Goal: Information Seeking & Learning: Compare options

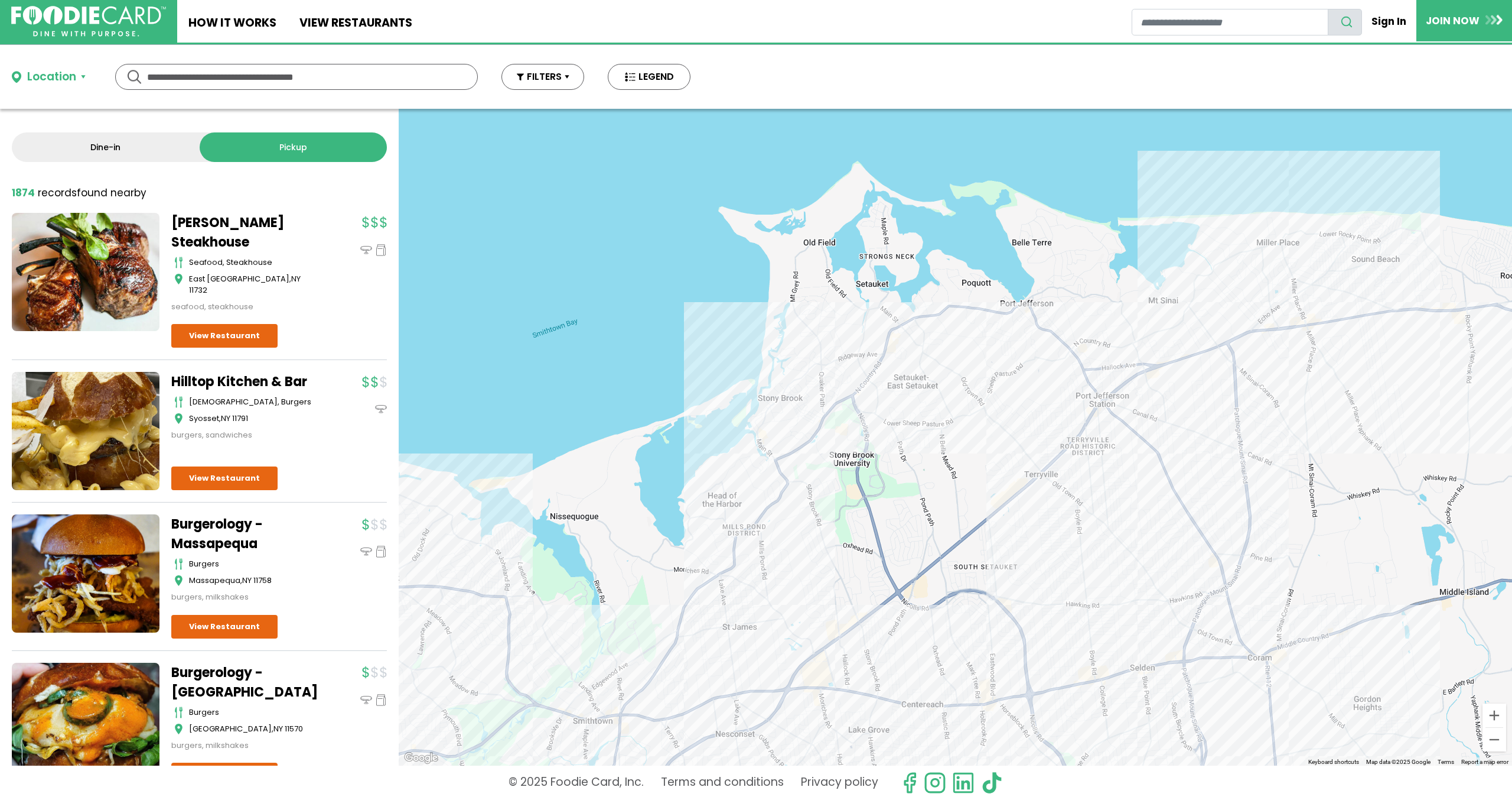
click at [846, 644] on div at bounding box center [955, 436] width 1114 height 656
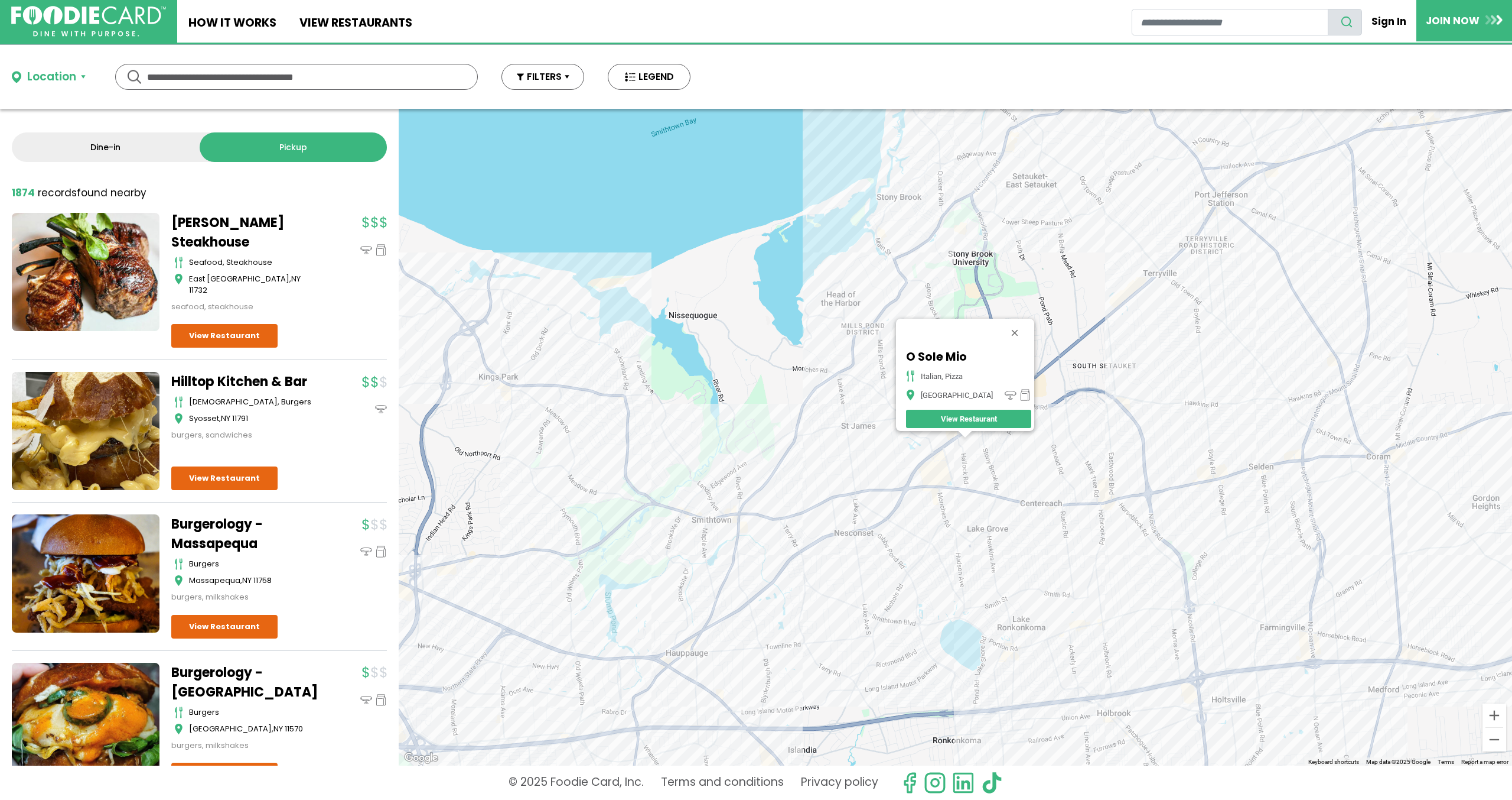
click at [948, 492] on div "O Sole Mio italian, pizza Stony Brook View Restaurant" at bounding box center [955, 436] width 1114 height 656
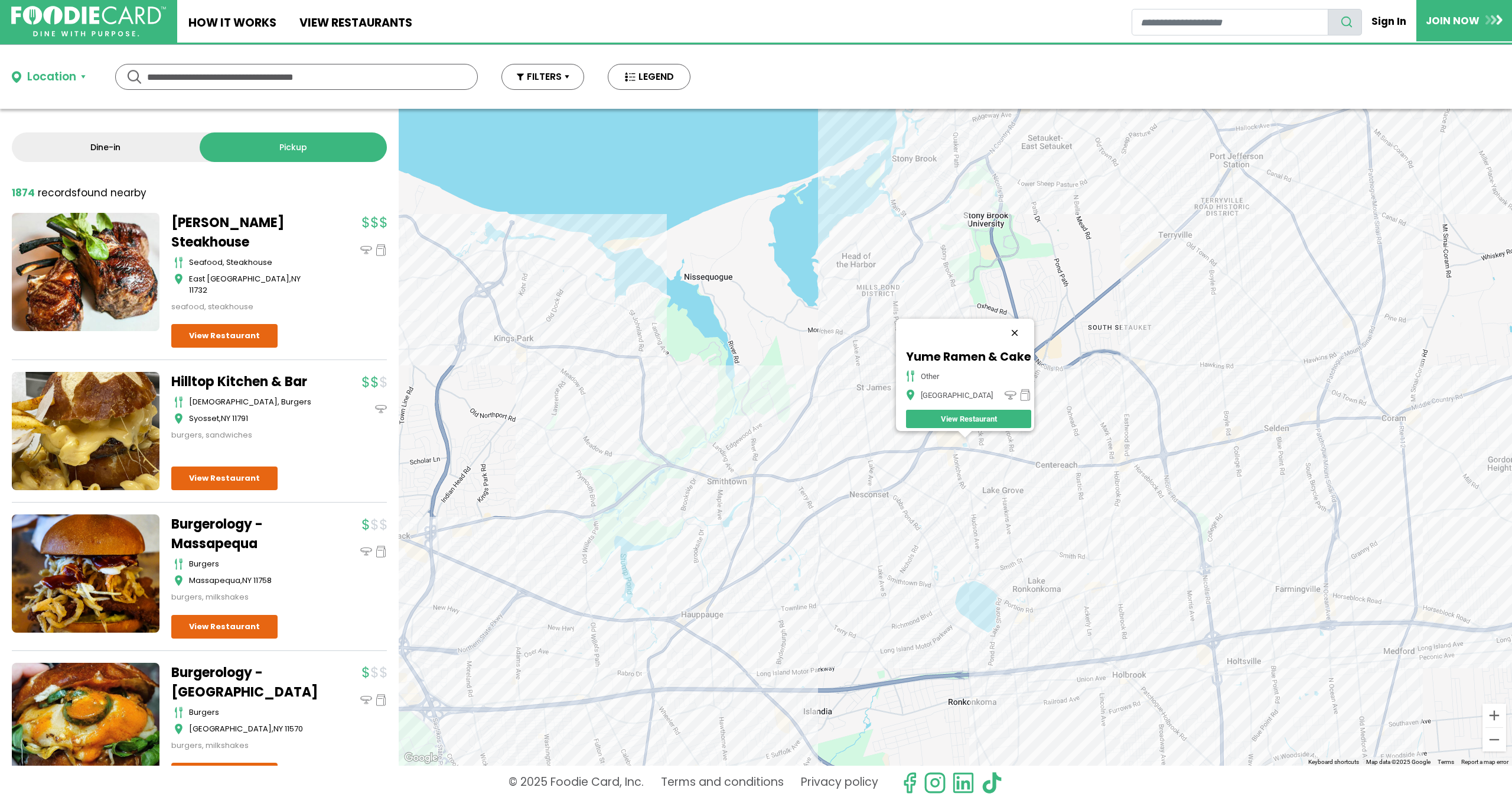
click at [1022, 319] on button "Close" at bounding box center [1014, 333] width 28 height 28
click at [993, 394] on div at bounding box center [955, 436] width 1114 height 656
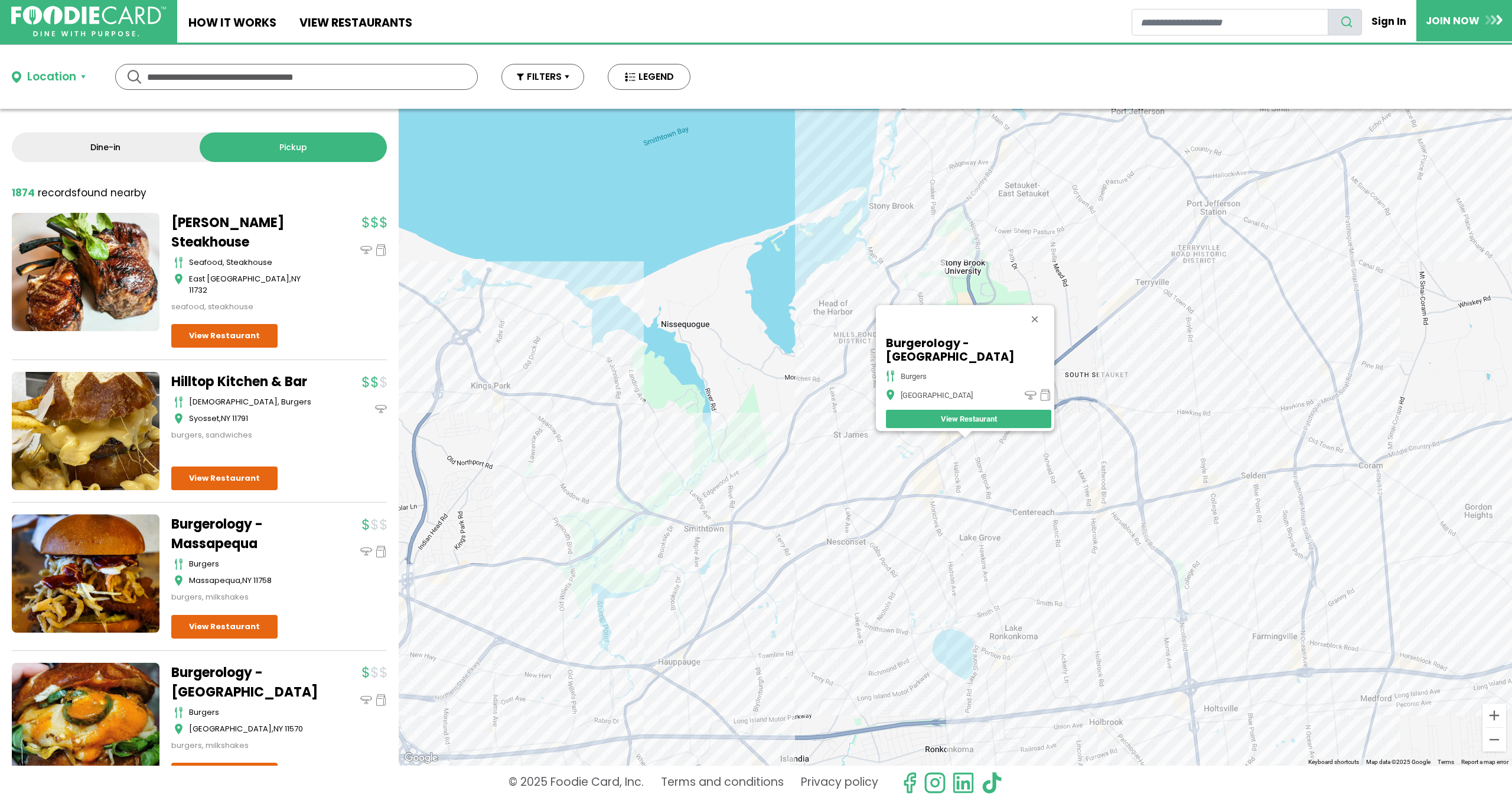
click at [978, 437] on div "Burgerology - [GEOGRAPHIC_DATA] burgers [GEOGRAPHIC_DATA] View Restaurant" at bounding box center [955, 436] width 1114 height 656
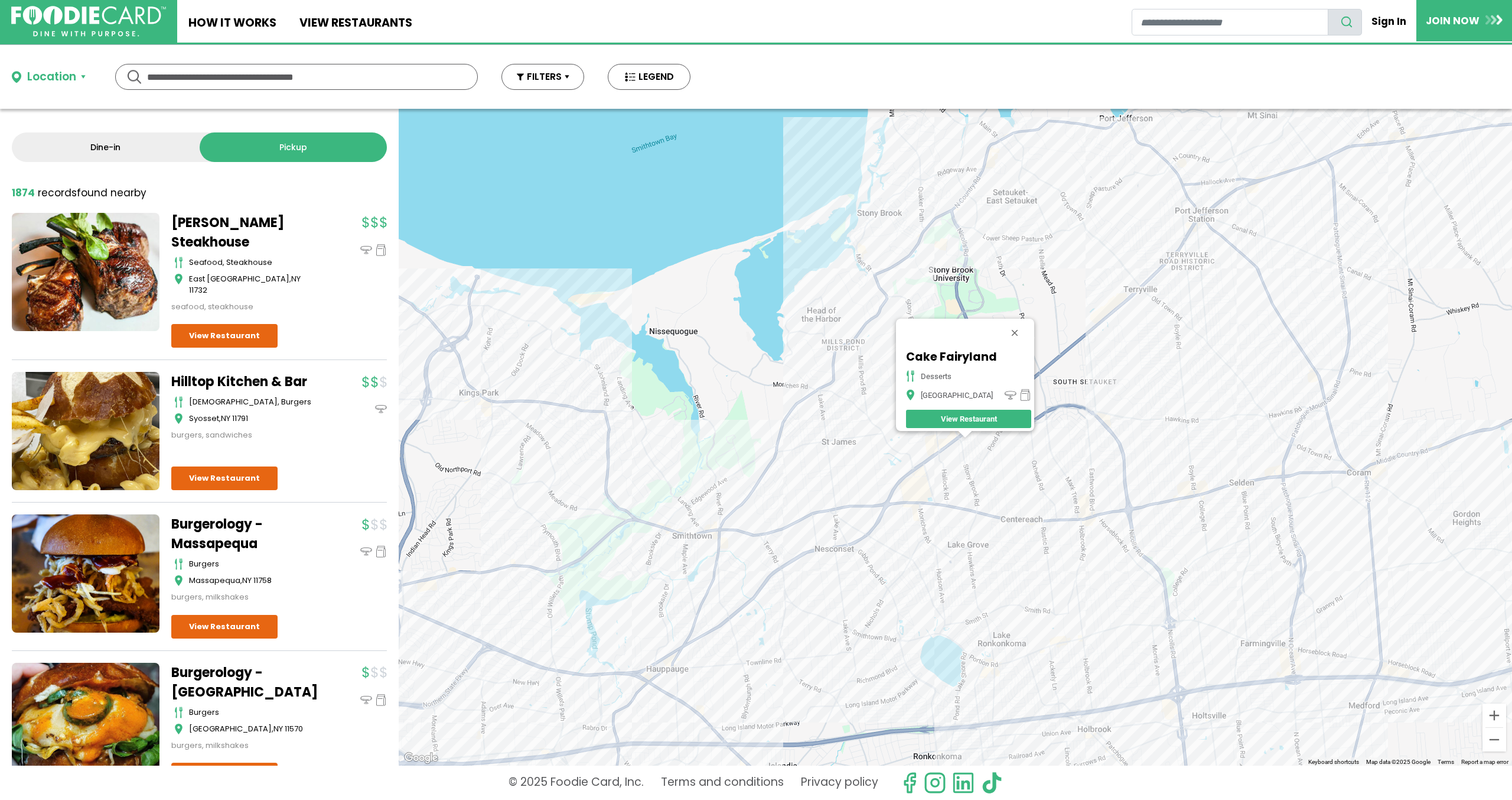
click at [981, 441] on div "Cake Fairyland desserts [GEOGRAPHIC_DATA] View Restaurant" at bounding box center [955, 436] width 1114 height 656
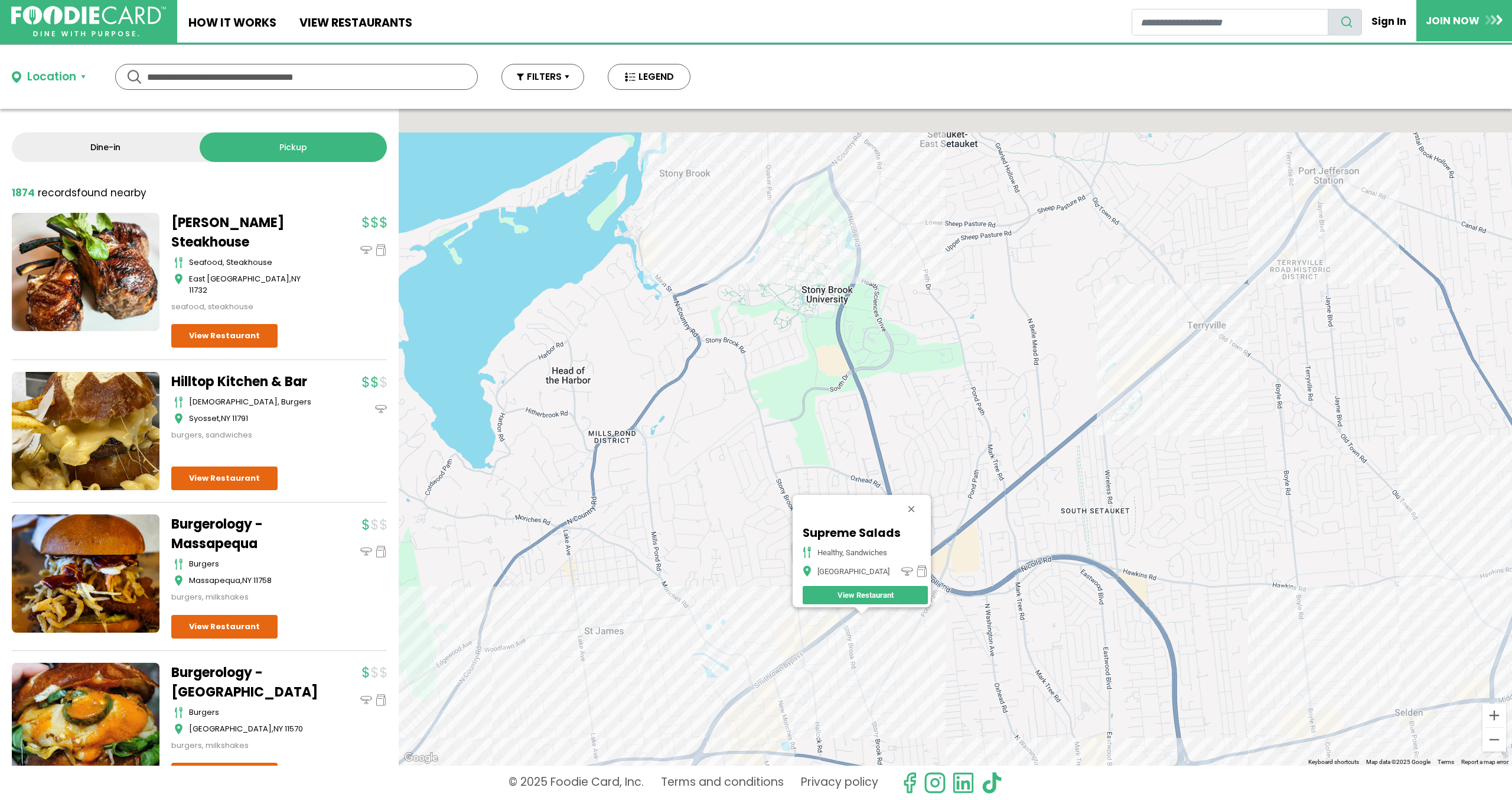
drag, startPoint x: 1169, startPoint y: 281, endPoint x: 955, endPoint y: 538, distance: 334.4
click at [982, 547] on div "Supreme Salads healthy, sandwiches [GEOGRAPHIC_DATA] View Restaurant" at bounding box center [955, 436] width 1114 height 656
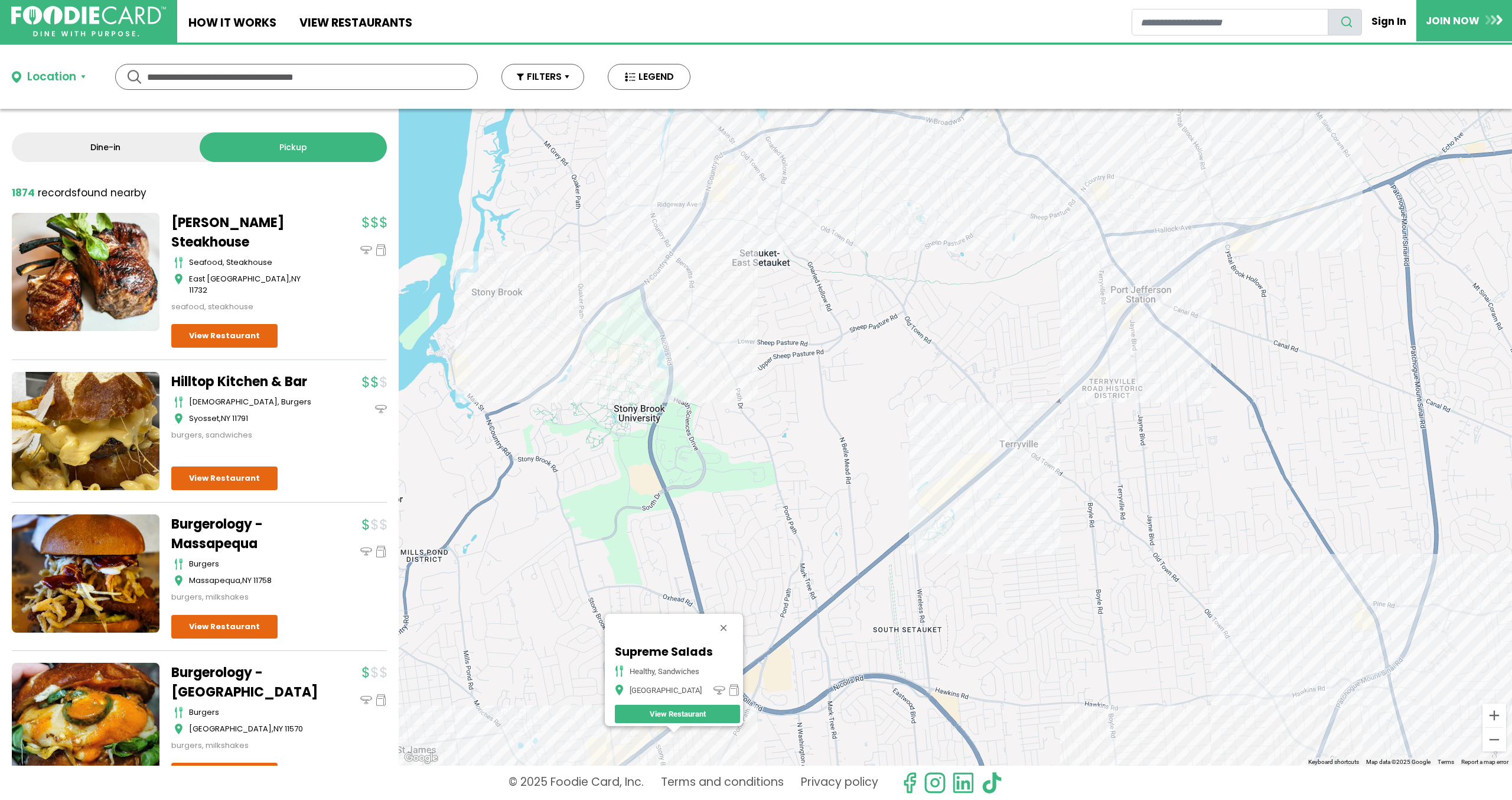
click at [984, 470] on div "Supreme Salads healthy, sandwiches [GEOGRAPHIC_DATA] View Restaurant" at bounding box center [955, 436] width 1114 height 656
click at [981, 478] on div "Supreme Salads healthy, sandwiches [GEOGRAPHIC_DATA] View Restaurant" at bounding box center [955, 436] width 1114 height 656
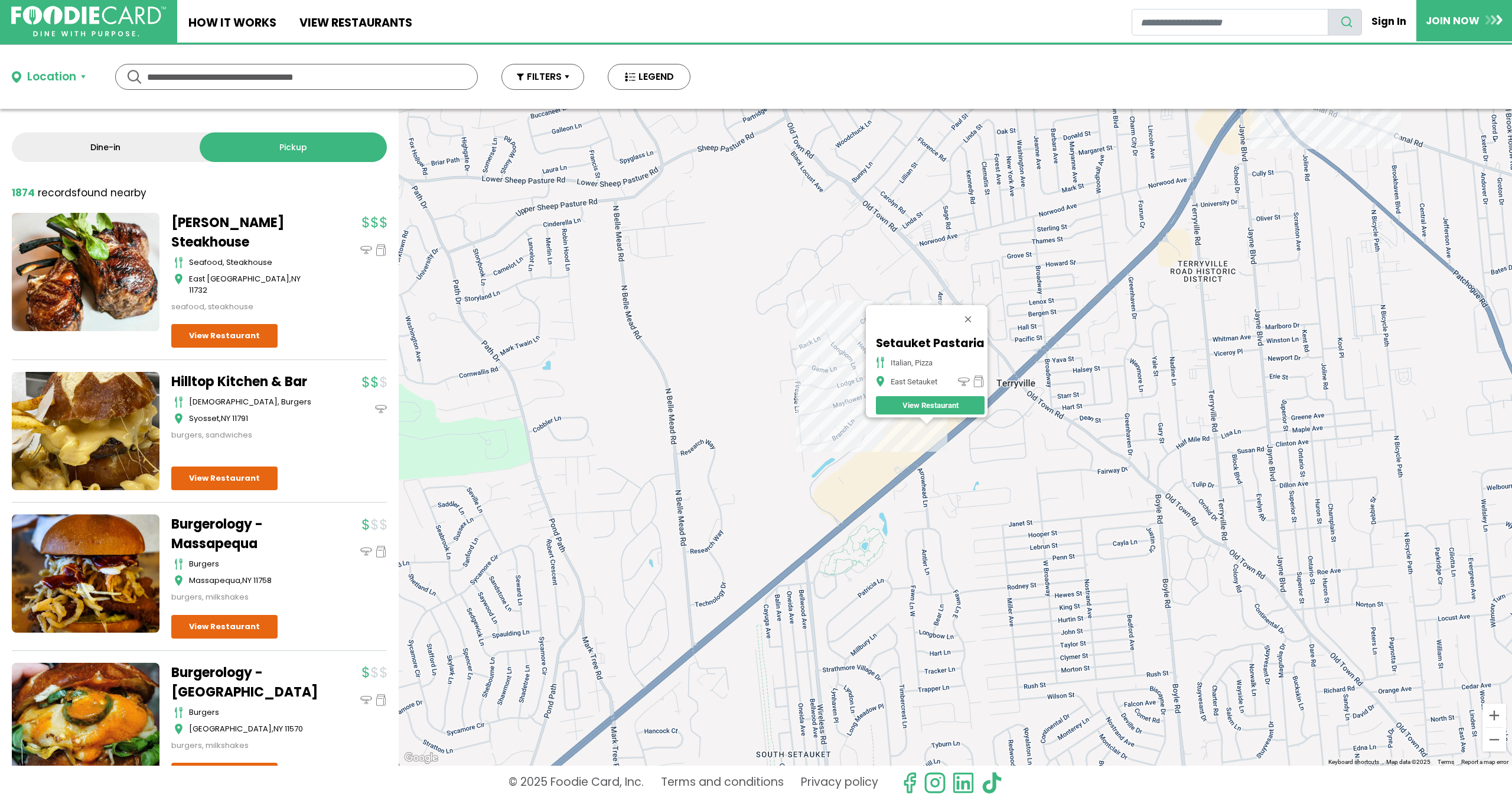
click at [934, 426] on div "Setauket Pastaria italian, pizza East Setauket View Restaurant" at bounding box center [955, 436] width 1114 height 656
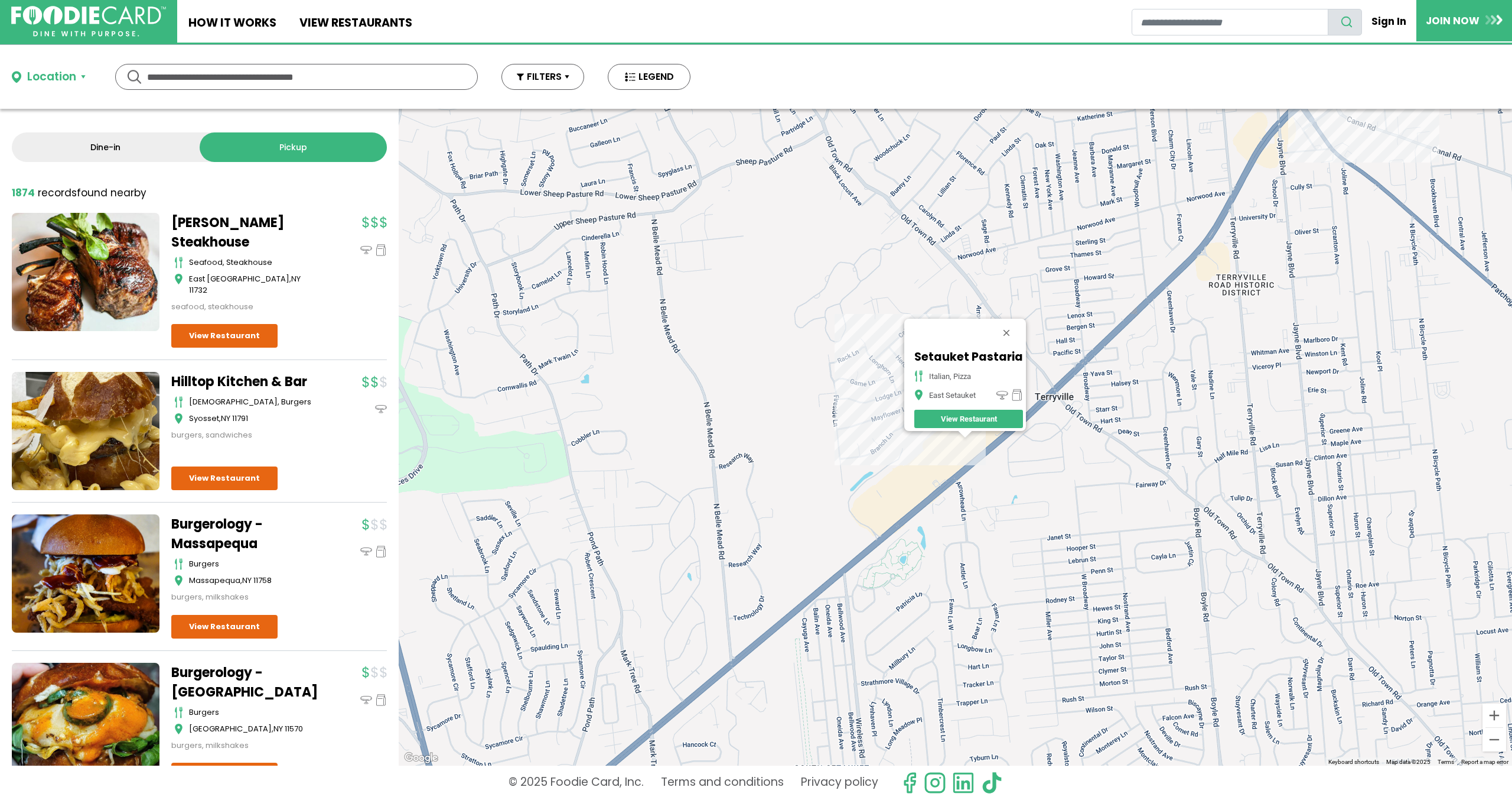
click at [975, 444] on div "Setauket Pastaria italian, pizza East Setauket View Restaurant" at bounding box center [955, 436] width 1114 height 656
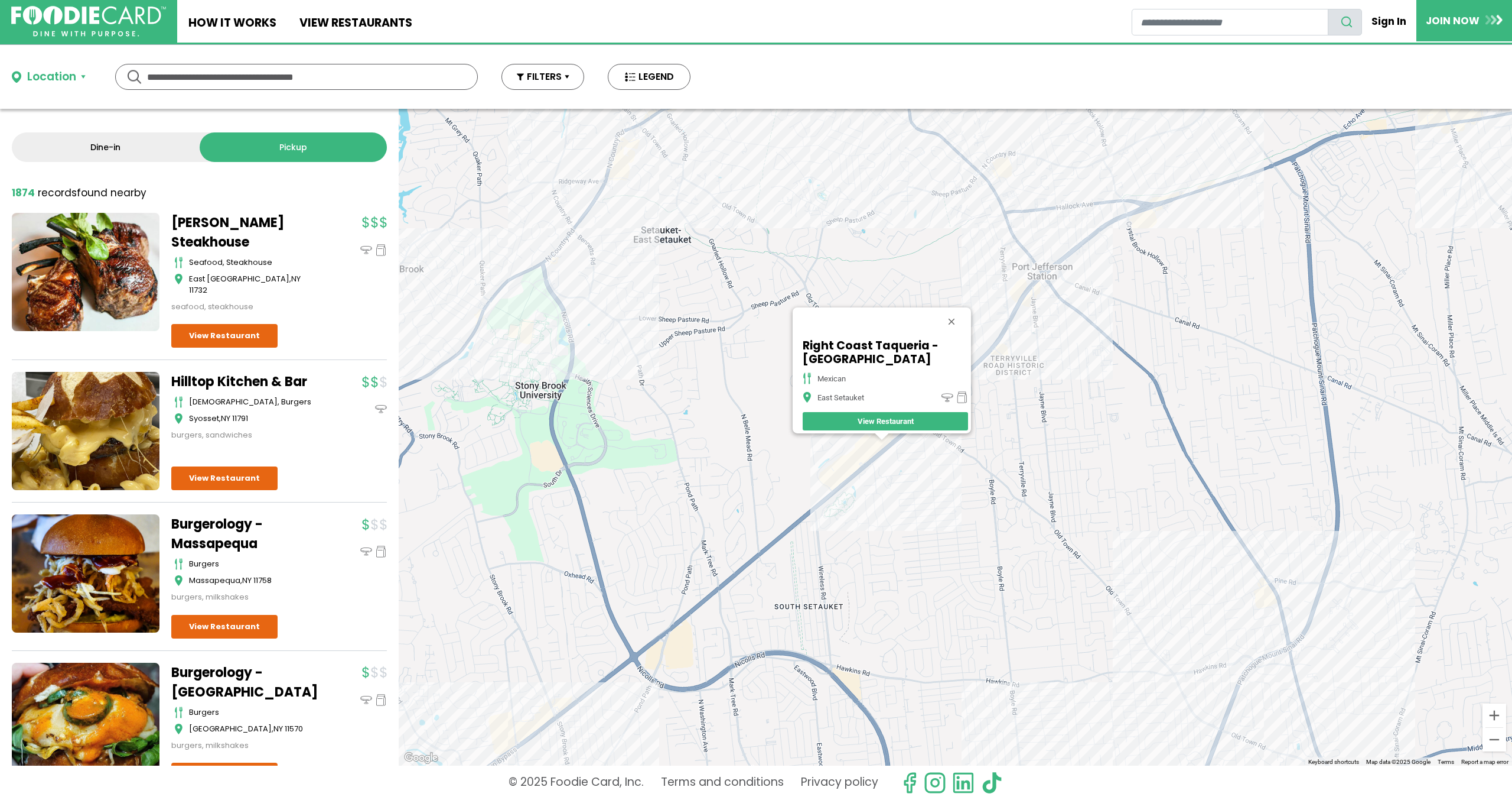
click at [1026, 231] on div "Right Coast Taqueria - [GEOGRAPHIC_DATA] [GEOGRAPHIC_DATA] View Restaurant" at bounding box center [955, 436] width 1114 height 656
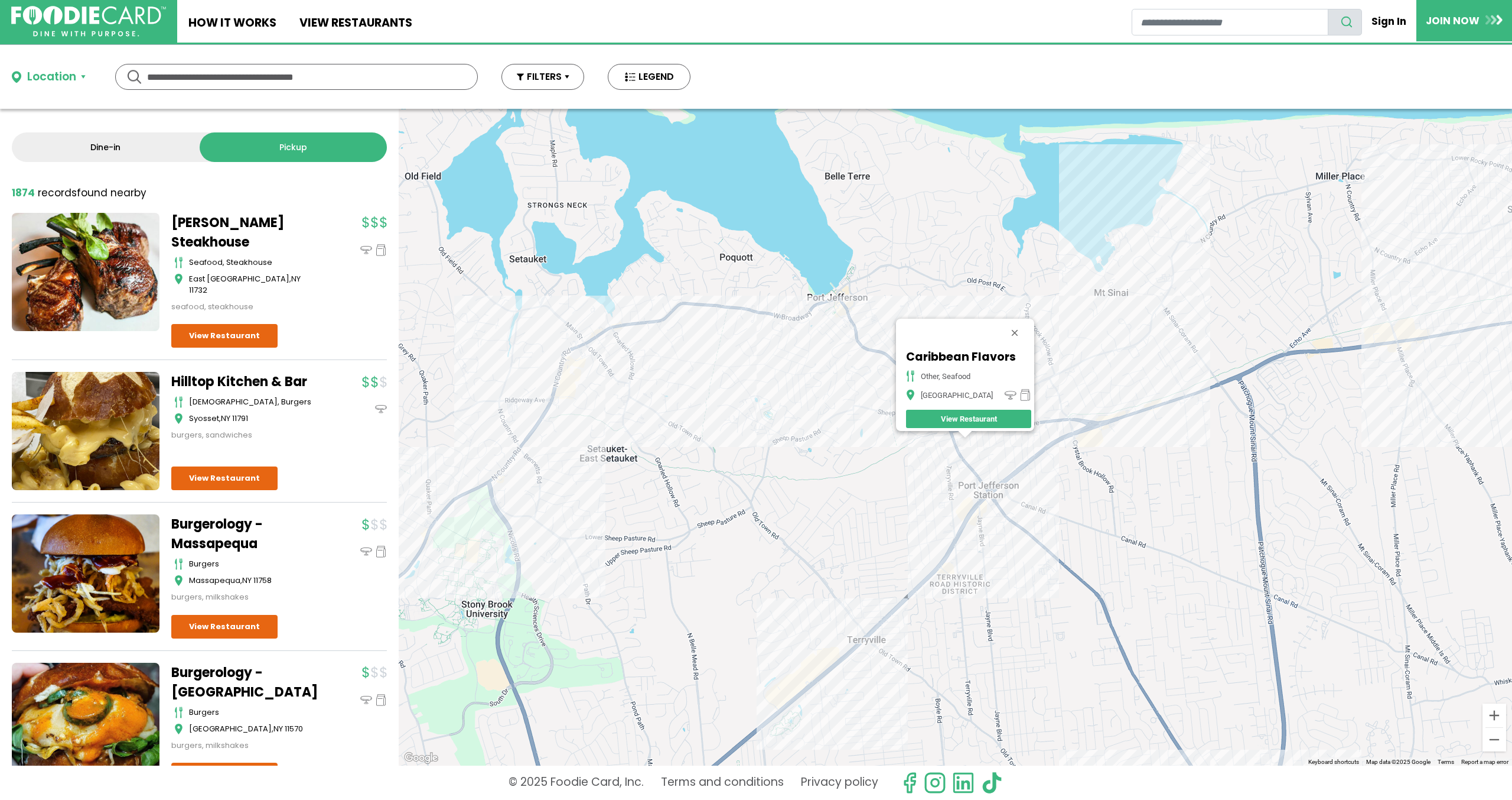
click at [1028, 487] on div "Caribbean Flavors other, seafood [GEOGRAPHIC_DATA] View Restaurant" at bounding box center [955, 436] width 1114 height 656
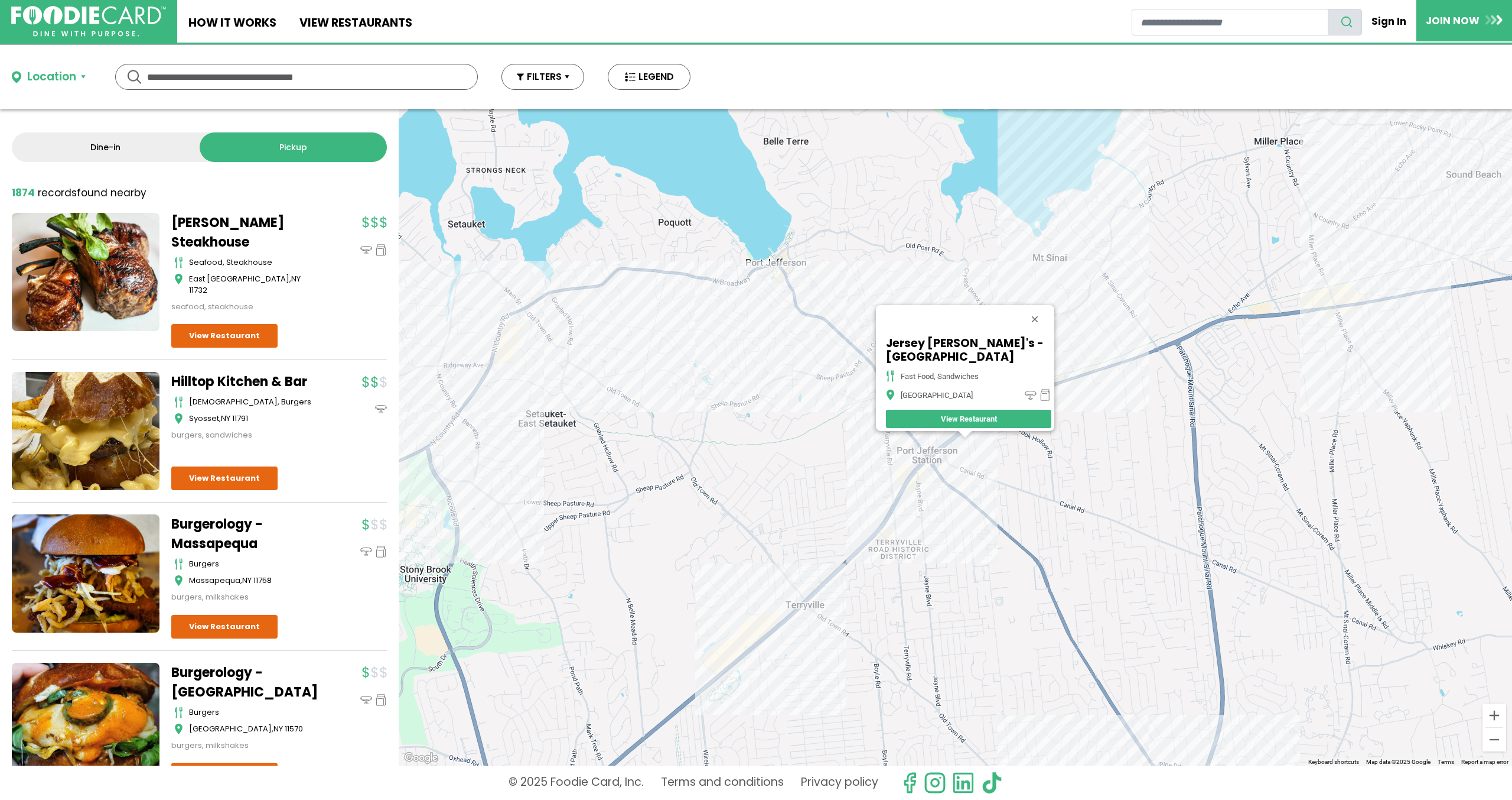
click at [955, 441] on div "Jersey [PERSON_NAME]'s - [GEOGRAPHIC_DATA] fast food, sandwiches [GEOGRAPHIC_DA…" at bounding box center [955, 436] width 1114 height 656
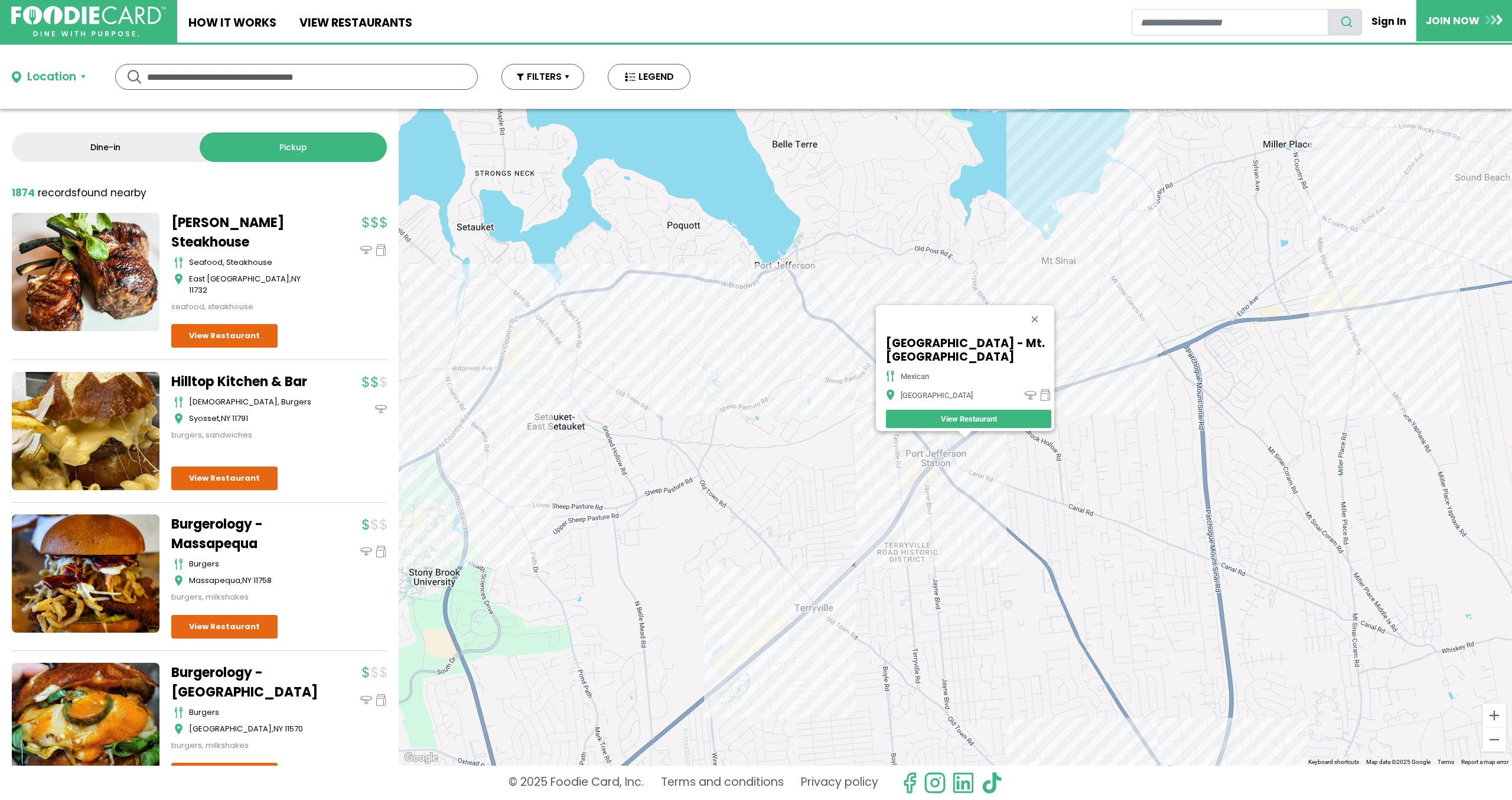
click at [1119, 281] on div "[GEOGRAPHIC_DATA] - Mt. [GEOGRAPHIC_DATA] mexican [GEOGRAPHIC_DATA]" at bounding box center [955, 436] width 1114 height 656
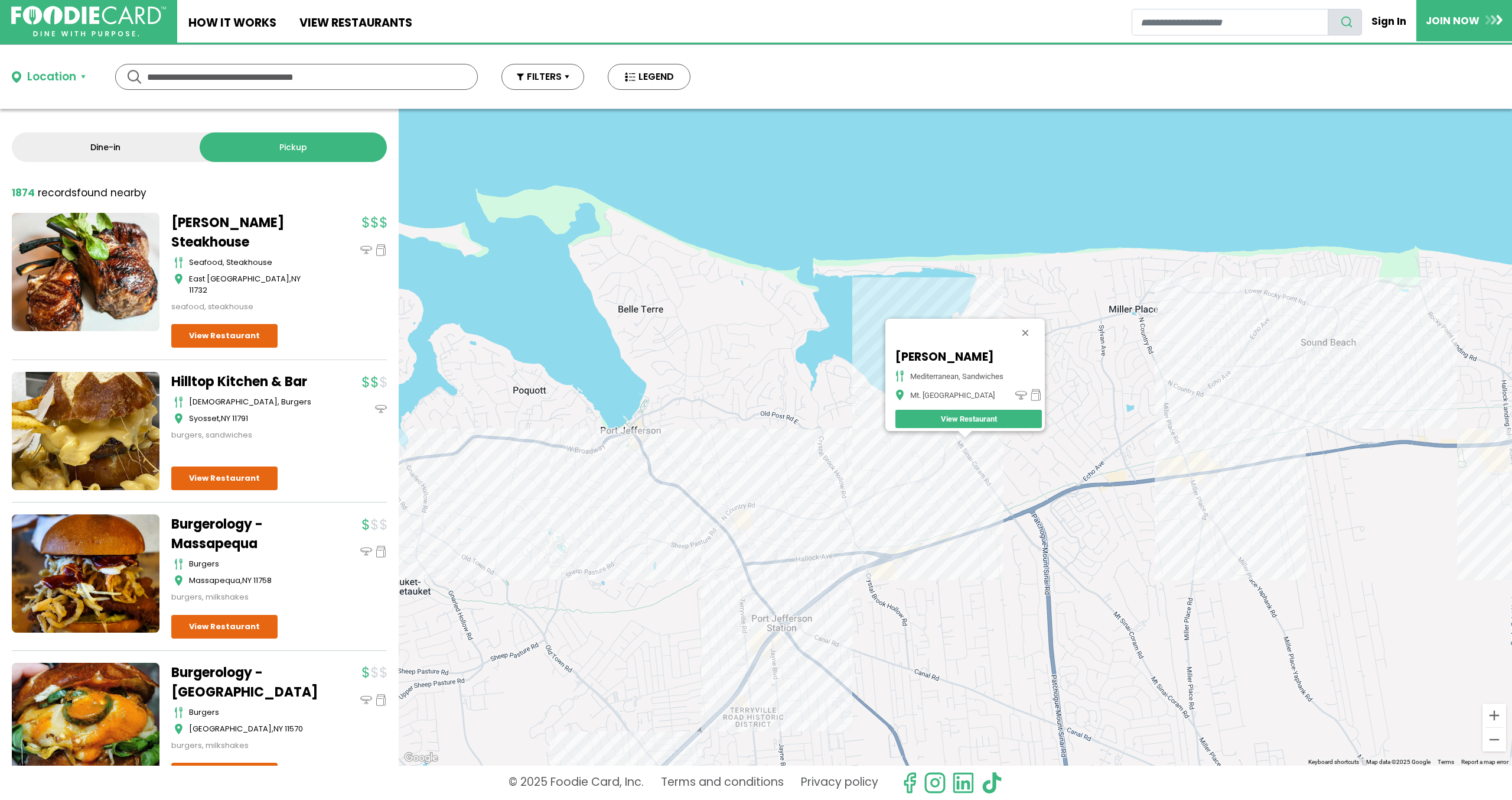
click at [973, 435] on div "Mavi Grill mediterranean, sandwiches Mt. [GEOGRAPHIC_DATA]" at bounding box center [955, 436] width 1114 height 656
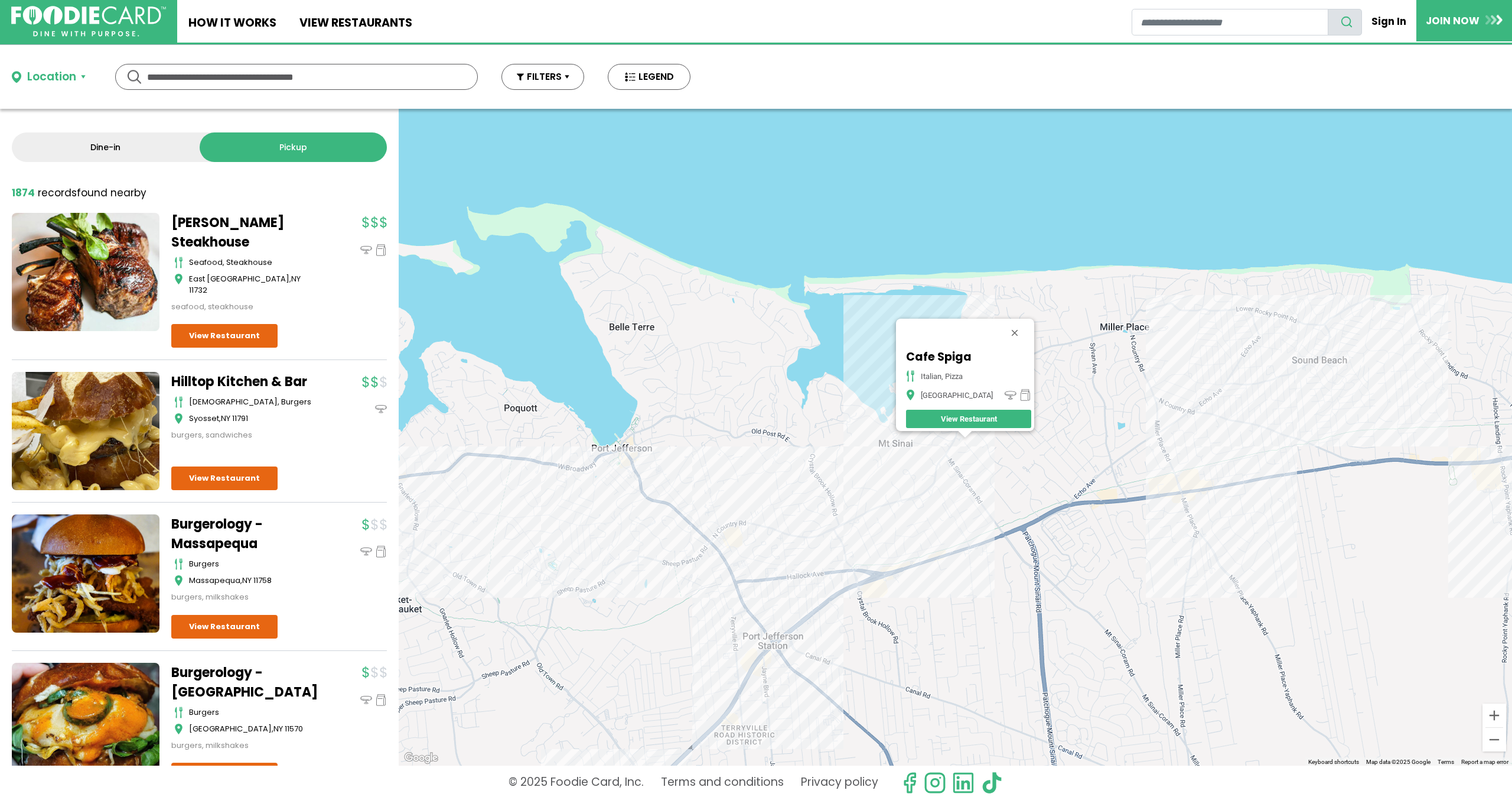
click at [1173, 485] on div "Cafe Spiga italian, pizza [GEOGRAPHIC_DATA]" at bounding box center [955, 436] width 1114 height 656
click at [1178, 488] on div "Cafe Spiga italian, pizza [GEOGRAPHIC_DATA]" at bounding box center [955, 436] width 1114 height 656
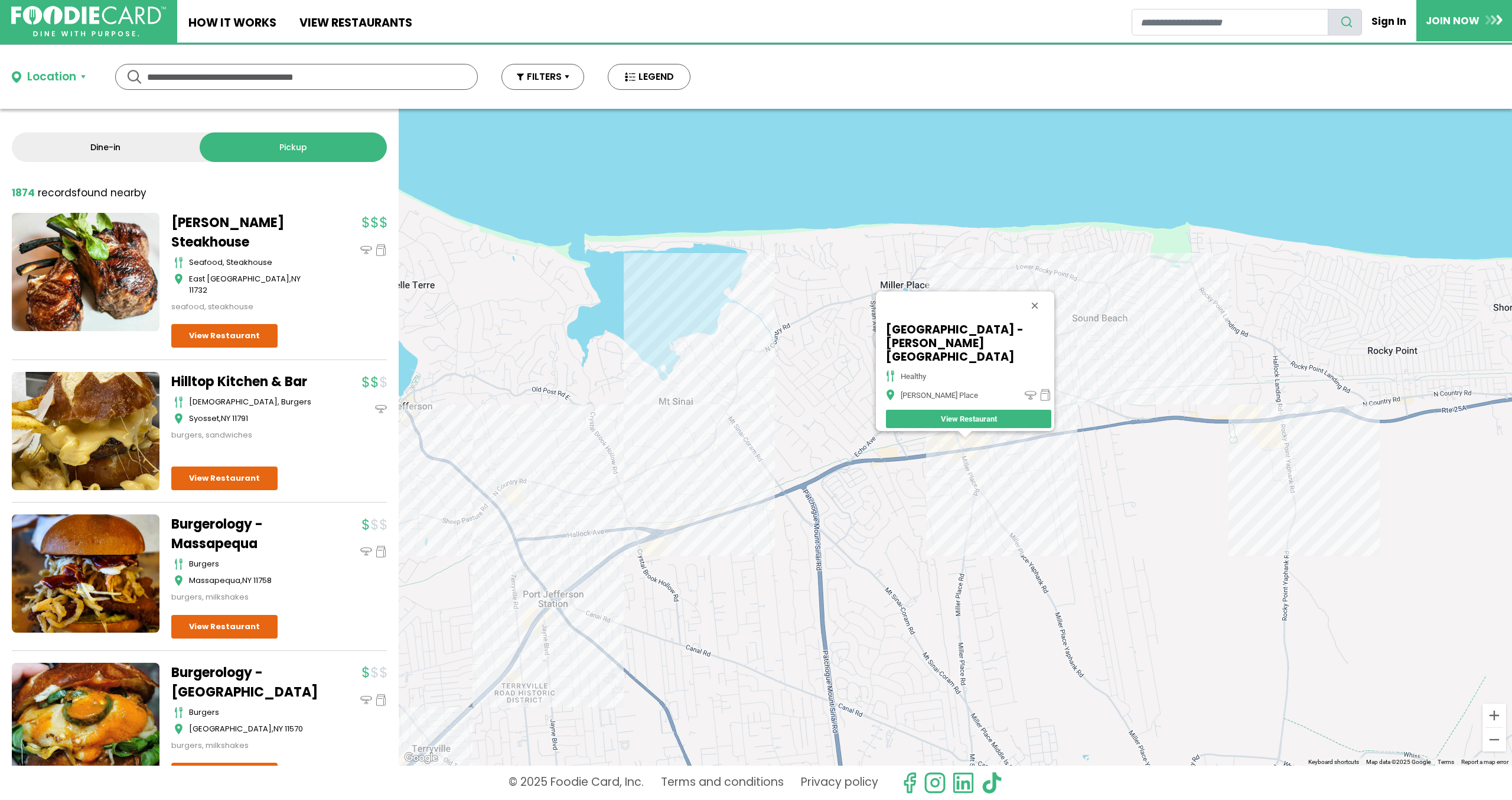
click at [1003, 457] on div "[GEOGRAPHIC_DATA] - [PERSON_NAME] Place healthy [PERSON_NAME] Place View Restau…" at bounding box center [955, 436] width 1114 height 656
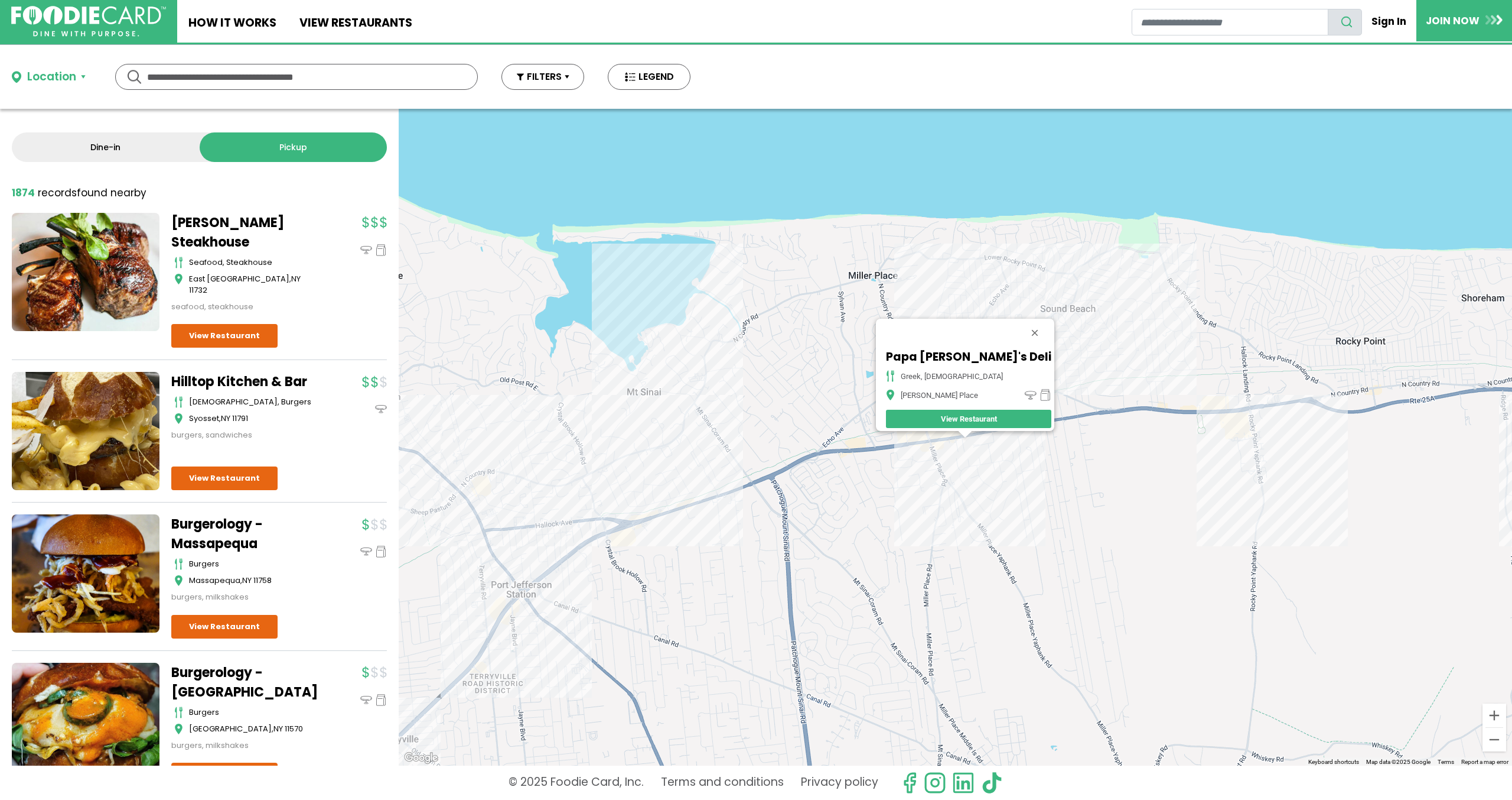
click at [1091, 313] on div "Papa [PERSON_NAME]'s Deli Greek, American [PERSON_NAME] Place View Restaurant" at bounding box center [955, 436] width 1114 height 656
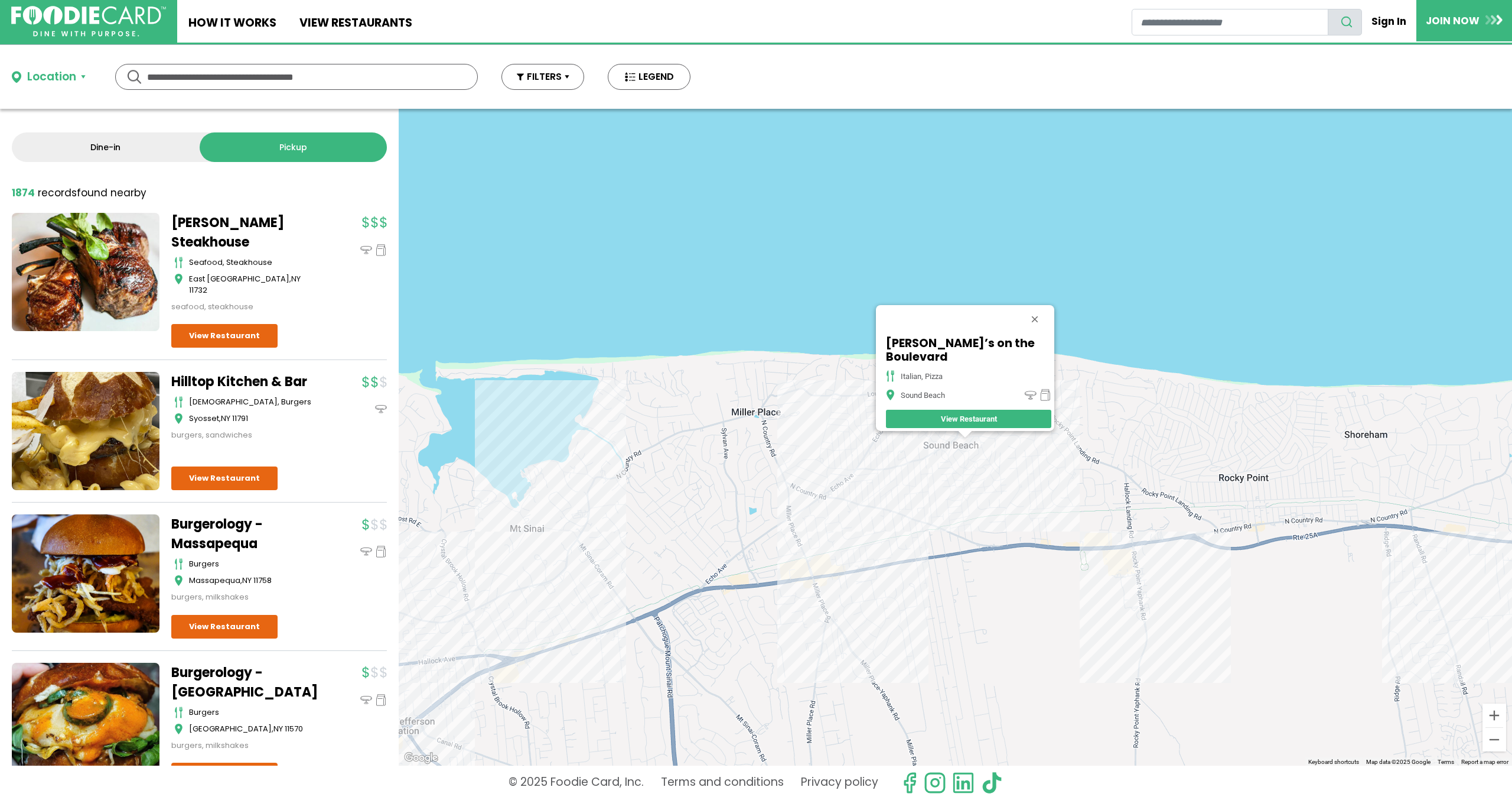
click at [1104, 554] on div "[PERSON_NAME]’s on the Boulevard italian, pizza Sound Beach View Restaurant" at bounding box center [955, 436] width 1114 height 656
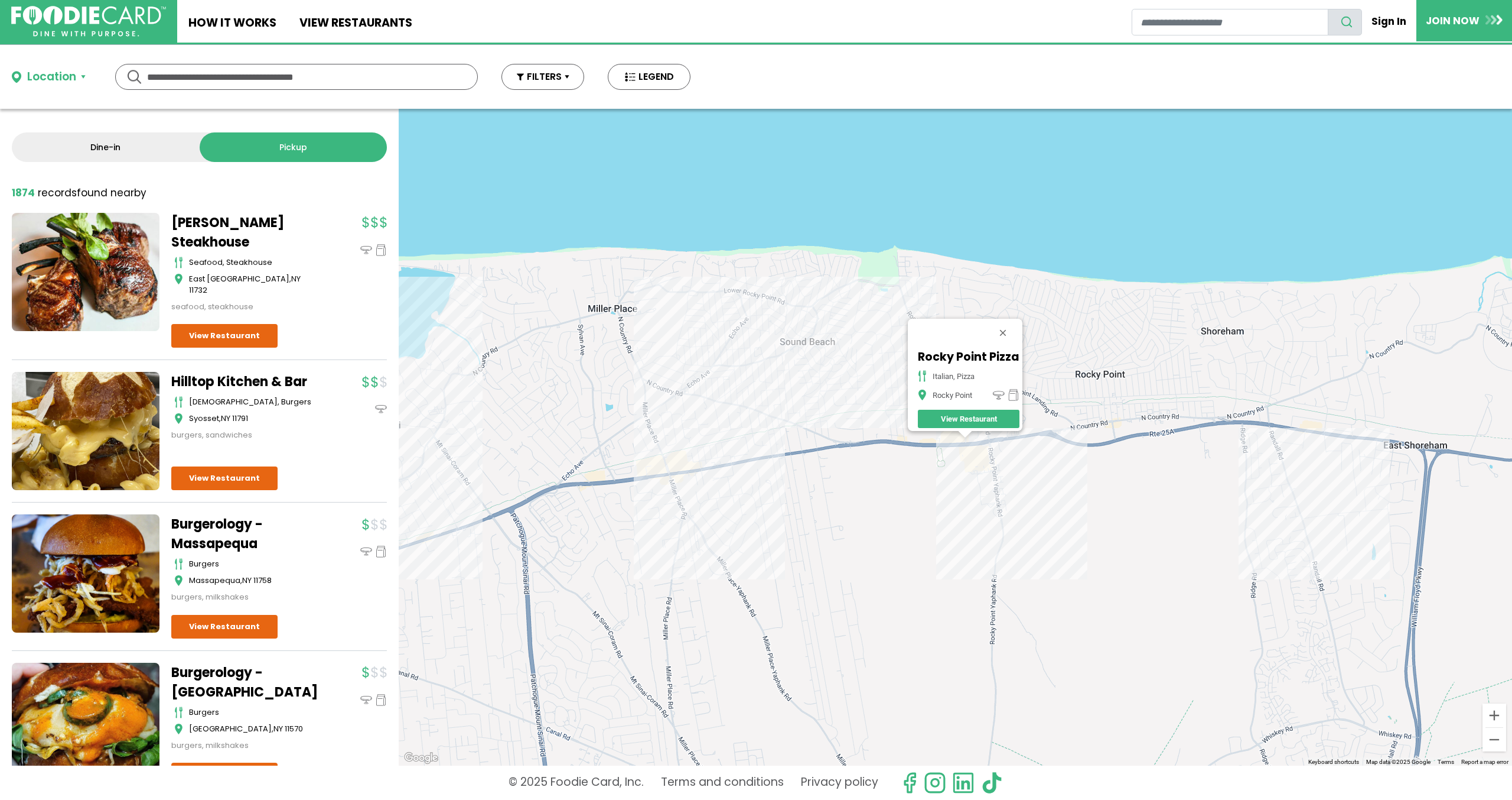
click at [989, 471] on div "Rocky Point Pizza italian, pizza Rocky Point View Restaurant" at bounding box center [955, 436] width 1114 height 656
click at [985, 452] on div "Rocky Point Pizza italian, pizza Rocky Point View Restaurant" at bounding box center [955, 436] width 1114 height 656
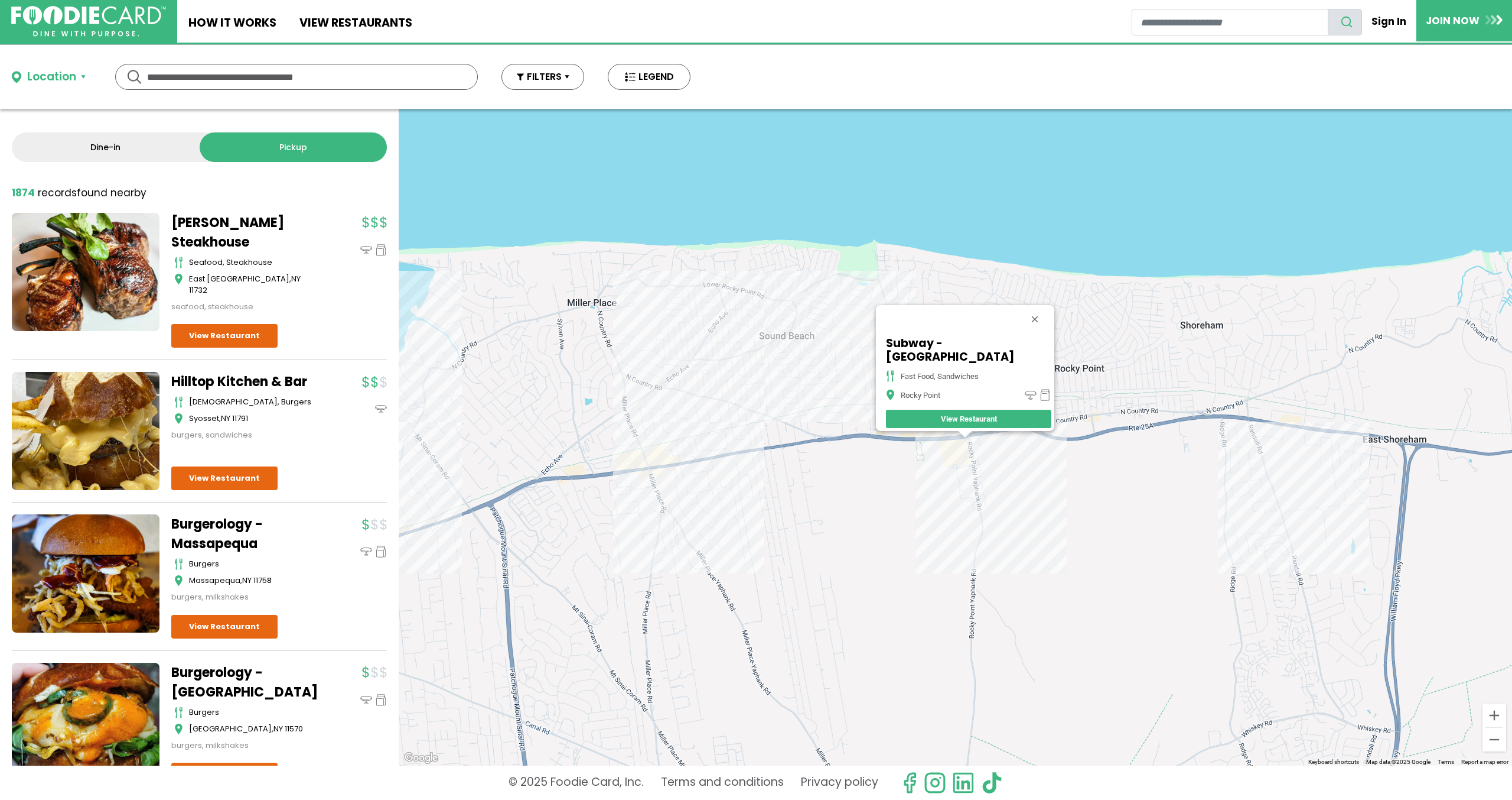
click at [982, 442] on div "Subway - [GEOGRAPHIC_DATA] fast food, sandwiches [GEOGRAPHIC_DATA] Restaurant" at bounding box center [955, 436] width 1114 height 656
click at [981, 444] on div "Subway - [GEOGRAPHIC_DATA] fast food, sandwiches [GEOGRAPHIC_DATA] Restaurant" at bounding box center [955, 436] width 1114 height 656
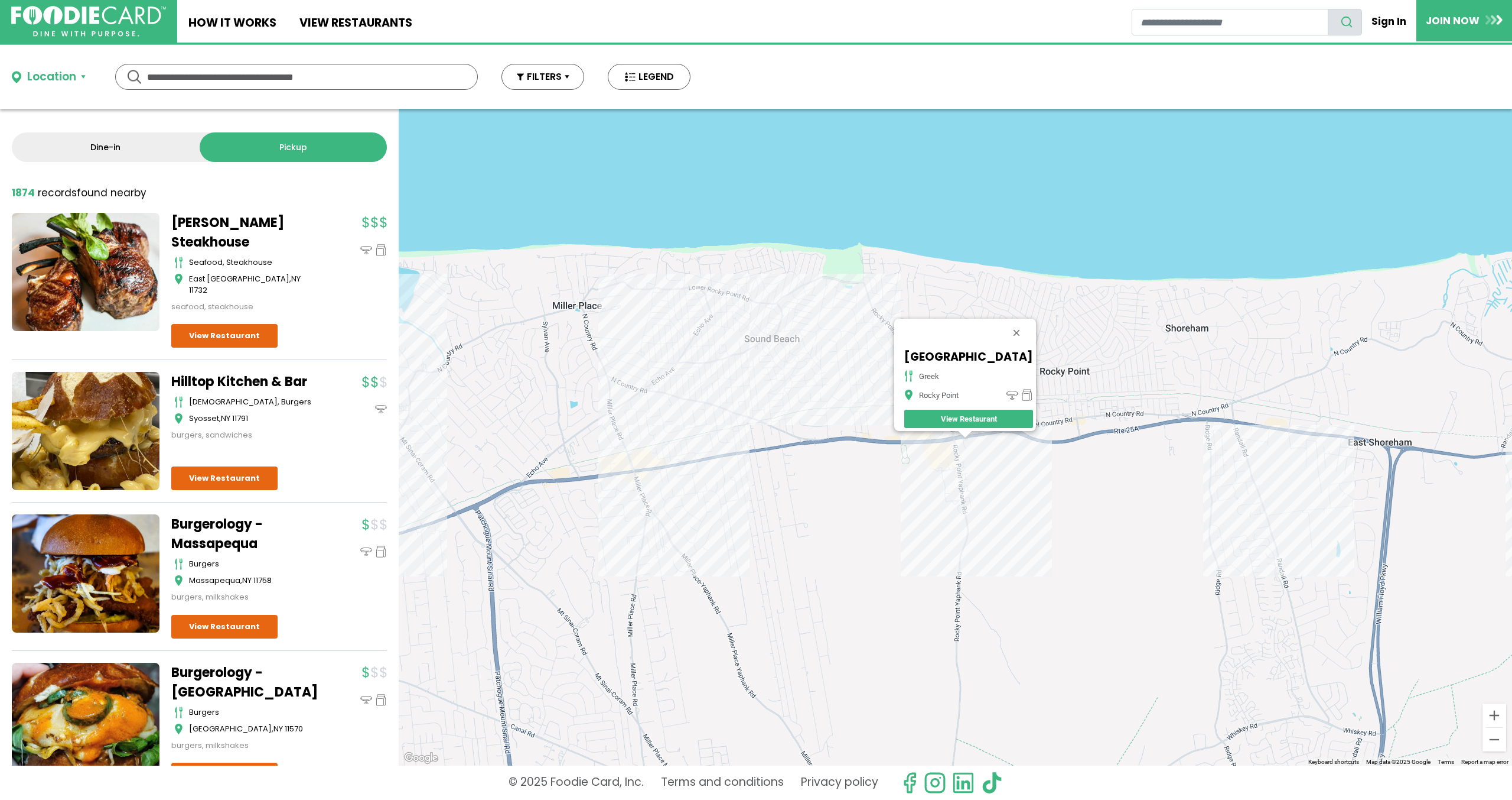
click at [1274, 442] on div "[GEOGRAPHIC_DATA] [GEOGRAPHIC_DATA]" at bounding box center [955, 436] width 1114 height 656
click at [1282, 442] on div "[GEOGRAPHIC_DATA] [GEOGRAPHIC_DATA]" at bounding box center [955, 436] width 1114 height 656
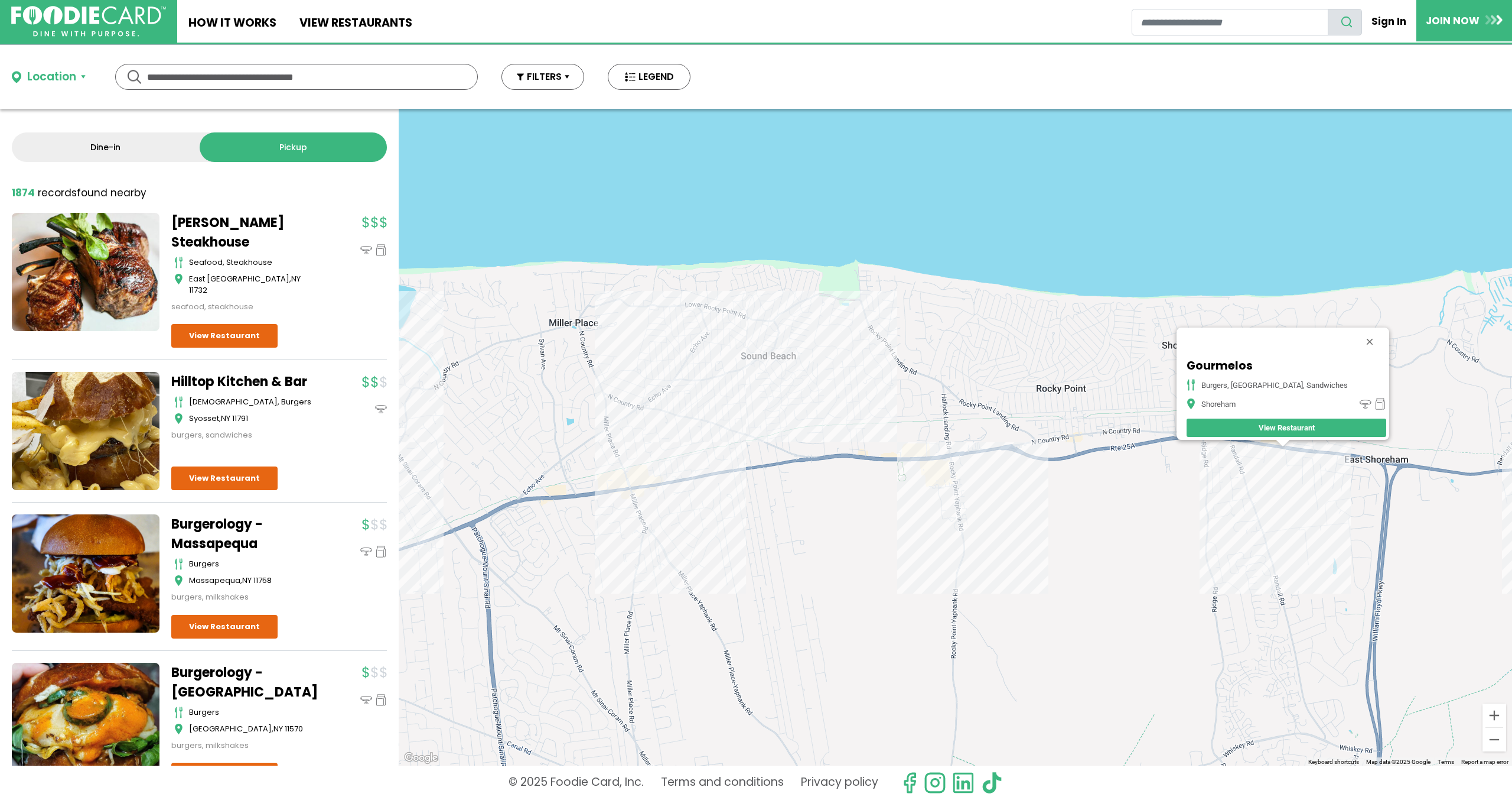
drag, startPoint x: 575, startPoint y: 395, endPoint x: 798, endPoint y: 390, distance: 223.1
click at [798, 392] on div "Gourmelos burgers, [GEOGRAPHIC_DATA], sandwiches [GEOGRAPHIC_DATA]" at bounding box center [955, 436] width 1114 height 656
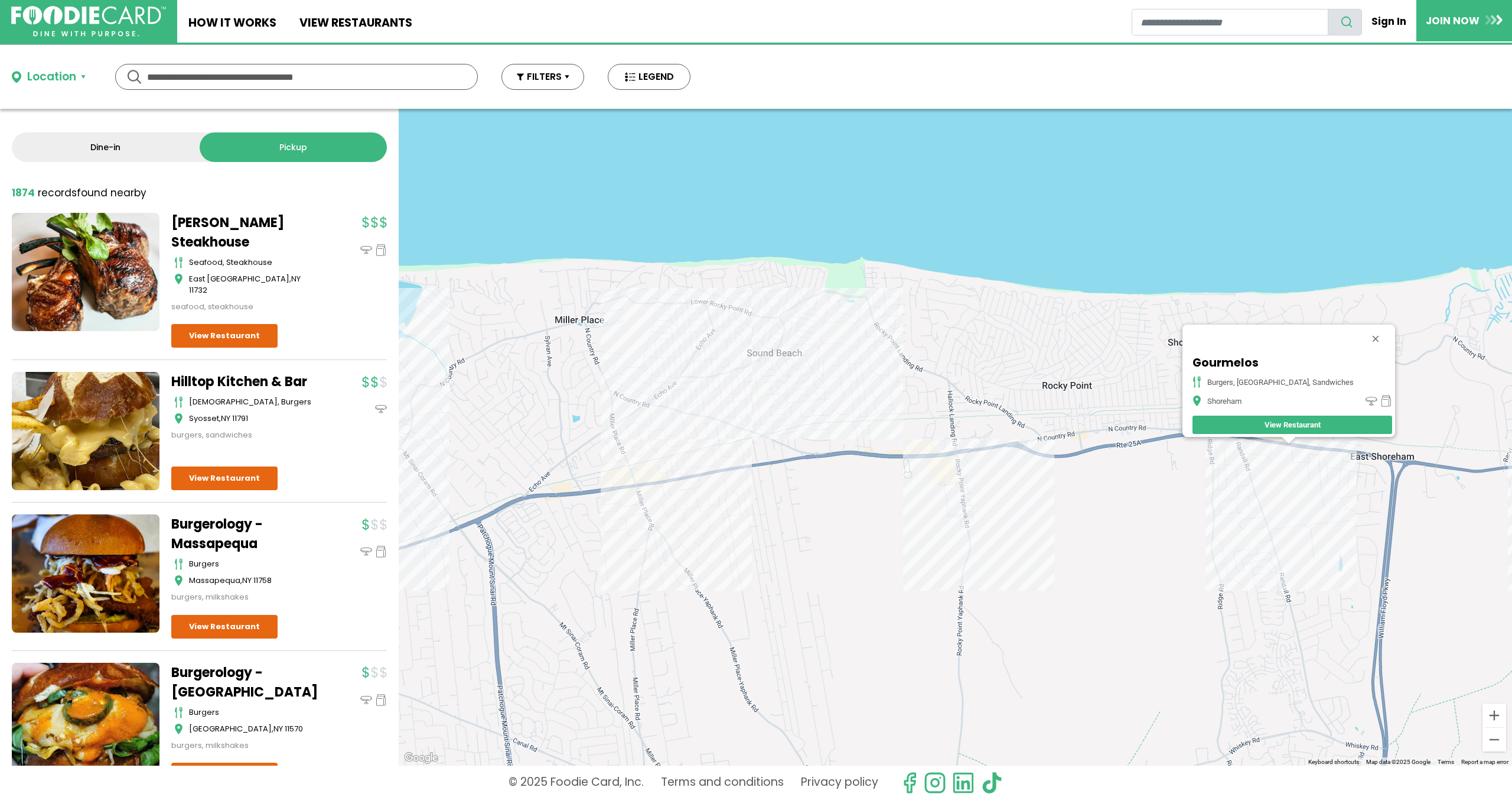
click at [690, 371] on div "Gourmelos burgers, [GEOGRAPHIC_DATA], sandwiches [GEOGRAPHIC_DATA]" at bounding box center [955, 436] width 1114 height 656
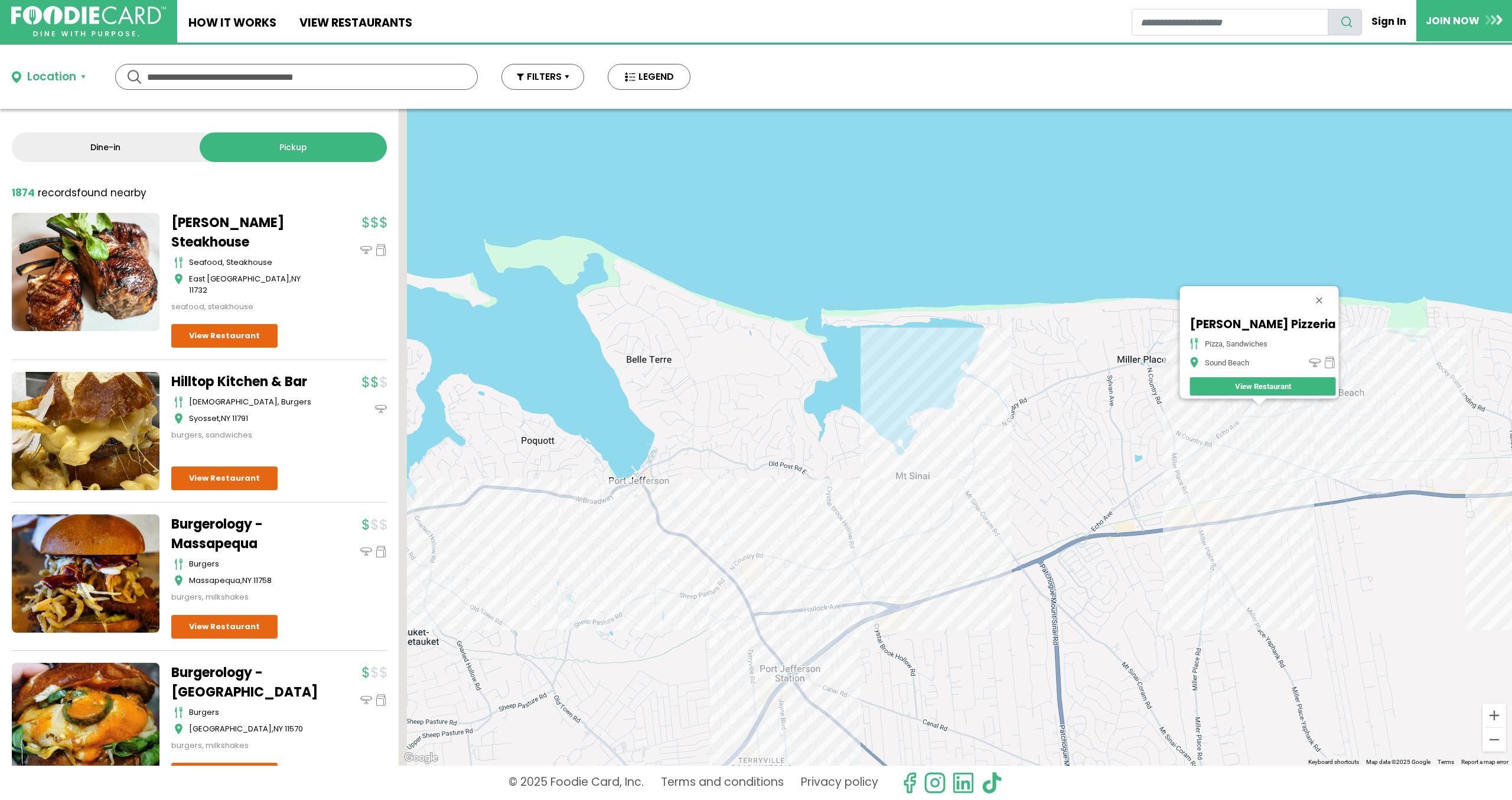
drag, startPoint x: 653, startPoint y: 399, endPoint x: 1008, endPoint y: 325, distance: 362.6
click at [1006, 329] on div "[PERSON_NAME] Pizzeria pizza, sandwiches Sound Beach View Restaurant" at bounding box center [955, 436] width 1114 height 656
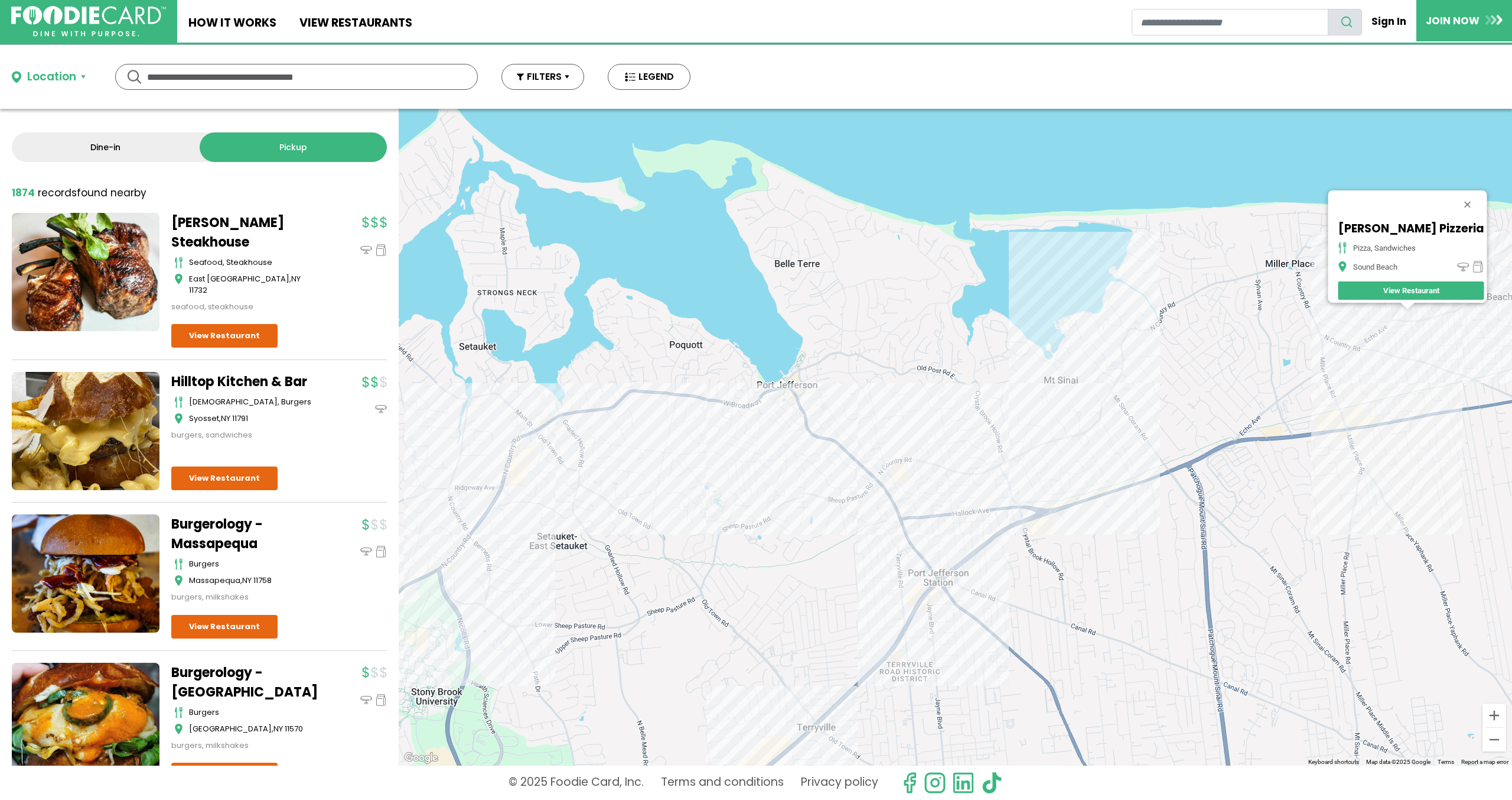
click at [802, 413] on div "[PERSON_NAME] Pizzeria pizza, sandwiches Sound Beach View Restaurant" at bounding box center [955, 436] width 1114 height 656
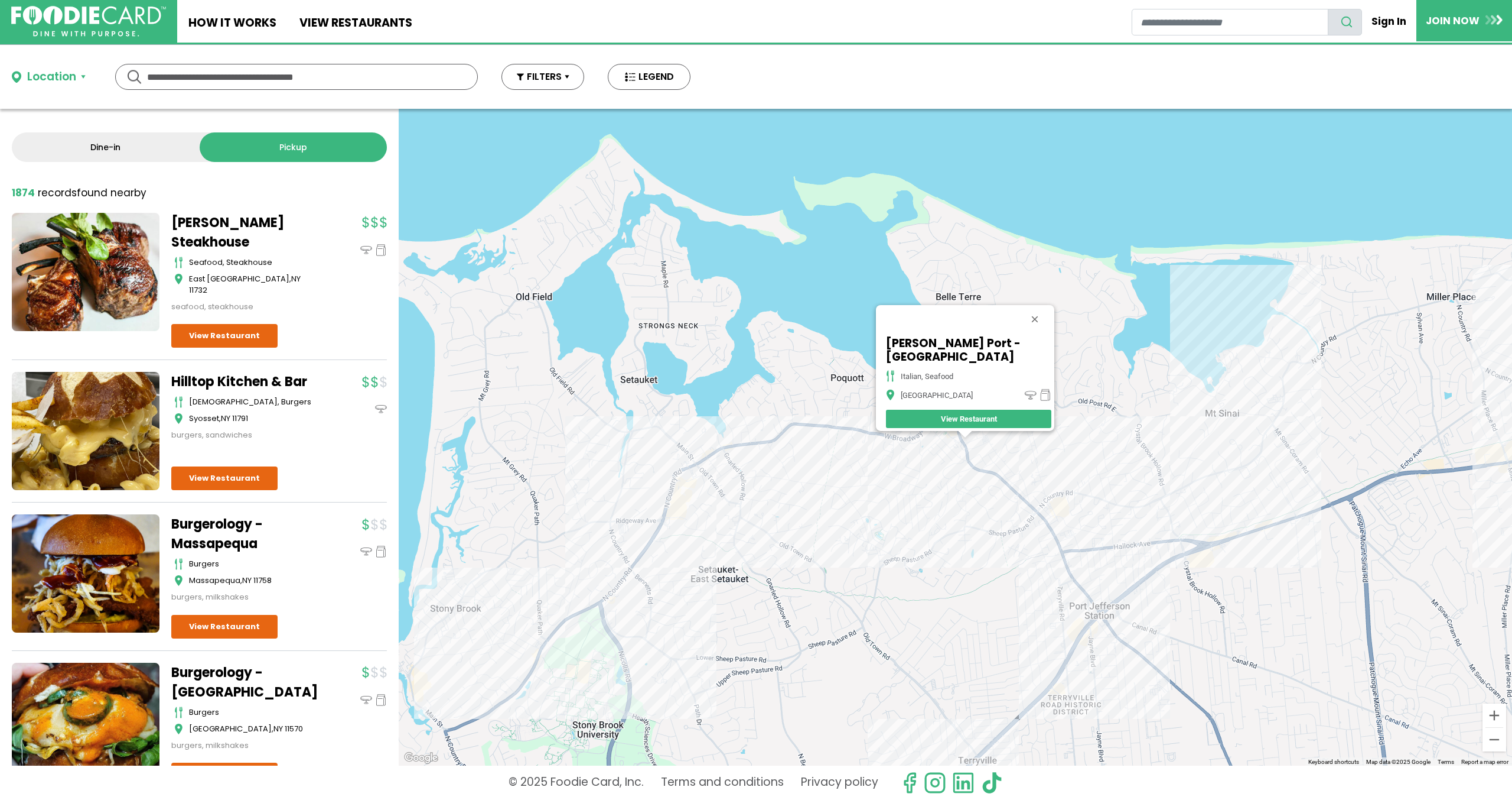
click at [714, 463] on div "[PERSON_NAME] Port - [GEOGRAPHIC_DATA], seafood [GEOGRAPHIC_DATA] View Restaura…" at bounding box center [955, 436] width 1114 height 656
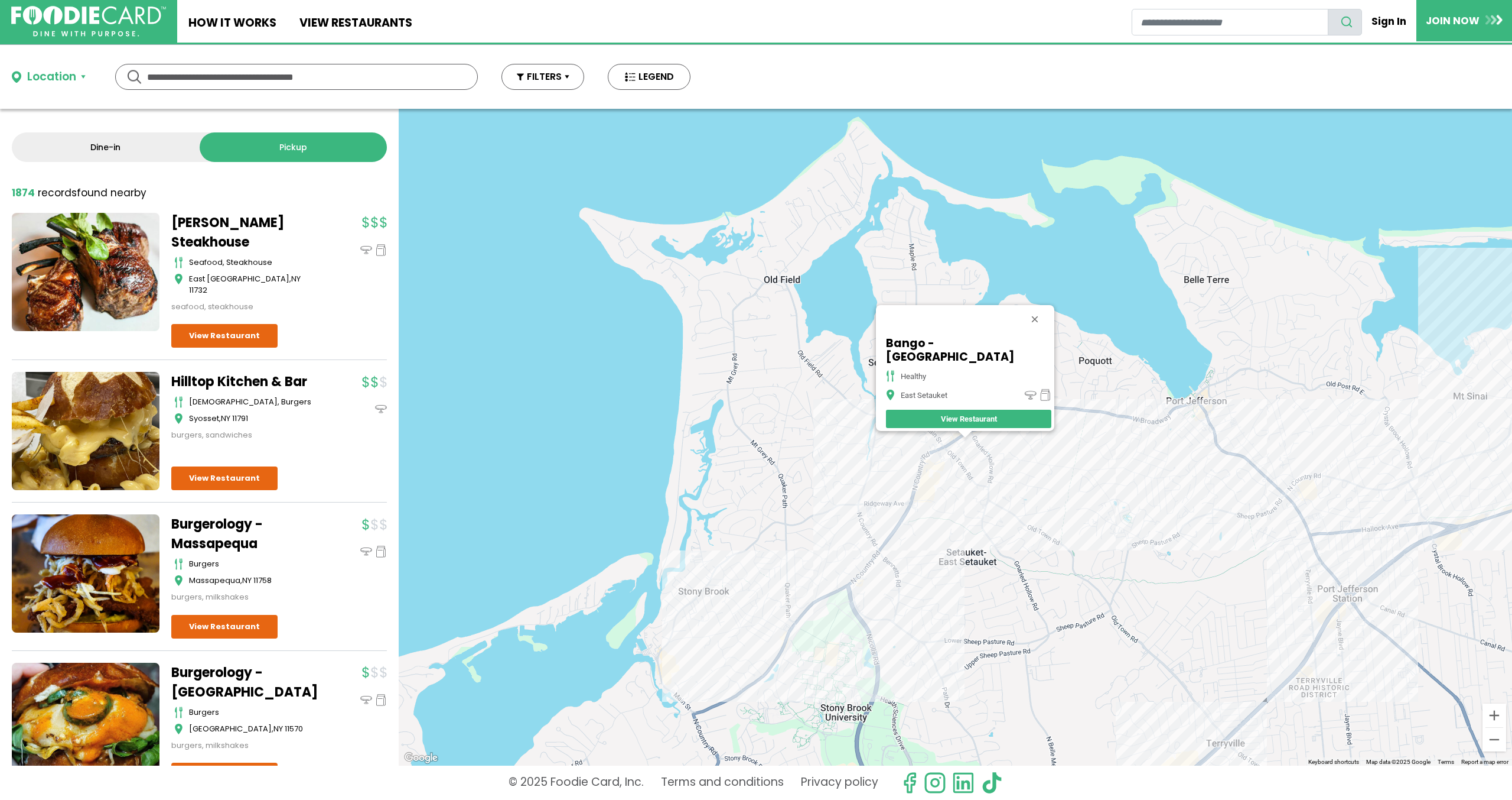
click at [869, 592] on div "Bango - [GEOGRAPHIC_DATA] healthy [GEOGRAPHIC_DATA] View Restaurant" at bounding box center [955, 436] width 1114 height 656
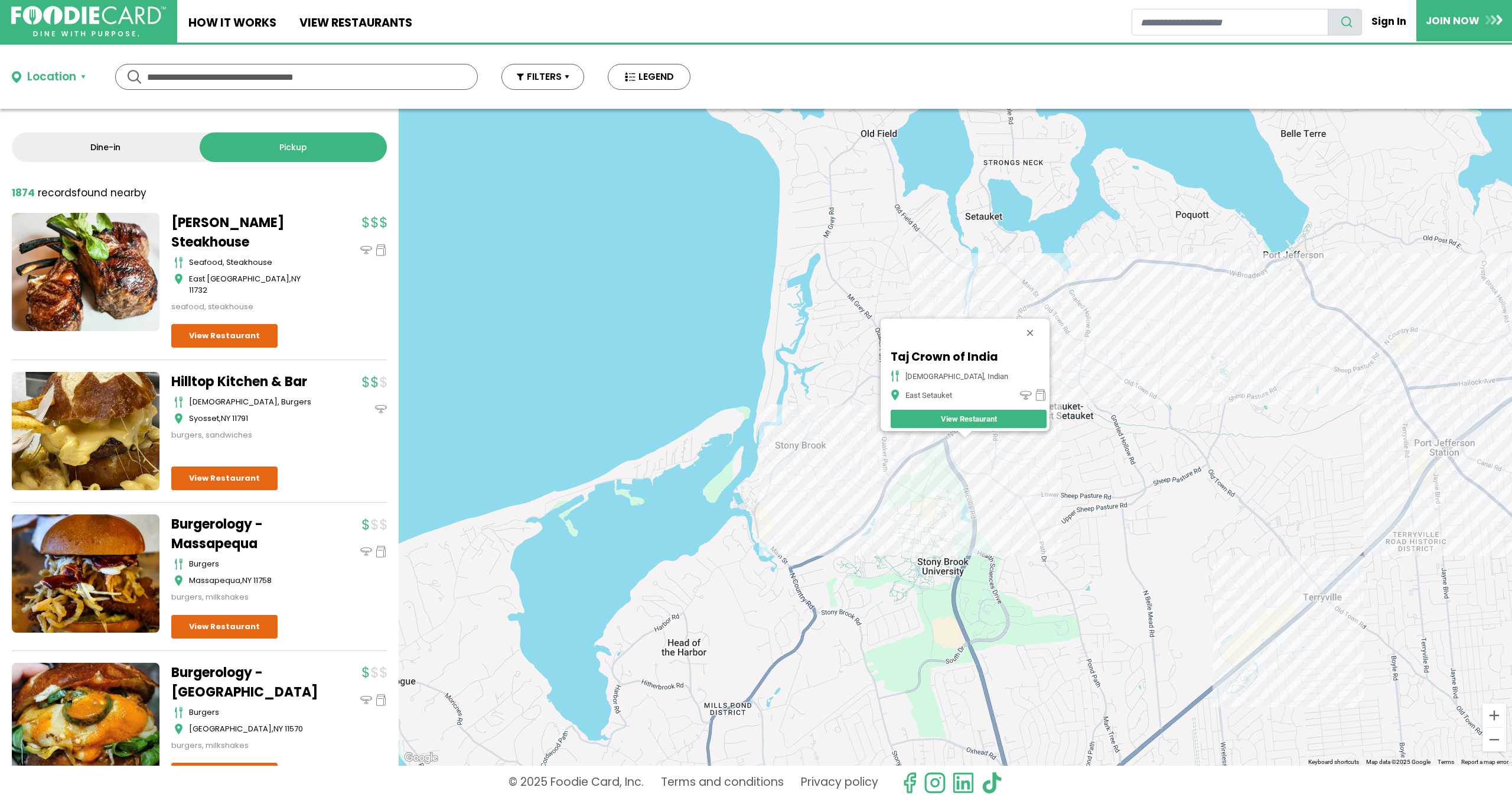
click at [908, 486] on div "Taj Crown of India [DEMOGRAPHIC_DATA], [GEOGRAPHIC_DATA] View Restaurant" at bounding box center [955, 436] width 1114 height 656
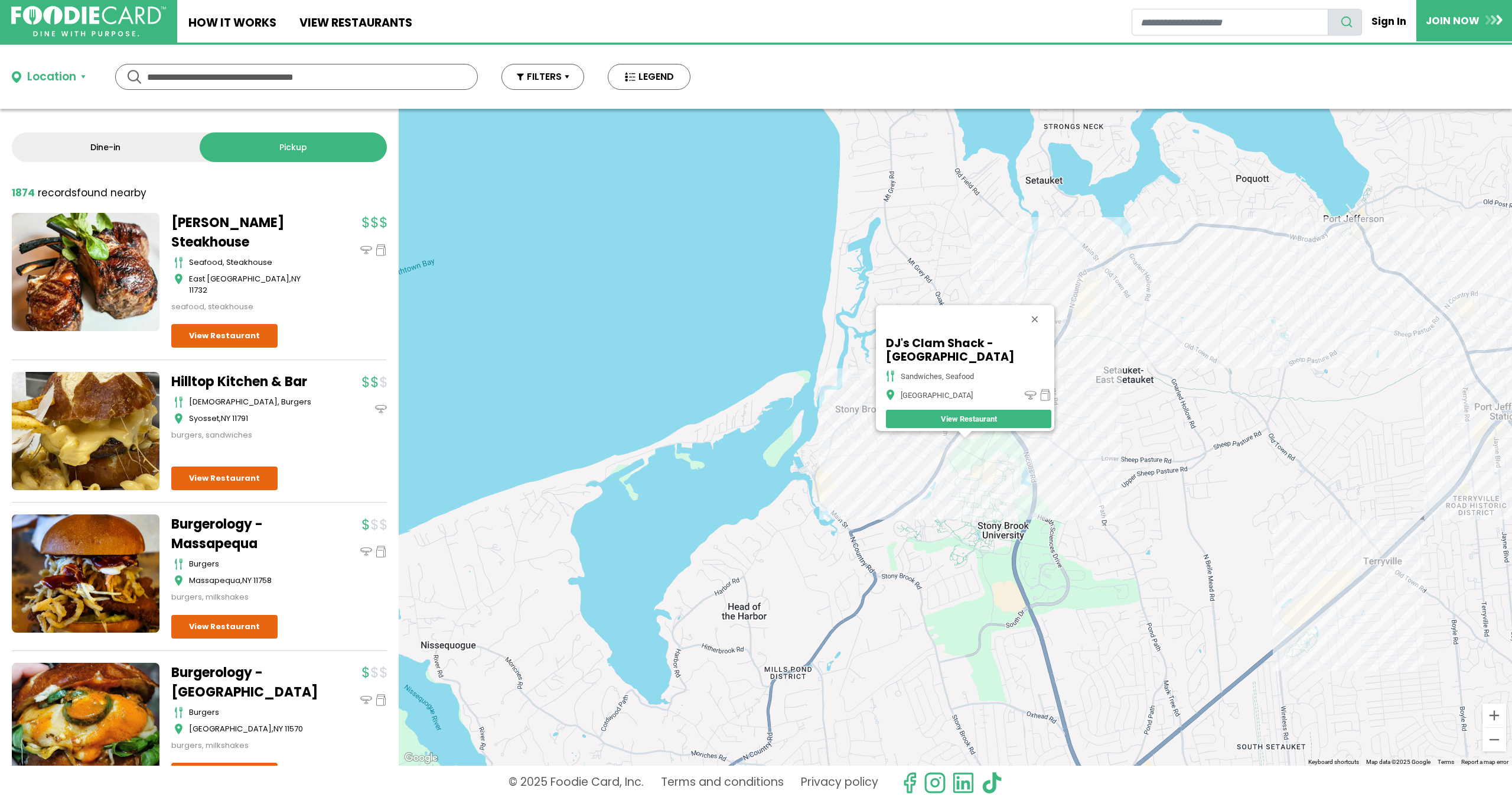
click at [952, 470] on div "DJ's Clam Shack - [GEOGRAPHIC_DATA] sandwiches, seafood [GEOGRAPHIC_DATA] View …" at bounding box center [955, 436] width 1114 height 656
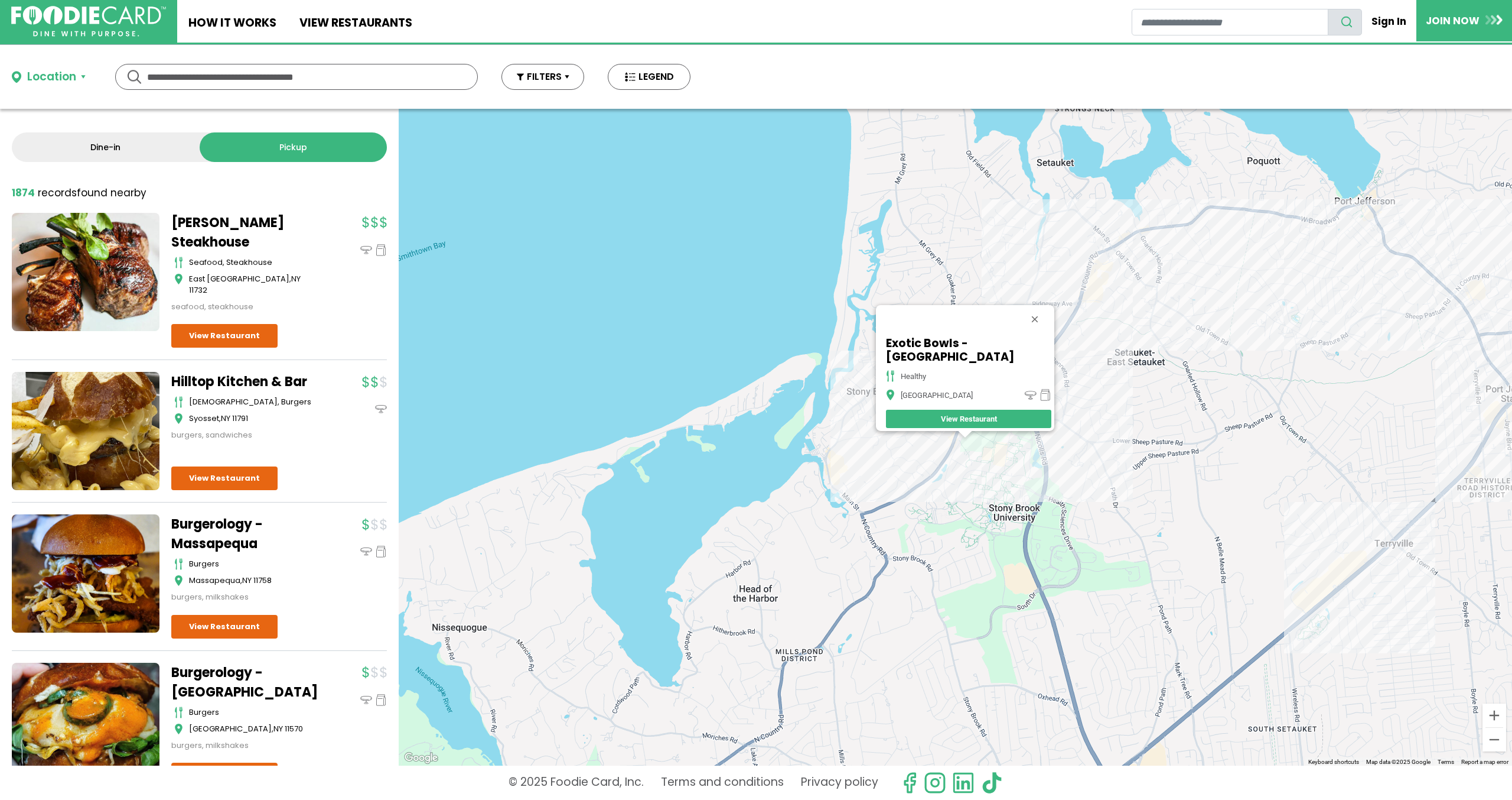
click at [948, 480] on div "Exotic Bowls - [GEOGRAPHIC_DATA] healthy [GEOGRAPHIC_DATA] View Restaurant" at bounding box center [955, 436] width 1114 height 656
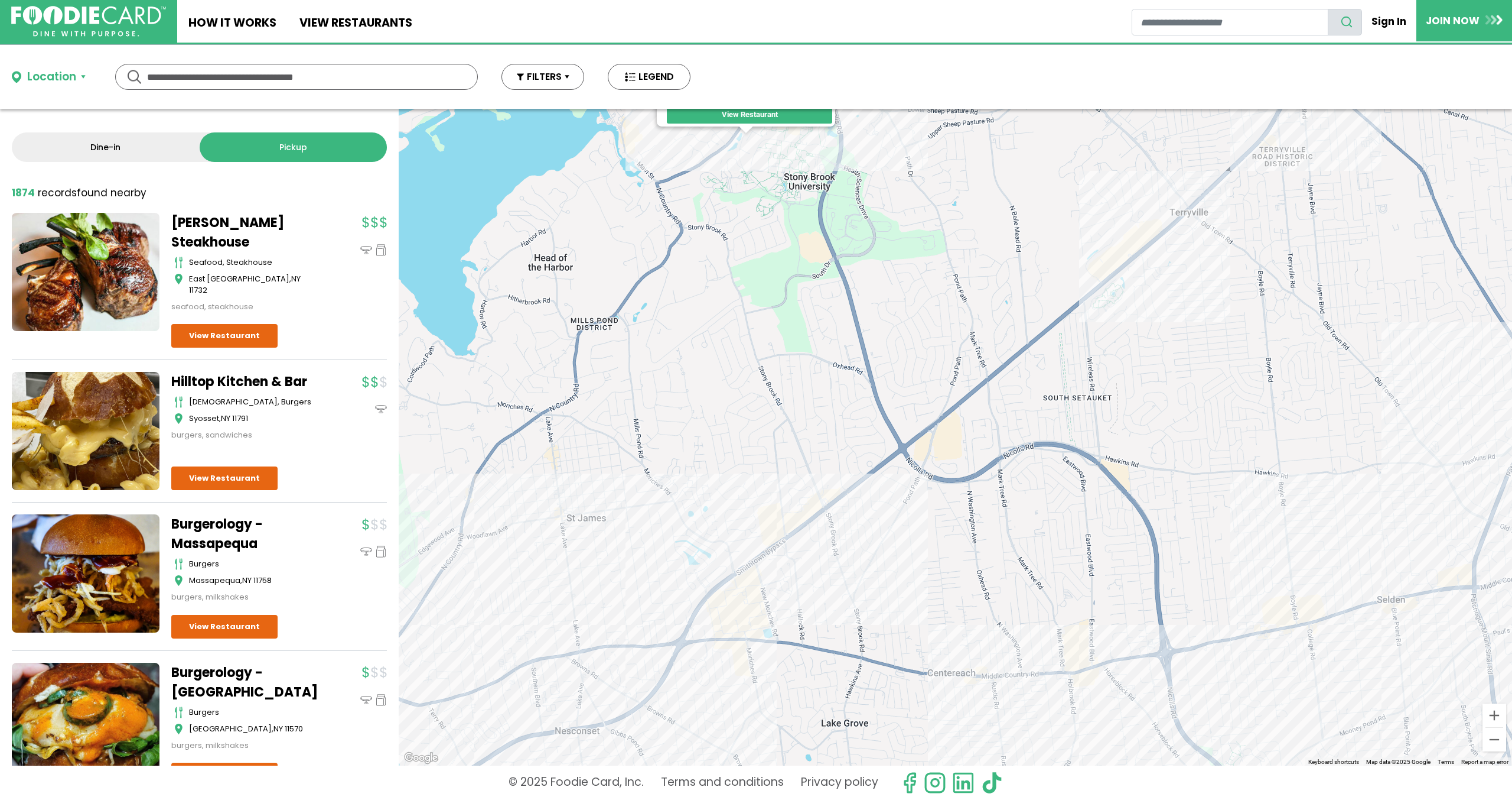
drag, startPoint x: 852, startPoint y: 601, endPoint x: 618, endPoint y: 272, distance: 403.7
click at [623, 280] on div "Jersey [PERSON_NAME]'s - Stonybrook fast food, sandwiches [GEOGRAPHIC_DATA] Vie…" at bounding box center [955, 436] width 1114 height 656
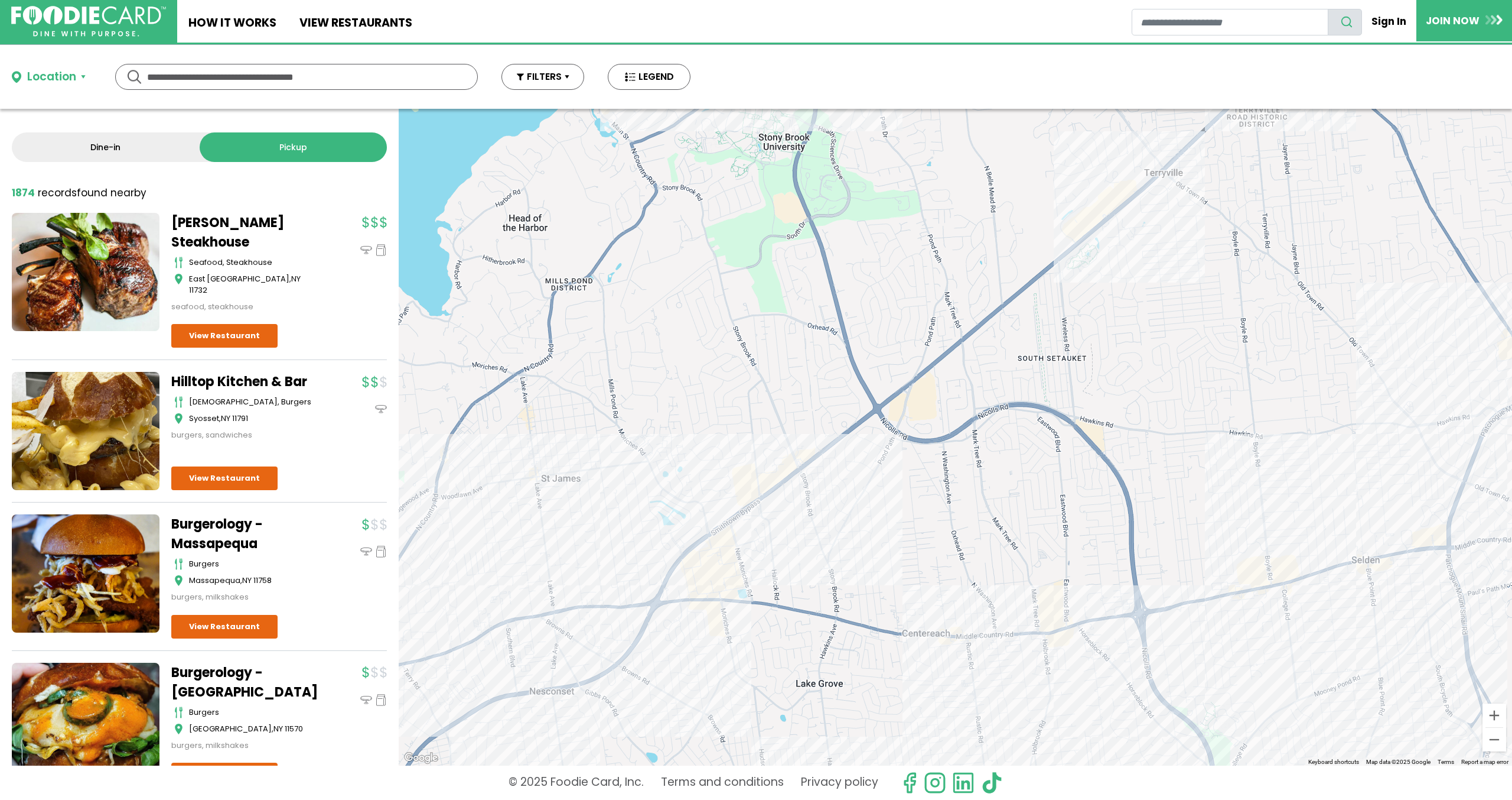
click at [541, 479] on div "Jersey [PERSON_NAME]'s - Stonybrook fast food, sandwiches [GEOGRAPHIC_DATA] Vie…" at bounding box center [955, 436] width 1114 height 656
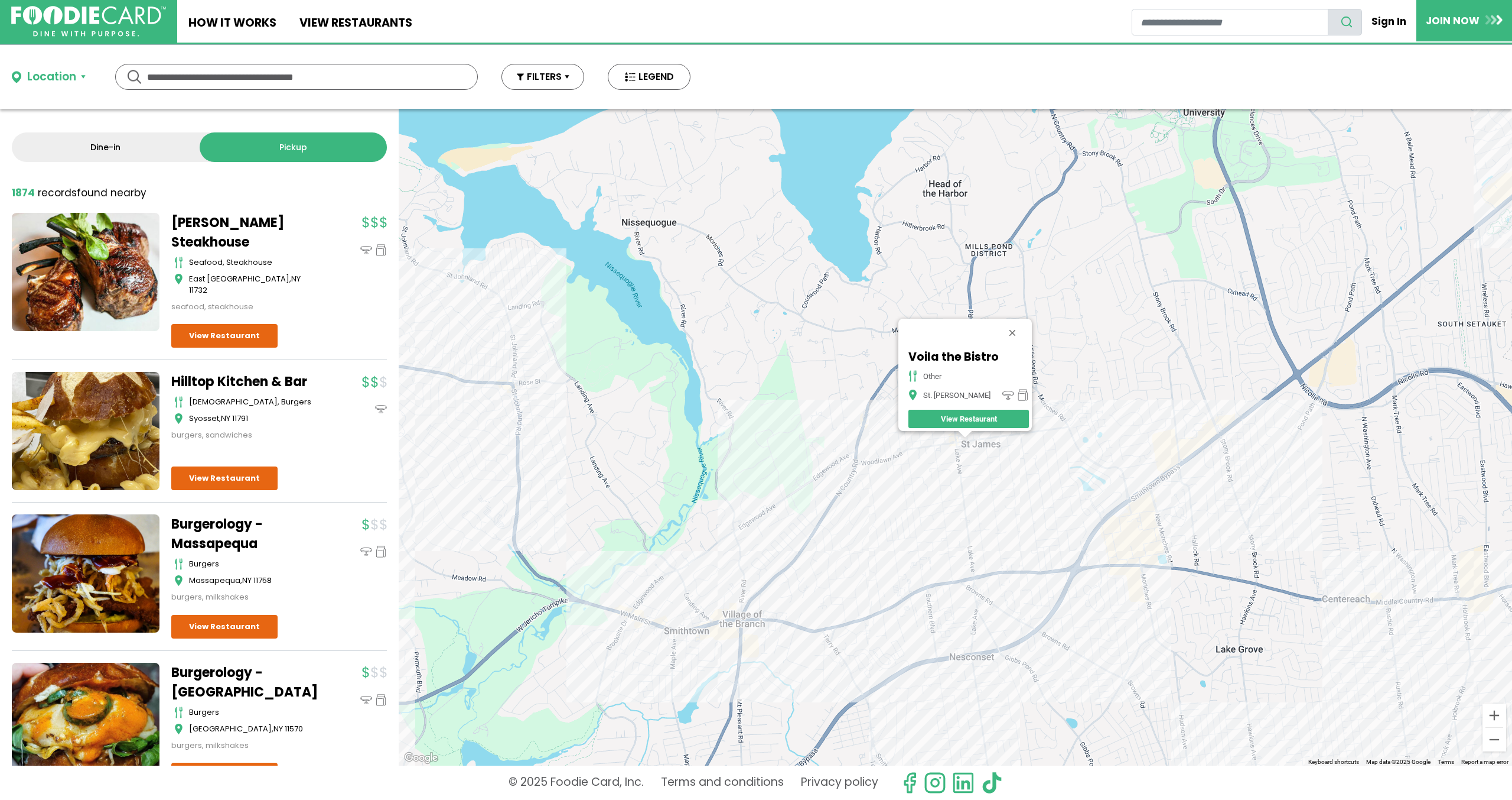
click at [1026, 580] on div "Voila the Bistro other St. [PERSON_NAME] View Restaurant" at bounding box center [955, 436] width 1114 height 656
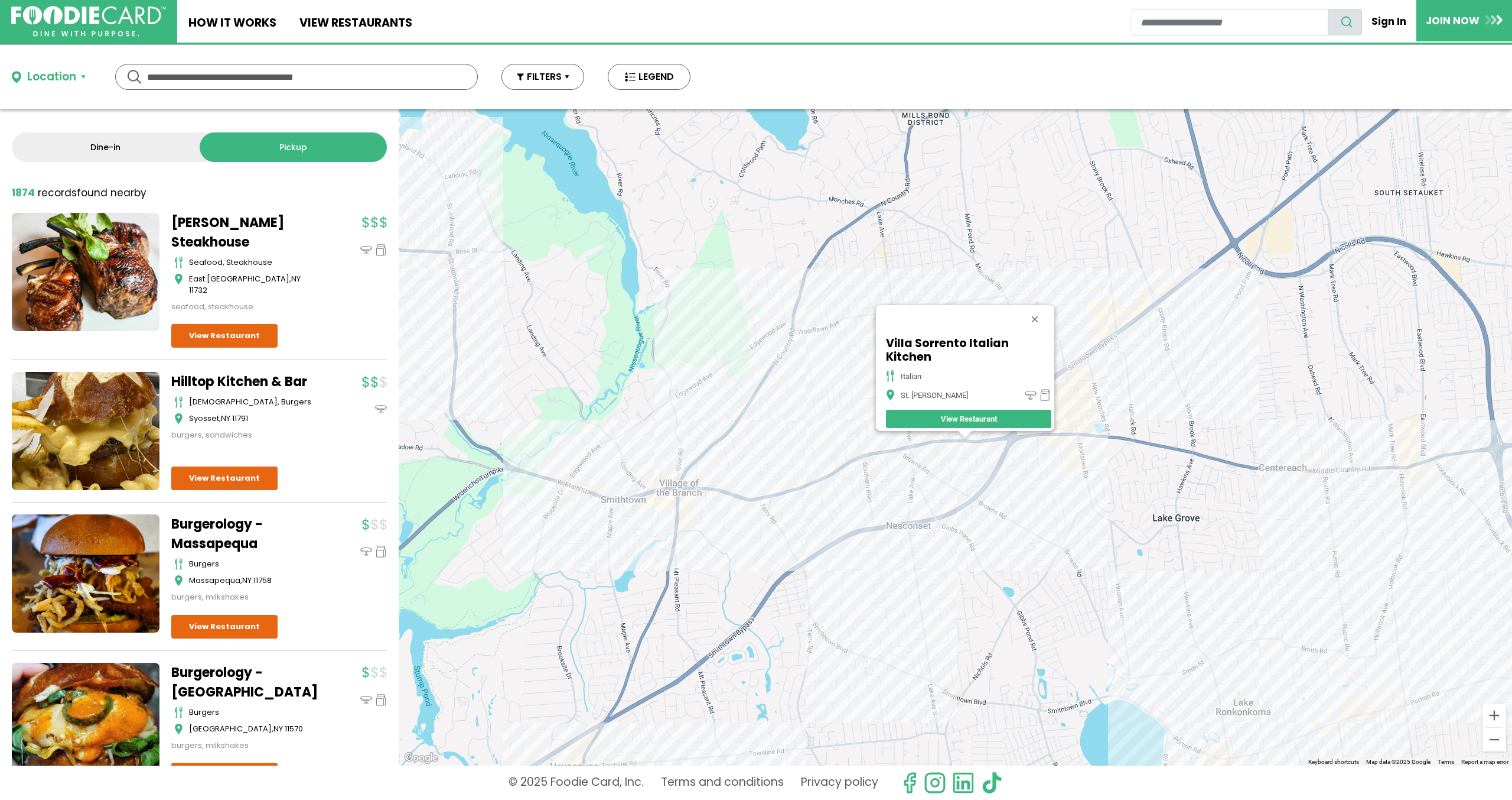
click at [1093, 430] on div "Villa Sorrento Italian Kitchen italian St. [PERSON_NAME] View Restaurant" at bounding box center [955, 436] width 1114 height 656
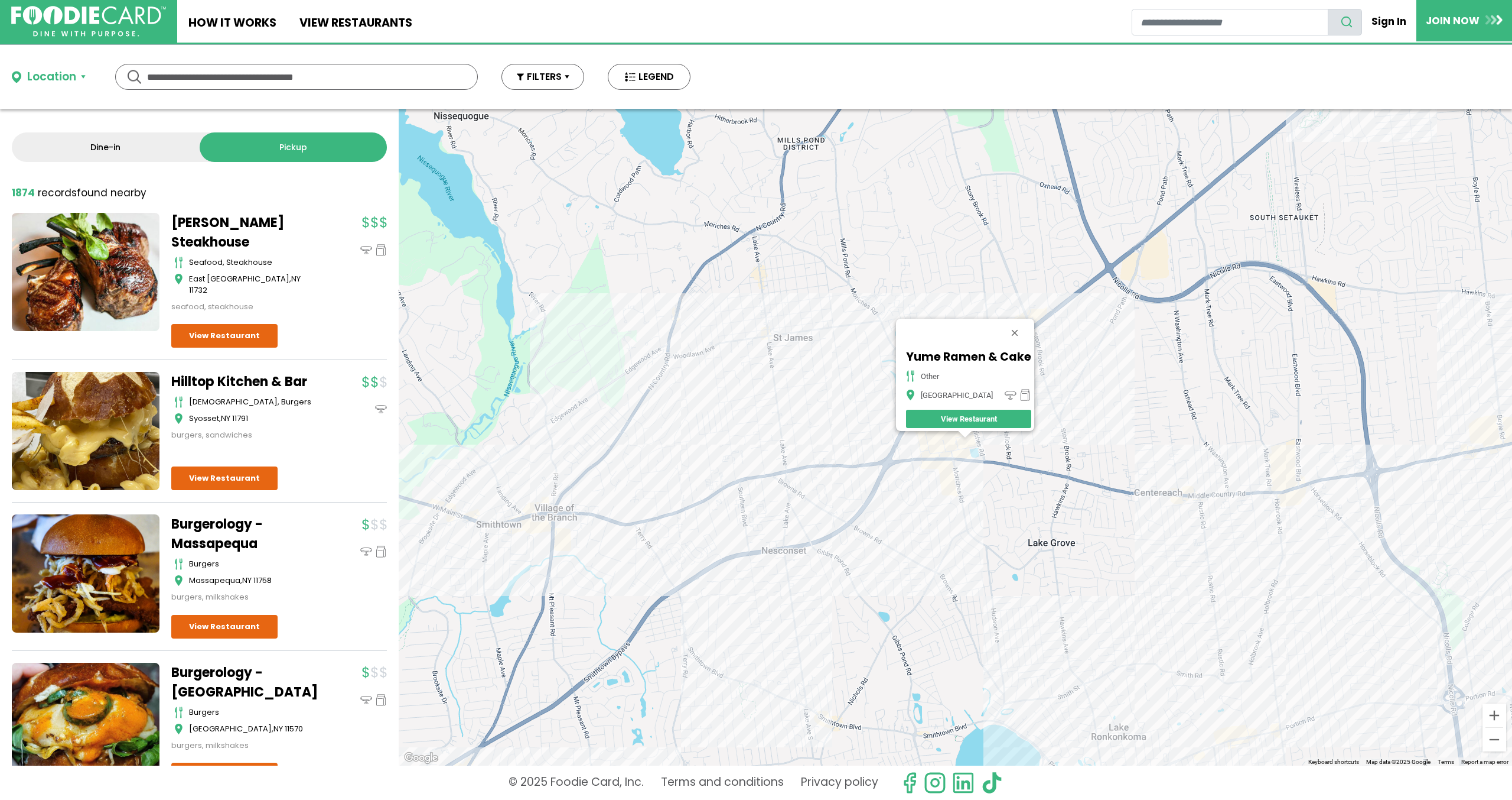
click at [1254, 500] on div "Yume Ramen & Cake other [GEOGRAPHIC_DATA]" at bounding box center [955, 436] width 1114 height 656
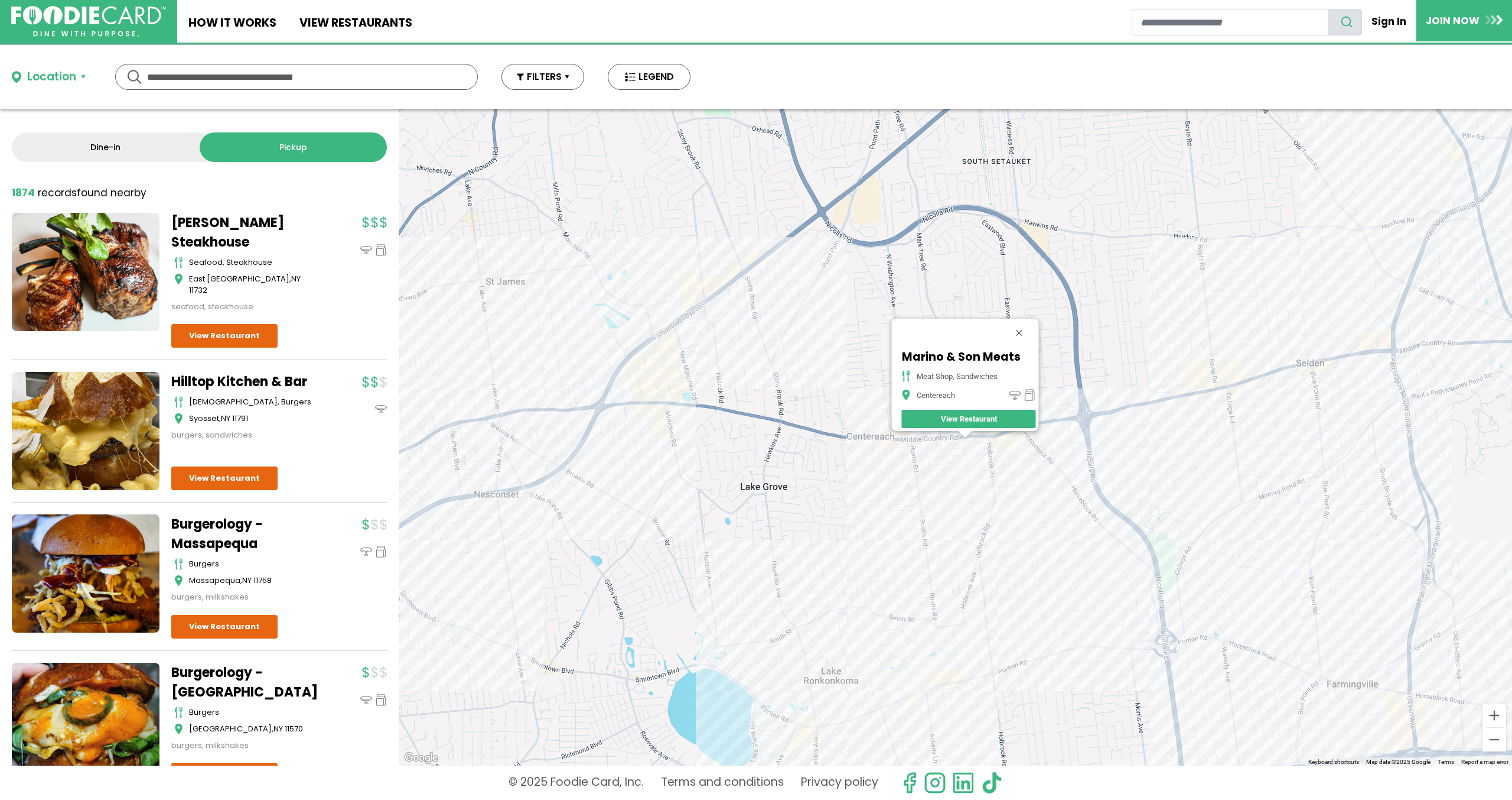
click at [711, 320] on div "Marino & Son Meats Meat Shop, Sandwiches Centereach View Restaurant" at bounding box center [955, 436] width 1114 height 656
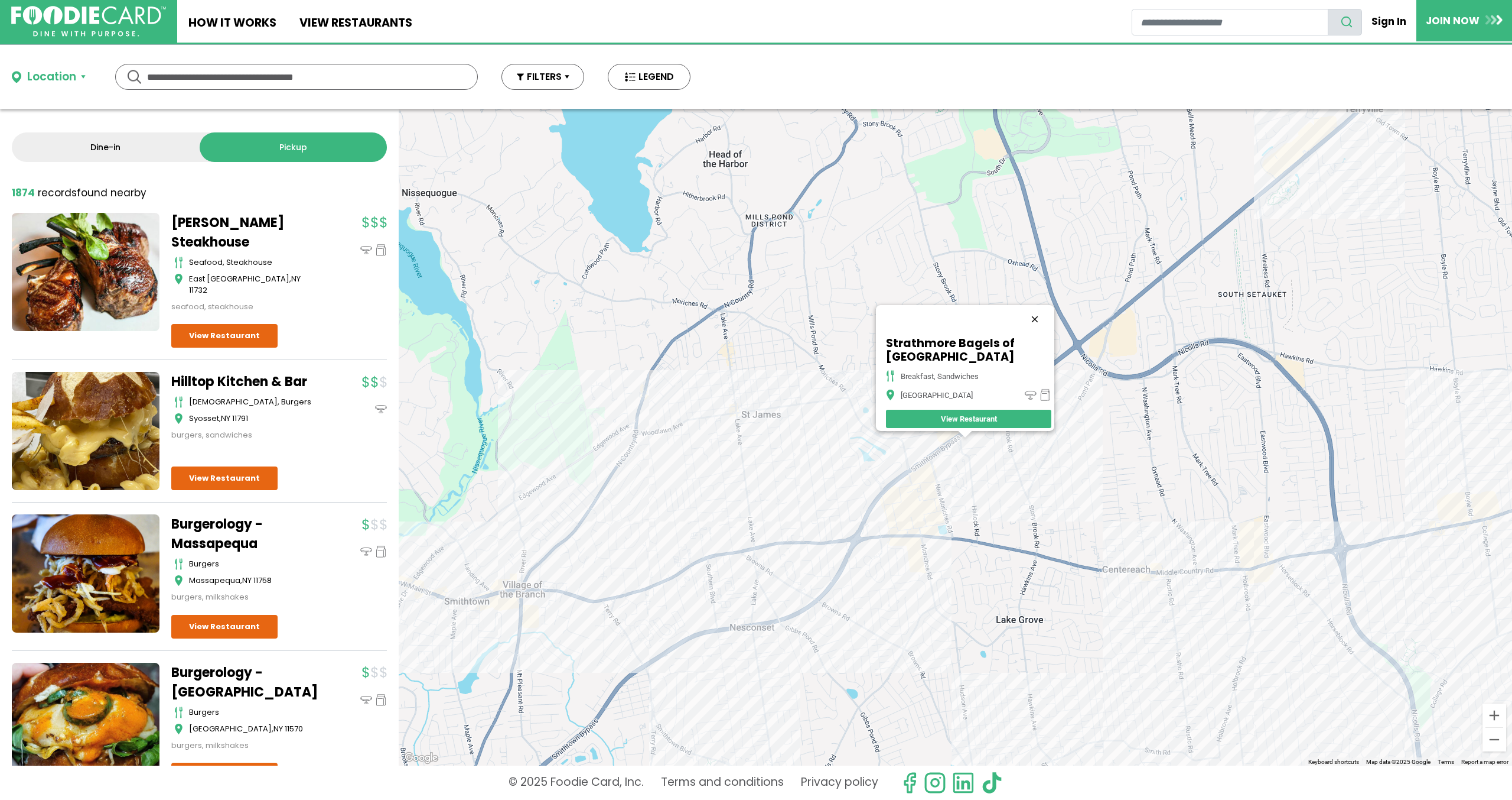
click at [1037, 308] on button "Close" at bounding box center [1035, 319] width 28 height 28
click at [979, 433] on div at bounding box center [955, 436] width 1114 height 656
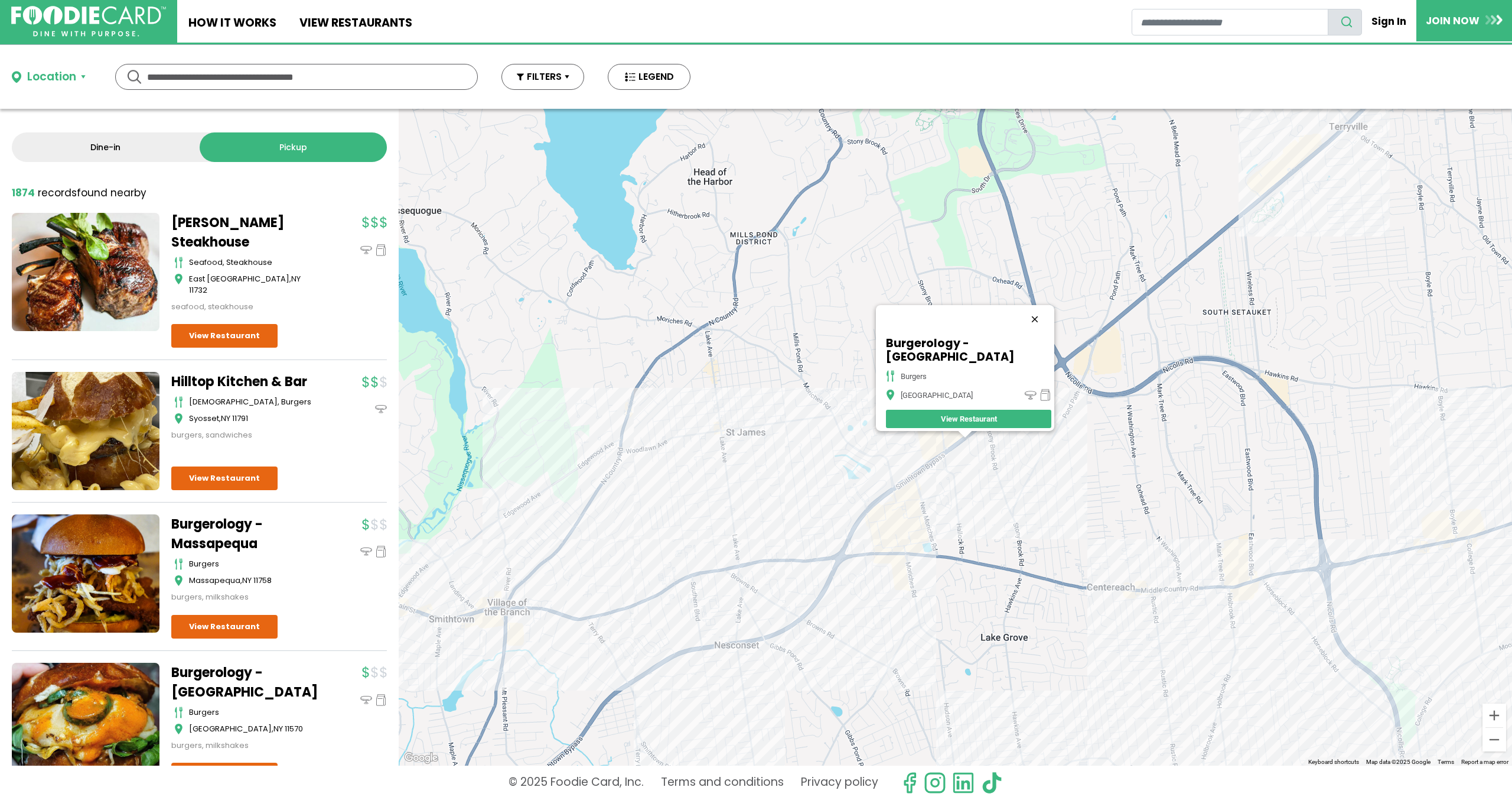
click at [1038, 324] on button "Close" at bounding box center [1035, 319] width 28 height 28
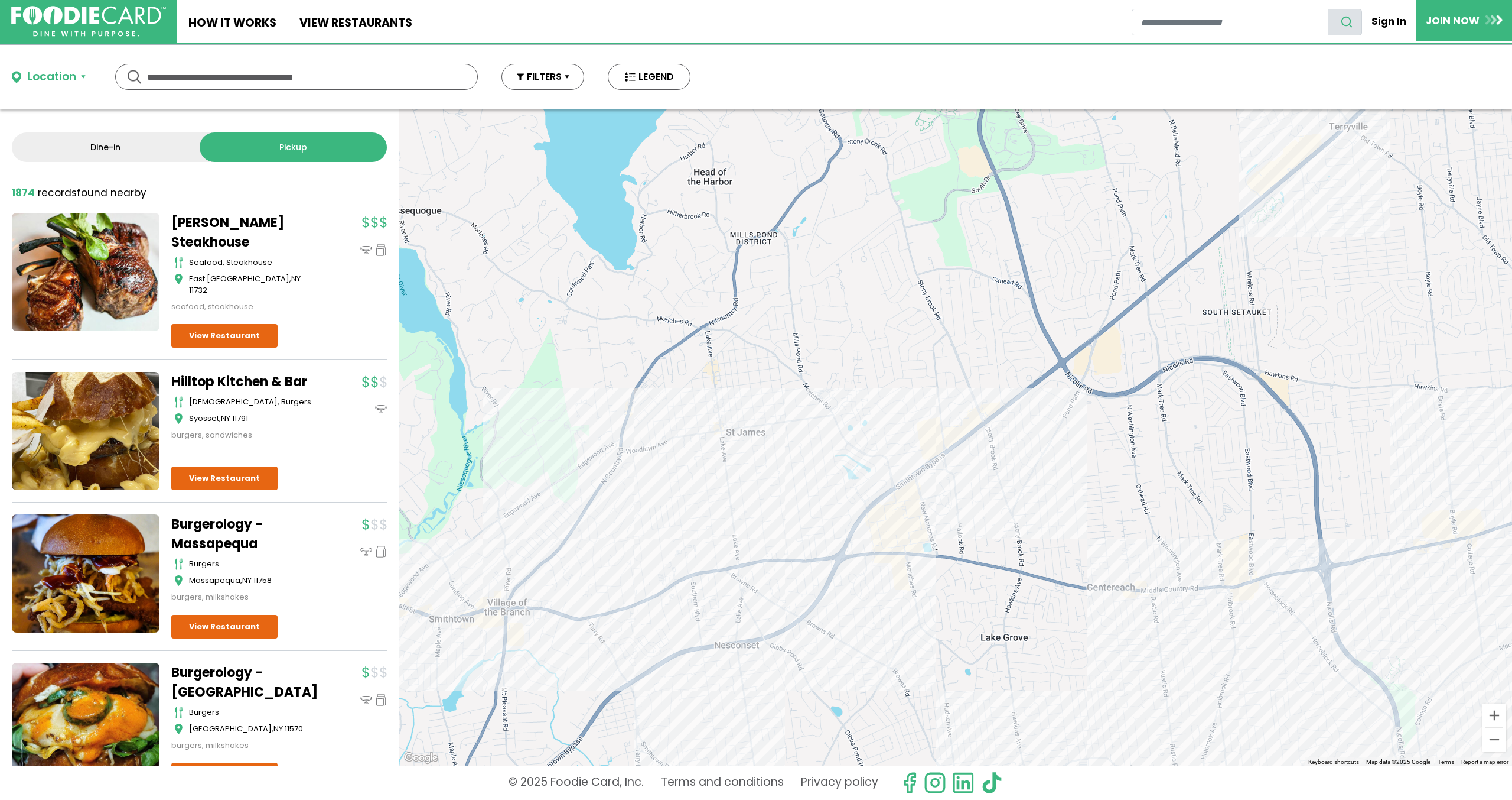
click at [984, 428] on div at bounding box center [955, 436] width 1114 height 656
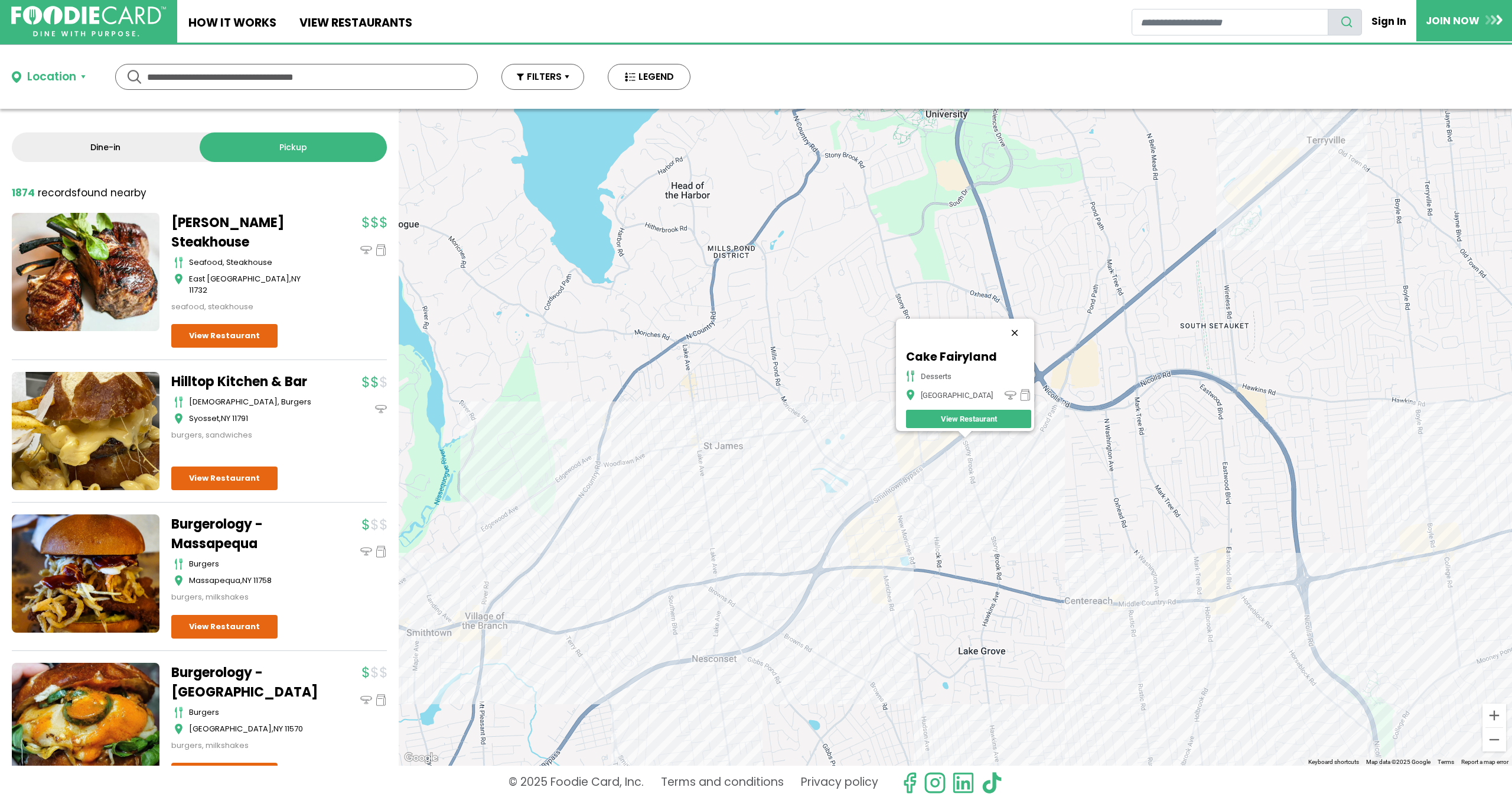
click at [1007, 319] on button "Close" at bounding box center [1014, 333] width 28 height 28
click at [986, 441] on div at bounding box center [955, 436] width 1114 height 656
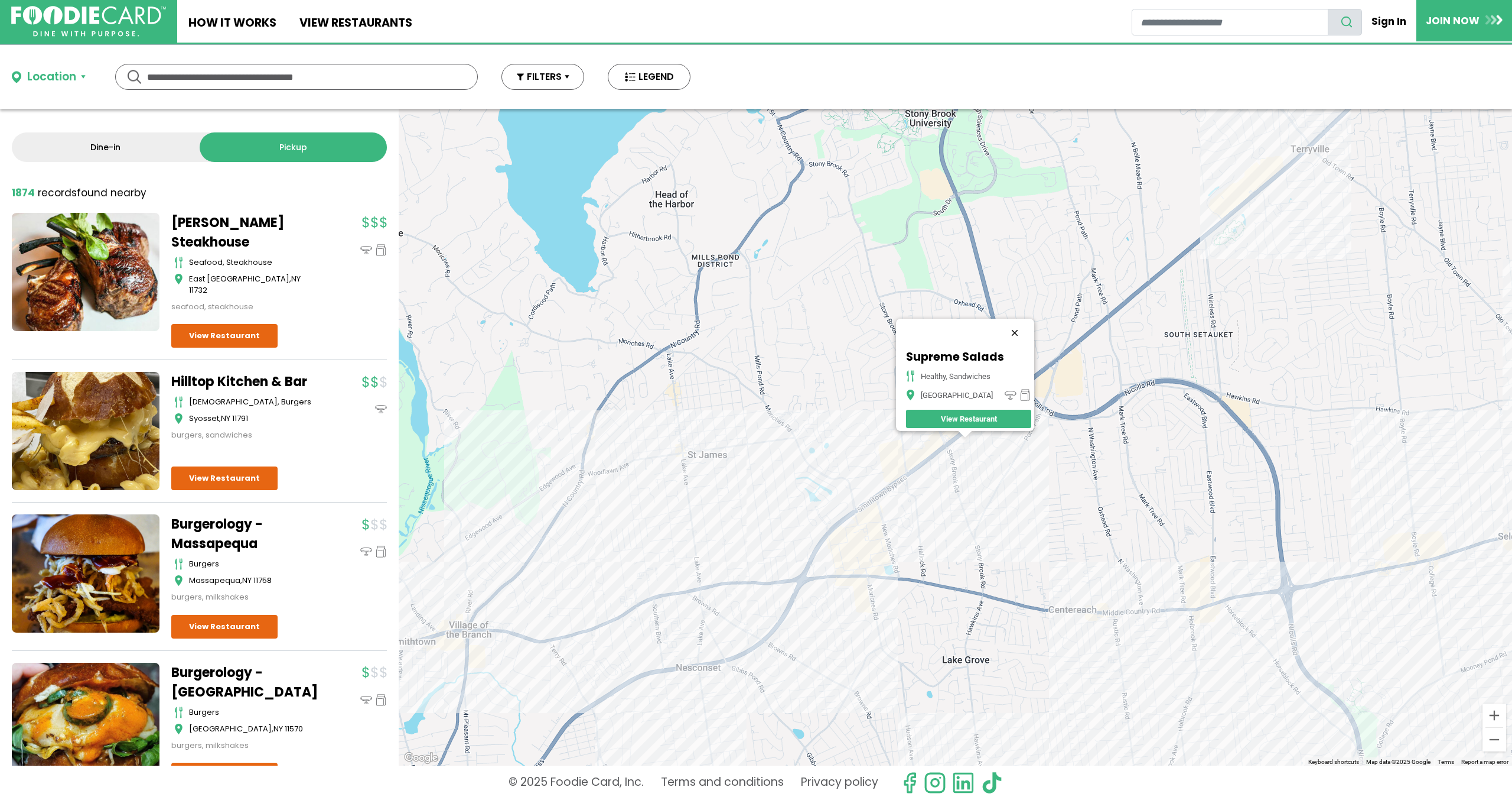
click at [1024, 320] on button "Close" at bounding box center [1014, 333] width 28 height 28
click at [602, 433] on div at bounding box center [955, 436] width 1114 height 656
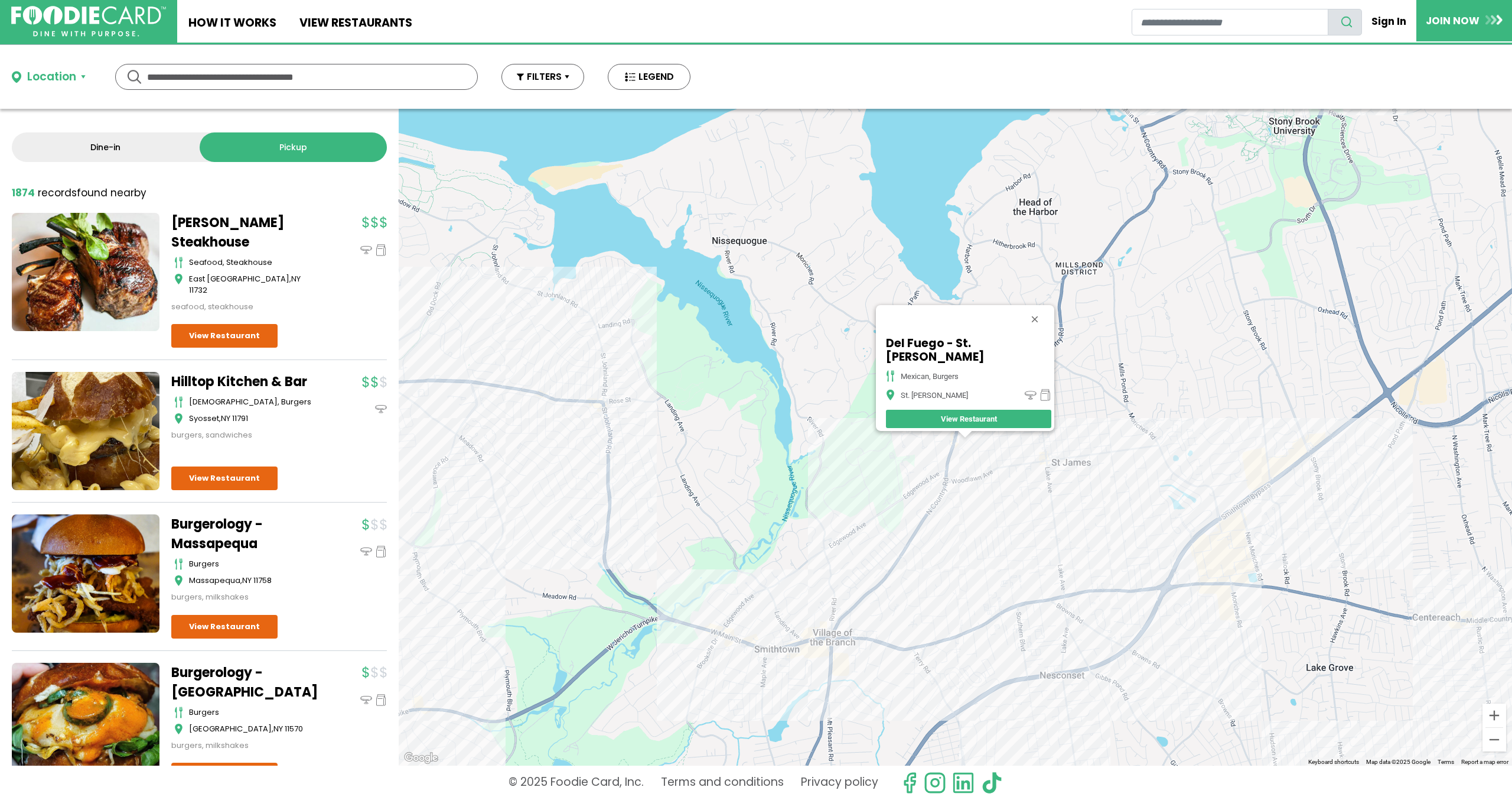
click at [232, 75] on input "text" at bounding box center [296, 77] width 299 height 25
type input "**********"
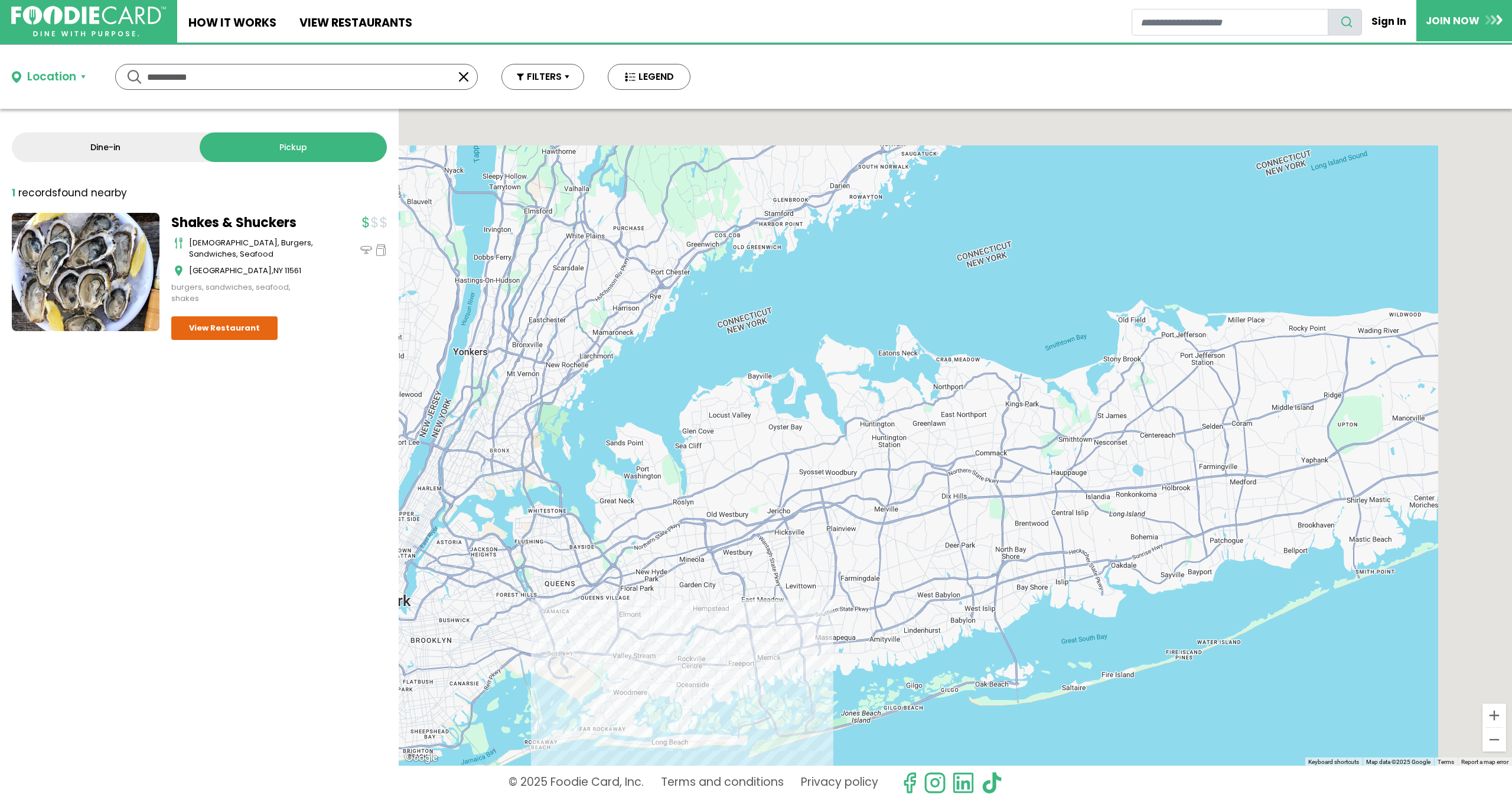
drag, startPoint x: 1293, startPoint y: 267, endPoint x: 647, endPoint y: 589, distance: 721.8
click at [658, 595] on div at bounding box center [955, 436] width 1114 height 656
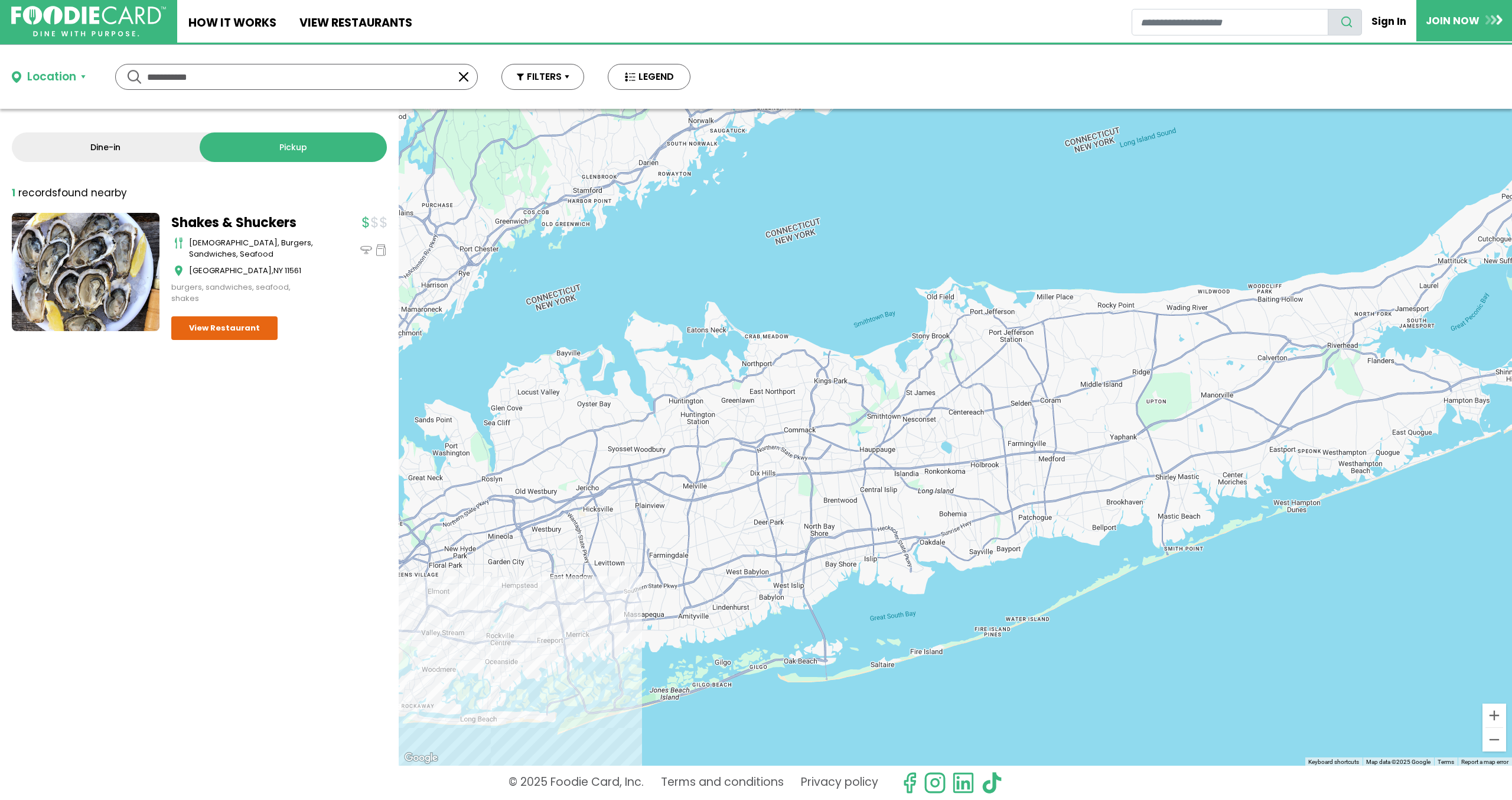
click at [313, 63] on div "**********" at bounding box center [297, 77] width 363 height 26
click at [310, 75] on input "**********" at bounding box center [296, 77] width 299 height 25
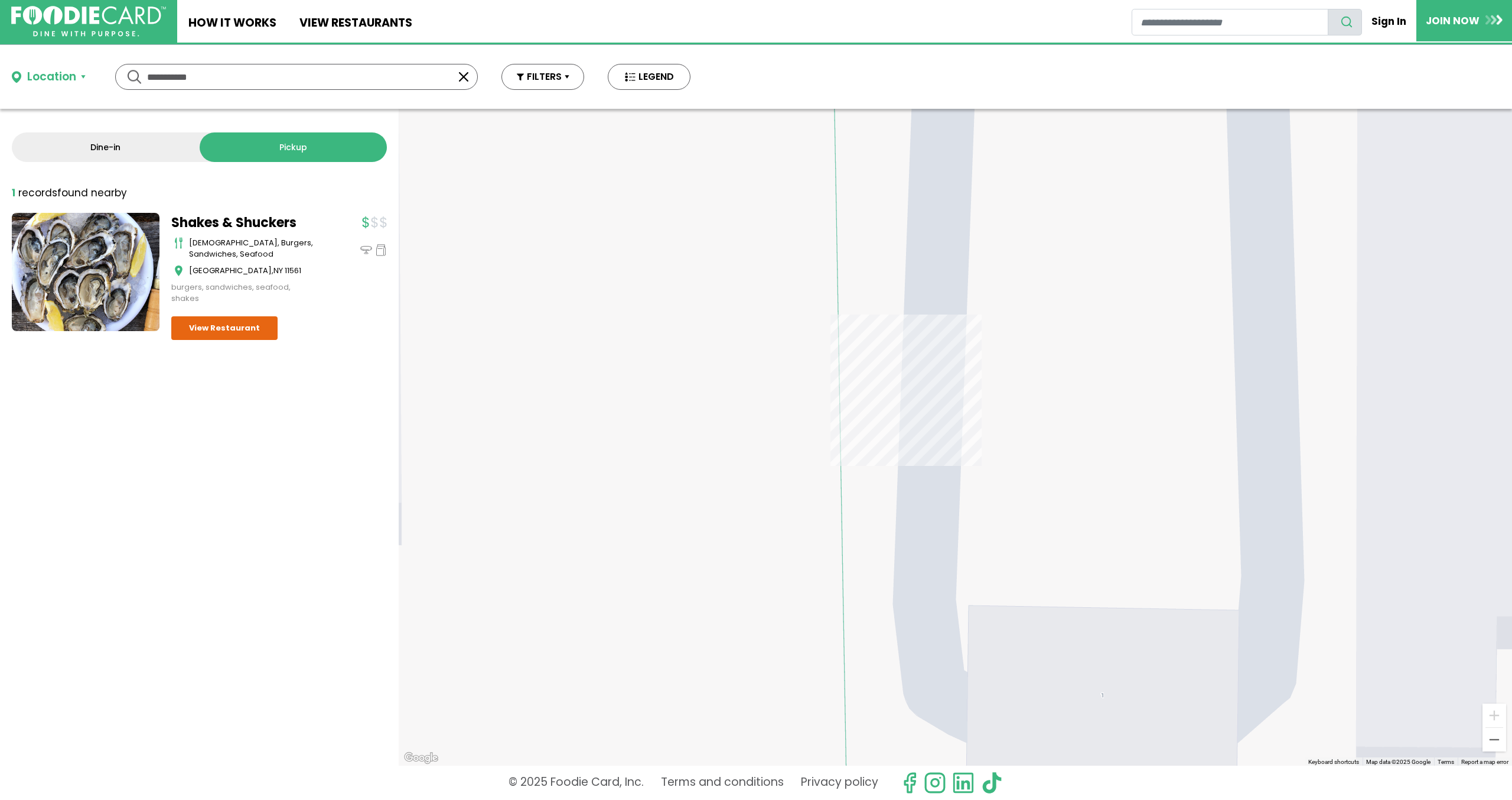
click at [154, 157] on link "Dine-in" at bounding box center [105, 147] width 188 height 30
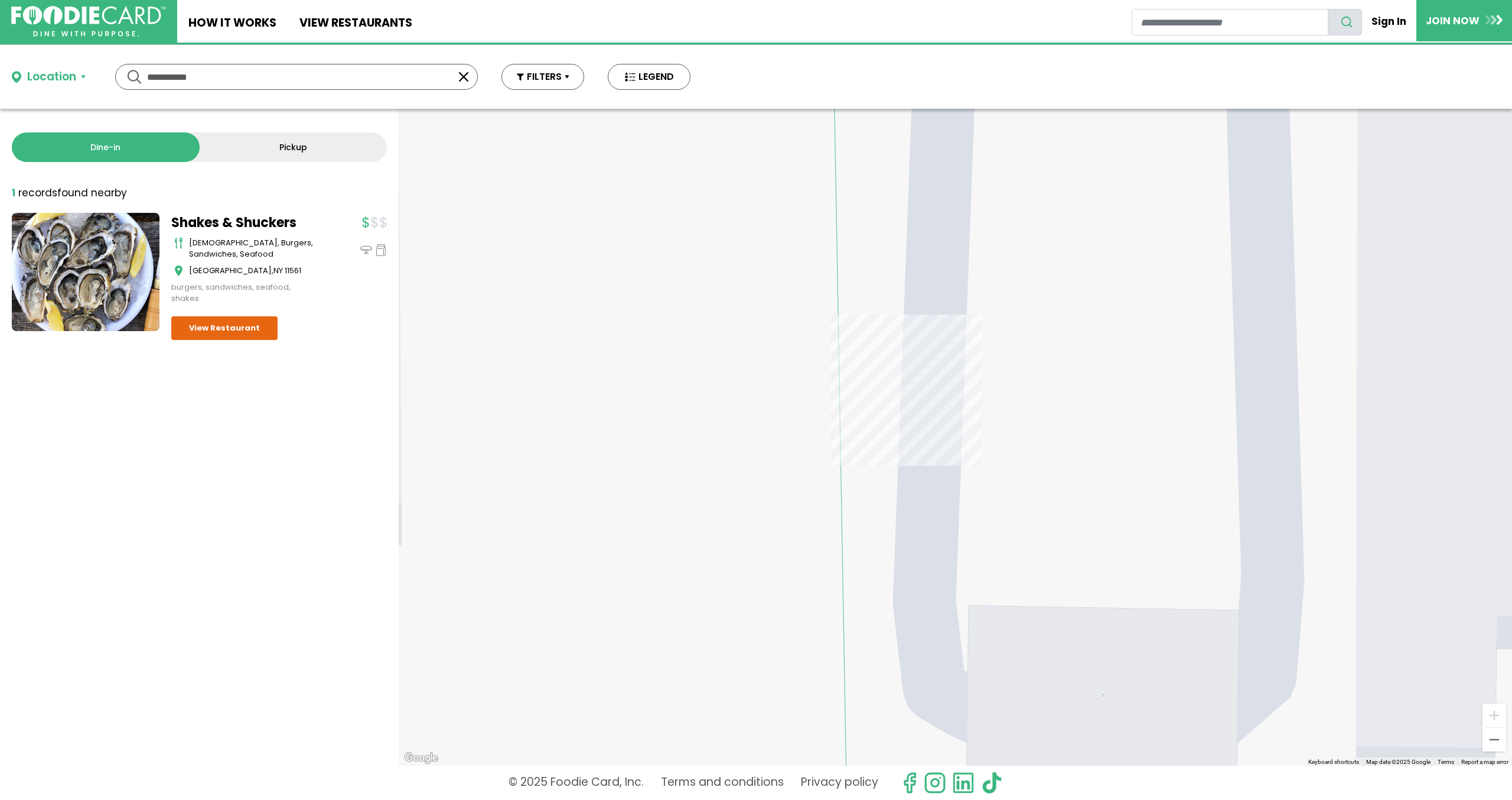
click at [466, 75] on button "button" at bounding box center [464, 77] width 14 height 14
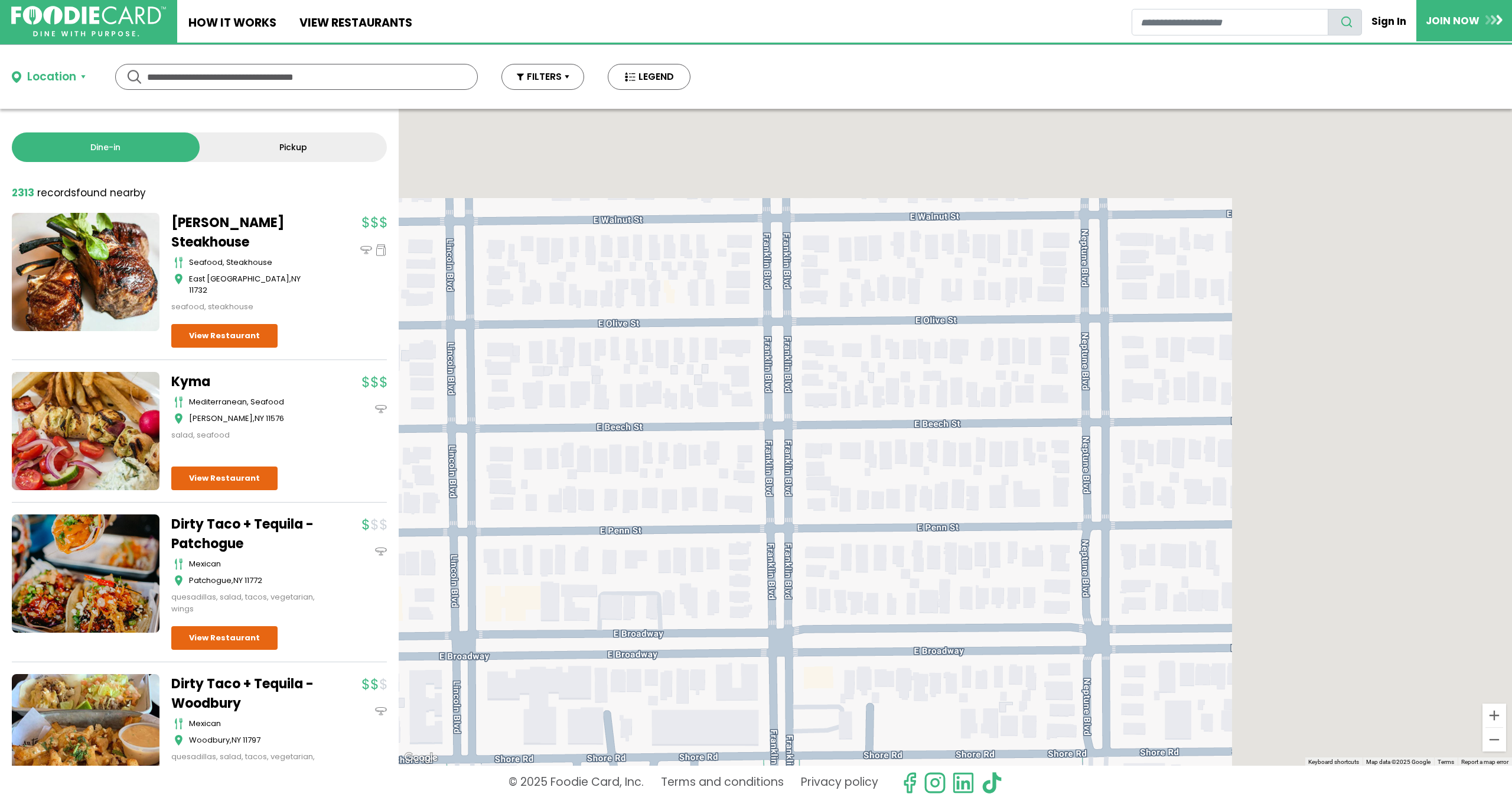
drag, startPoint x: 1338, startPoint y: 270, endPoint x: 518, endPoint y: 656, distance: 906.3
click at [554, 663] on div at bounding box center [955, 436] width 1114 height 656
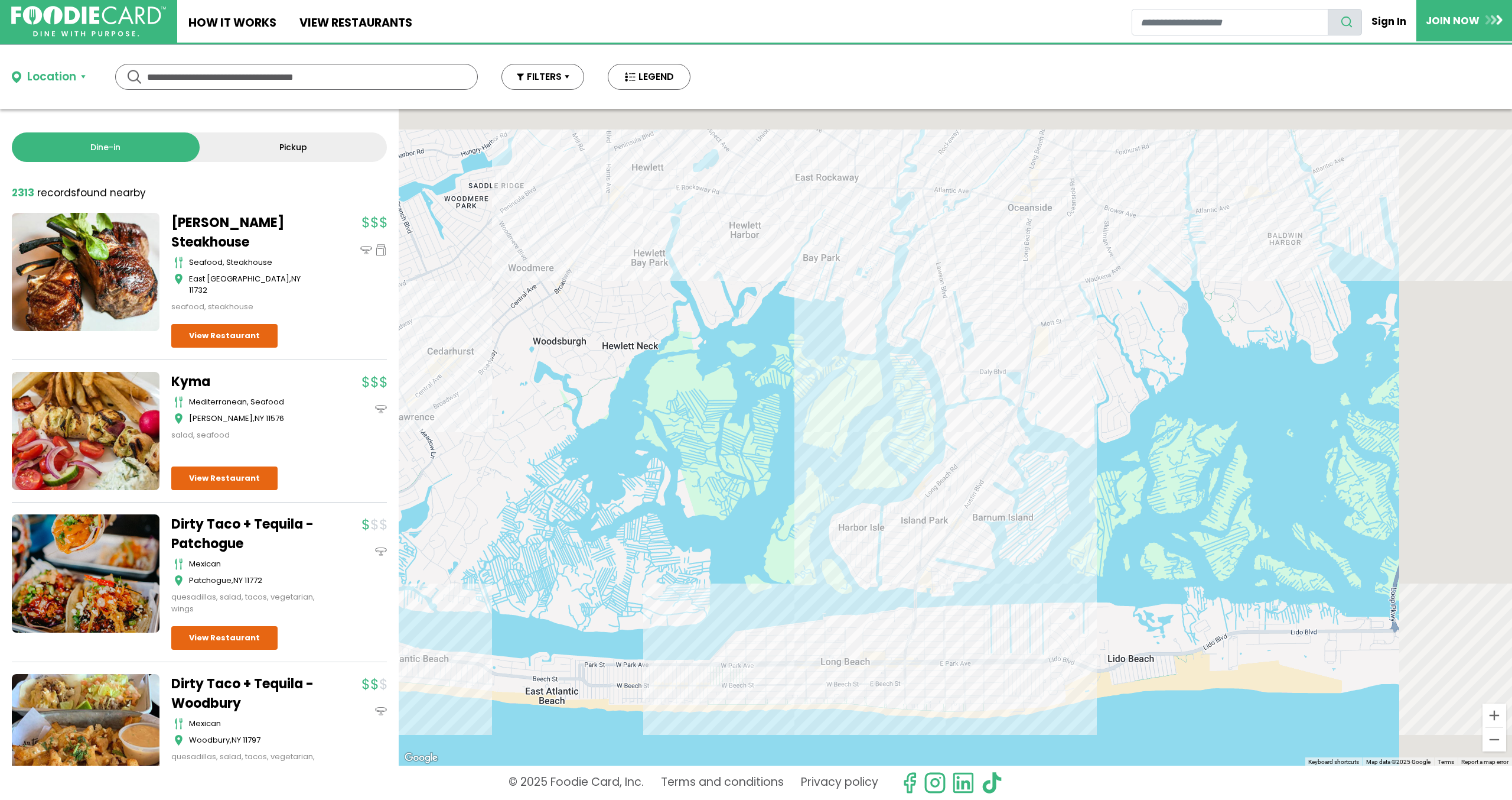
drag, startPoint x: 1339, startPoint y: 317, endPoint x: 663, endPoint y: 631, distance: 745.4
click at [851, 631] on div at bounding box center [955, 436] width 1114 height 656
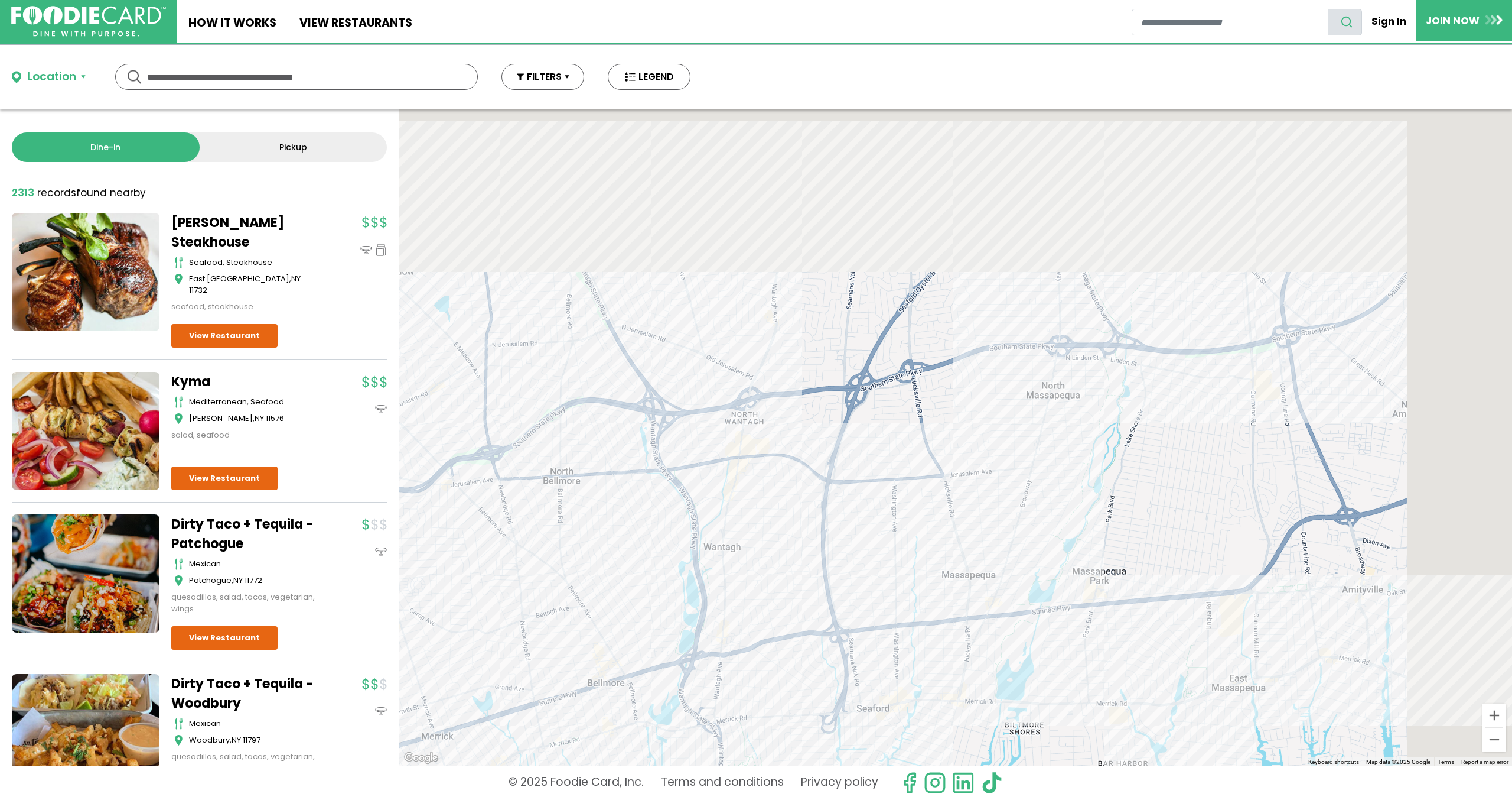
drag, startPoint x: 1171, startPoint y: 289, endPoint x: 859, endPoint y: 676, distance: 497.1
click at [911, 636] on div at bounding box center [955, 436] width 1114 height 656
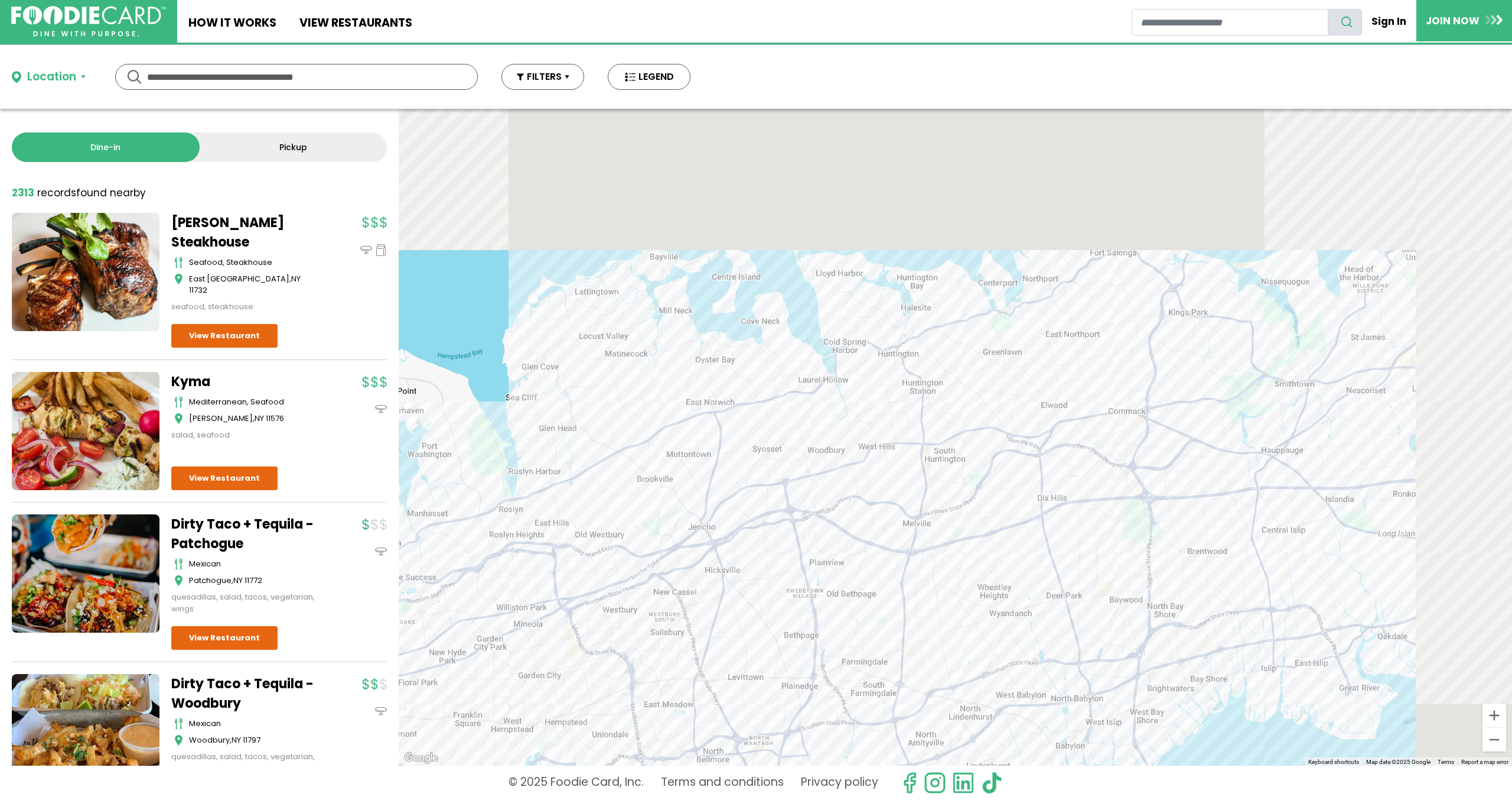
drag, startPoint x: 1289, startPoint y: 247, endPoint x: 1021, endPoint y: 537, distance: 394.9
click at [1029, 537] on div at bounding box center [955, 436] width 1114 height 656
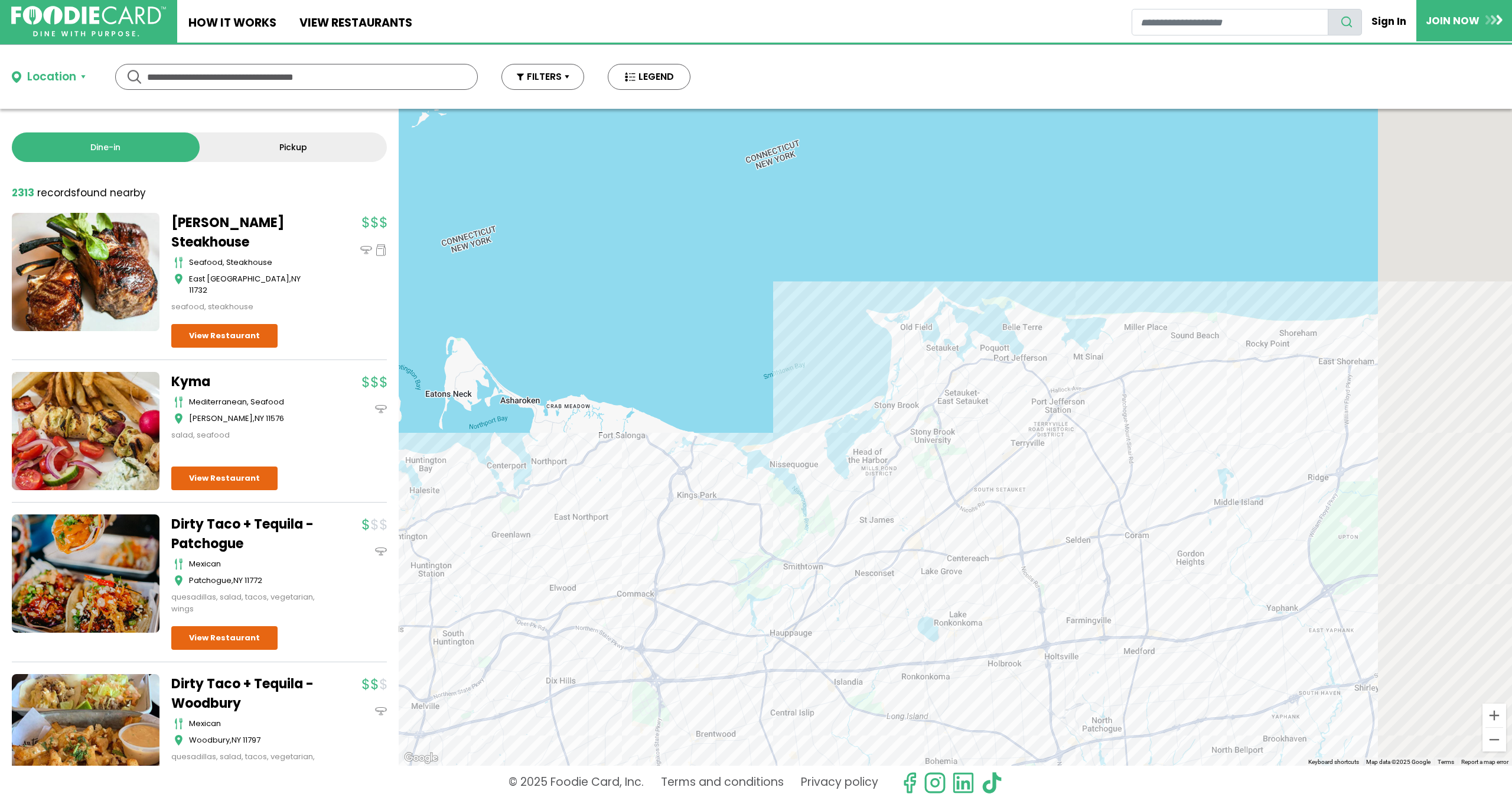
drag, startPoint x: 1093, startPoint y: 362, endPoint x: 640, endPoint y: 420, distance: 456.7
click at [684, 441] on div at bounding box center [955, 436] width 1114 height 656
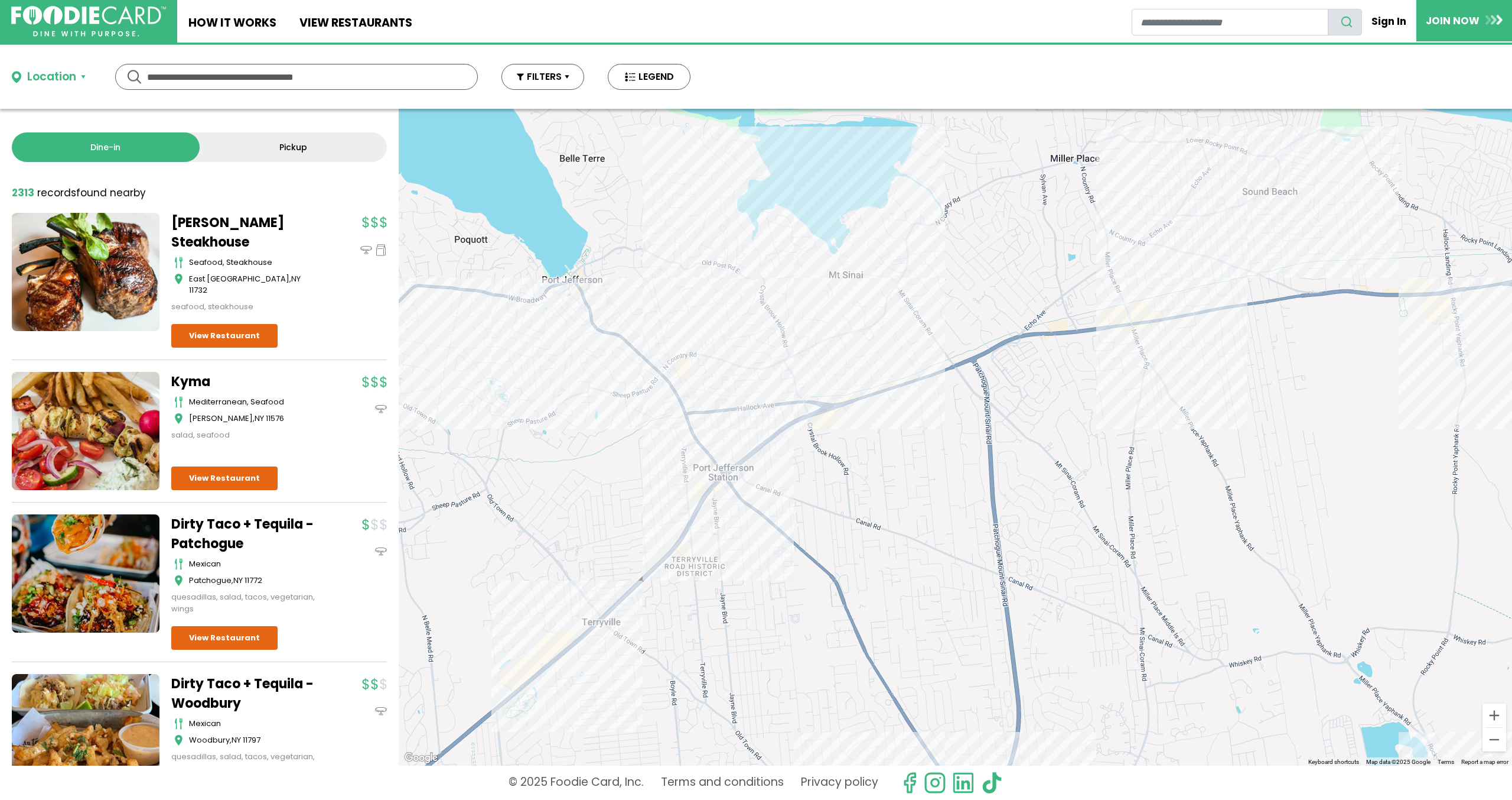
click at [907, 290] on div at bounding box center [955, 436] width 1114 height 656
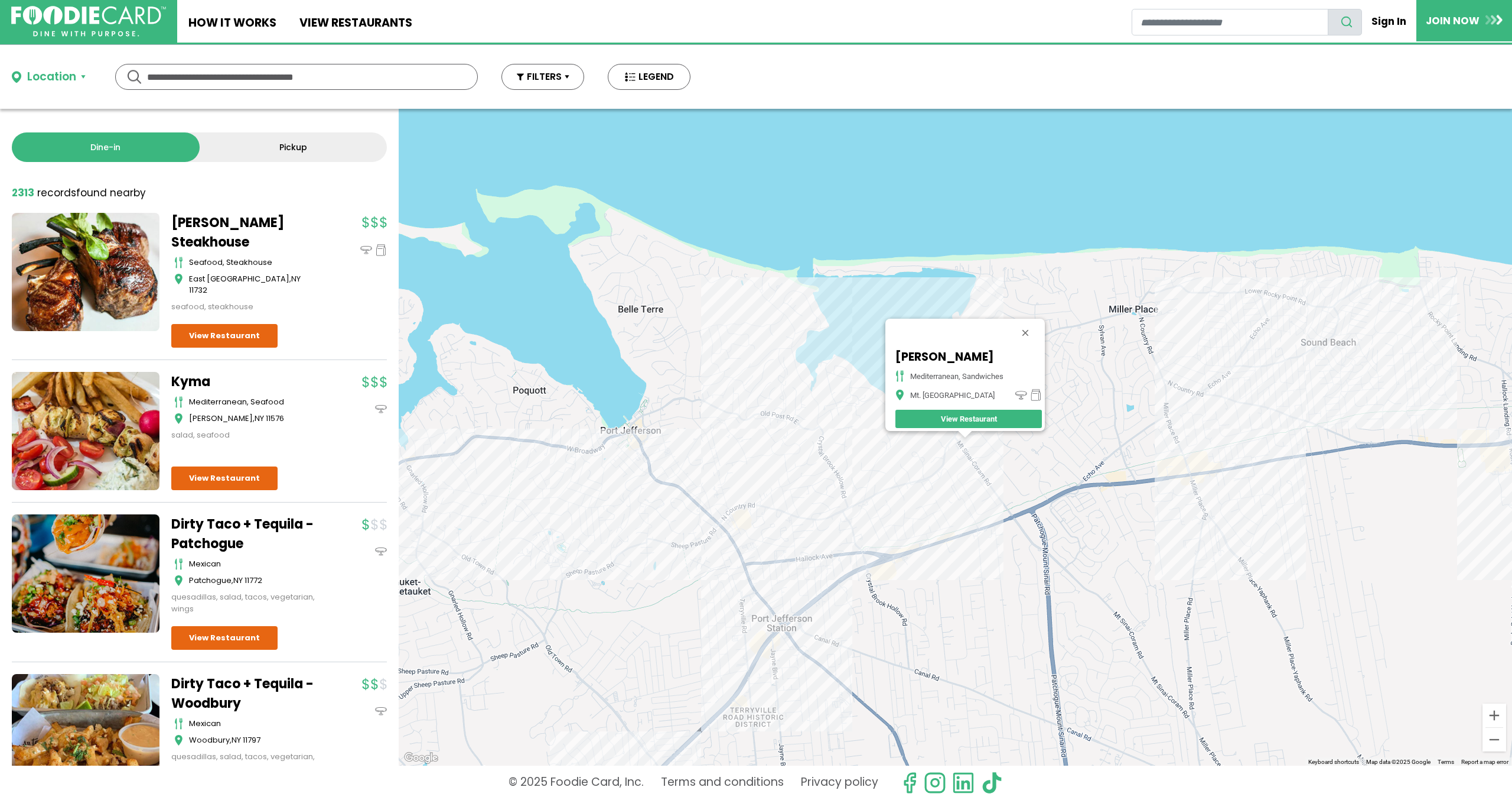
click at [782, 413] on div "Mavi Grill mediterranean, sandwiches Mt. [GEOGRAPHIC_DATA]" at bounding box center [955, 436] width 1114 height 656
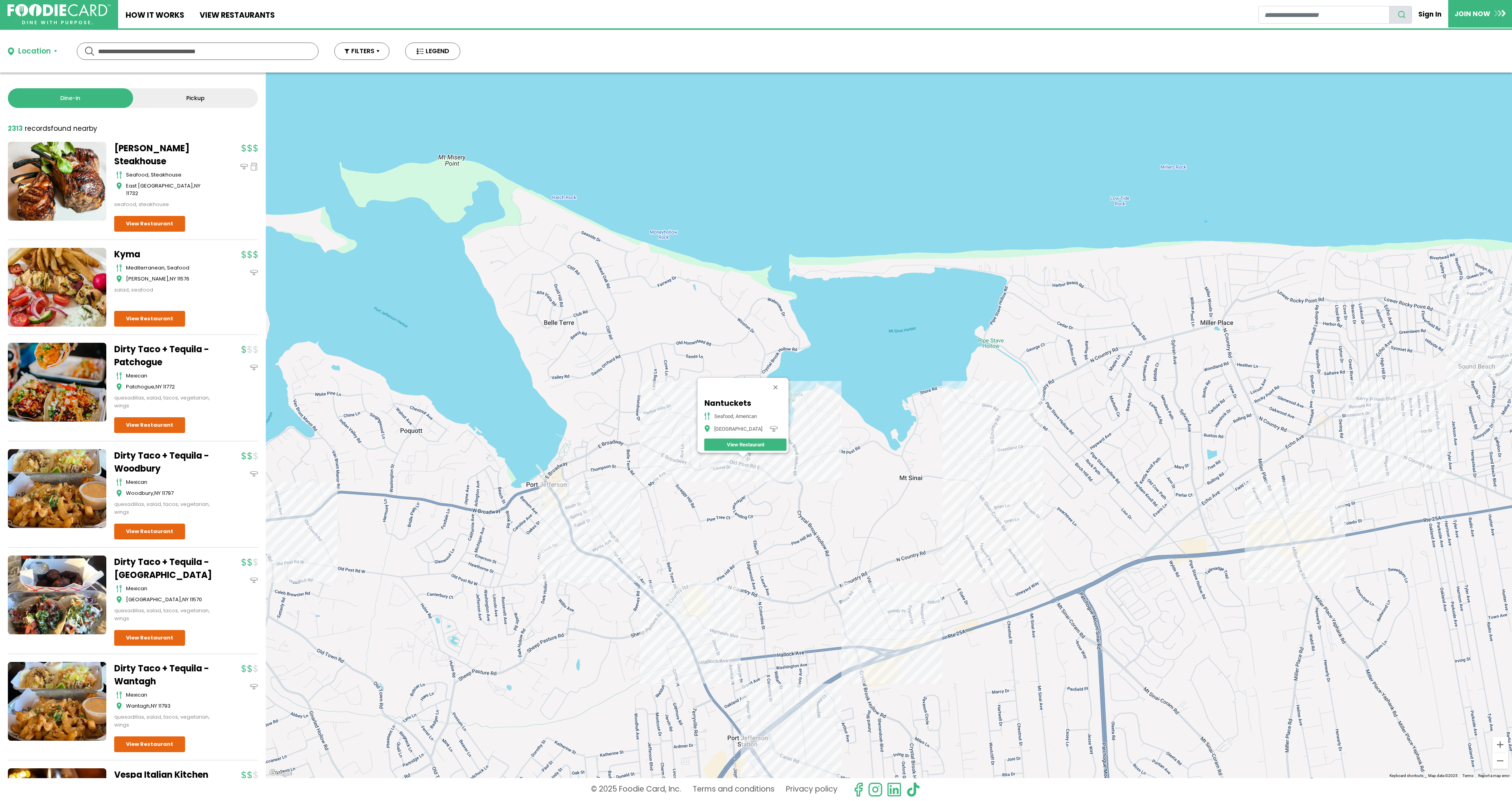
click at [905, 533] on div "Nantuckets Seafood, American [GEOGRAPHIC_DATA] View Restaurant" at bounding box center [889, 425] width 1246 height 705
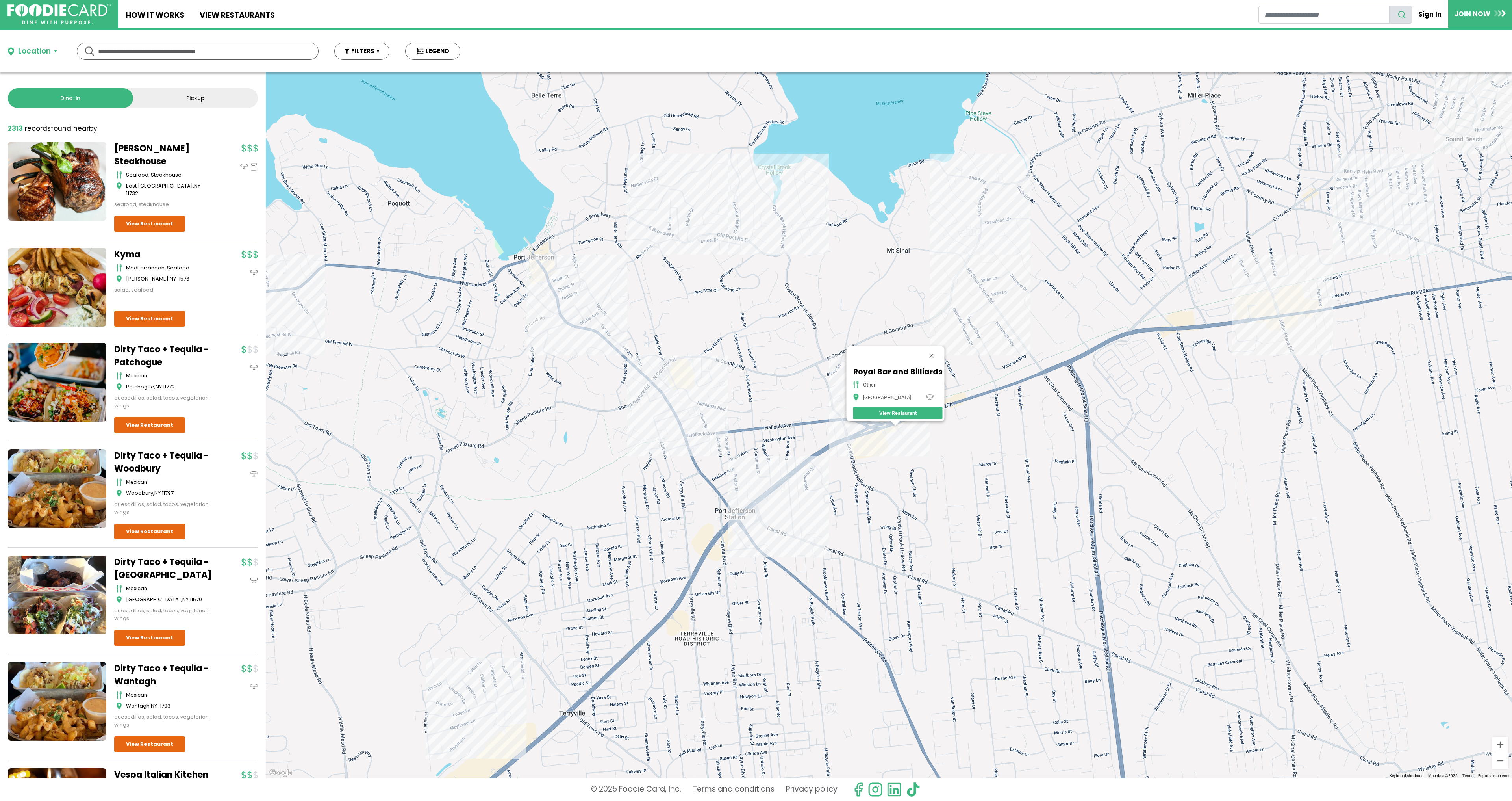
click at [880, 435] on div "Royal Bar and Billiards other [GEOGRAPHIC_DATA]" at bounding box center [889, 425] width 1246 height 705
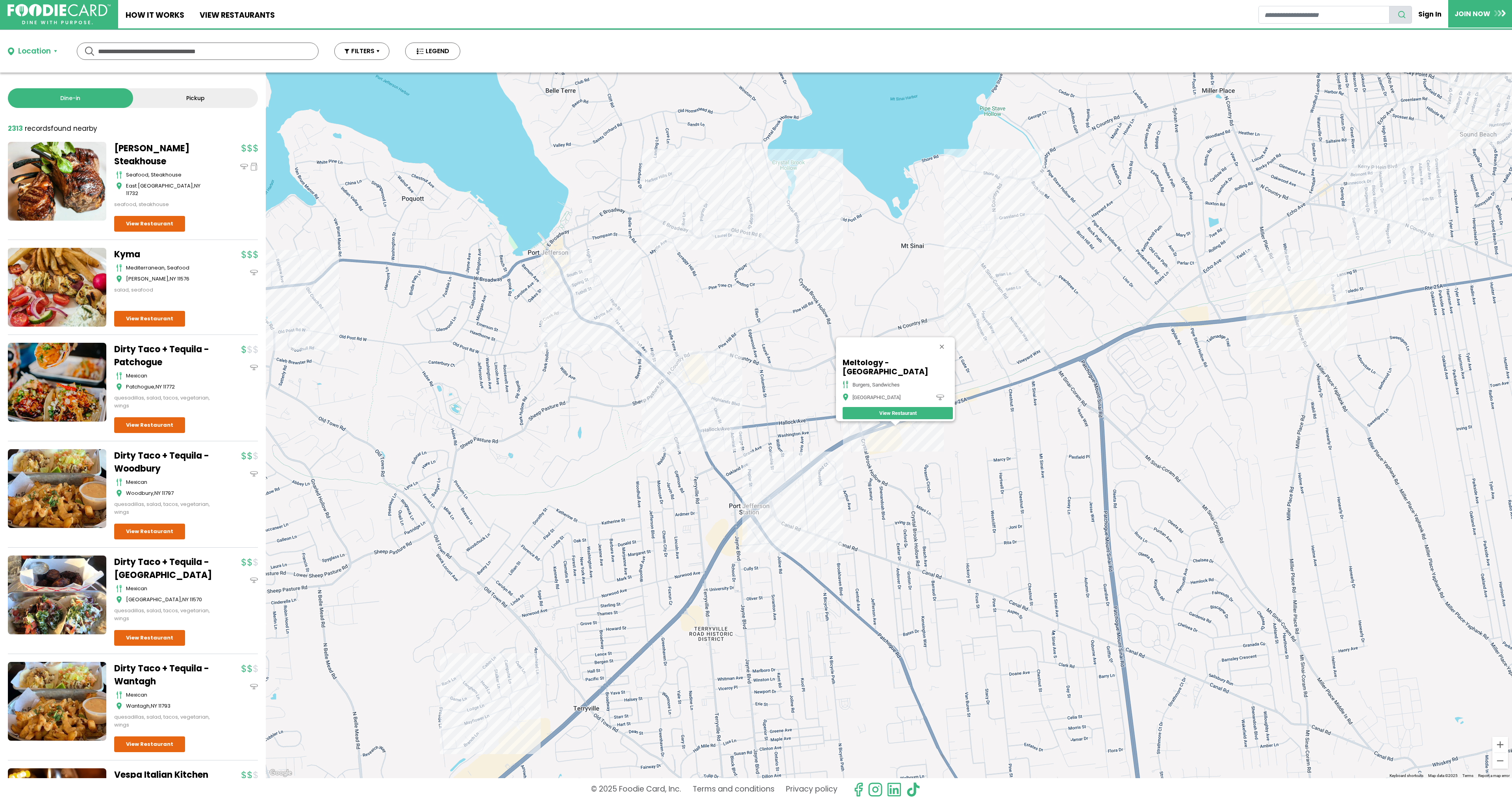
click at [1008, 301] on div "Meltology - [GEOGRAPHIC_DATA] Burgers, [GEOGRAPHIC_DATA] [GEOGRAPHIC_DATA] View…" at bounding box center [889, 425] width 1246 height 705
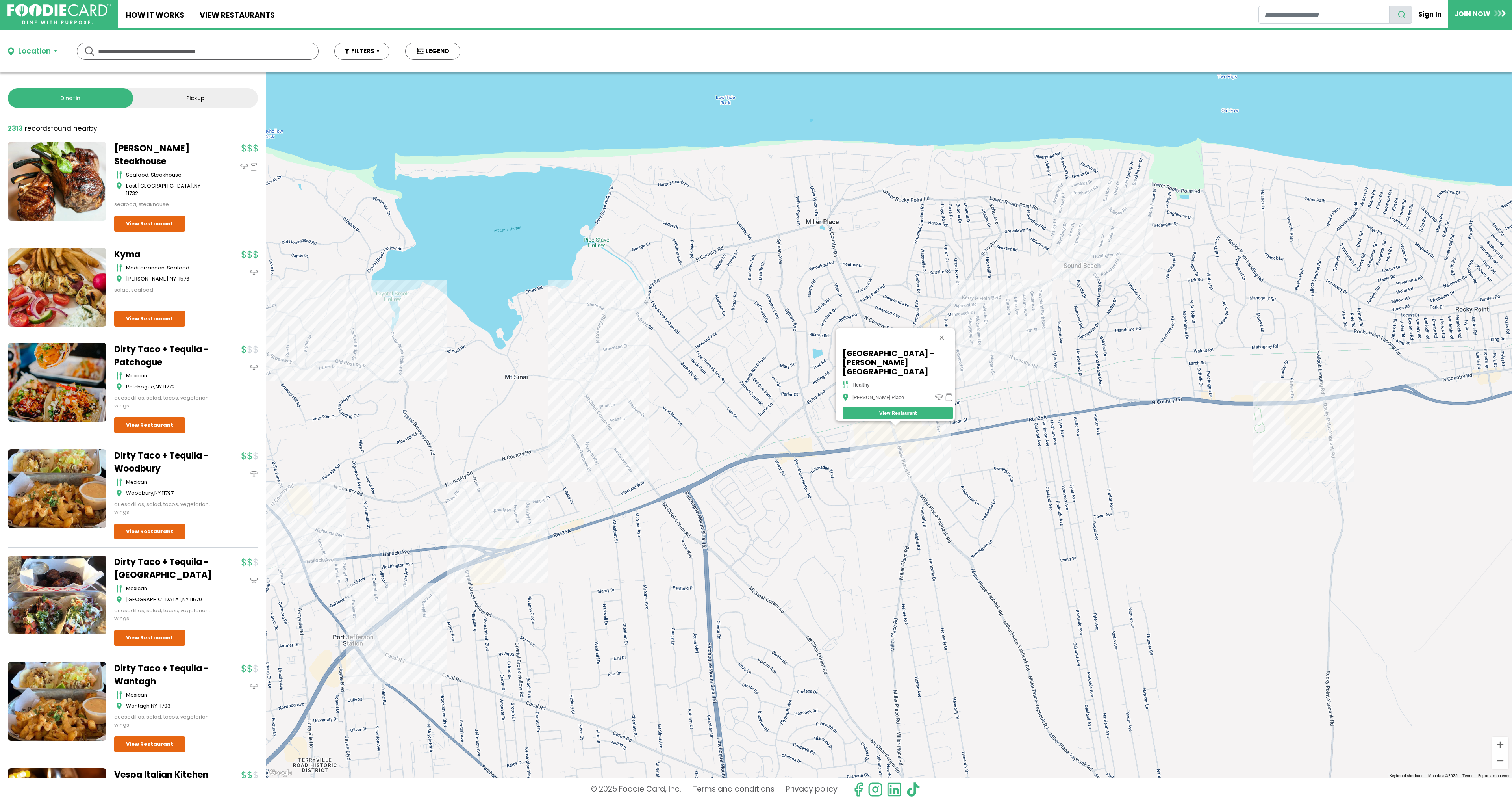
click at [939, 446] on div "[GEOGRAPHIC_DATA] - [PERSON_NAME] Place healthy [PERSON_NAME] Place View Restau…" at bounding box center [889, 425] width 1246 height 705
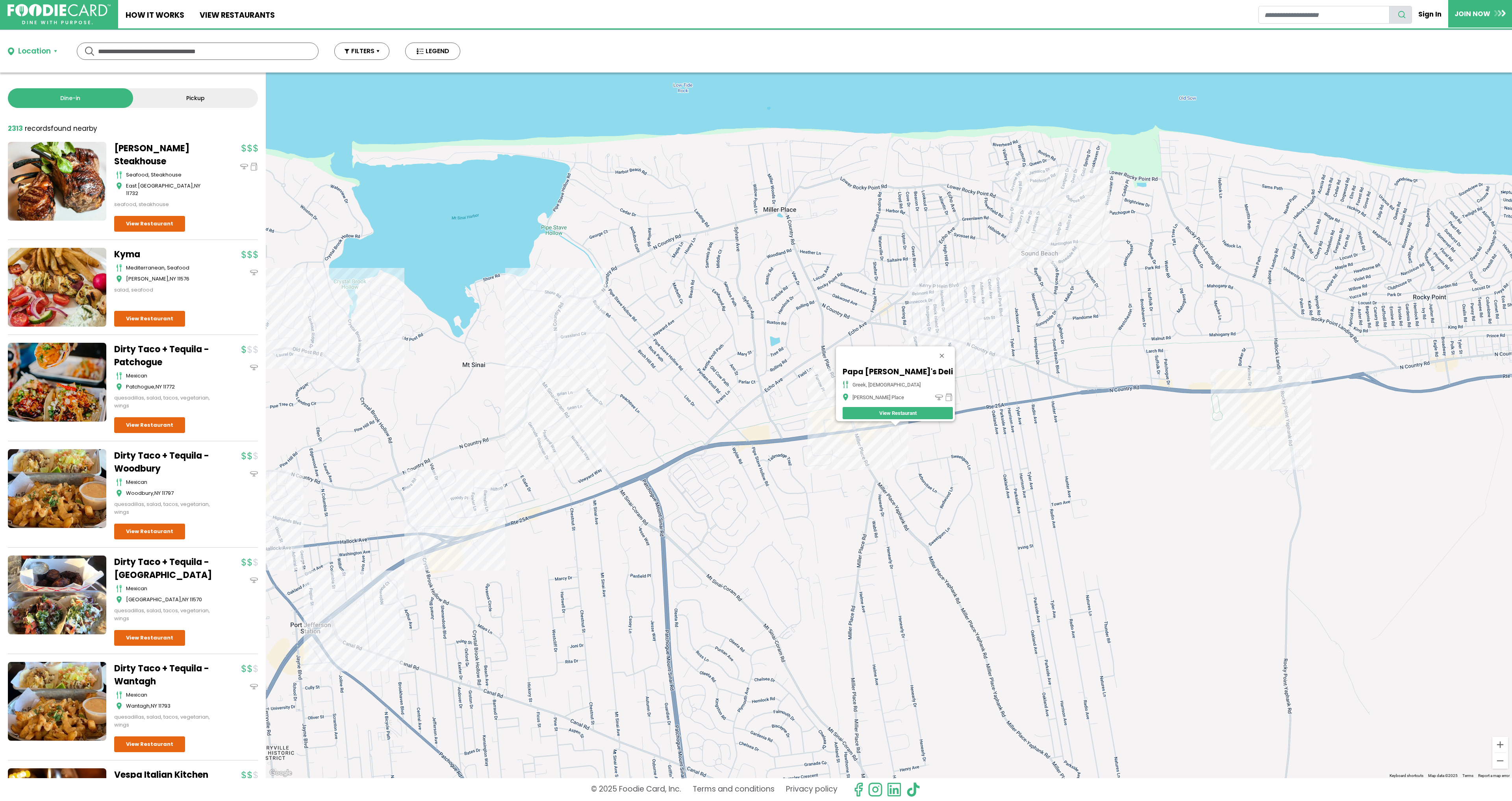
click at [878, 407] on link "View Restaurant" at bounding box center [898, 413] width 110 height 12
click at [926, 275] on div "Papa [PERSON_NAME]'s Deli Greek, American [PERSON_NAME] Place View Restaurant" at bounding box center [889, 425] width 1246 height 705
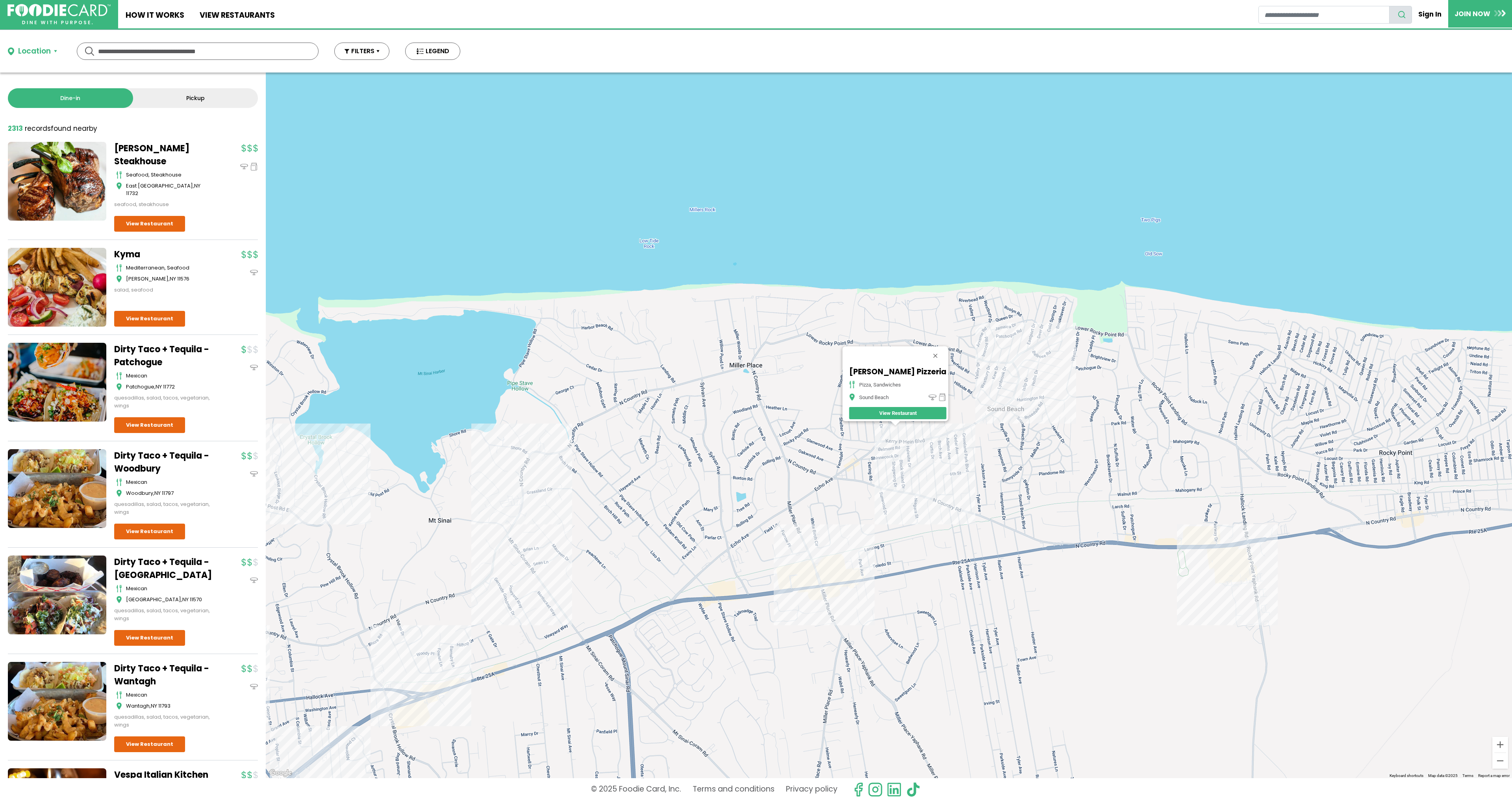
click at [1008, 408] on div "[PERSON_NAME] Pizzeria pizza, sandwiches Sound Beach View Restaurant" at bounding box center [889, 425] width 1246 height 705
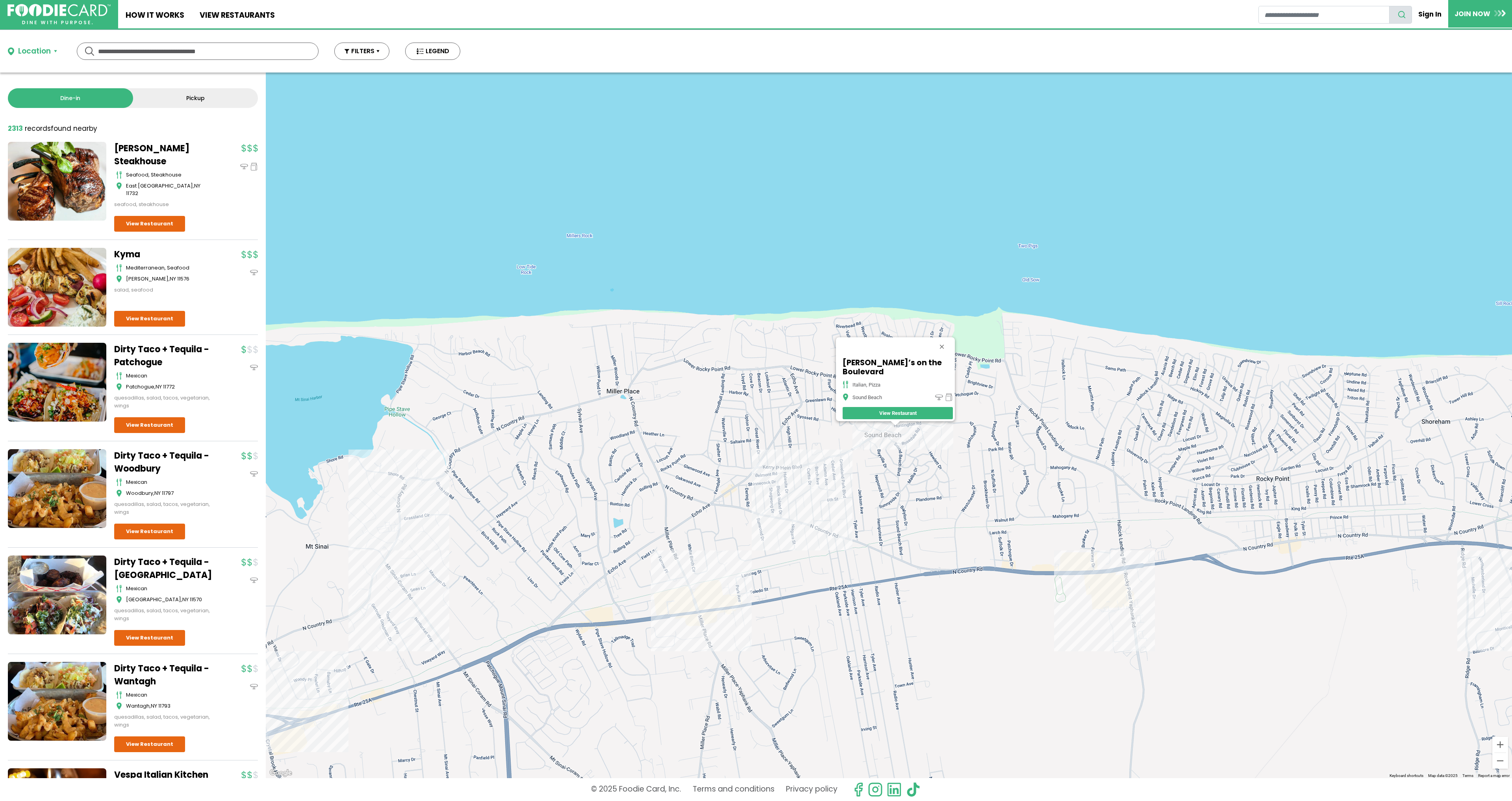
click at [1008, 533] on div "[PERSON_NAME]’s on the Boulevard italian, pizza Sound Beach View Restaurant" at bounding box center [889, 425] width 1246 height 705
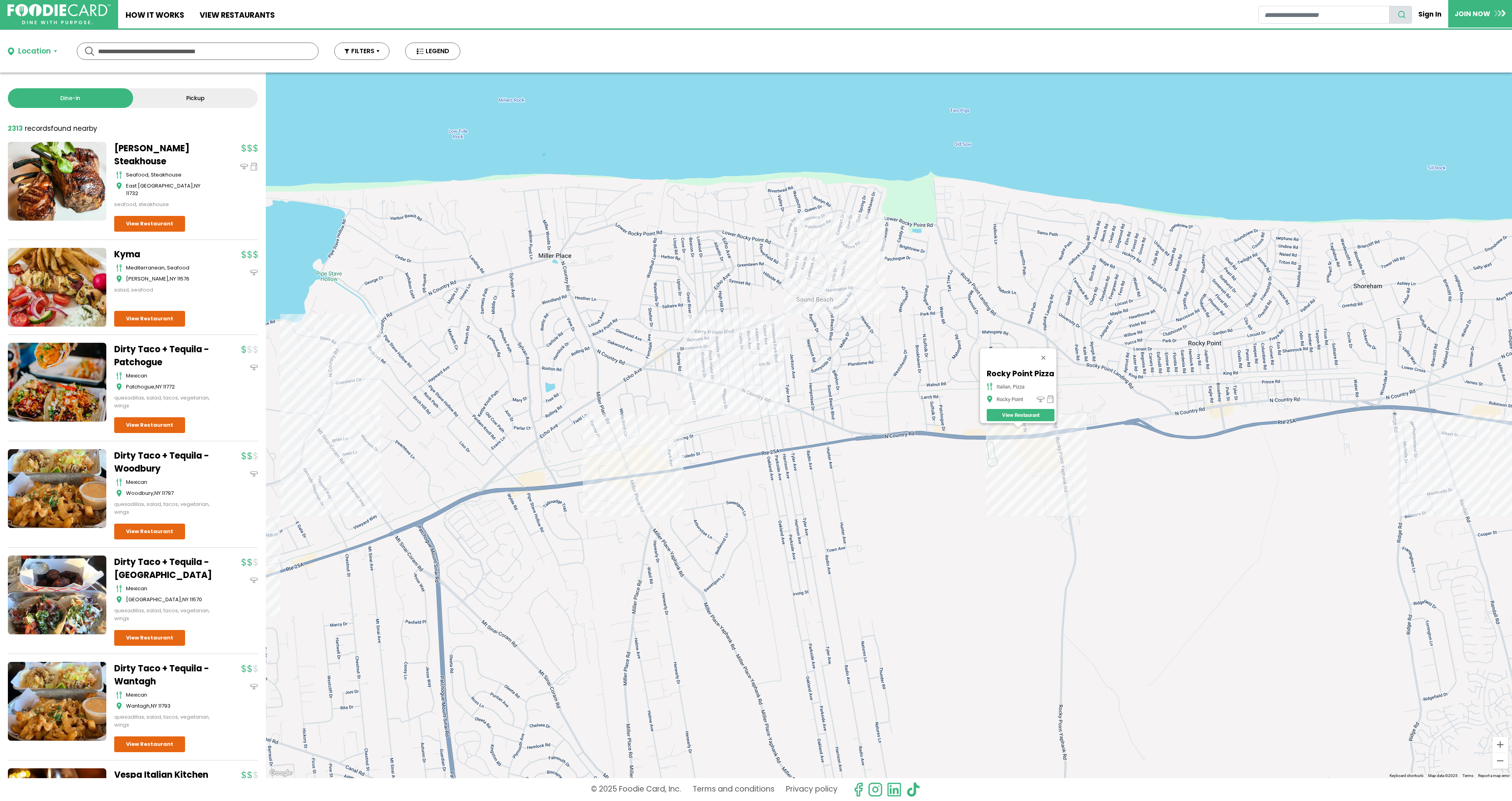
drag, startPoint x: 564, startPoint y: 383, endPoint x: 983, endPoint y: 379, distance: 419.0
click at [983, 379] on div "Rocky Point Pizza italian, pizza Rocky Point View Restaurant" at bounding box center [889, 425] width 1246 height 705
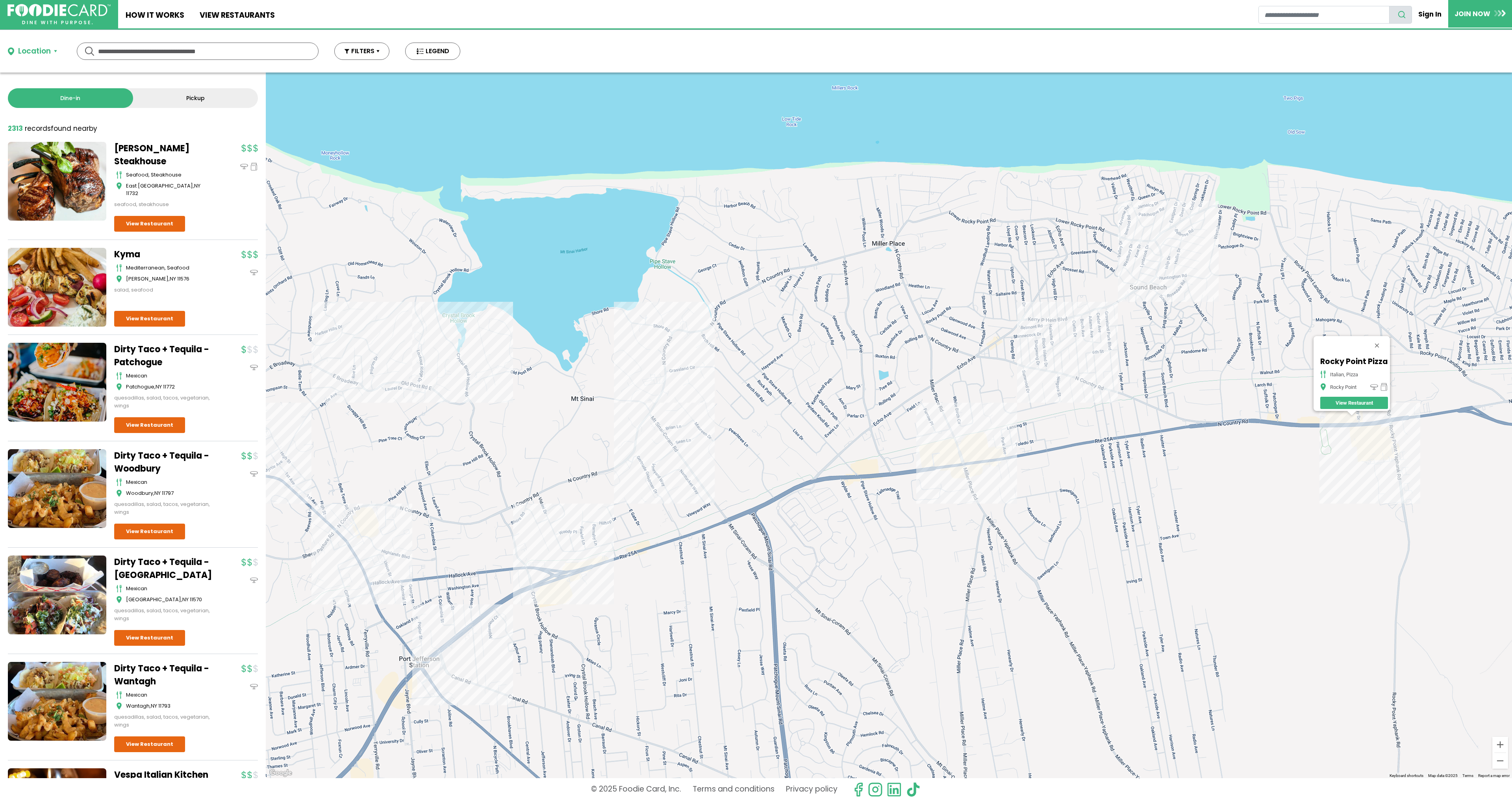
click at [983, 379] on div "Rocky Point Pizza italian, pizza Rocky Point View Restaurant" at bounding box center [889, 425] width 1246 height 705
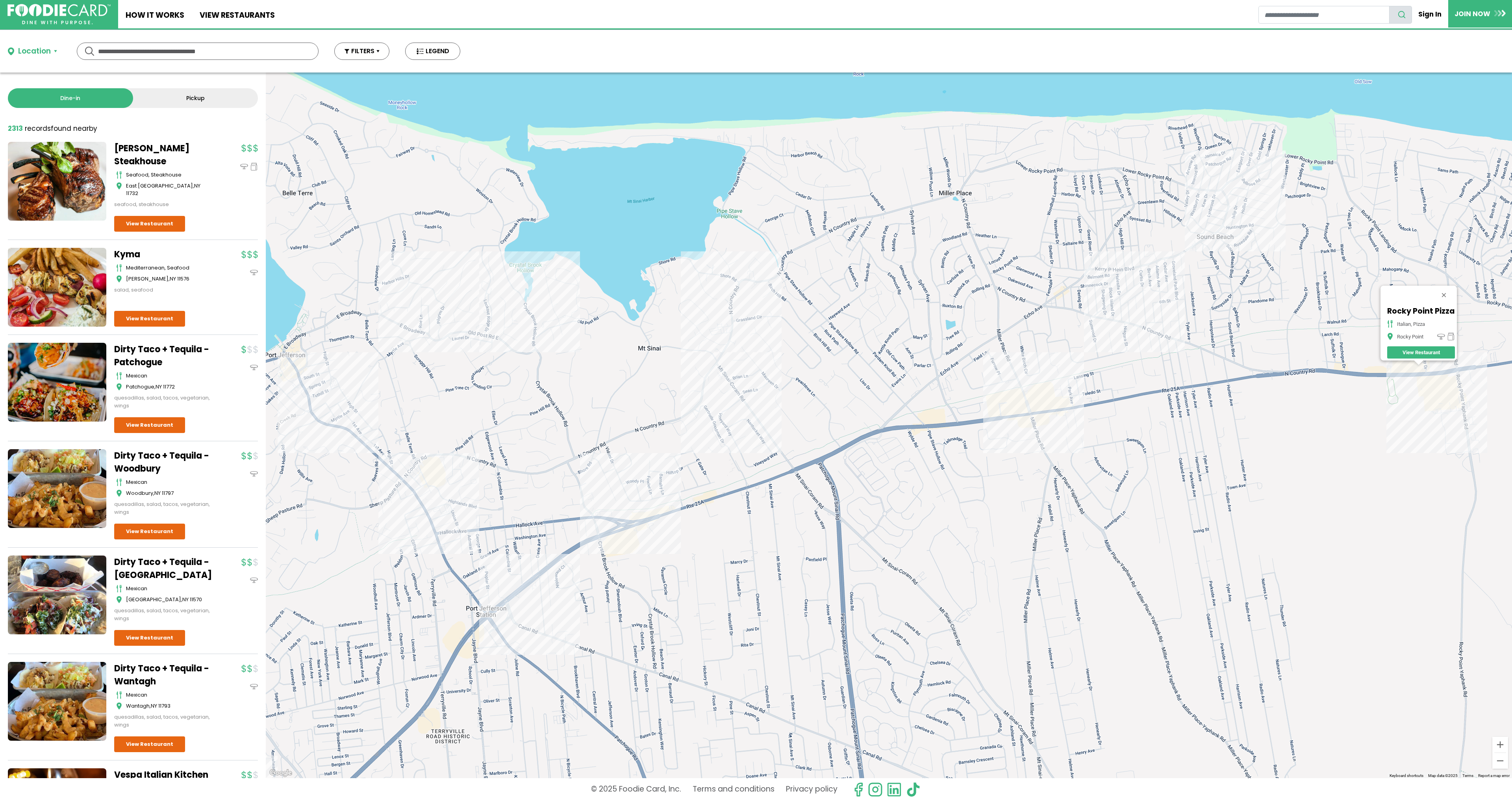
drag, startPoint x: 1334, startPoint y: 458, endPoint x: 1145, endPoint y: 420, distance: 192.8
click at [1008, 421] on div "Rocky Point Pizza italian, pizza Rocky Point View Restaurant" at bounding box center [889, 425] width 1246 height 705
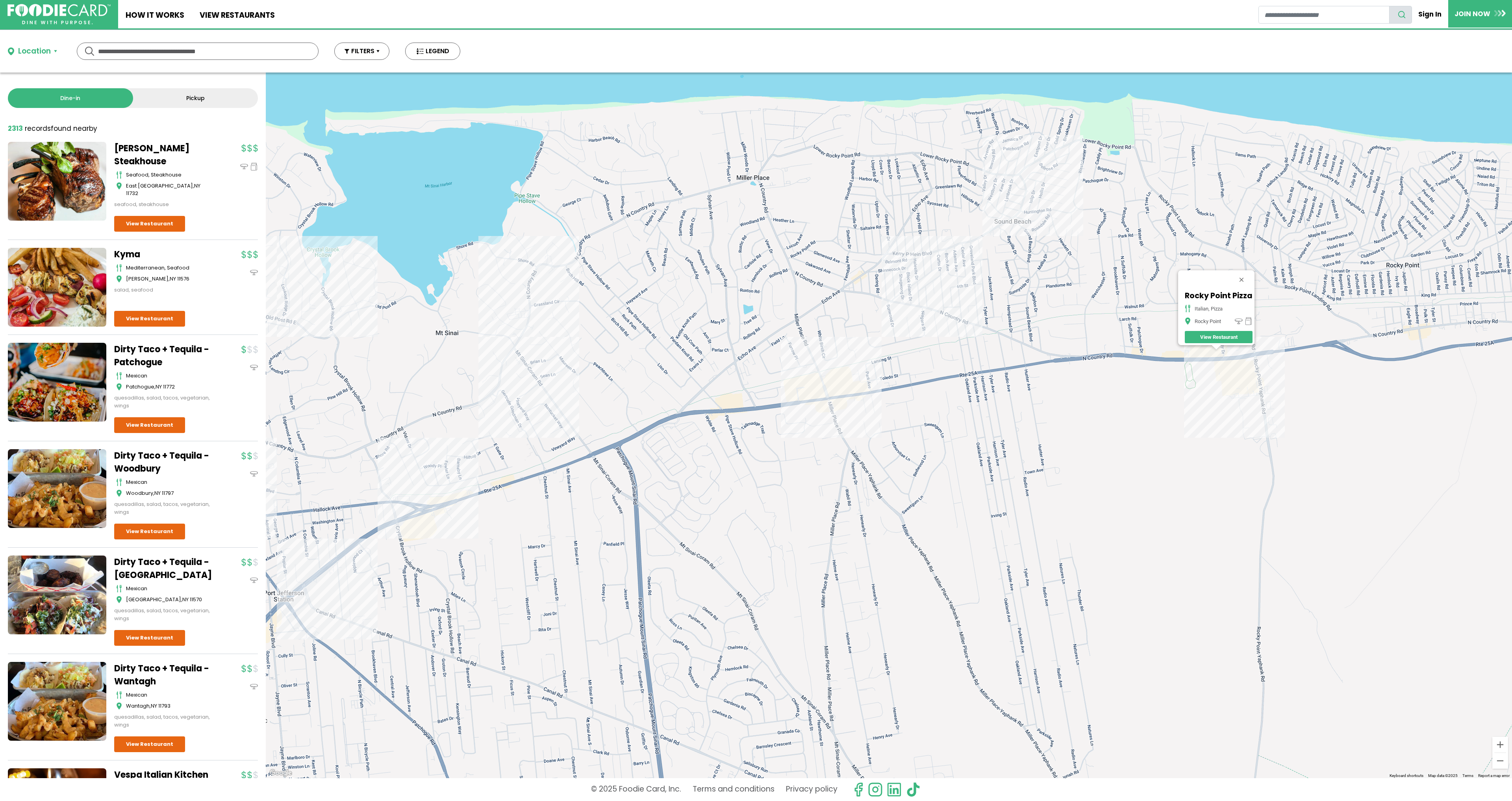
click at [1008, 367] on div "Rocky Point Pizza italian, pizza Rocky Point View Restaurant" at bounding box center [889, 425] width 1246 height 705
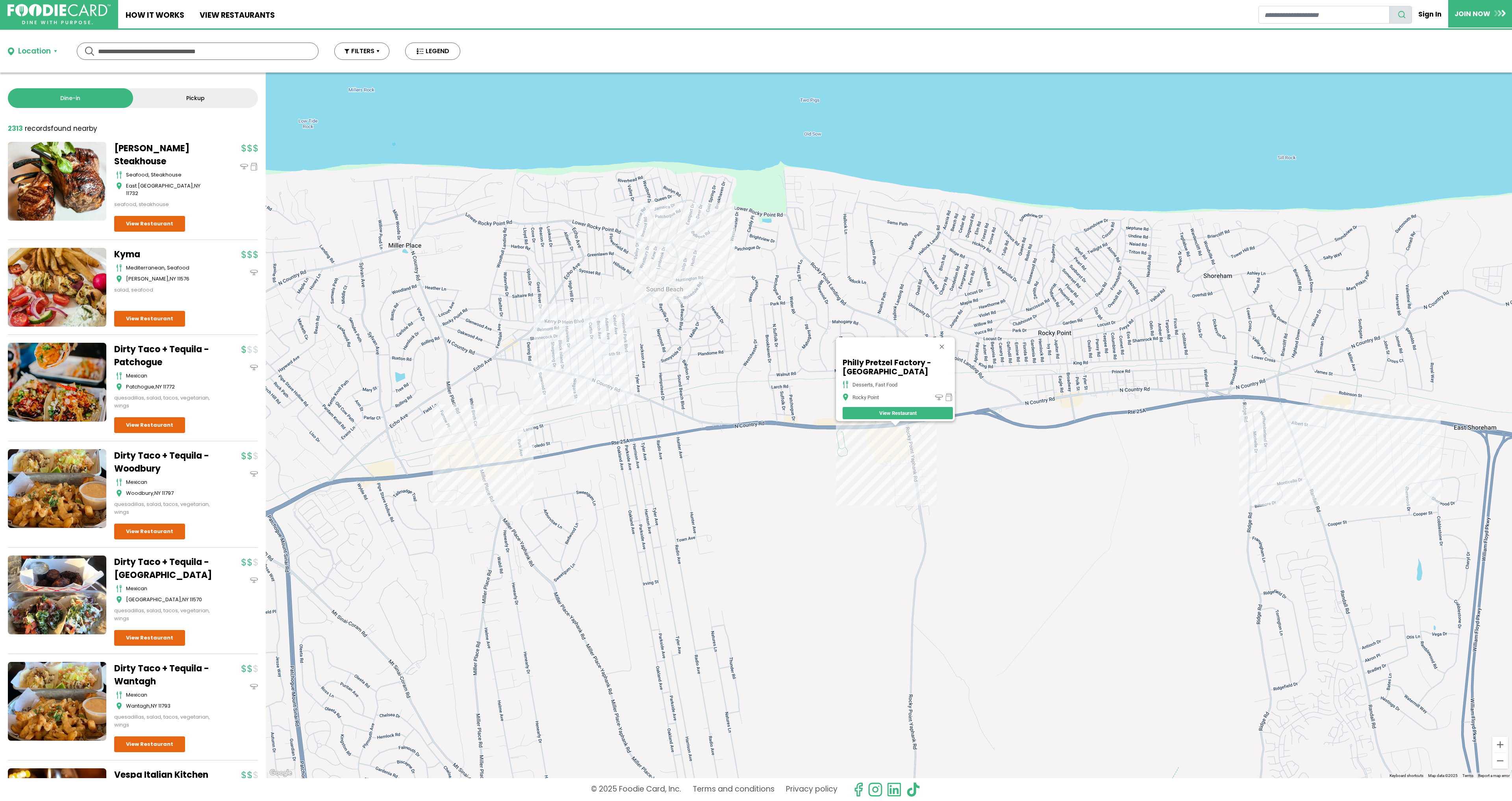
click at [919, 431] on div "Philly Pretzel Factory - Rocky Point desserts, fast food Rocky Point View Resta…" at bounding box center [889, 425] width 1246 height 705
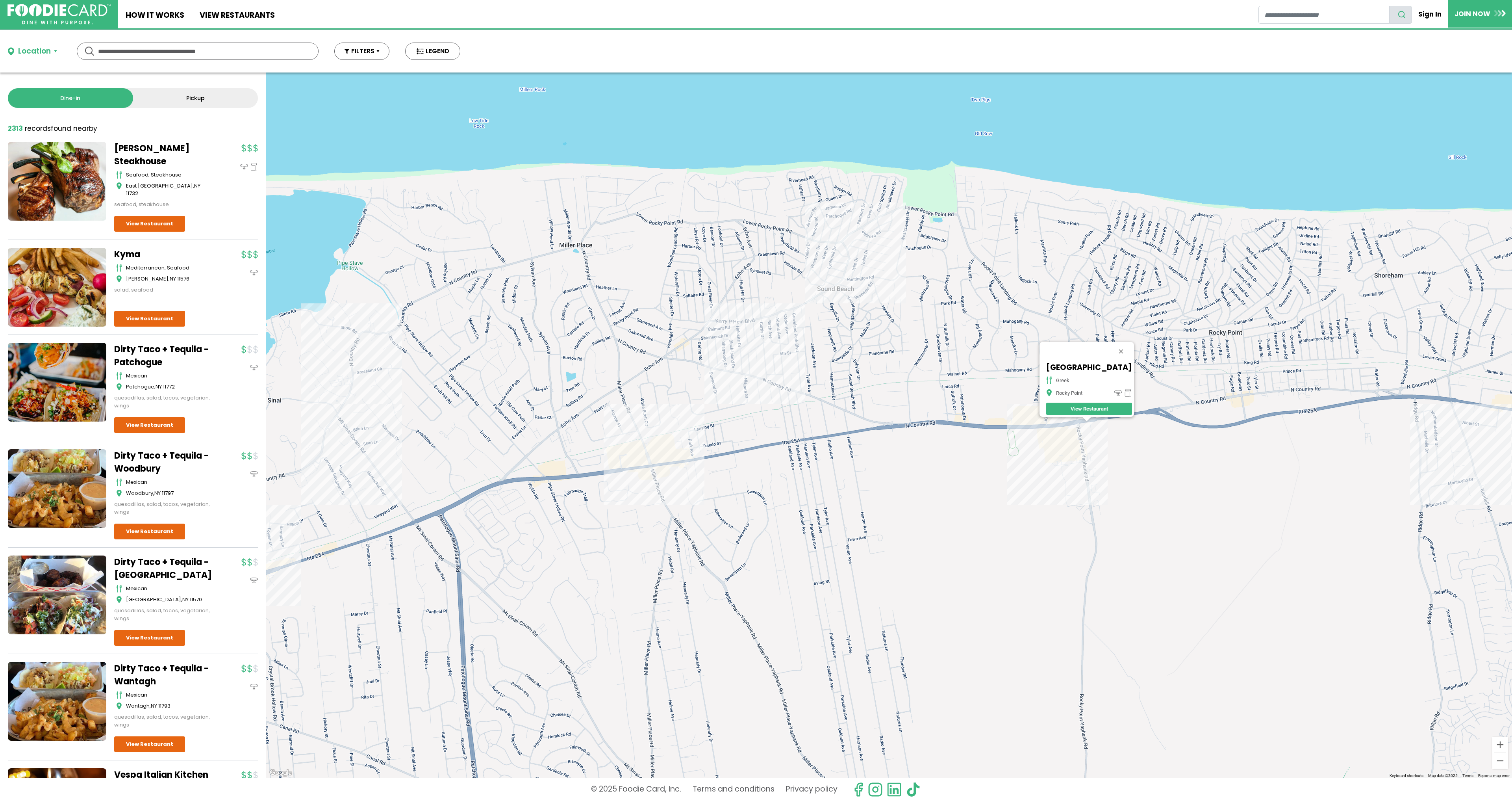
drag, startPoint x: 616, startPoint y: 385, endPoint x: 875, endPoint y: 370, distance: 259.4
click at [855, 374] on div "[GEOGRAPHIC_DATA] [GEOGRAPHIC_DATA]" at bounding box center [889, 425] width 1246 height 705
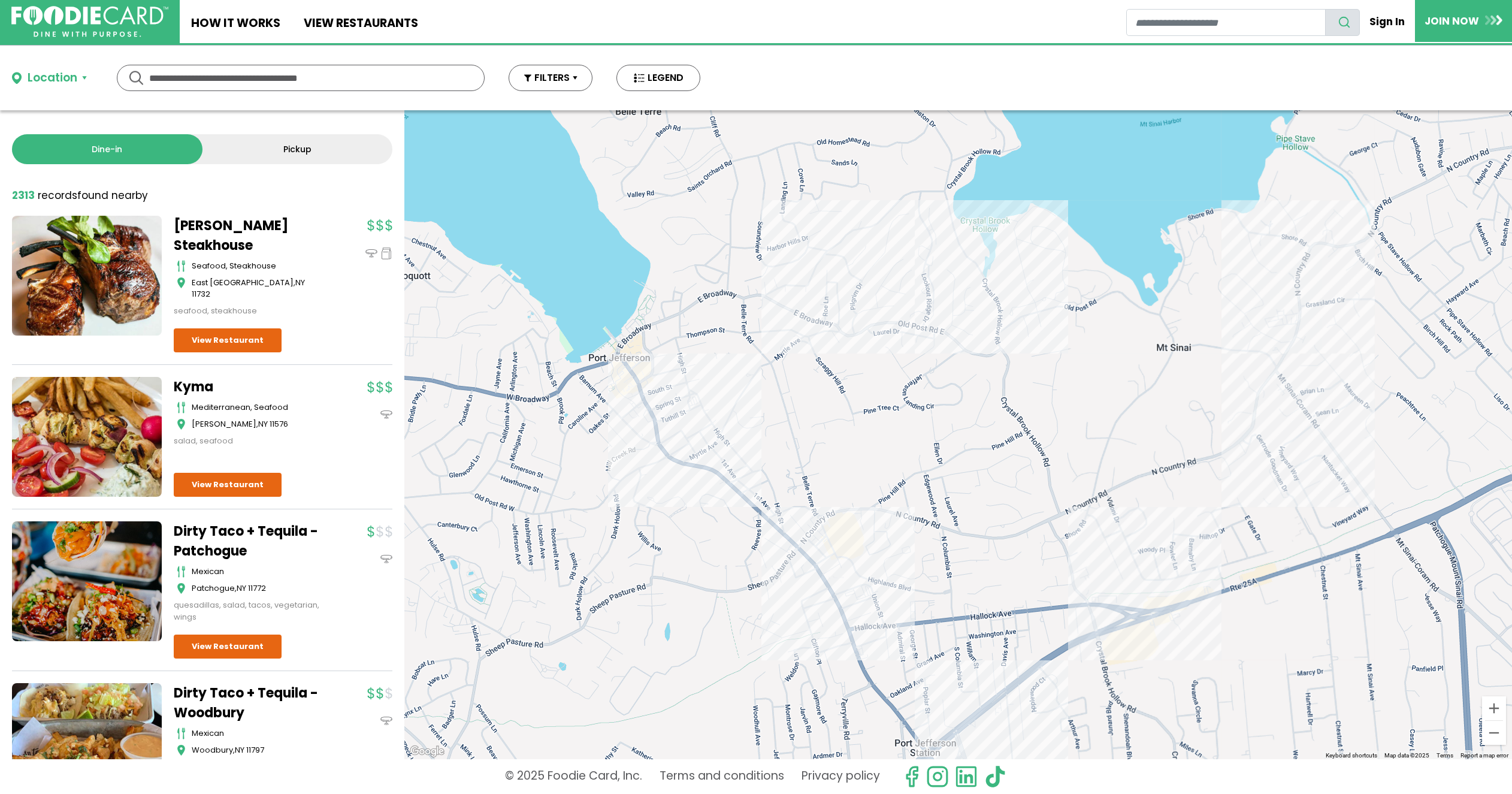
click at [915, 323] on div "[GEOGRAPHIC_DATA] [GEOGRAPHIC_DATA]" at bounding box center [958, 434] width 1107 height 649
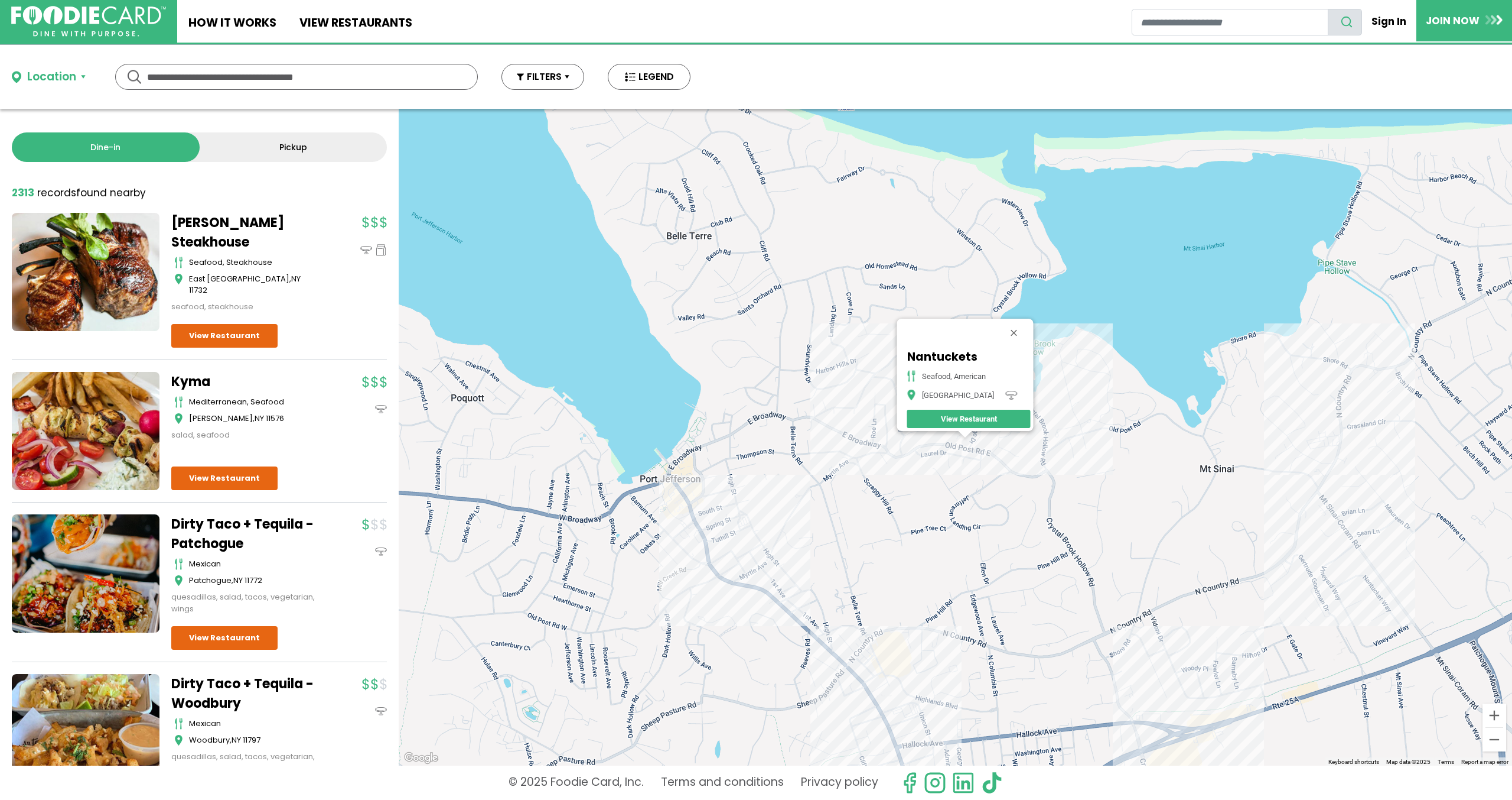
click at [693, 528] on div "Nantuckets Seafood, American [GEOGRAPHIC_DATA] View Restaurant" at bounding box center [955, 436] width 1114 height 656
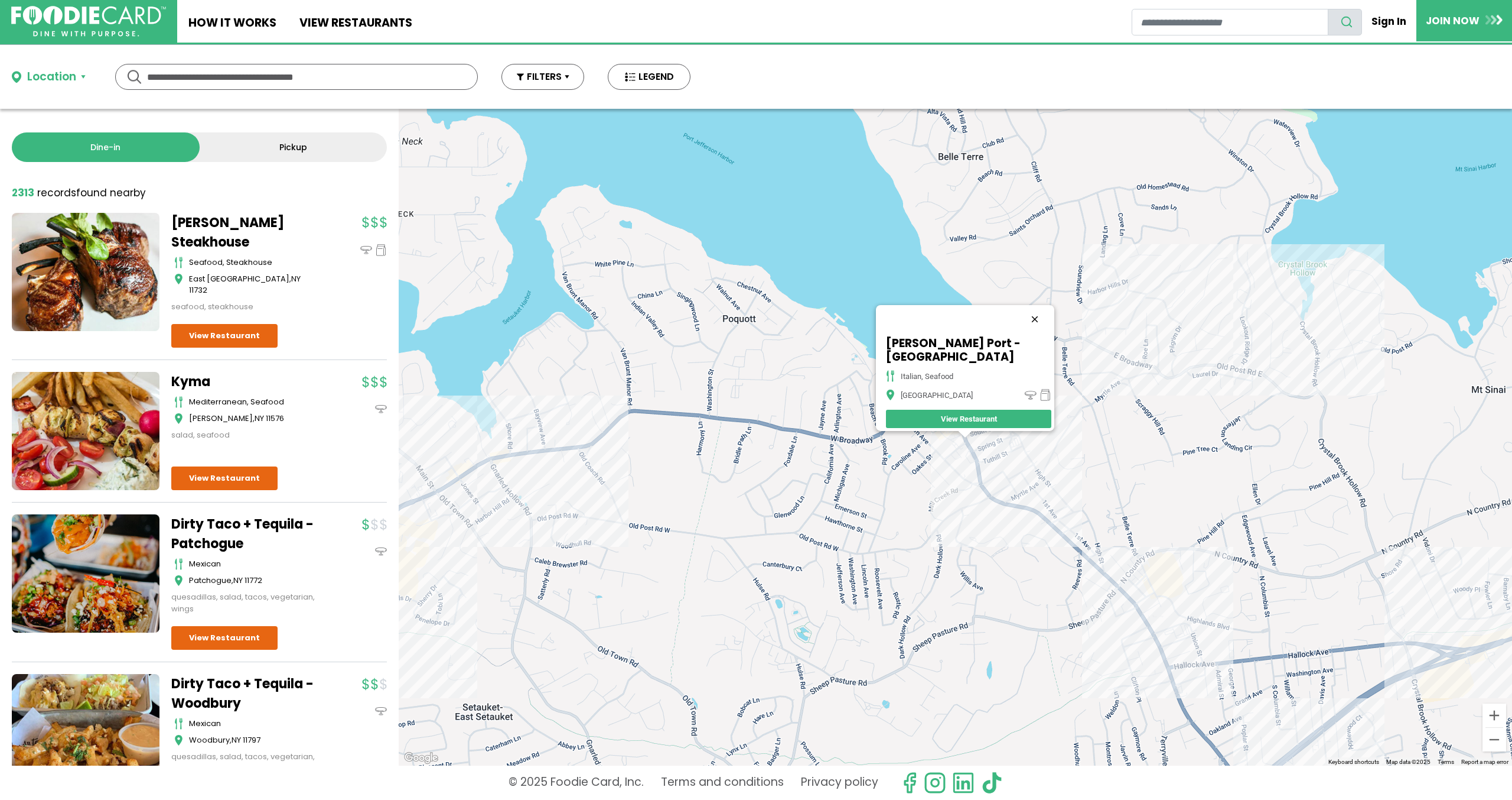
click at [1021, 322] on button "Close" at bounding box center [1035, 319] width 28 height 28
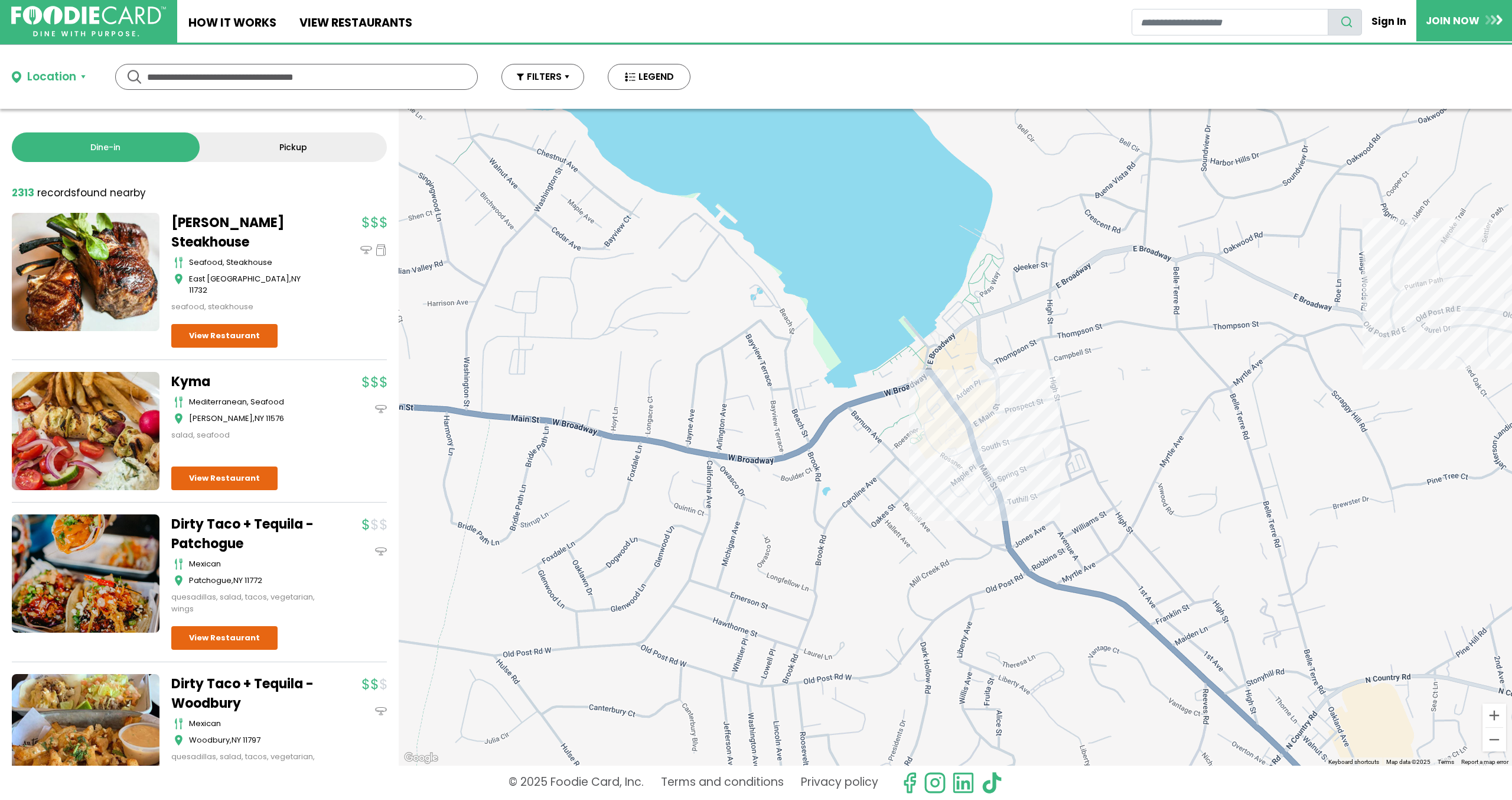
click at [924, 386] on div at bounding box center [955, 436] width 1114 height 656
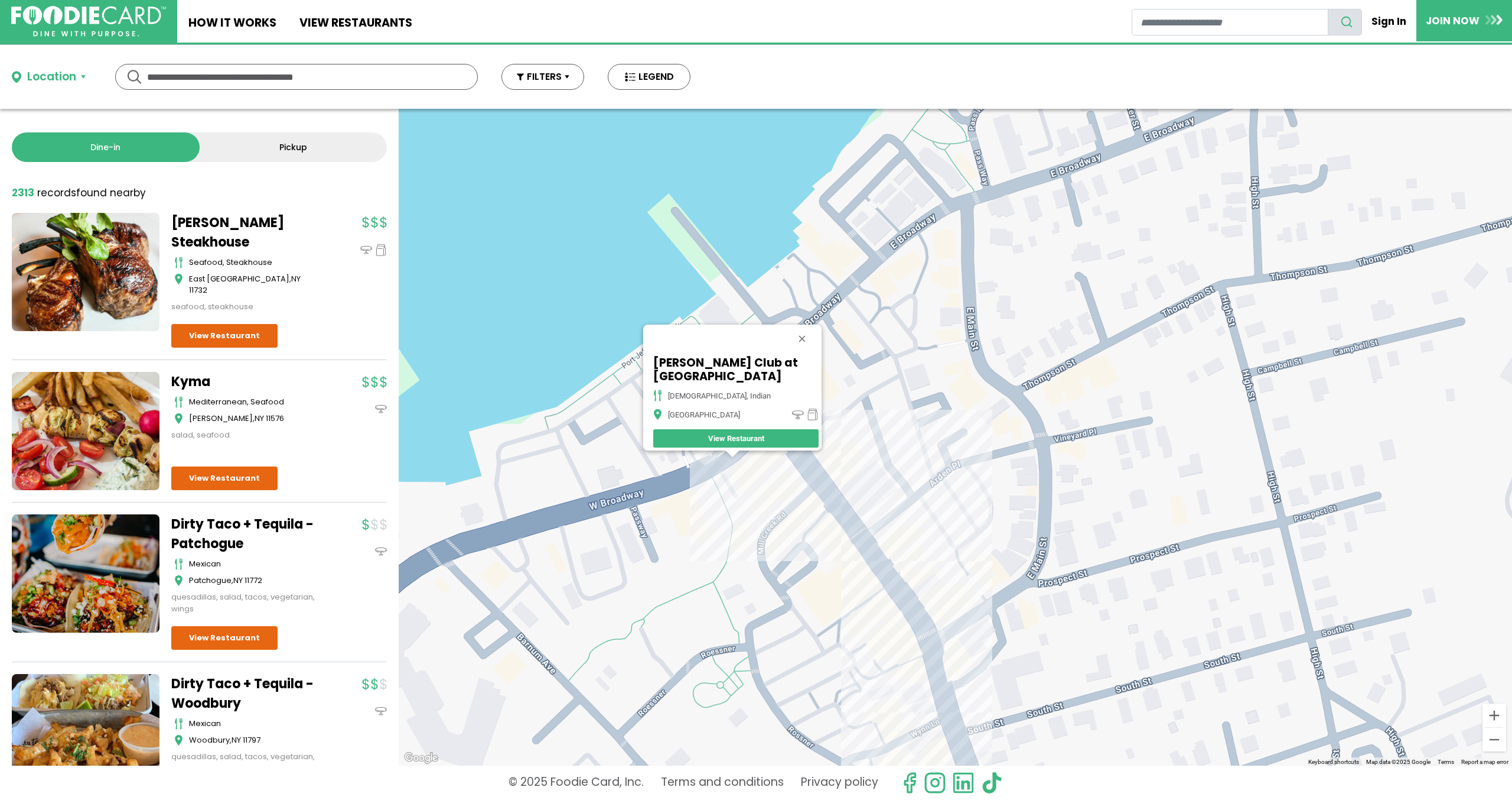
click at [774, 494] on div "[PERSON_NAME] Club at [GEOGRAPHIC_DATA], [GEOGRAPHIC_DATA]" at bounding box center [955, 436] width 1114 height 656
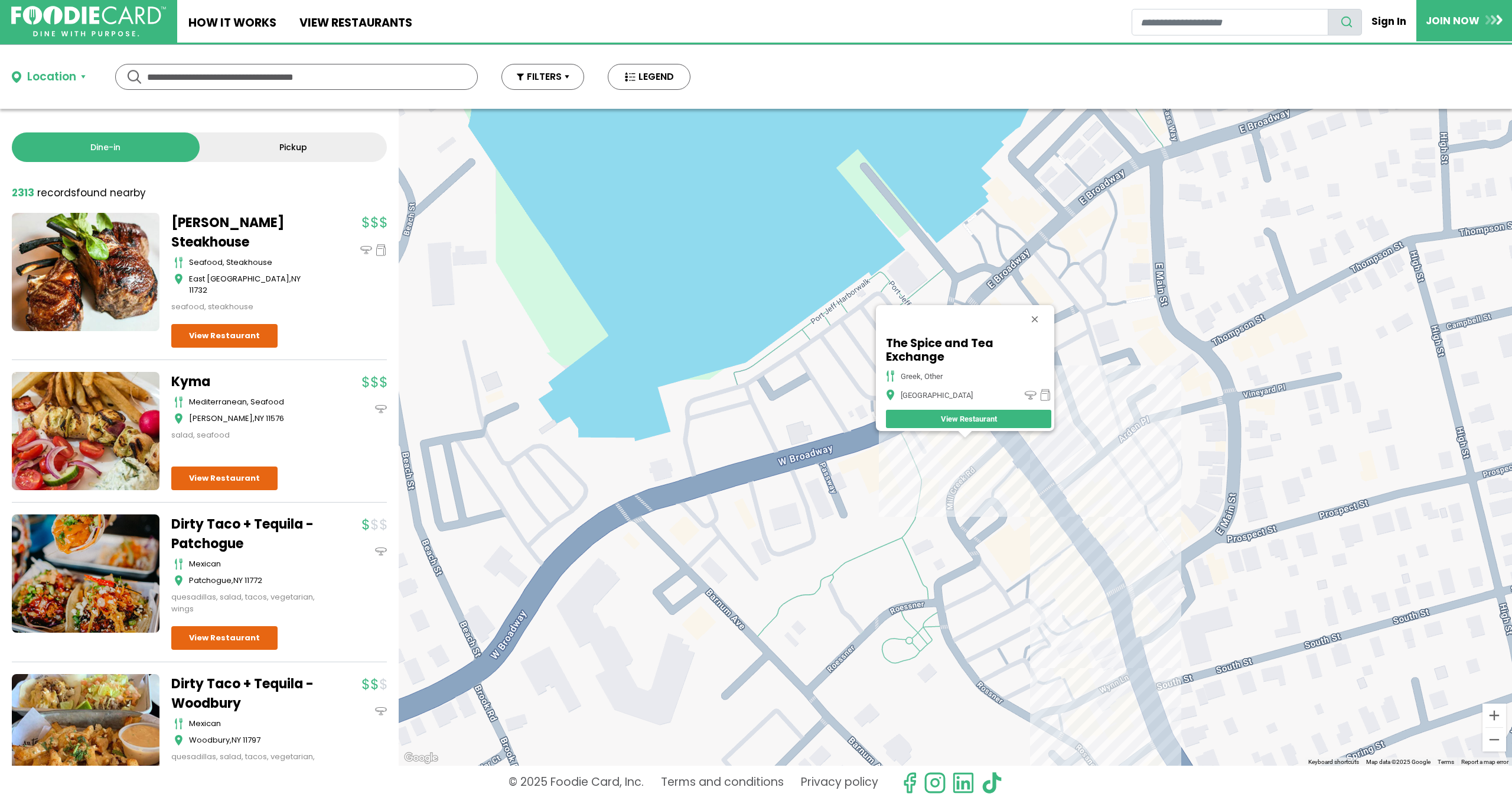
click at [1004, 440] on div "The Spice and Tea Exchange greek, other [GEOGRAPHIC_DATA]" at bounding box center [955, 436] width 1114 height 656
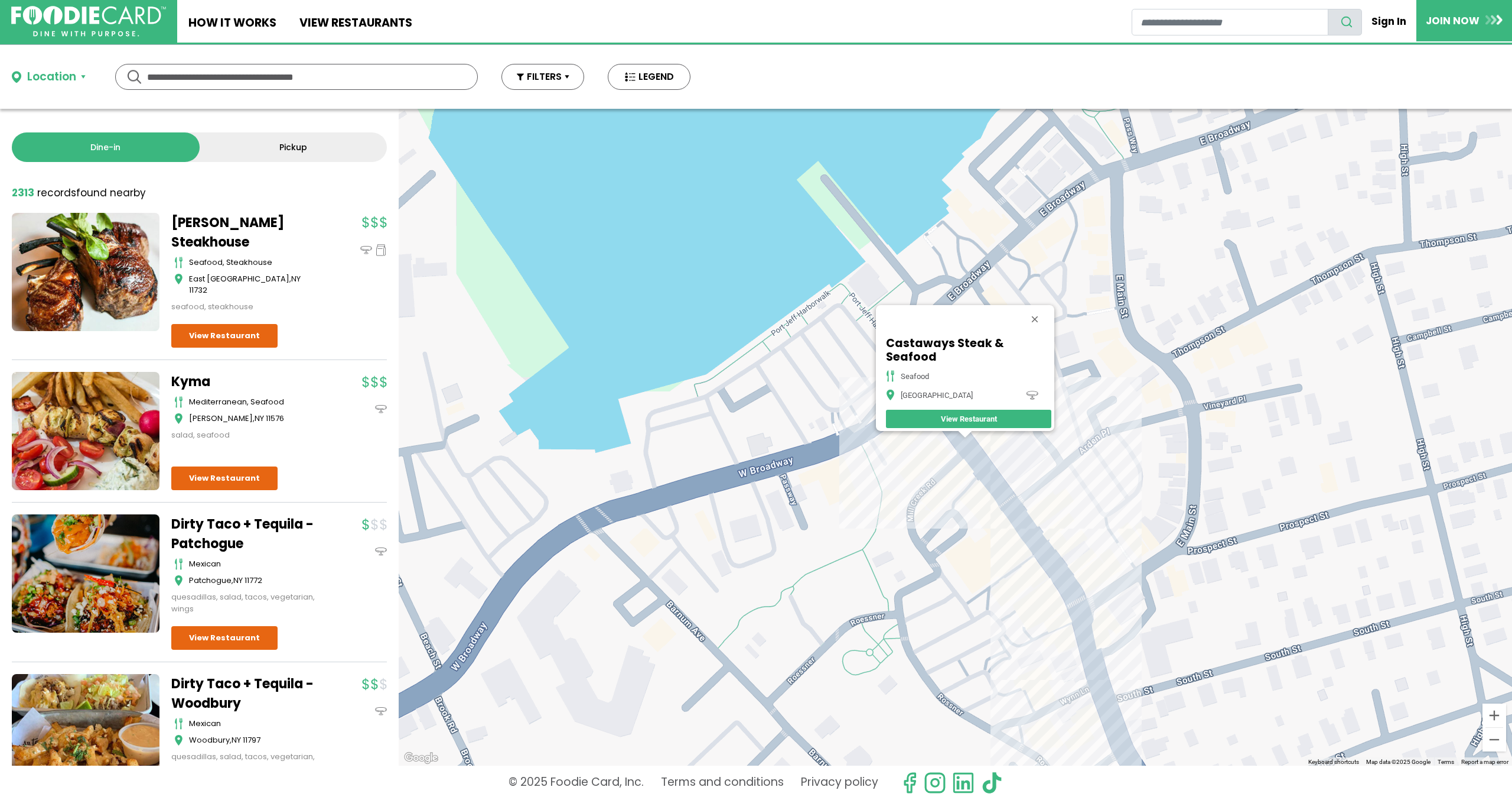
click at [984, 474] on div "Castaways Steak & Seafood seafood [GEOGRAPHIC_DATA] View Restaurant" at bounding box center [955, 436] width 1114 height 656
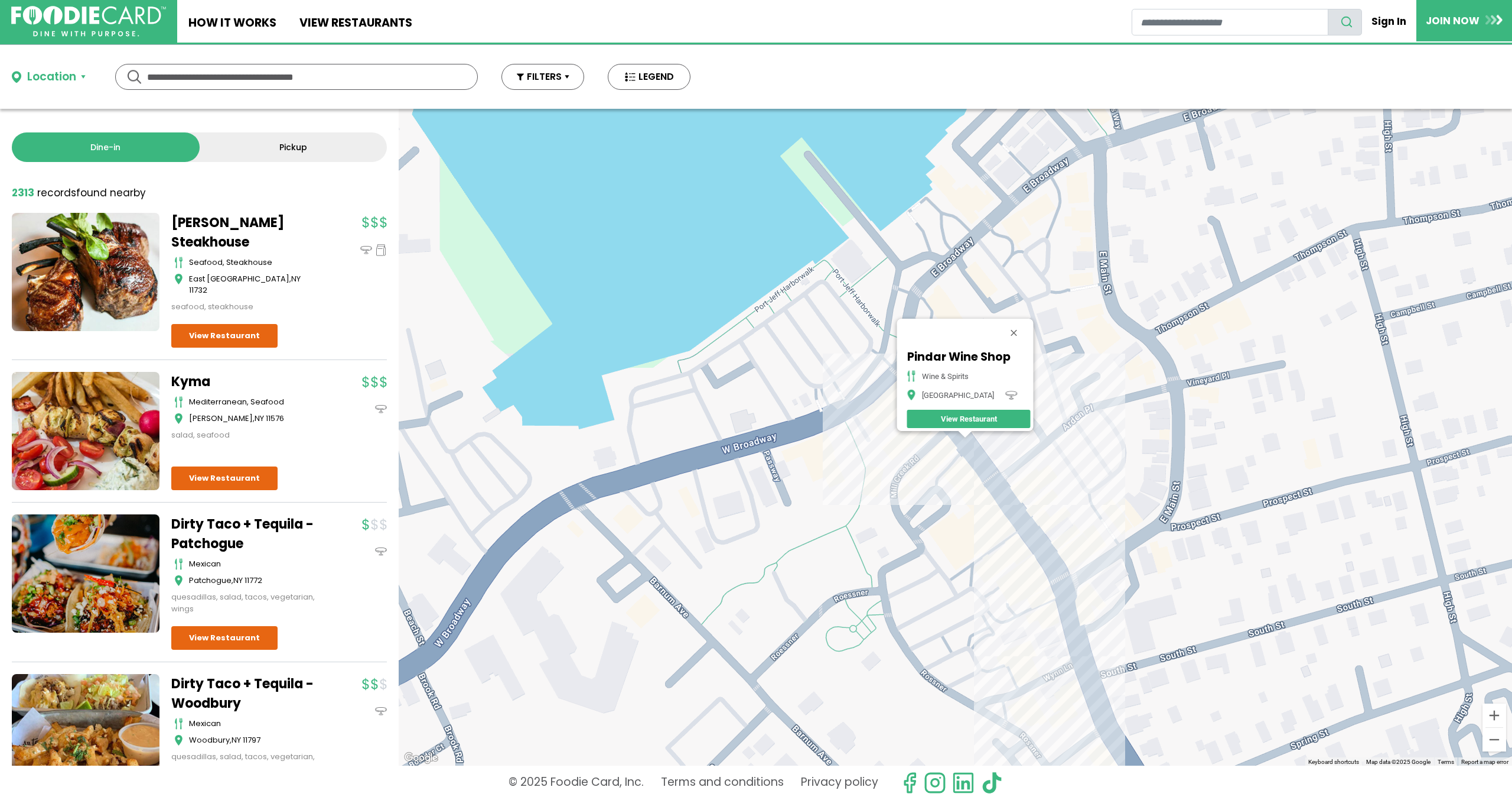
click at [999, 484] on div "Pindar Wine Shop wine & spirits [GEOGRAPHIC_DATA] View Restaurant" at bounding box center [955, 436] width 1114 height 656
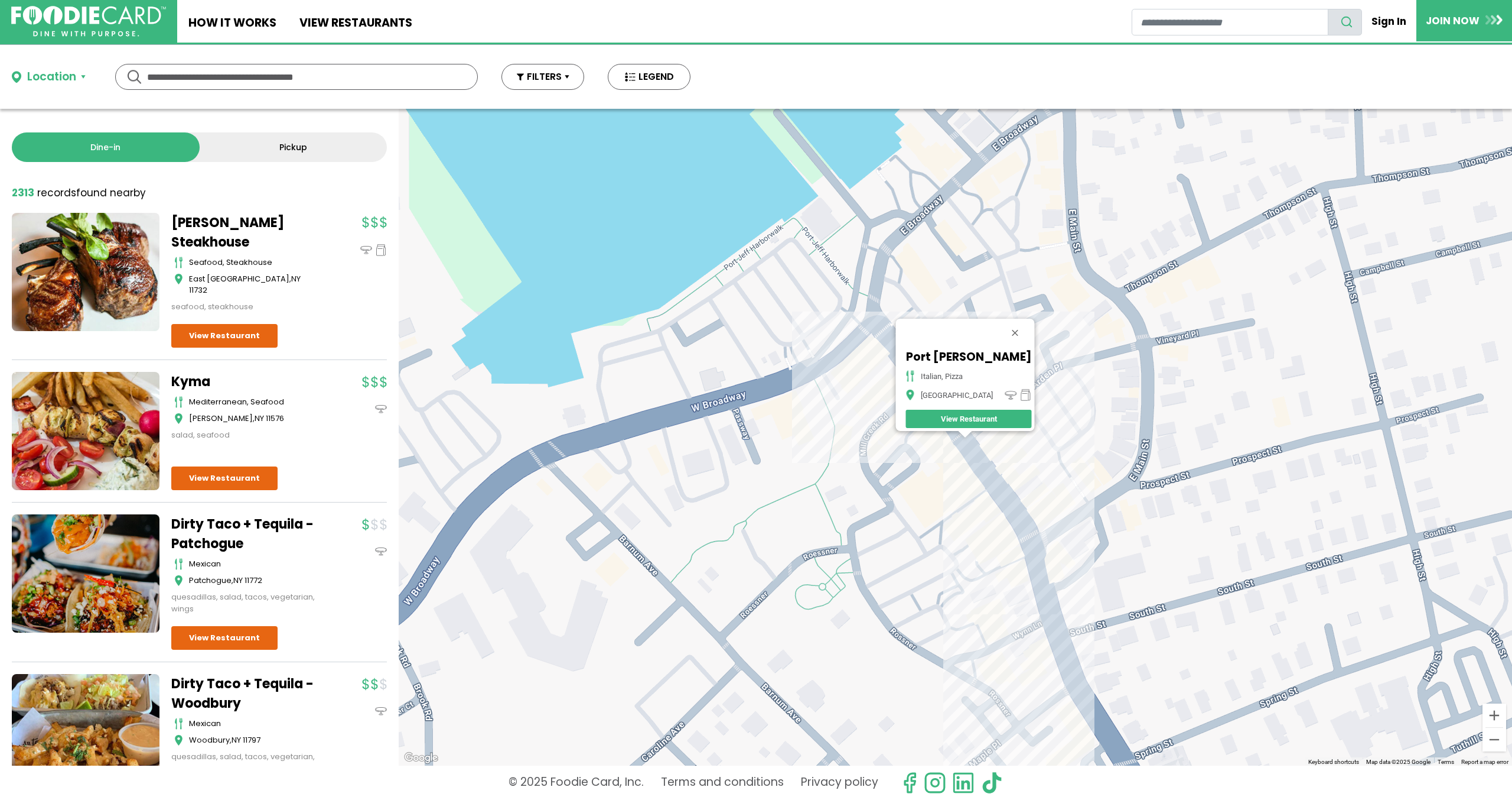
click at [978, 464] on div "Port [PERSON_NAME] Pizza italian, pizza Port Jefferson View Restaurant" at bounding box center [955, 436] width 1114 height 656
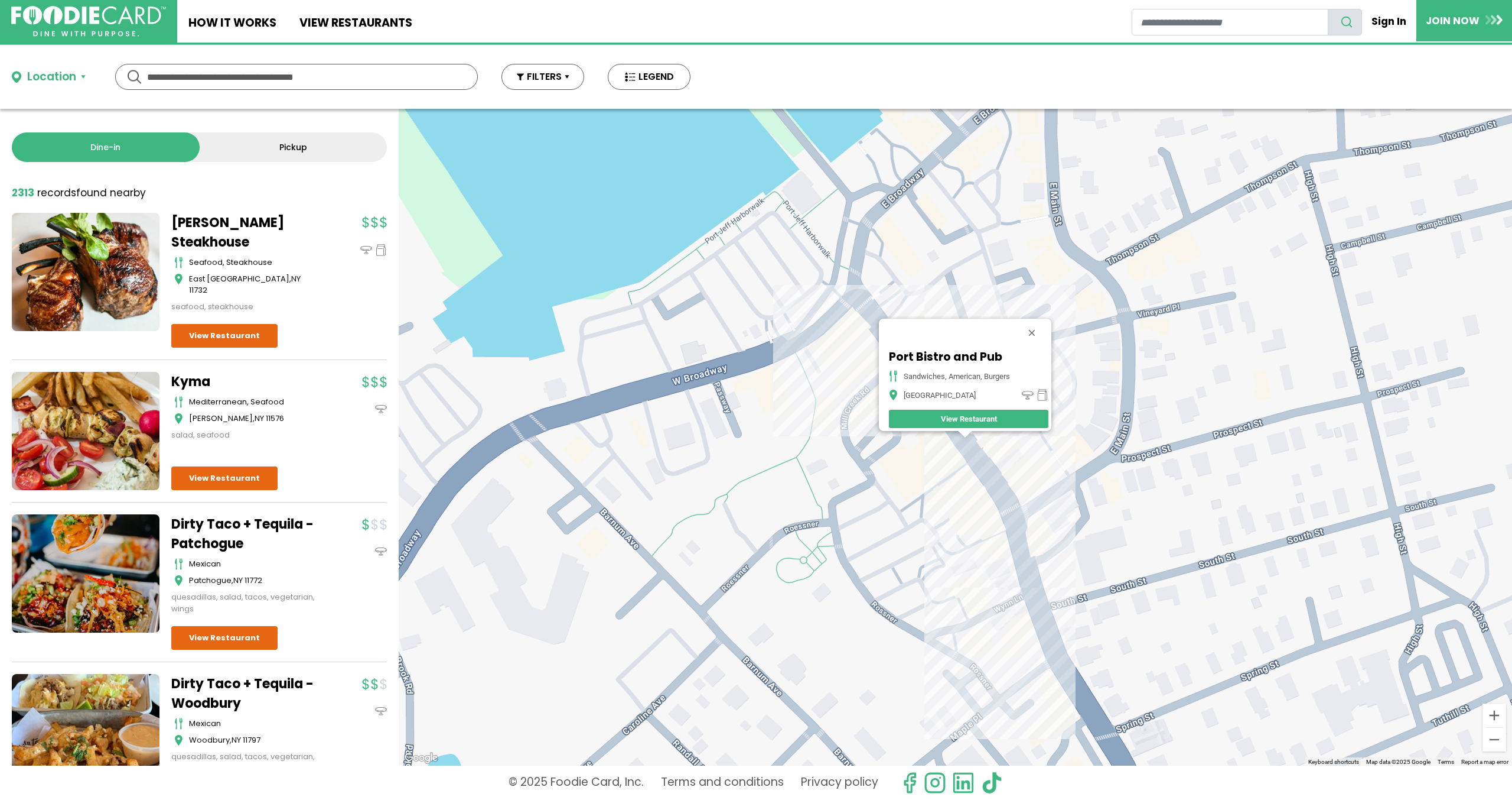
click at [955, 439] on div "Port Bistro and Pub Sandwiches, American, Burgers [GEOGRAPHIC_DATA] View Restau…" at bounding box center [955, 436] width 1114 height 656
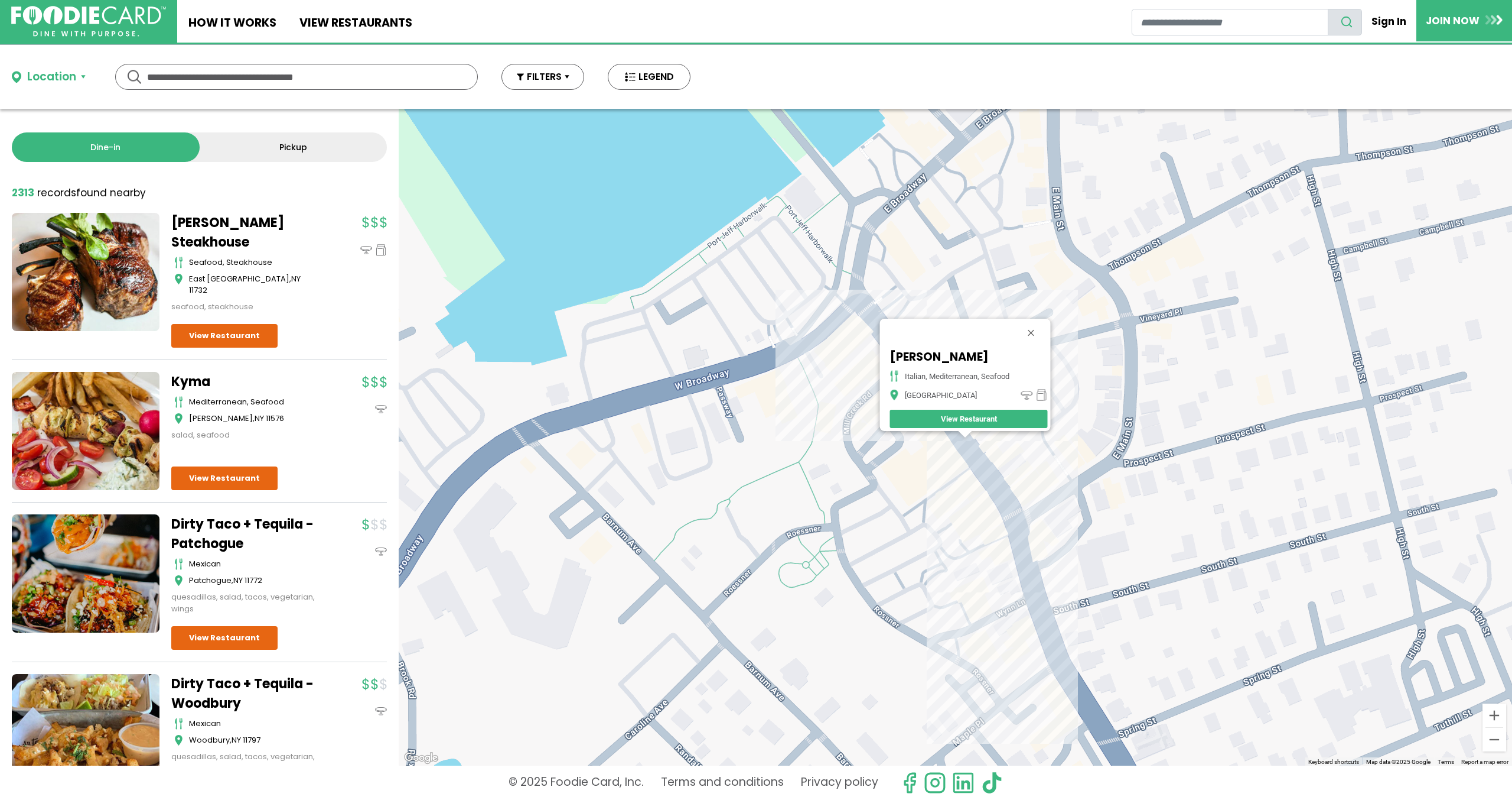
click at [984, 474] on div "[PERSON_NAME] italian, [GEOGRAPHIC_DATA], seafood [GEOGRAPHIC_DATA] View Restau…" at bounding box center [955, 436] width 1114 height 656
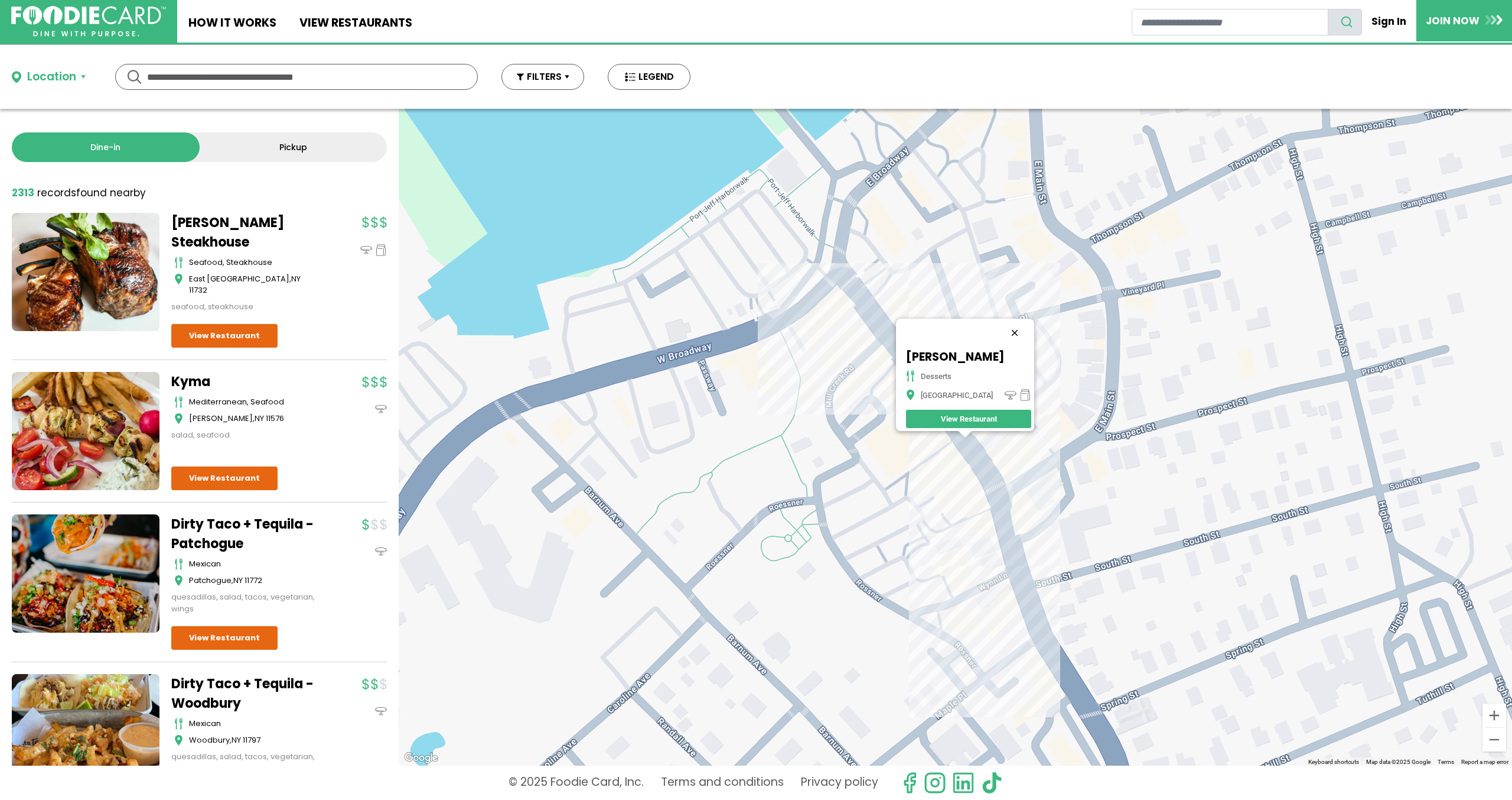
click at [1018, 328] on button "Close" at bounding box center [1014, 333] width 28 height 28
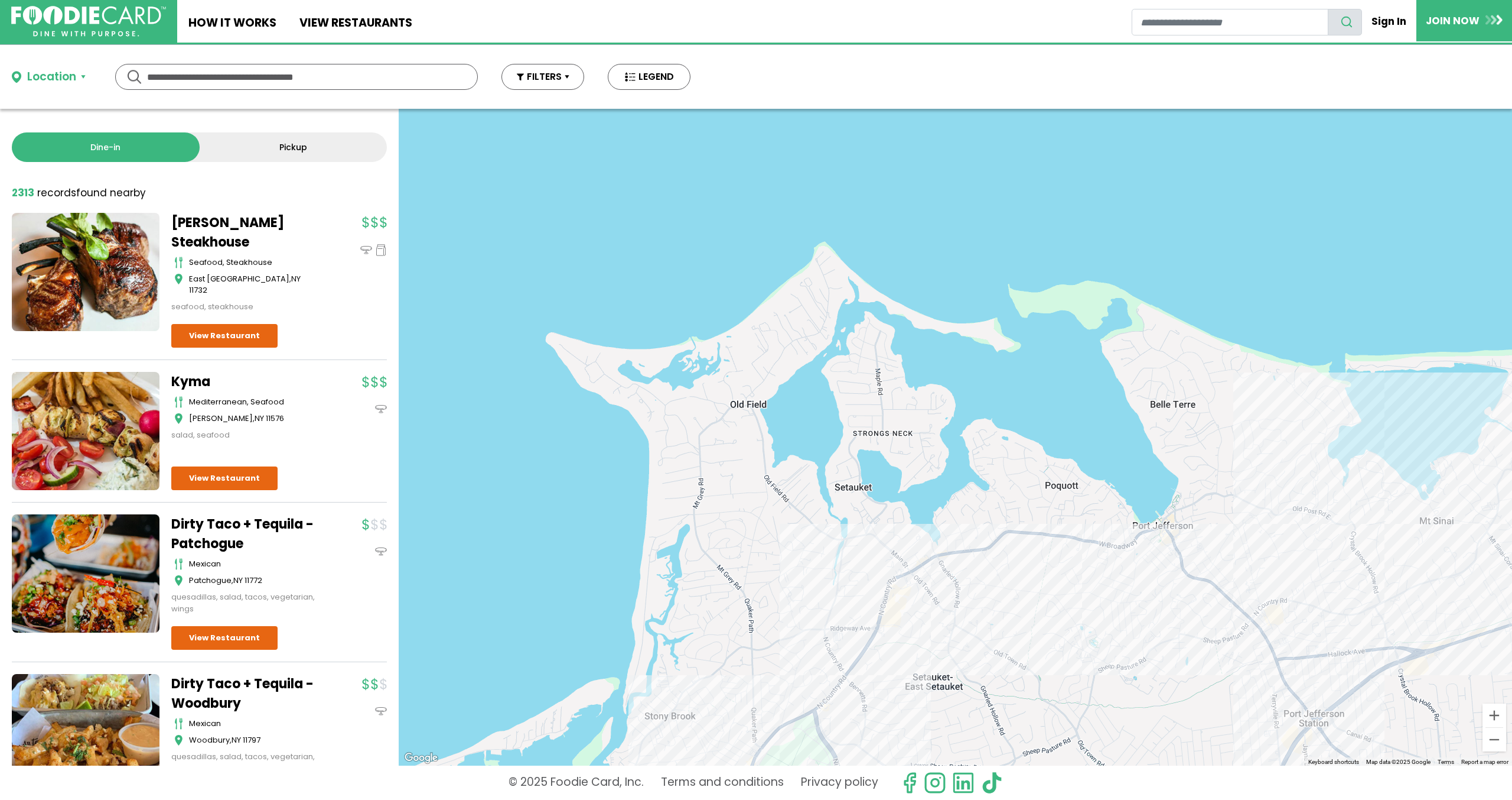
click at [934, 573] on div at bounding box center [955, 436] width 1114 height 656
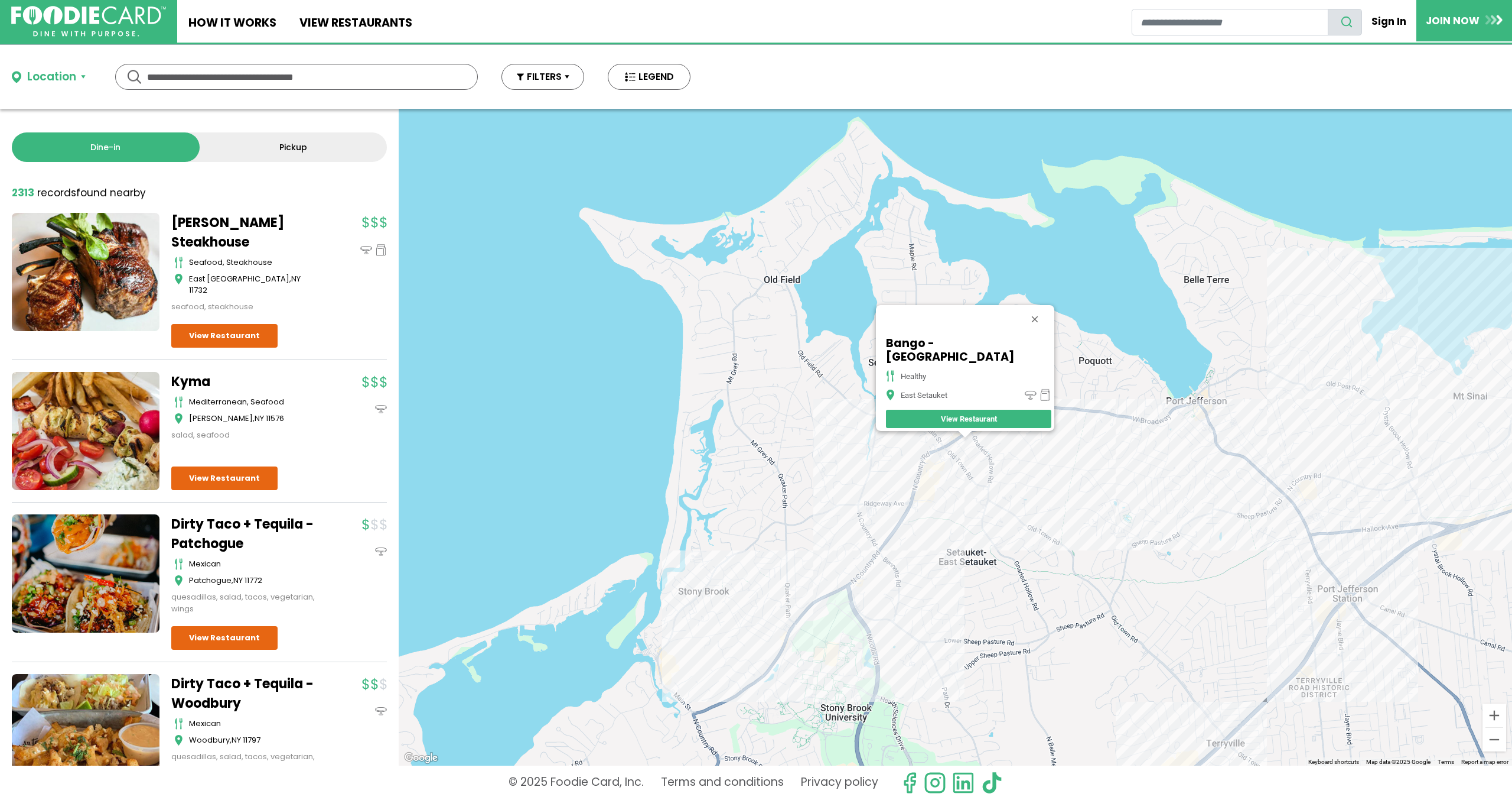
click at [924, 515] on div "Bango - [GEOGRAPHIC_DATA] healthy [GEOGRAPHIC_DATA] View Restaurant" at bounding box center [955, 436] width 1114 height 656
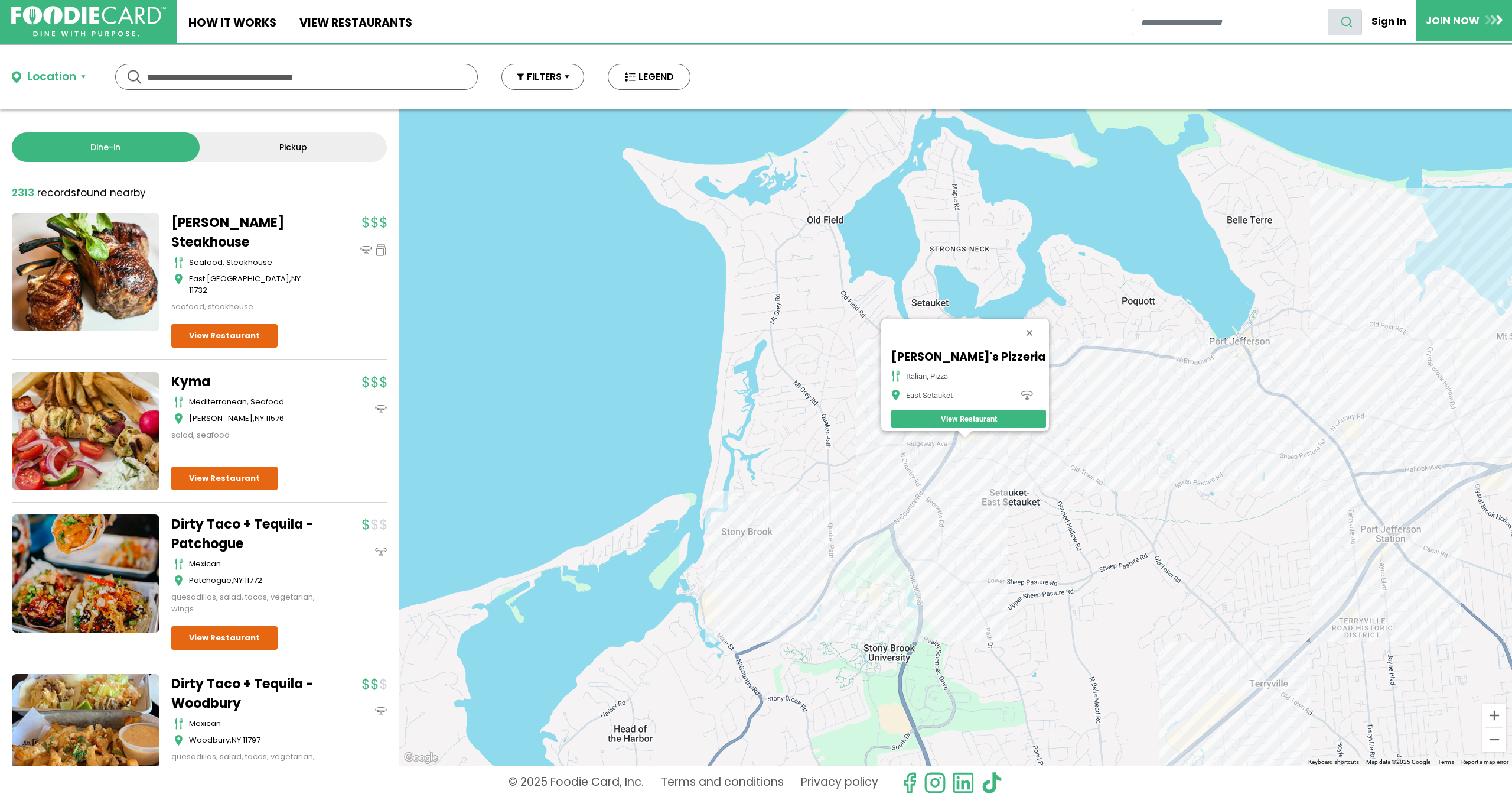
click at [927, 493] on div "[PERSON_NAME]'s Pizzeria italian, pizza East Setauket View Restaurant" at bounding box center [955, 436] width 1114 height 656
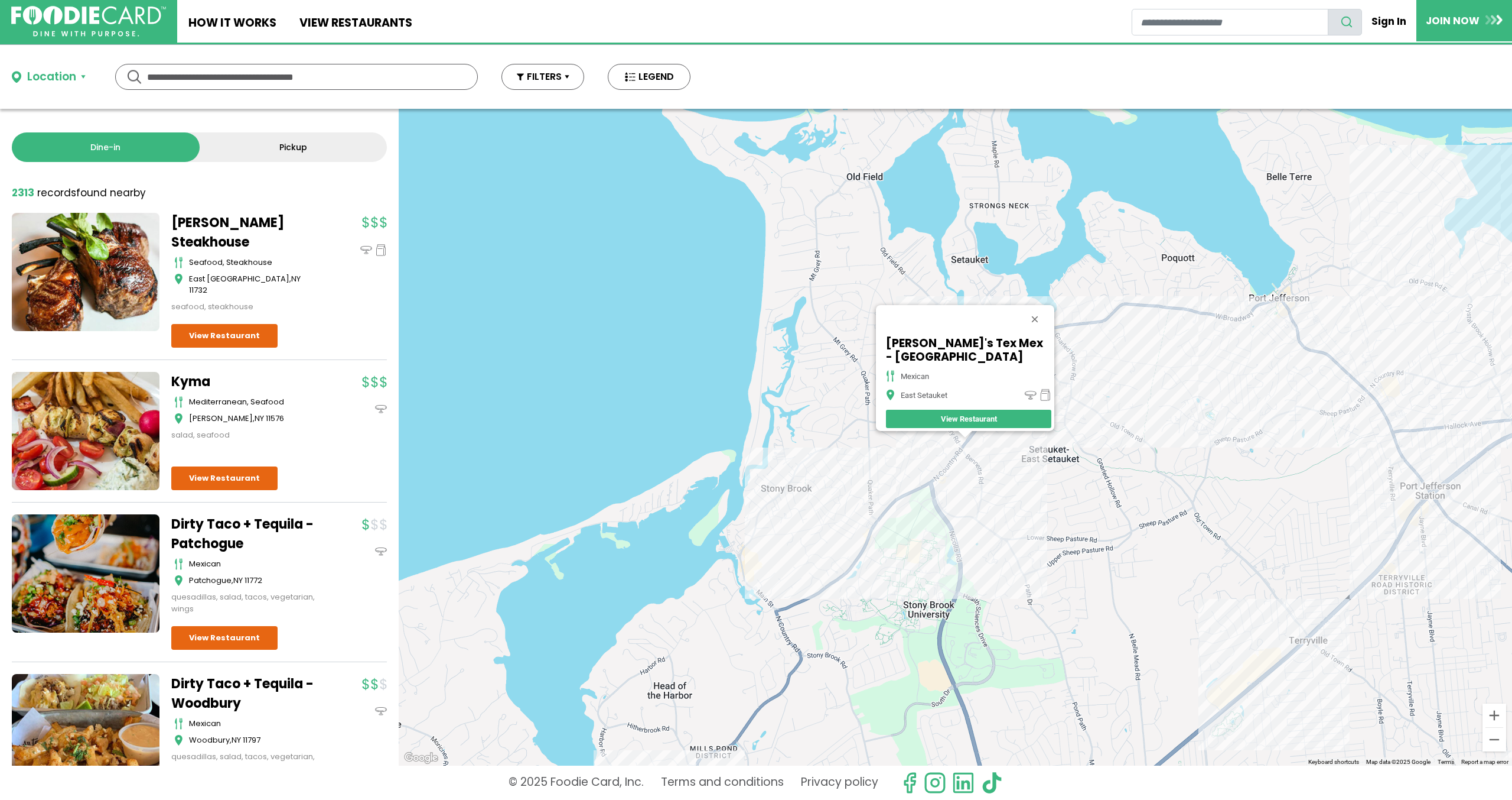
click at [950, 491] on div "Chico's Tex Mex - [GEOGRAPHIC_DATA] [GEOGRAPHIC_DATA] Setauket View Restaurant" at bounding box center [955, 436] width 1114 height 656
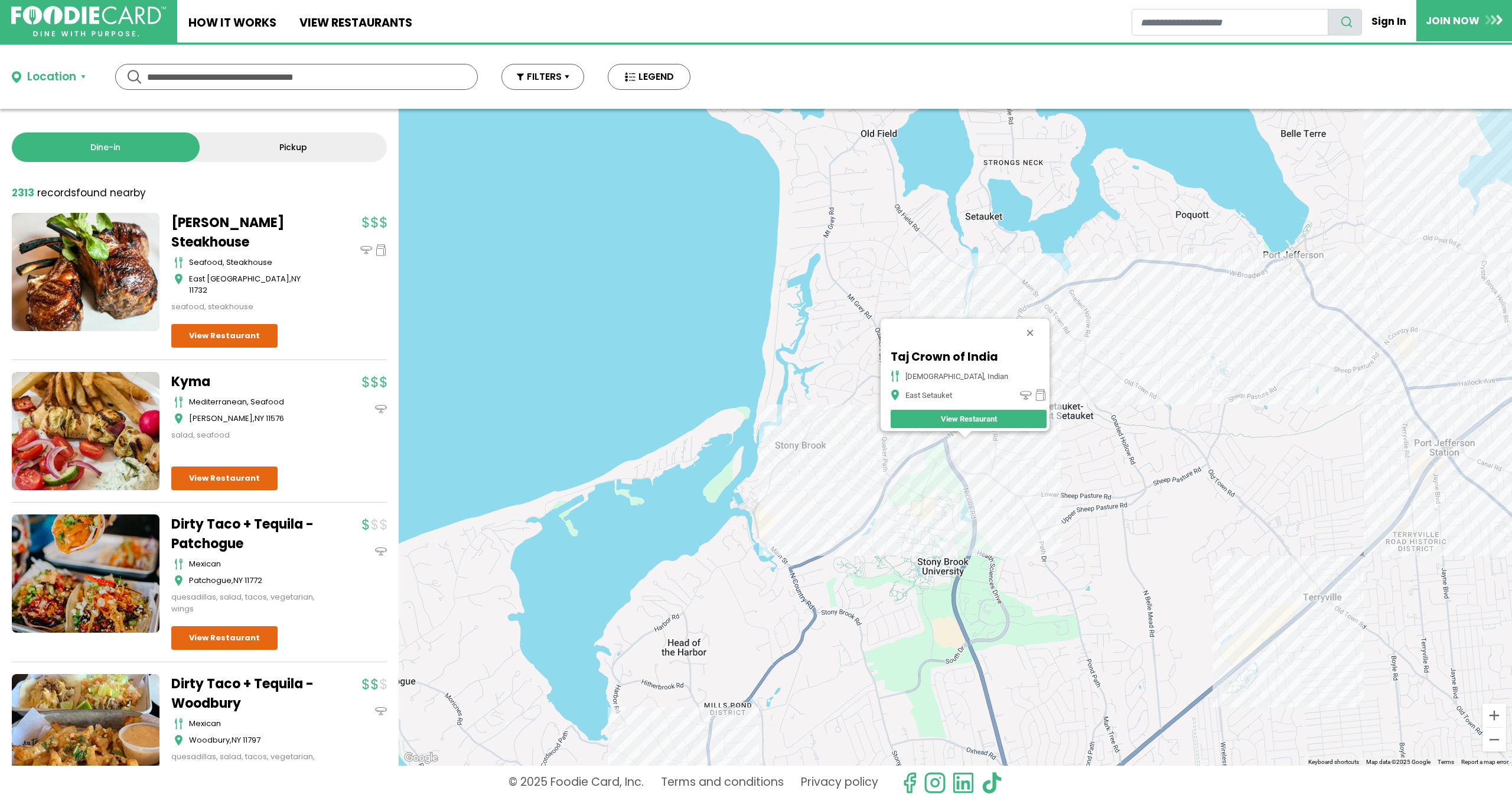
click at [903, 489] on div "Taj Crown of India [DEMOGRAPHIC_DATA], [GEOGRAPHIC_DATA] View Restaurant" at bounding box center [955, 436] width 1114 height 656
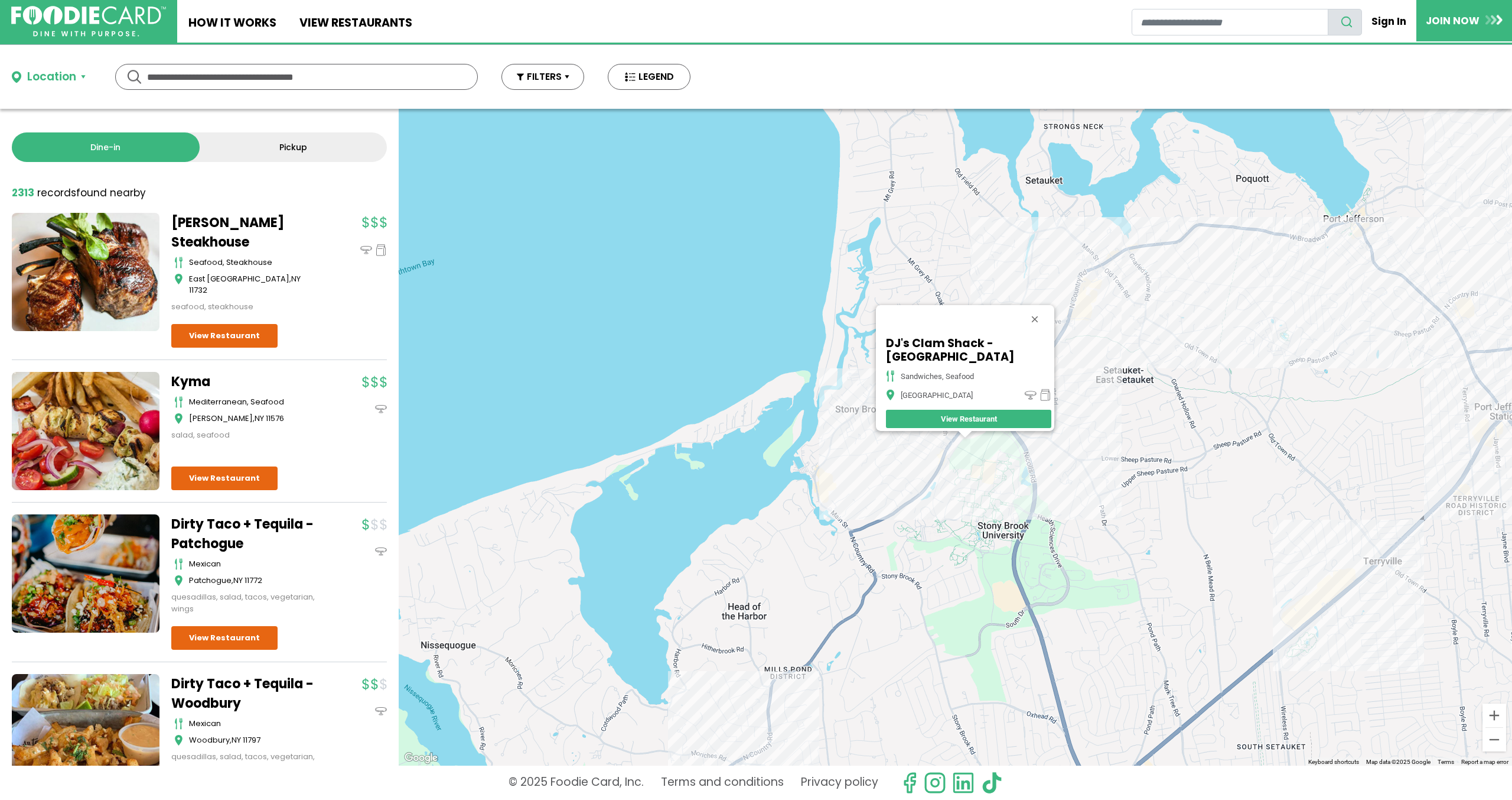
click at [952, 466] on div "DJ's Clam Shack - [GEOGRAPHIC_DATA] sandwiches, seafood [GEOGRAPHIC_DATA] View …" at bounding box center [955, 436] width 1114 height 656
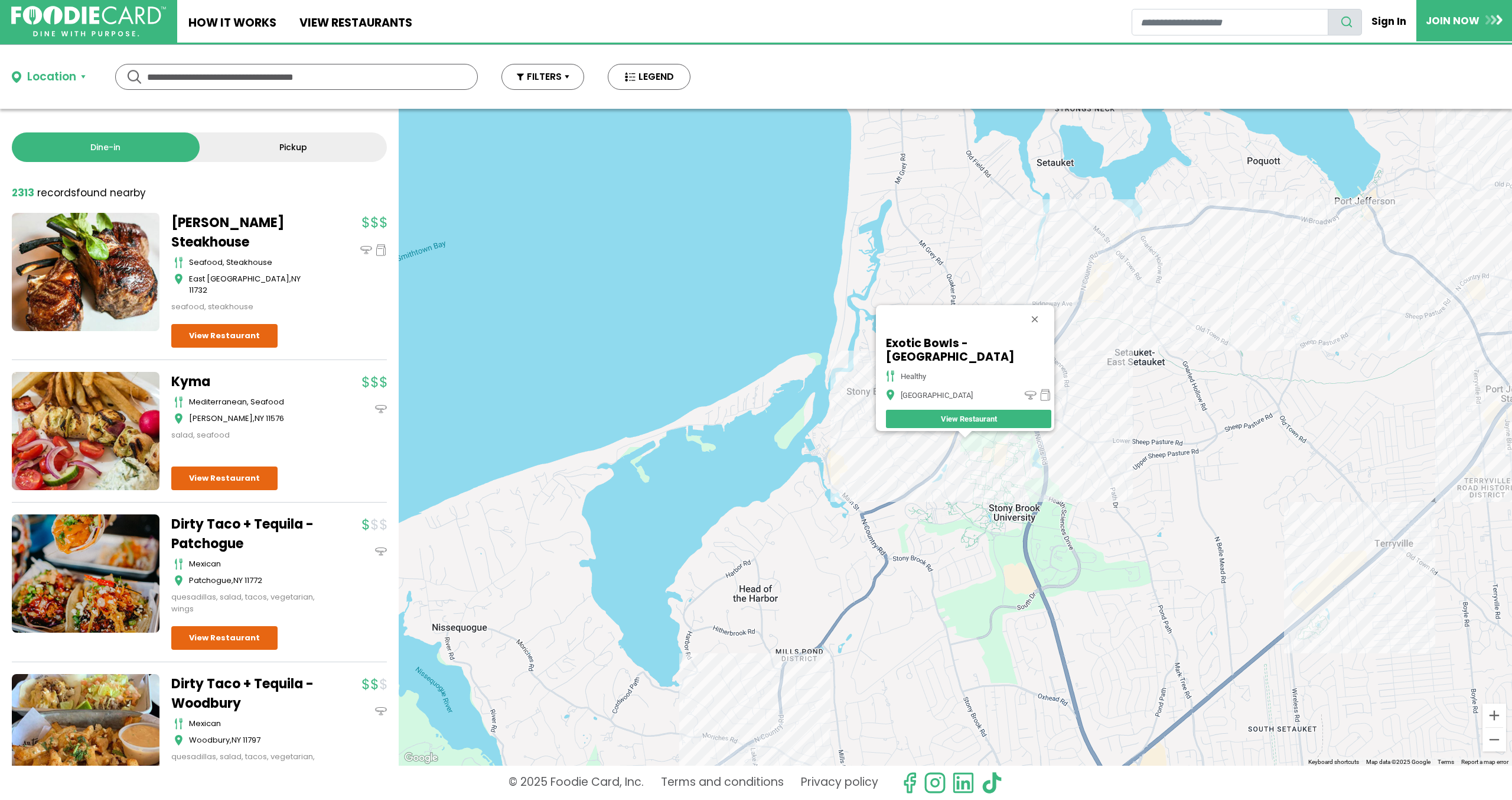
click at [952, 470] on div "Exotic Bowls - [GEOGRAPHIC_DATA] healthy [GEOGRAPHIC_DATA] View Restaurant" at bounding box center [955, 436] width 1114 height 656
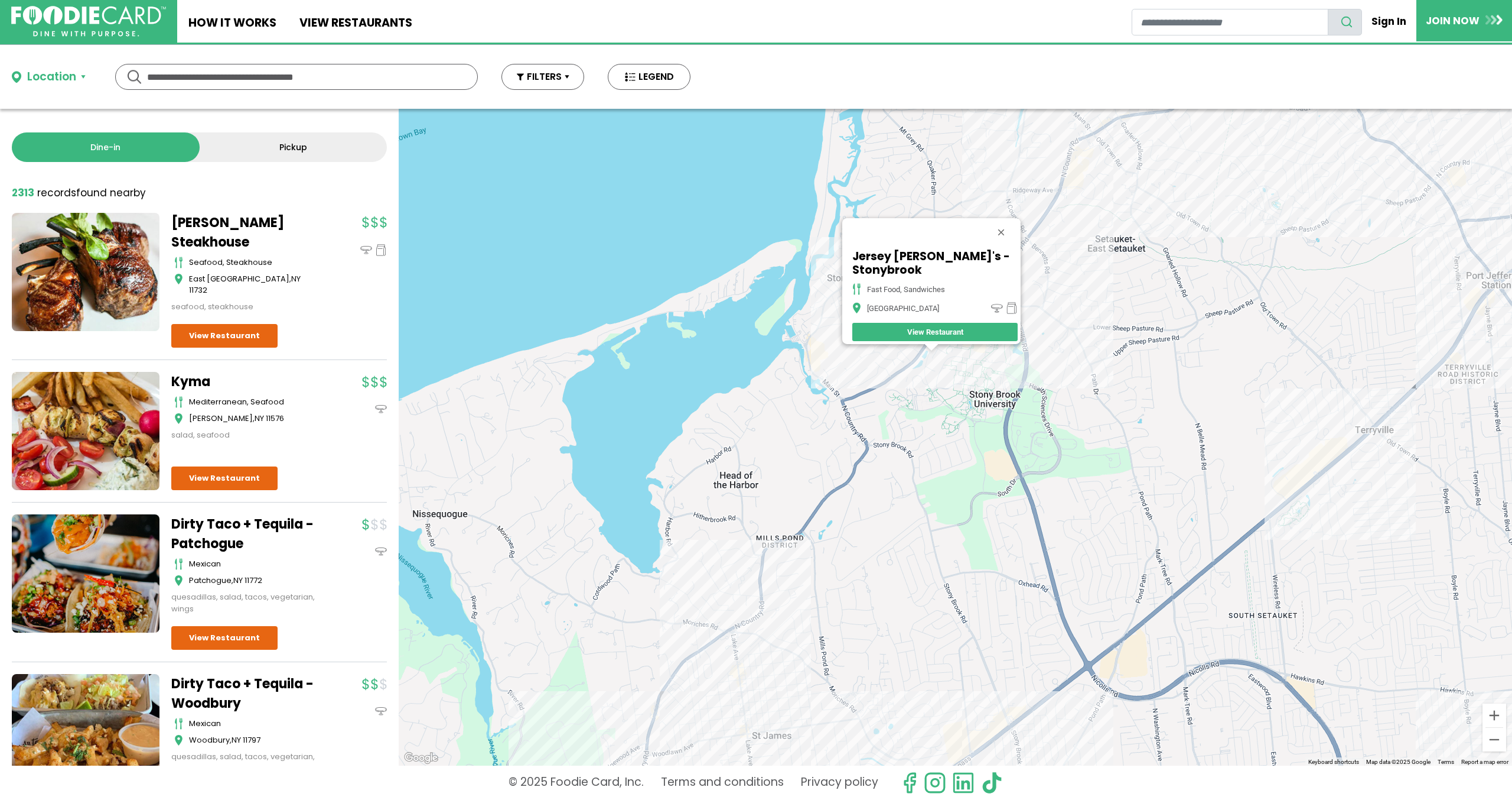
drag, startPoint x: 858, startPoint y: 520, endPoint x: 800, endPoint y: 419, distance: 116.5
click at [800, 420] on div "Jersey [PERSON_NAME]'s - Stonybrook fast food, sandwiches [GEOGRAPHIC_DATA] Vie…" at bounding box center [955, 436] width 1114 height 656
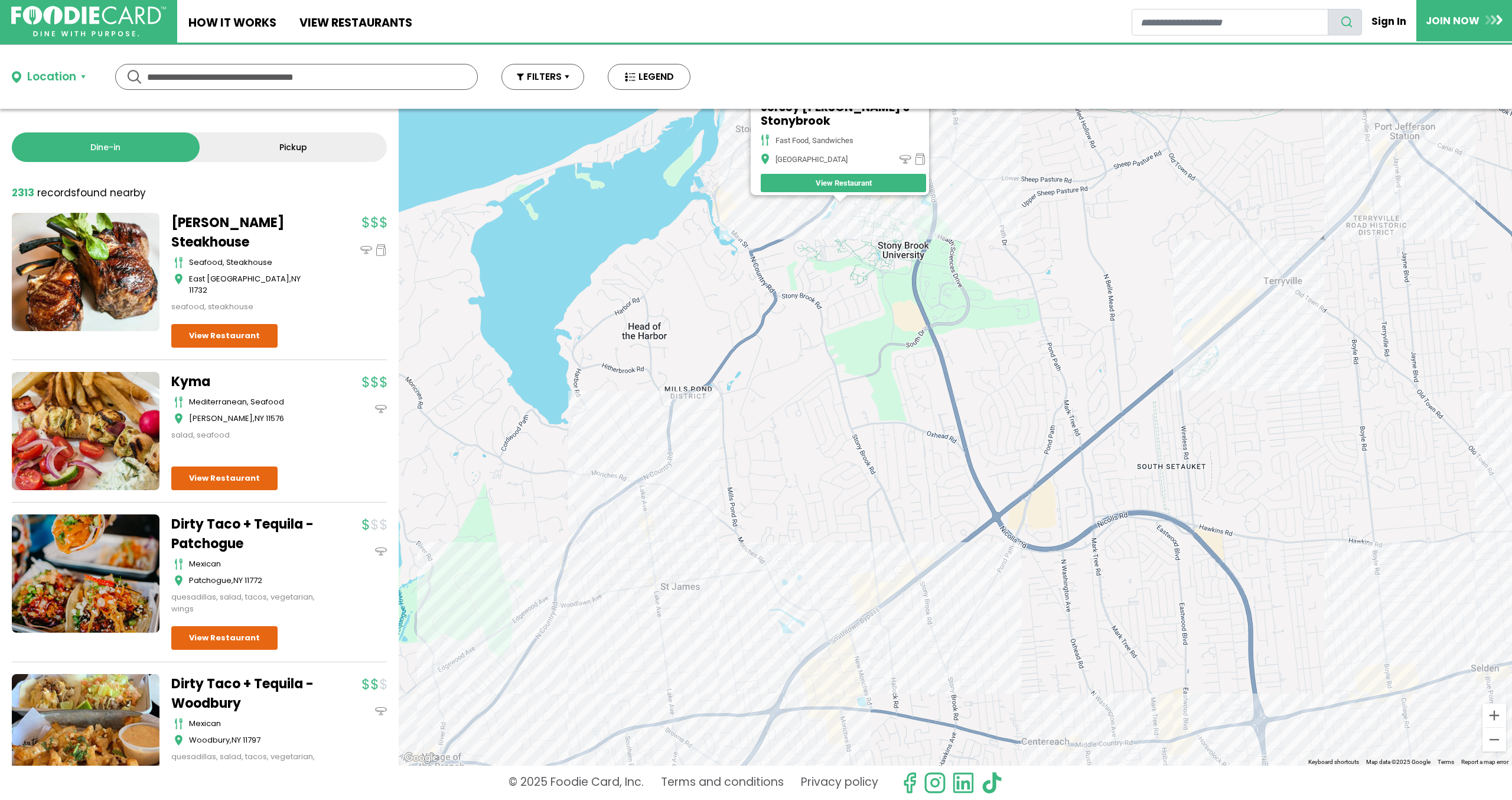
click at [684, 485] on div "Jersey [PERSON_NAME]'s - Stonybrook fast food, sandwiches [GEOGRAPHIC_DATA] Vie…" at bounding box center [955, 436] width 1114 height 656
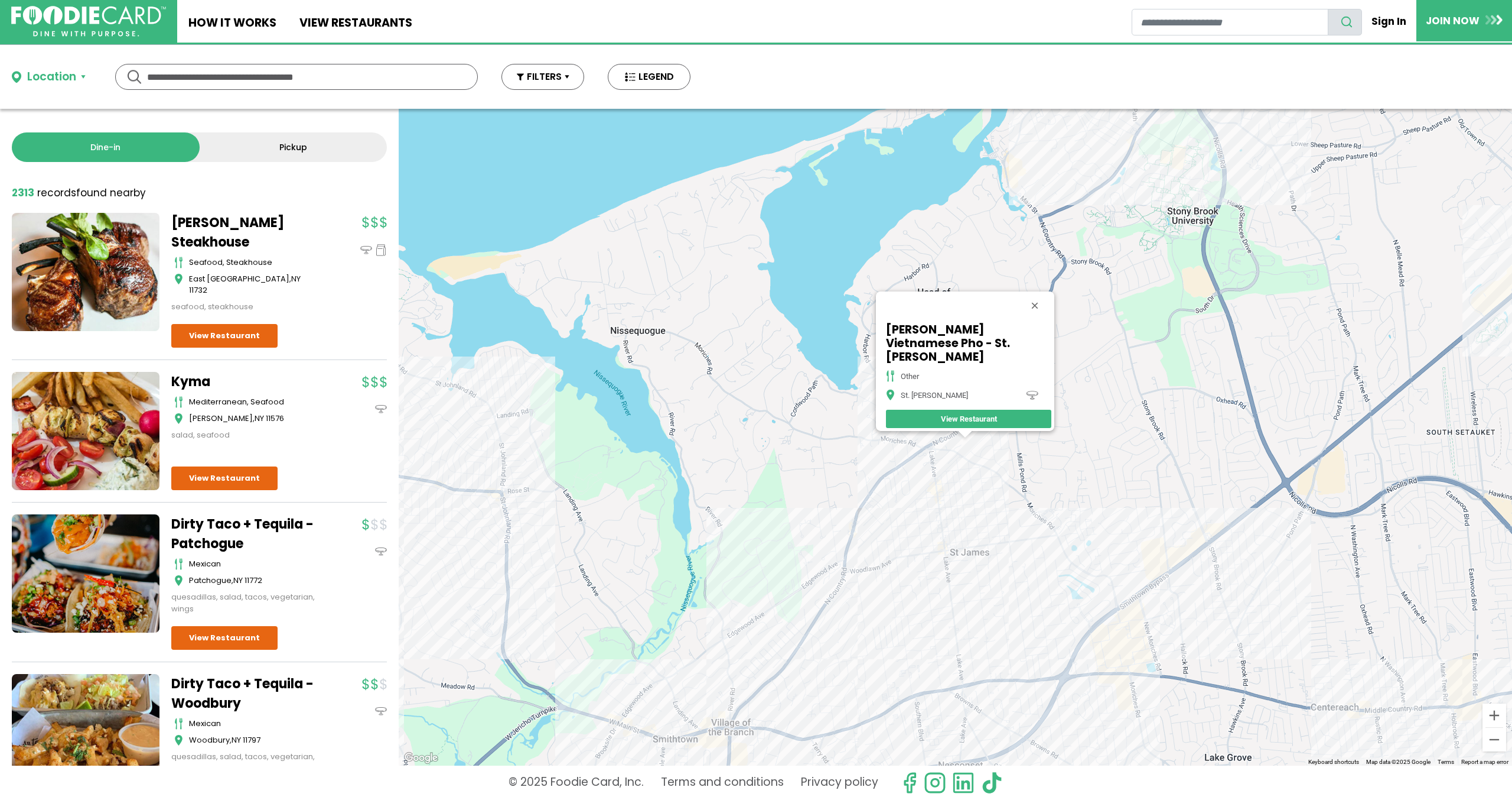
click at [954, 555] on div "[PERSON_NAME] Vietnamese Pho - St. [PERSON_NAME] other St. [PERSON_NAME] View R…" at bounding box center [955, 436] width 1114 height 656
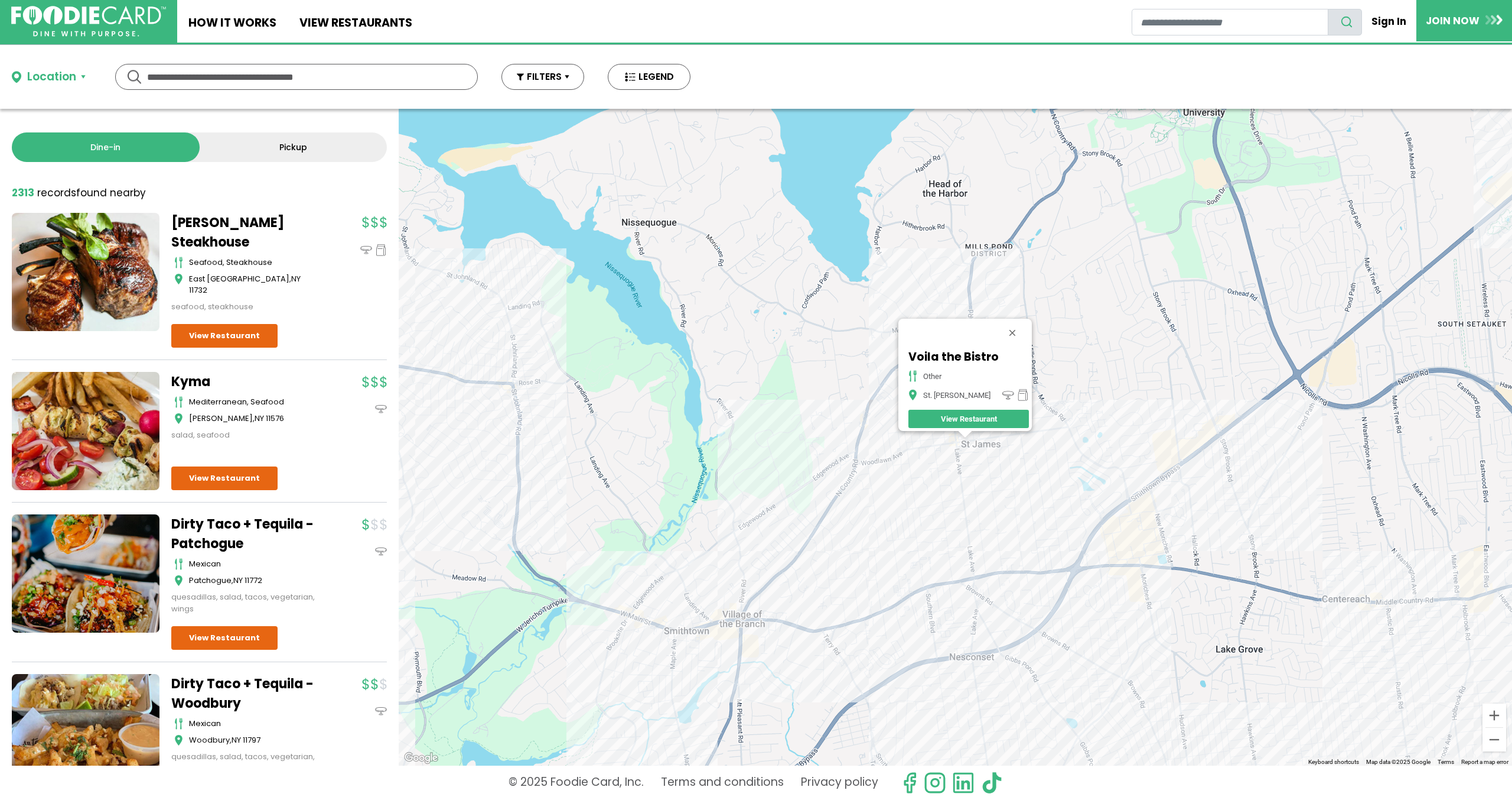
click at [879, 421] on div "Voila the Bistro other St. [PERSON_NAME] View Restaurant" at bounding box center [955, 436] width 1114 height 656
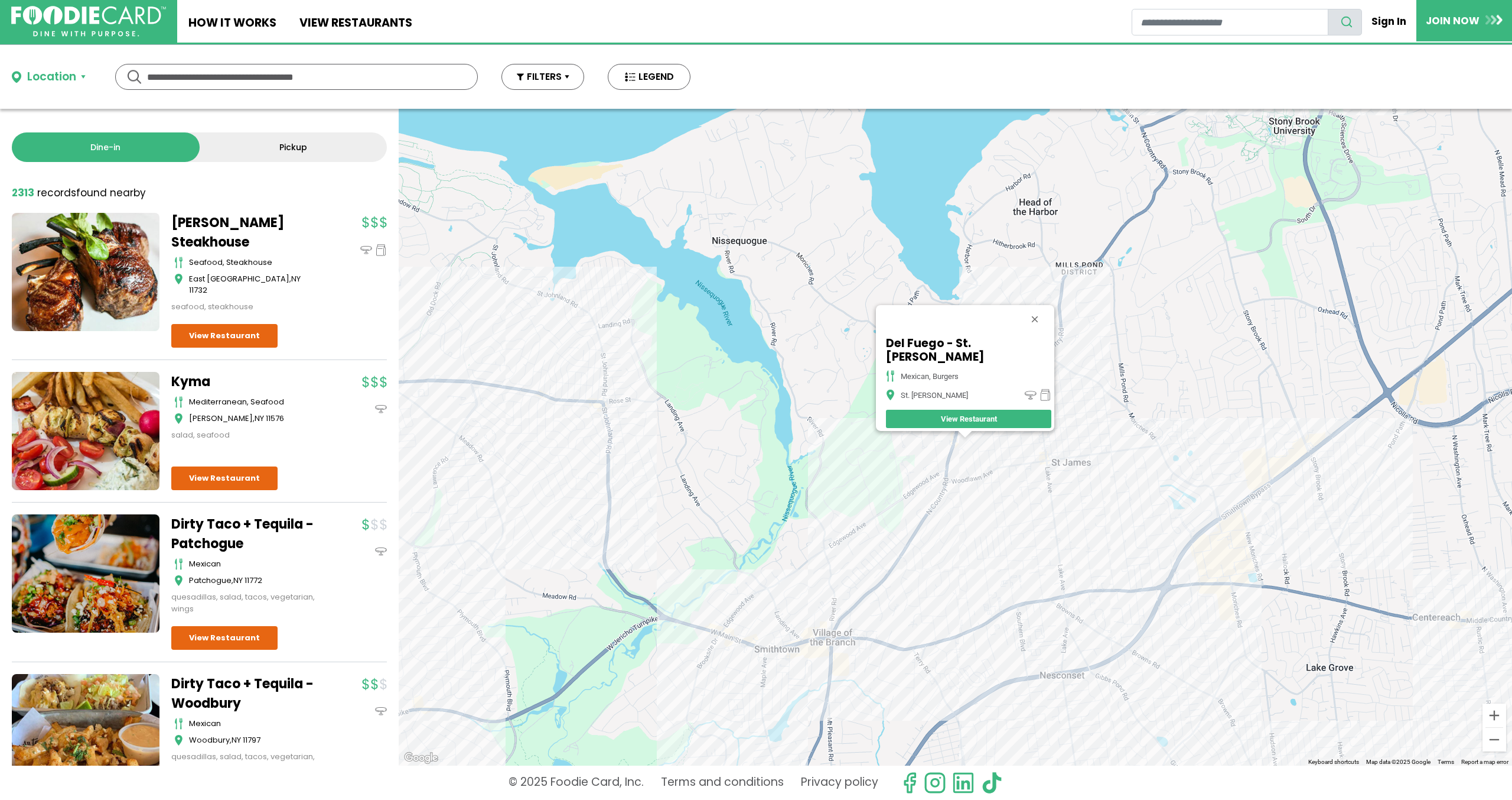
click at [966, 456] on div "Del Fuego - St. [PERSON_NAME] Mexican, Burgers St. [PERSON_NAME] View Restaurant" at bounding box center [955, 436] width 1114 height 656
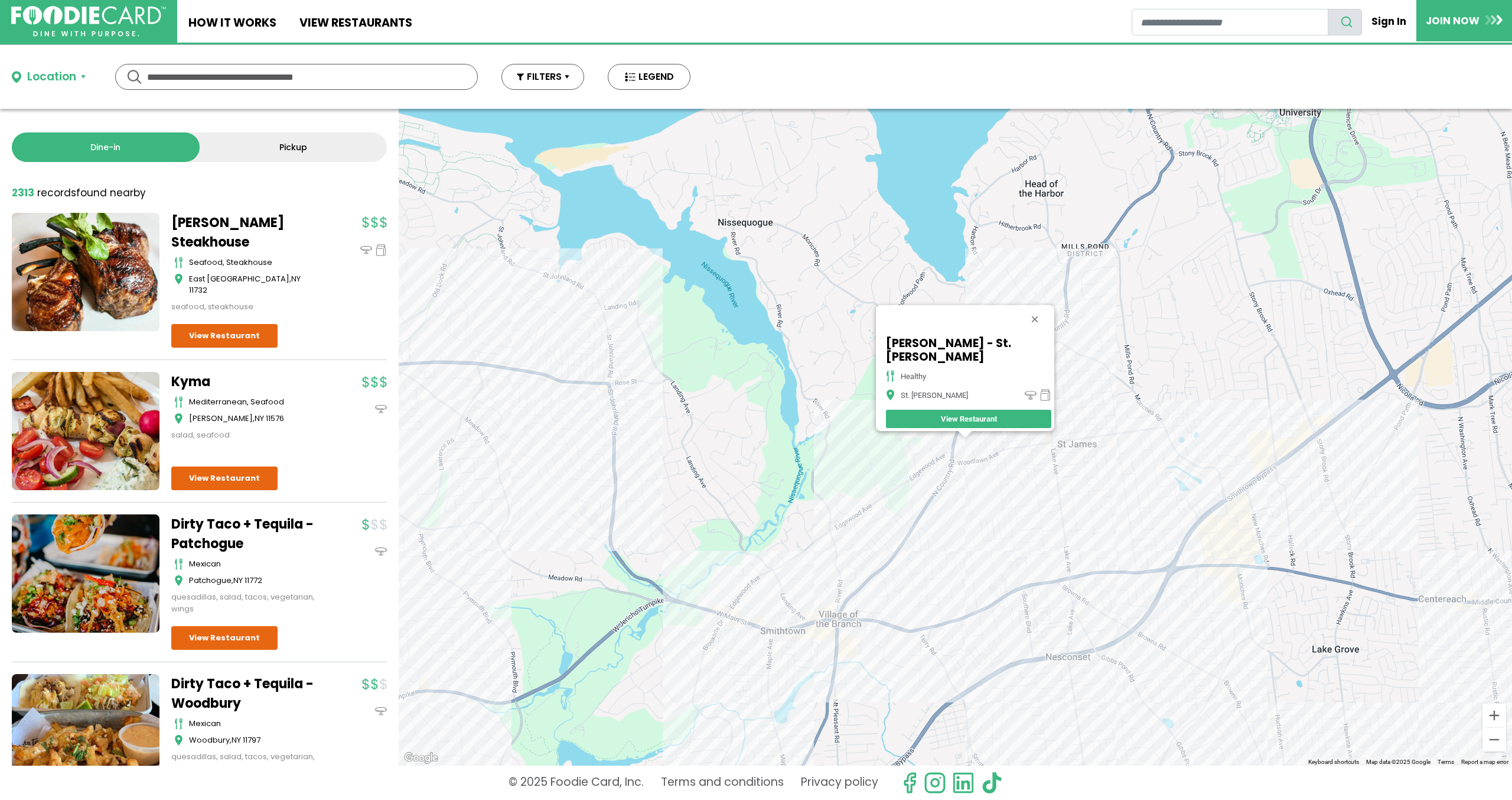
click at [962, 456] on div "[PERSON_NAME] - St. [PERSON_NAME] healthy St. [PERSON_NAME] View Restaurant" at bounding box center [955, 436] width 1114 height 656
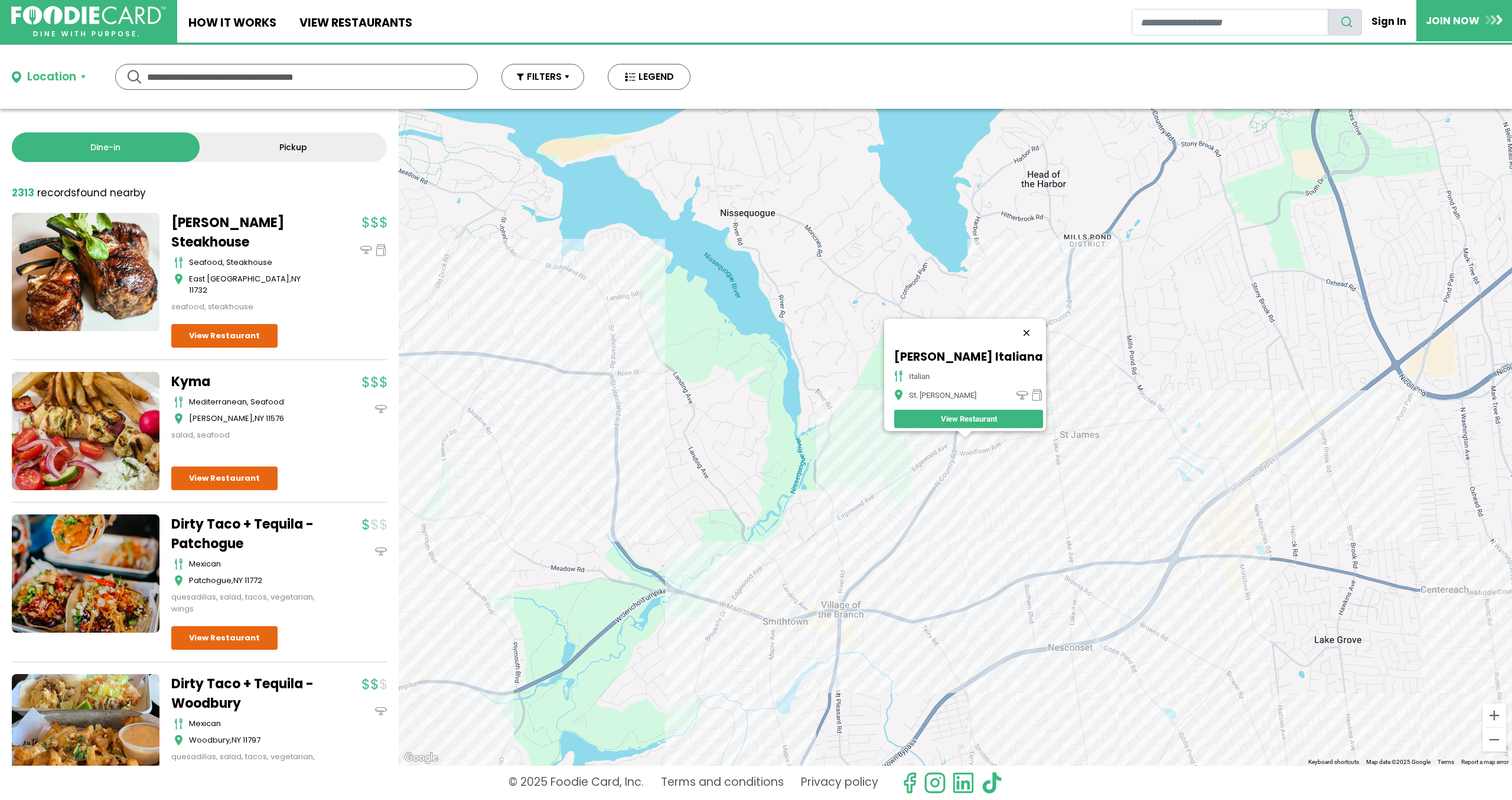
click at [1024, 328] on button "Close" at bounding box center [1027, 333] width 28 height 28
click at [973, 425] on div at bounding box center [955, 436] width 1114 height 656
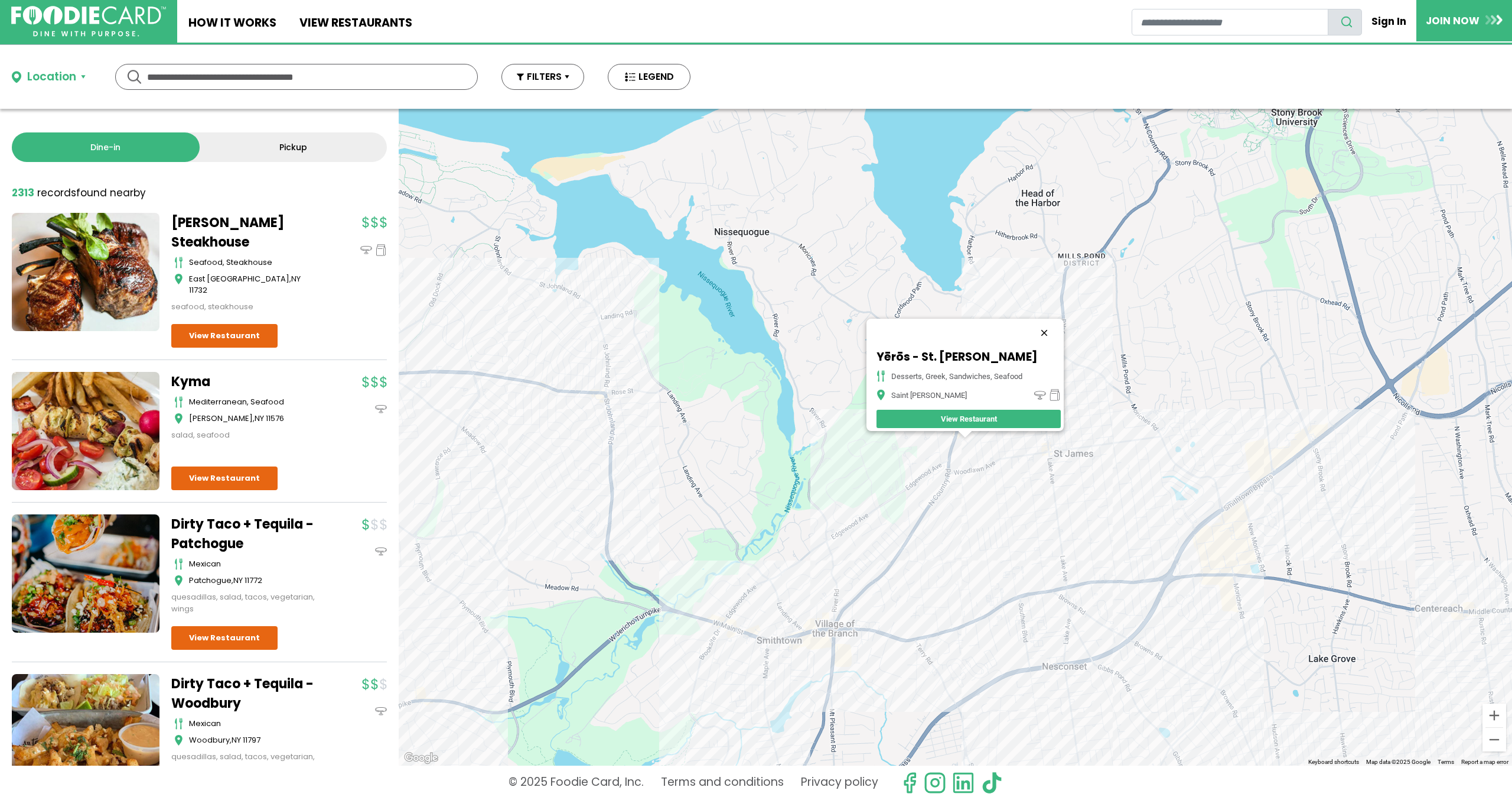
click at [1051, 324] on button "Close" at bounding box center [1044, 333] width 28 height 28
click at [1274, 489] on div at bounding box center [955, 436] width 1114 height 656
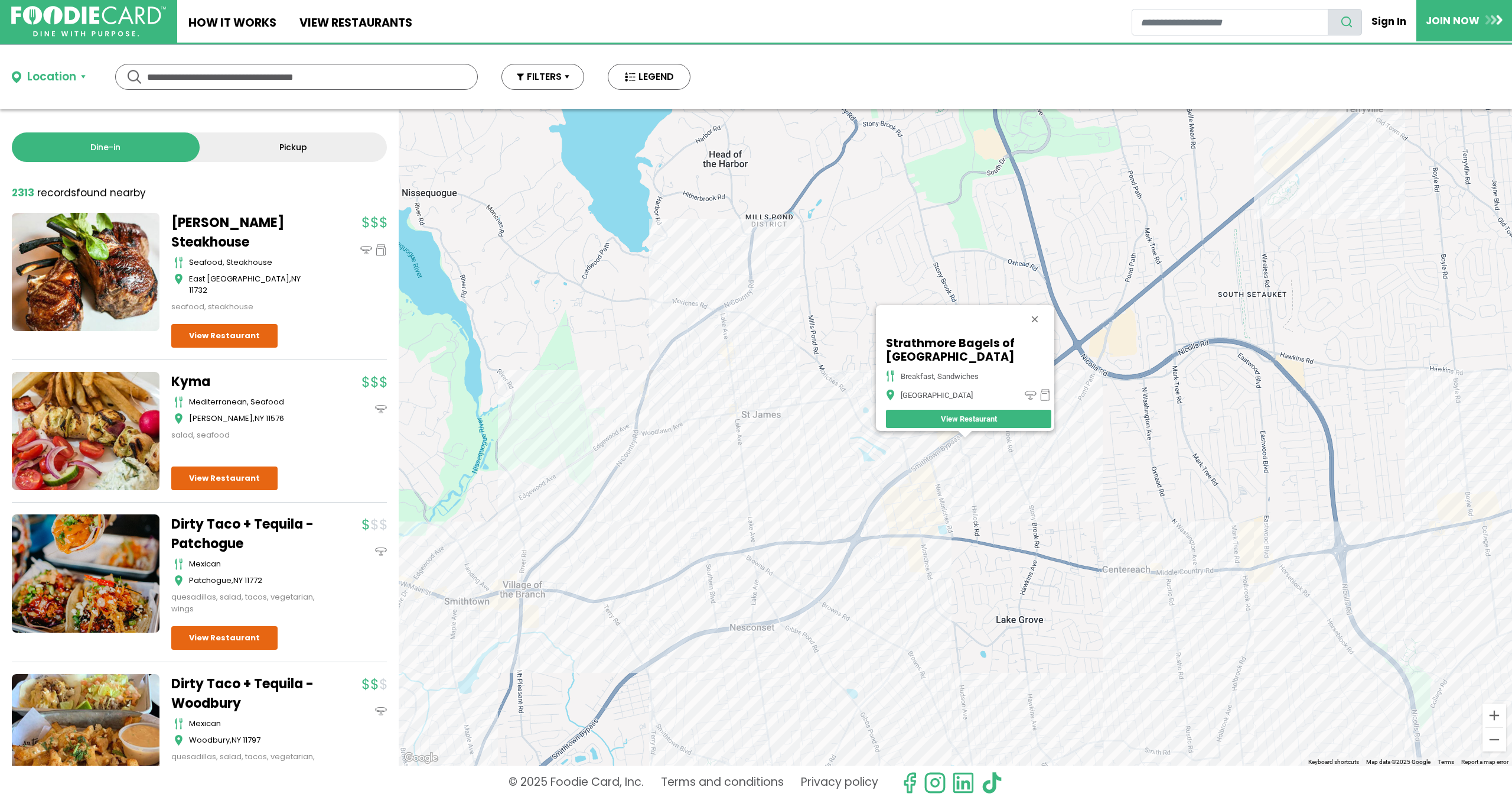
click at [936, 518] on div "Strathmore Bagels of [GEOGRAPHIC_DATA] breakfast, sandwiches [GEOGRAPHIC_DATA]" at bounding box center [955, 436] width 1114 height 656
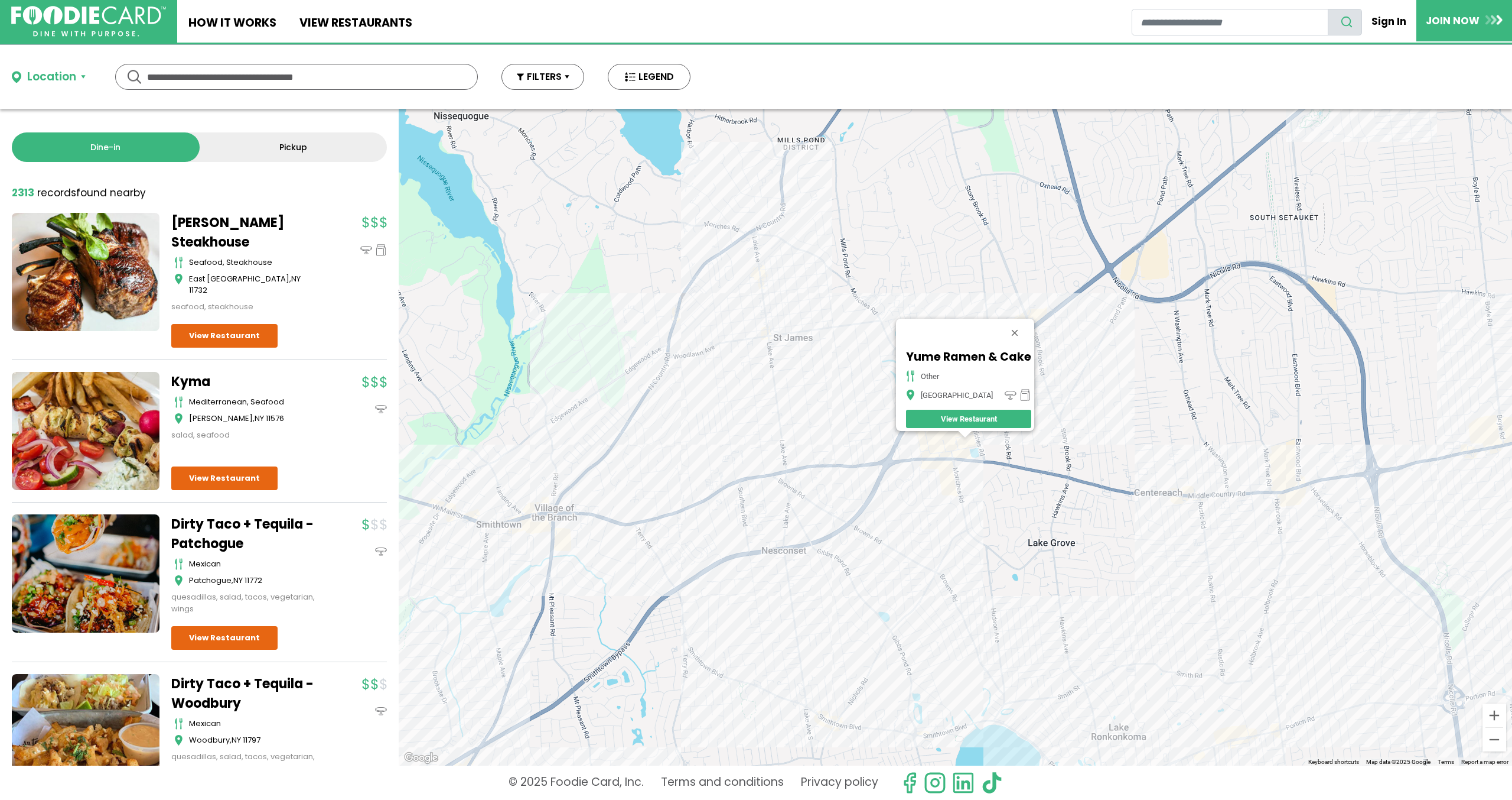
click at [843, 468] on div "Yume Ramen & Cake other [GEOGRAPHIC_DATA]" at bounding box center [955, 436] width 1114 height 656
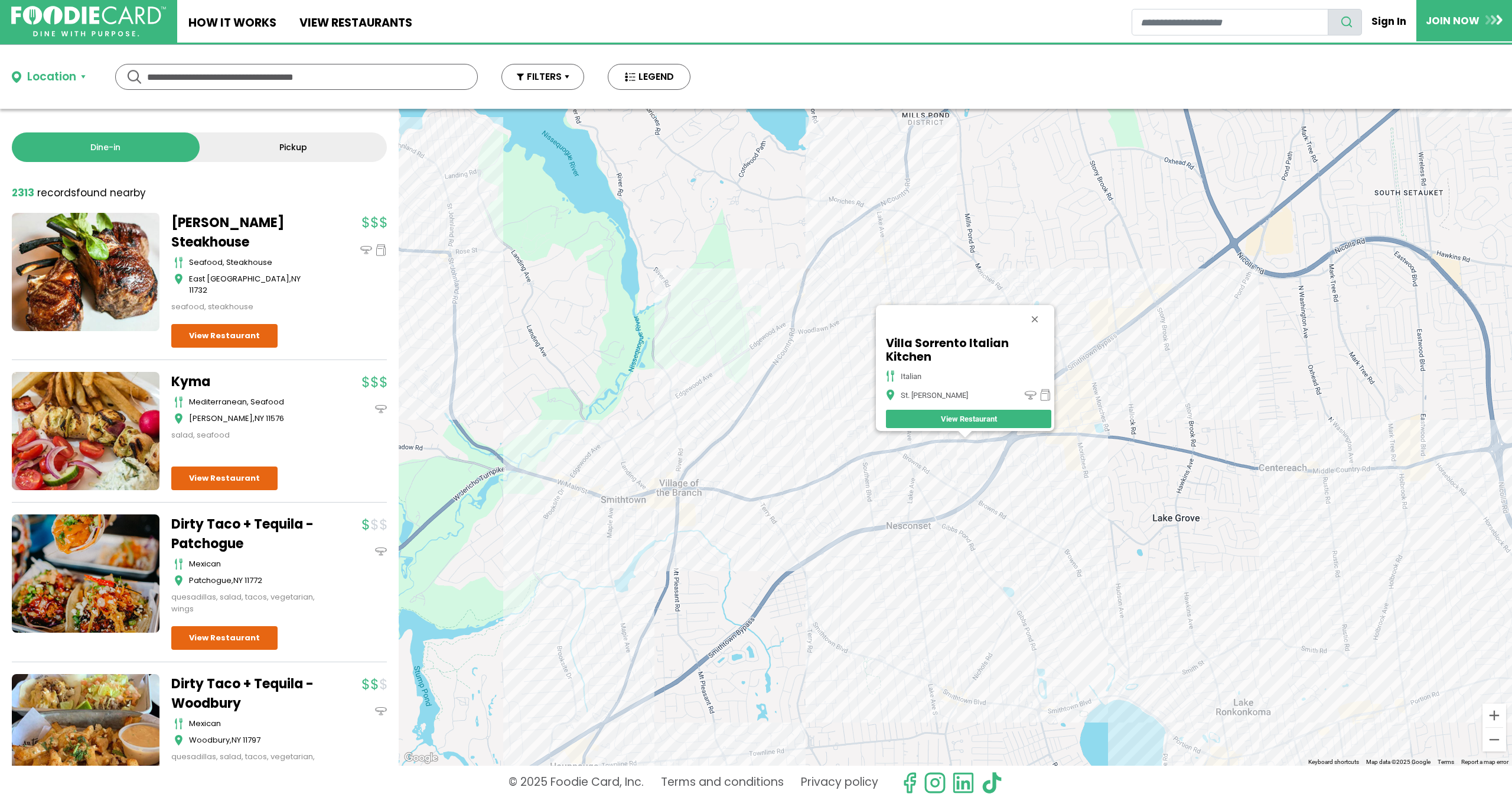
click at [892, 466] on div "Villa Sorrento Italian Kitchen italian St. [PERSON_NAME] View Restaurant" at bounding box center [955, 436] width 1114 height 656
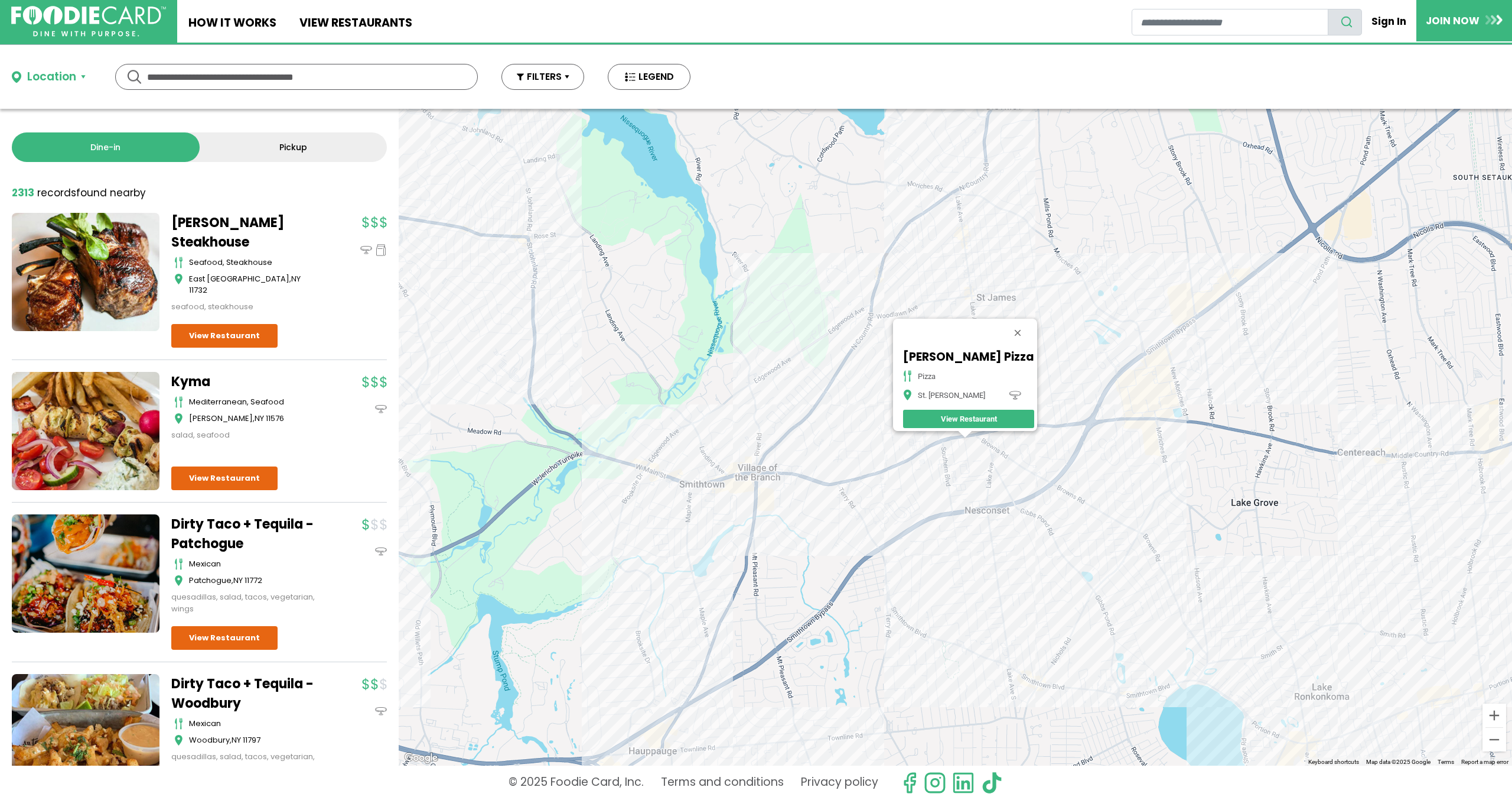
click at [749, 481] on div "[PERSON_NAME] Pizza Pizza St. [PERSON_NAME] View Restaurant" at bounding box center [955, 436] width 1114 height 656
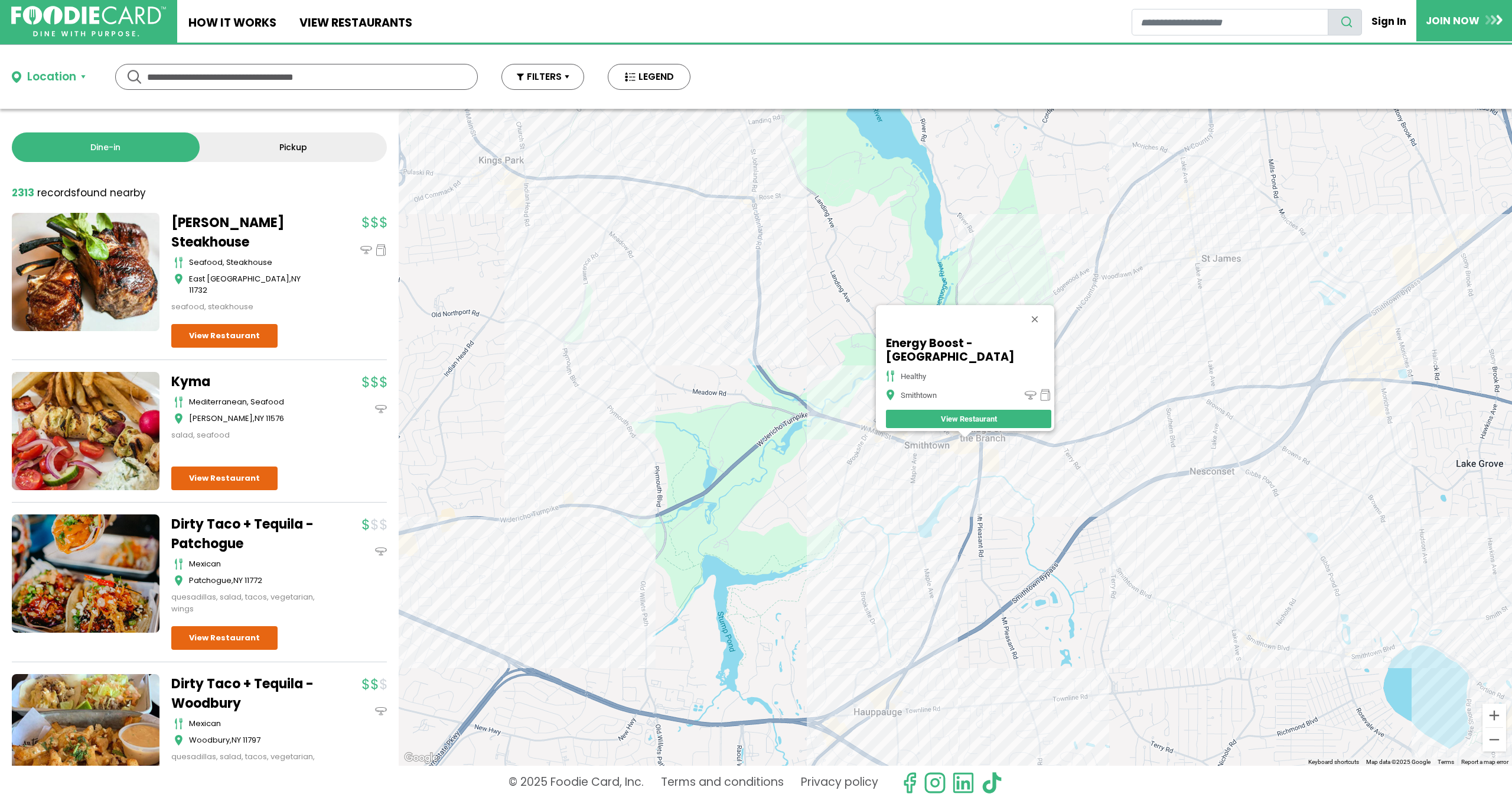
click at [1462, 252] on div "Energy Boost - [GEOGRAPHIC_DATA] healthy [GEOGRAPHIC_DATA] View Restaurant" at bounding box center [955, 436] width 1114 height 656
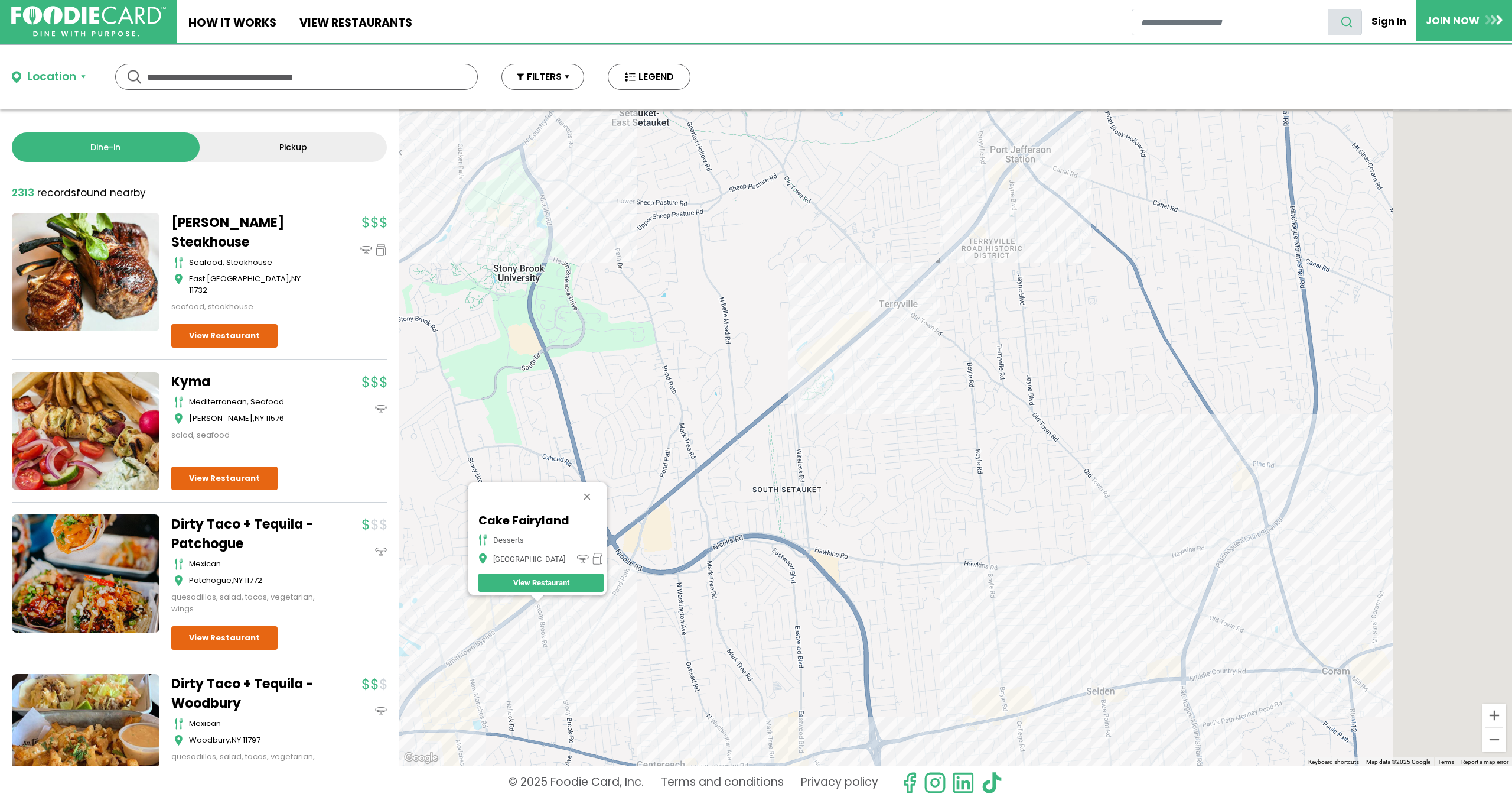
drag, startPoint x: 1303, startPoint y: 326, endPoint x: 810, endPoint y: 494, distance: 520.8
click at [830, 494] on div "Cake Fairyland desserts [GEOGRAPHIC_DATA] View Restaurant" at bounding box center [955, 436] width 1114 height 656
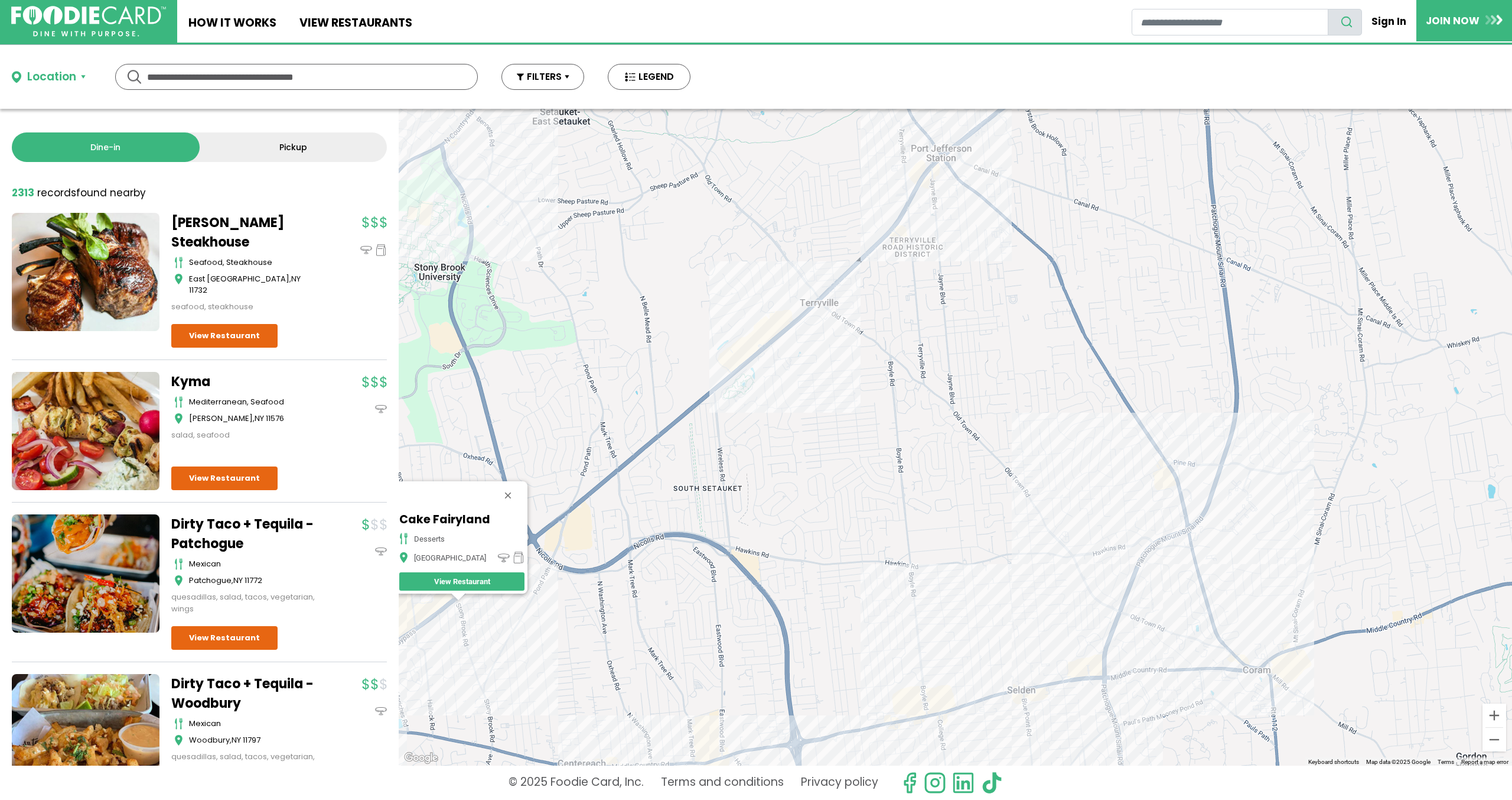
click at [775, 328] on div "Cake Fairyland desserts [GEOGRAPHIC_DATA] View Restaurant" at bounding box center [955, 436] width 1114 height 656
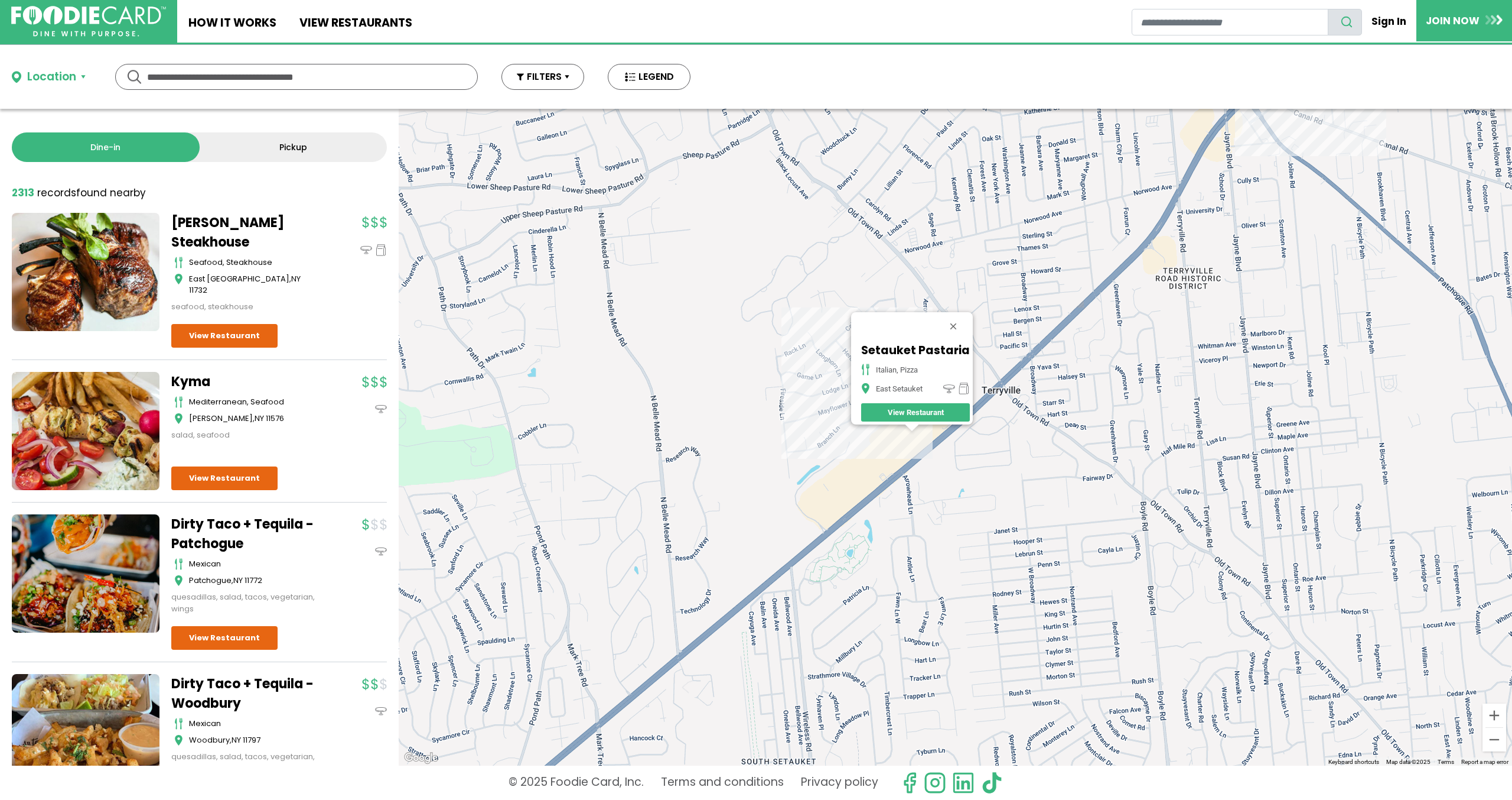
click at [918, 433] on div "Setauket Pastaria italian, pizza East Setauket View Restaurant" at bounding box center [955, 436] width 1114 height 656
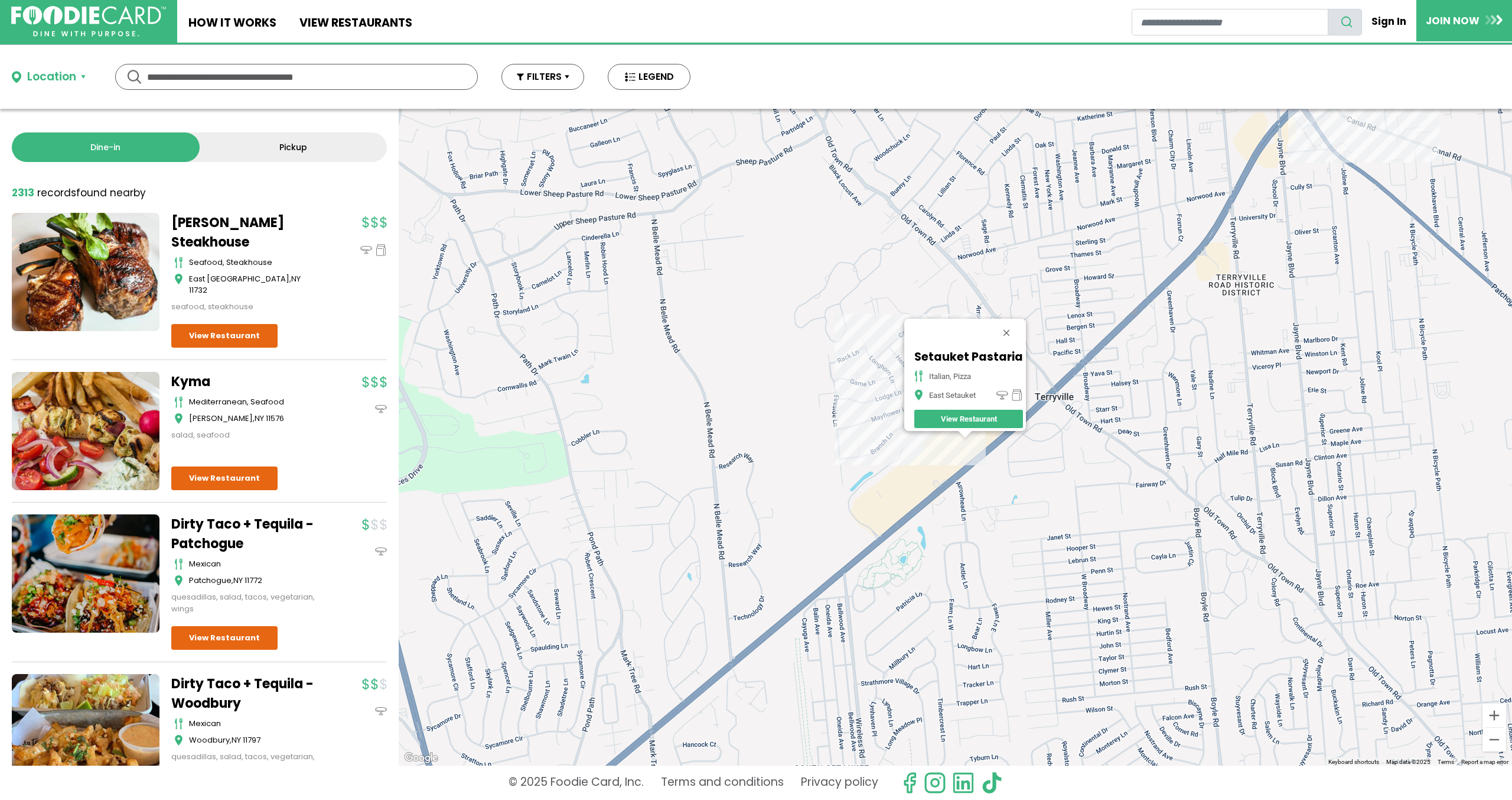
click at [974, 442] on div "Setauket Pastaria italian, pizza East Setauket View Restaurant" at bounding box center [955, 436] width 1114 height 656
click at [970, 439] on div "Setauket Pastaria italian, pizza East Setauket View Restaurant" at bounding box center [955, 436] width 1114 height 656
click at [973, 439] on div "Setauket Pastaria italian, pizza East Setauket View Restaurant" at bounding box center [955, 436] width 1114 height 656
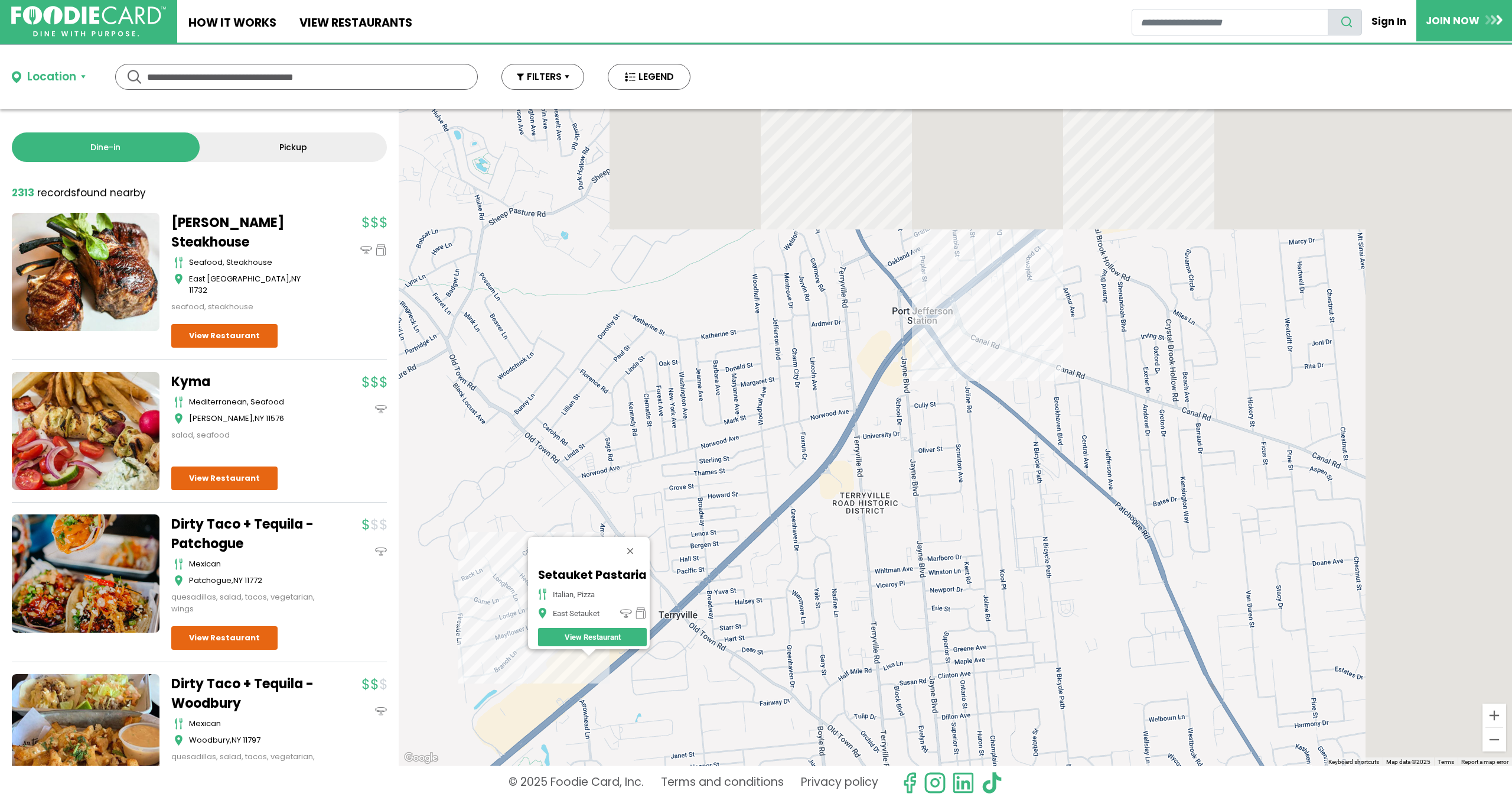
drag, startPoint x: 1325, startPoint y: 341, endPoint x: 835, endPoint y: 596, distance: 552.4
click at [847, 595] on div "Setauket Pastaria italian, pizza East Setauket View Restaurant" at bounding box center [955, 436] width 1114 height 656
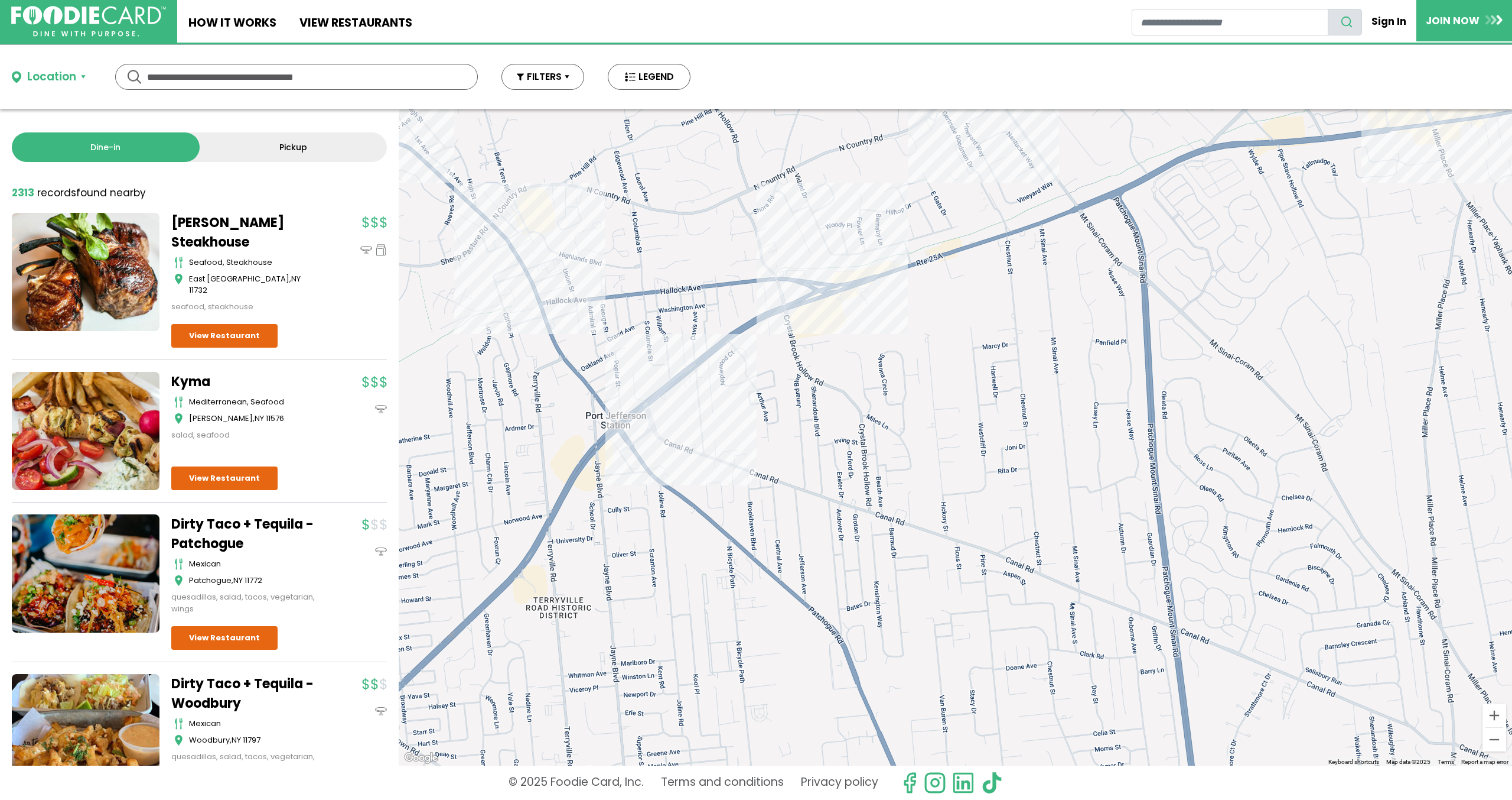
click at [686, 396] on div "Setauket Pastaria italian, pizza East Setauket View Restaurant" at bounding box center [955, 436] width 1114 height 656
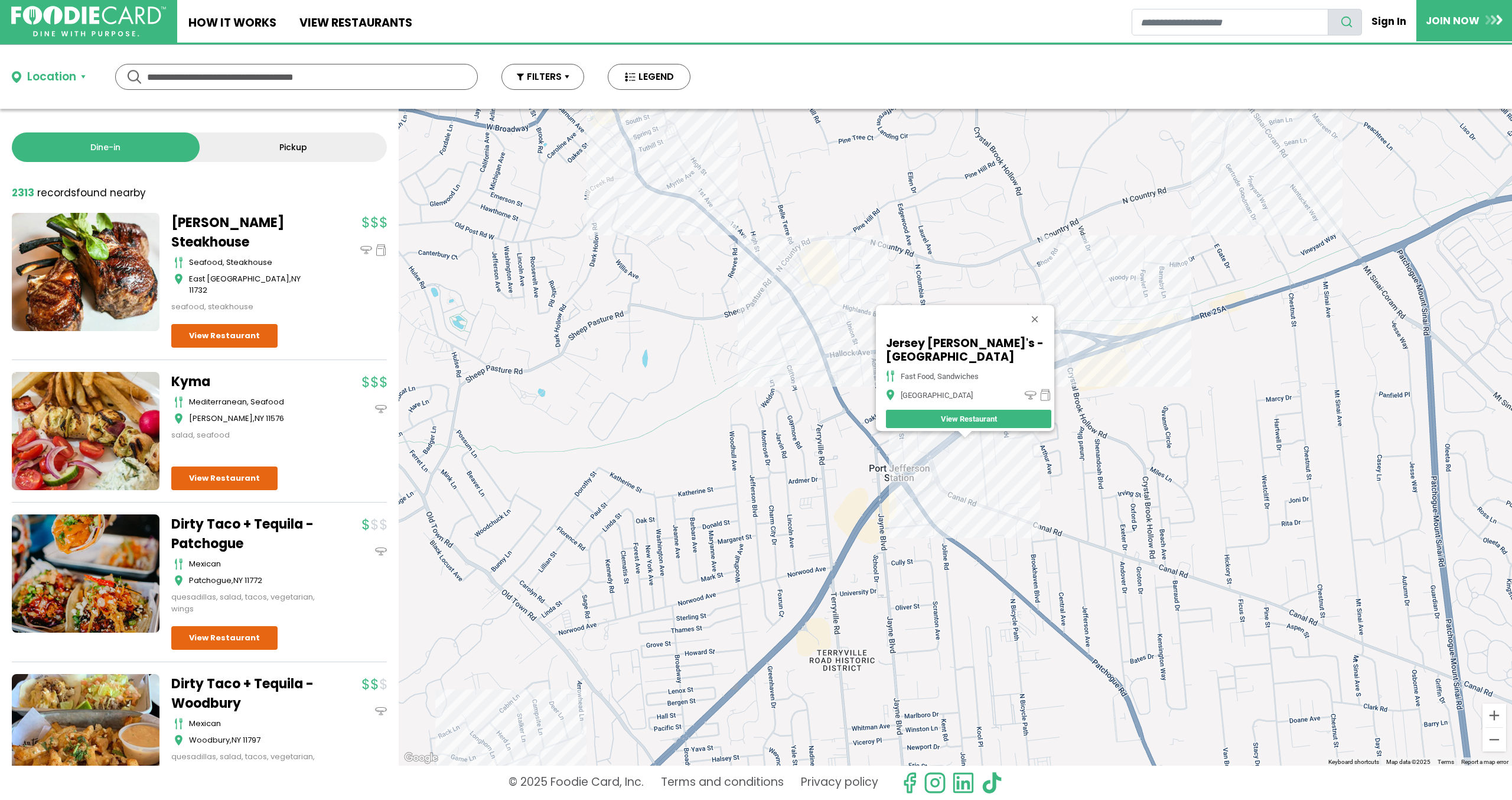
click at [842, 379] on div "Jersey [PERSON_NAME]'s - [GEOGRAPHIC_DATA] fast food, sandwiches [GEOGRAPHIC_DA…" at bounding box center [955, 436] width 1114 height 656
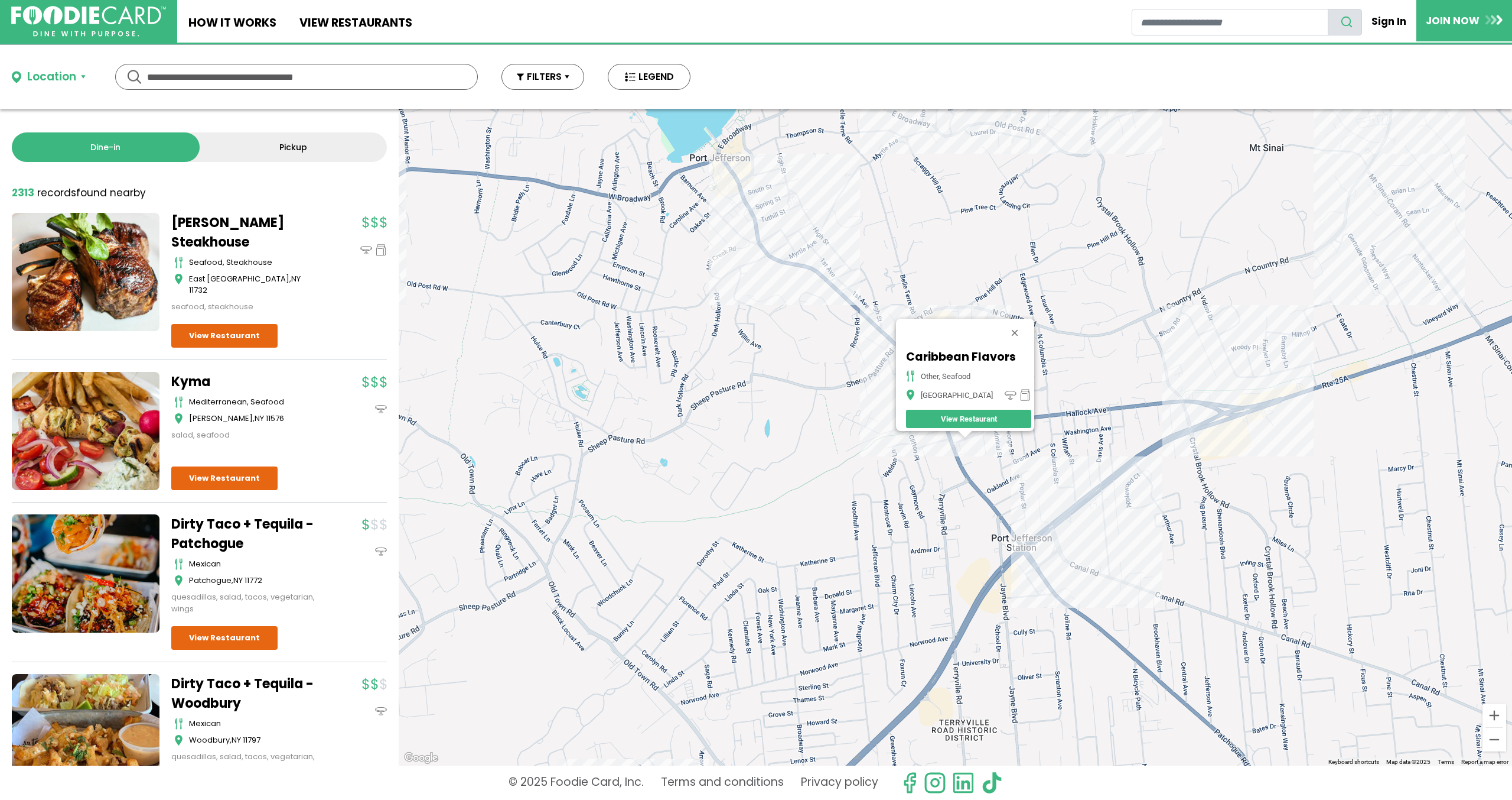
click at [1064, 506] on div "Caribbean Flavors other, seafood [GEOGRAPHIC_DATA] View Restaurant" at bounding box center [955, 436] width 1114 height 656
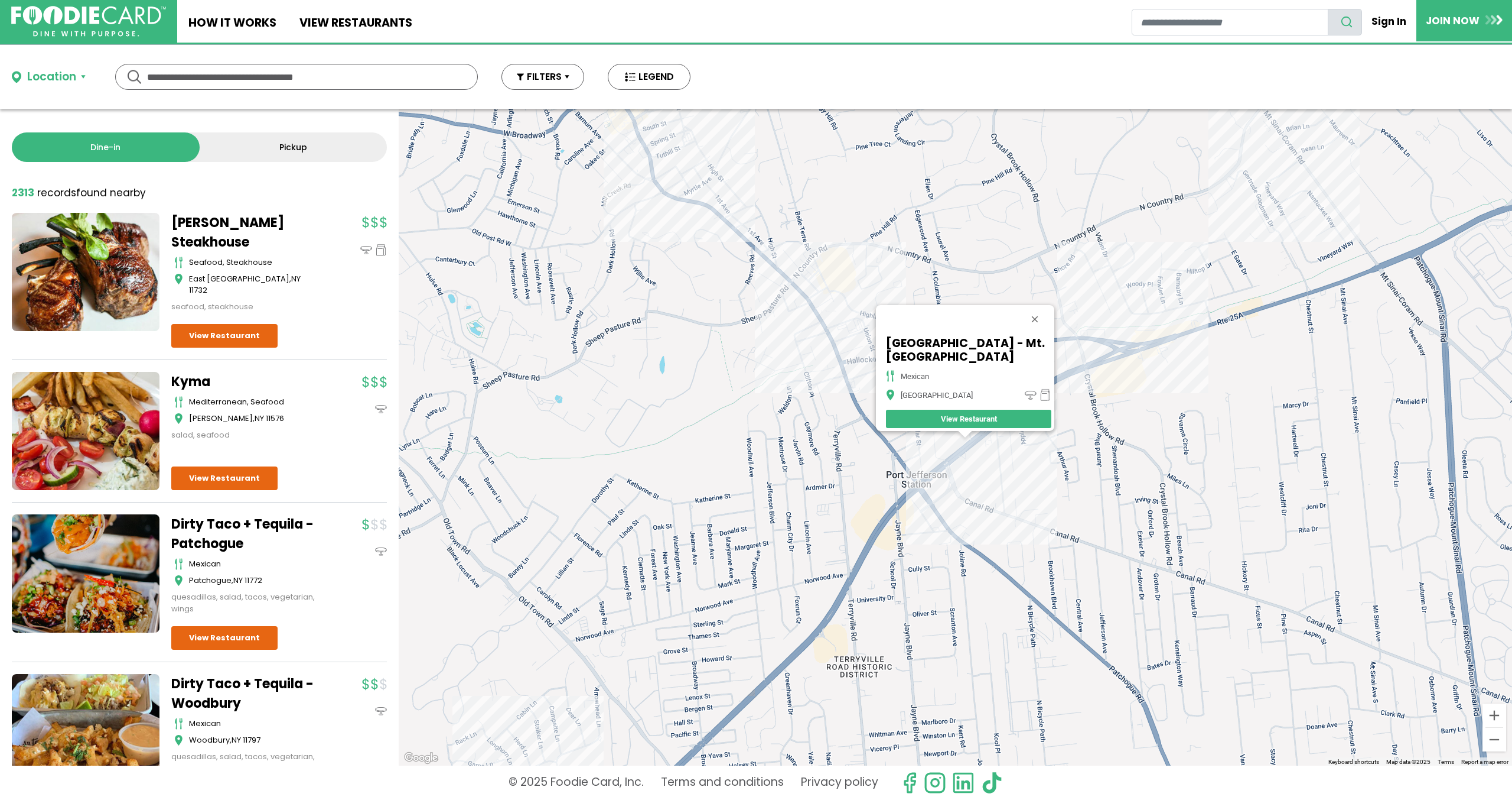
click at [1133, 362] on div "[GEOGRAPHIC_DATA] - Mt. [GEOGRAPHIC_DATA] mexican [GEOGRAPHIC_DATA]" at bounding box center [955, 436] width 1114 height 656
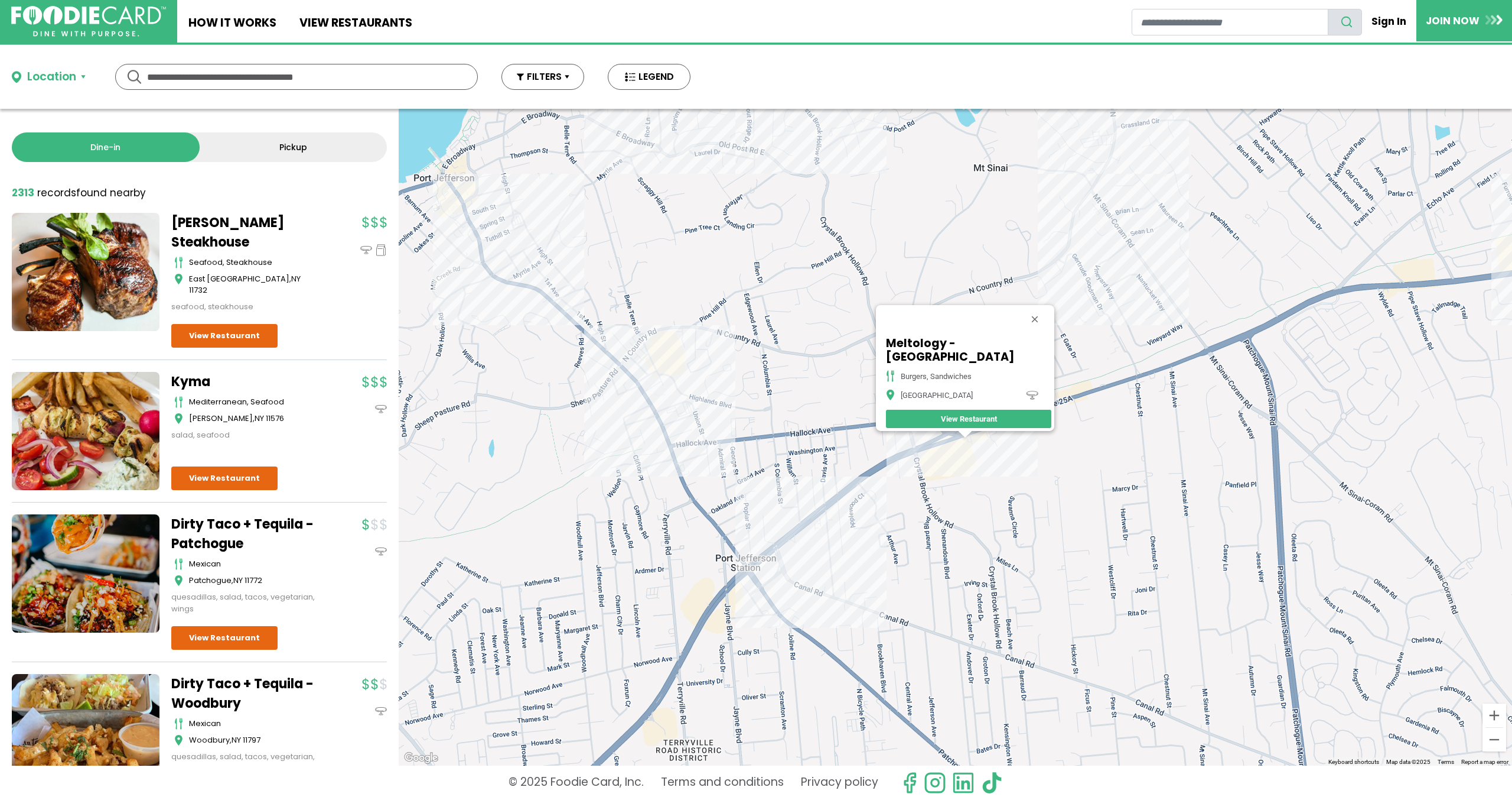
click at [984, 441] on div "Meltology - [GEOGRAPHIC_DATA] Burgers, [GEOGRAPHIC_DATA] [GEOGRAPHIC_DATA] View…" at bounding box center [955, 436] width 1114 height 656
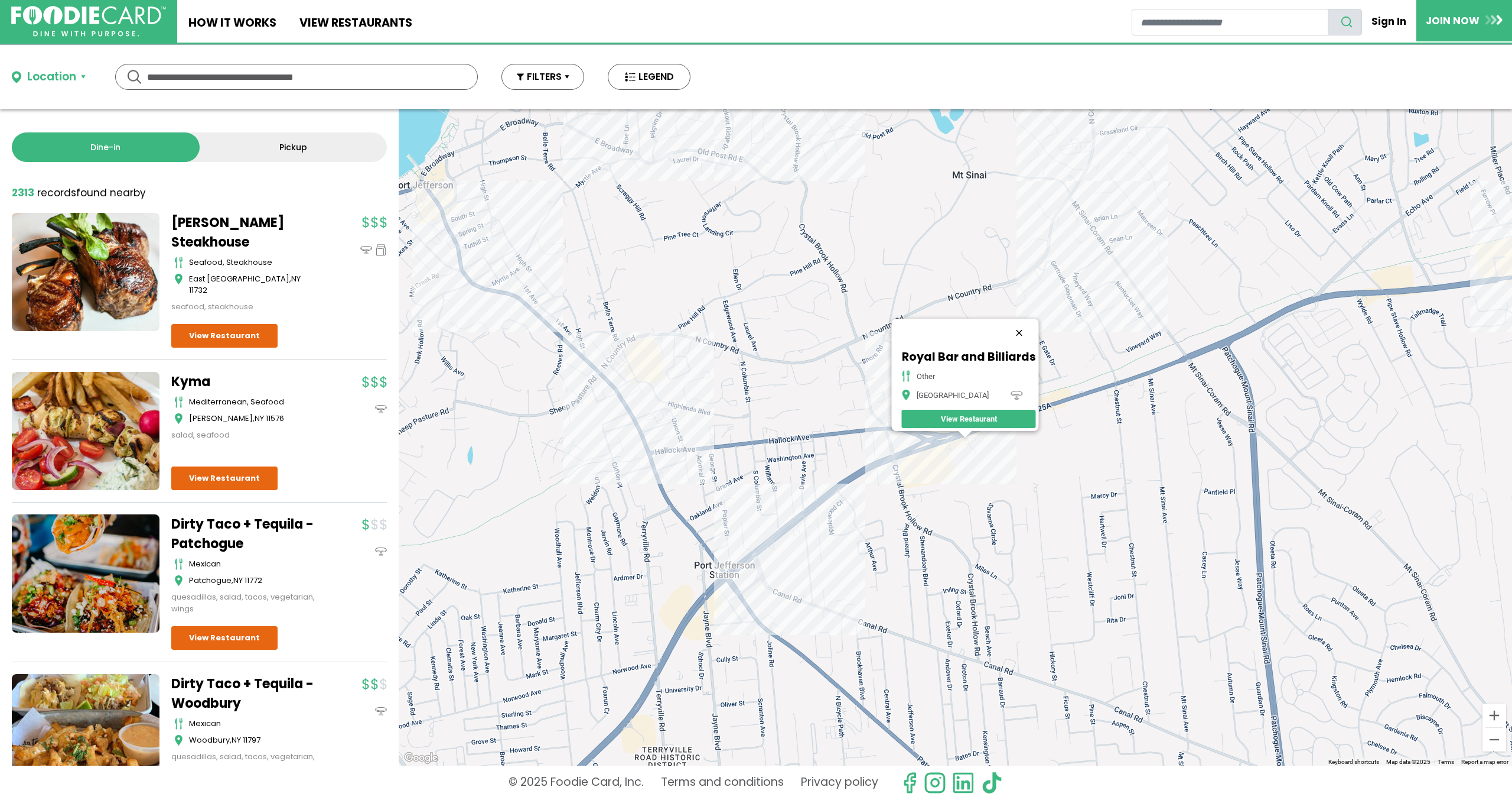
drag, startPoint x: 1011, startPoint y: 333, endPoint x: 1026, endPoint y: 324, distance: 17.5
click at [1015, 328] on button "Close" at bounding box center [1019, 333] width 28 height 28
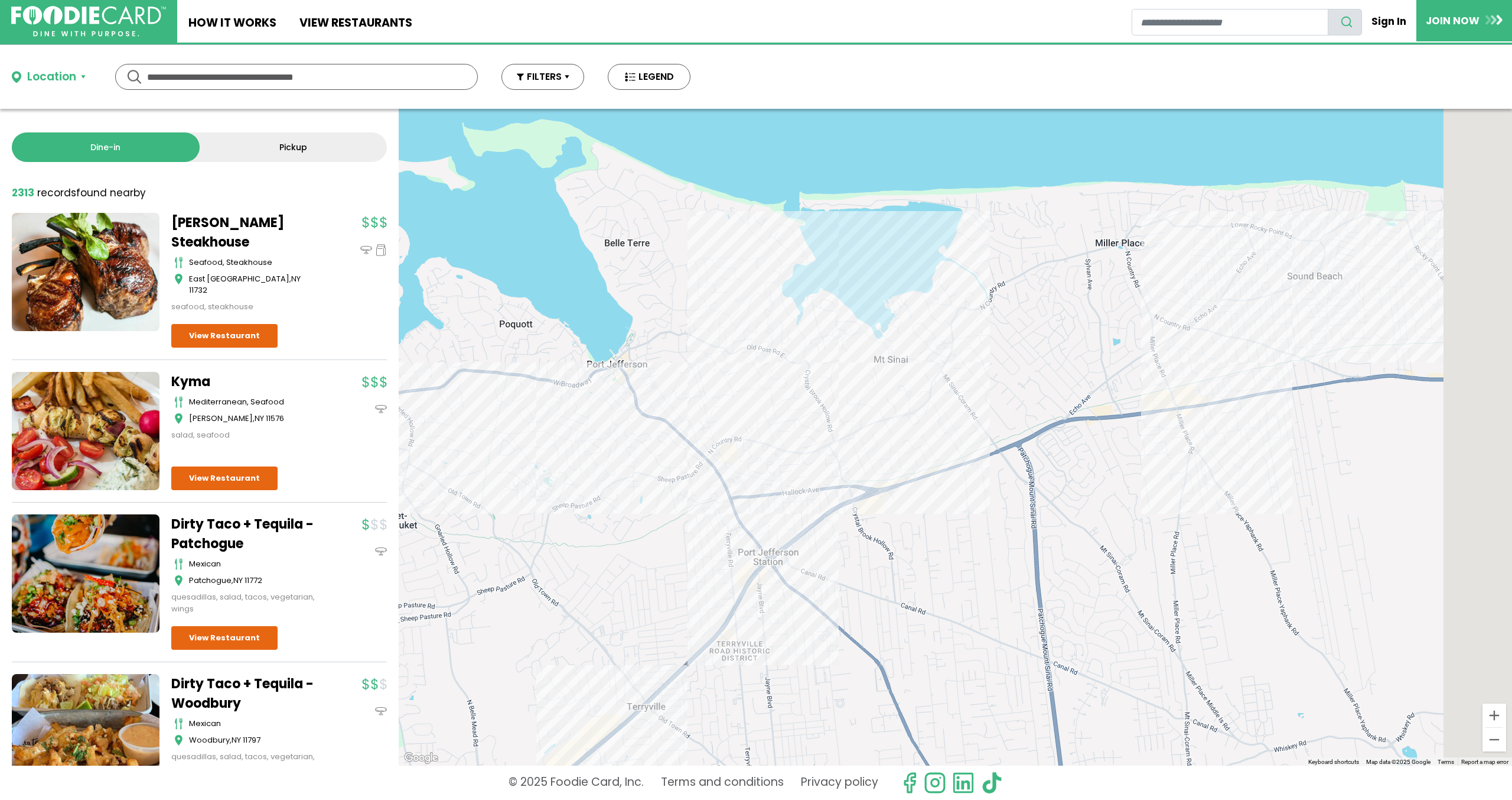
drag, startPoint x: 1275, startPoint y: 334, endPoint x: 882, endPoint y: 463, distance: 413.6
click at [889, 463] on div at bounding box center [955, 436] width 1114 height 656
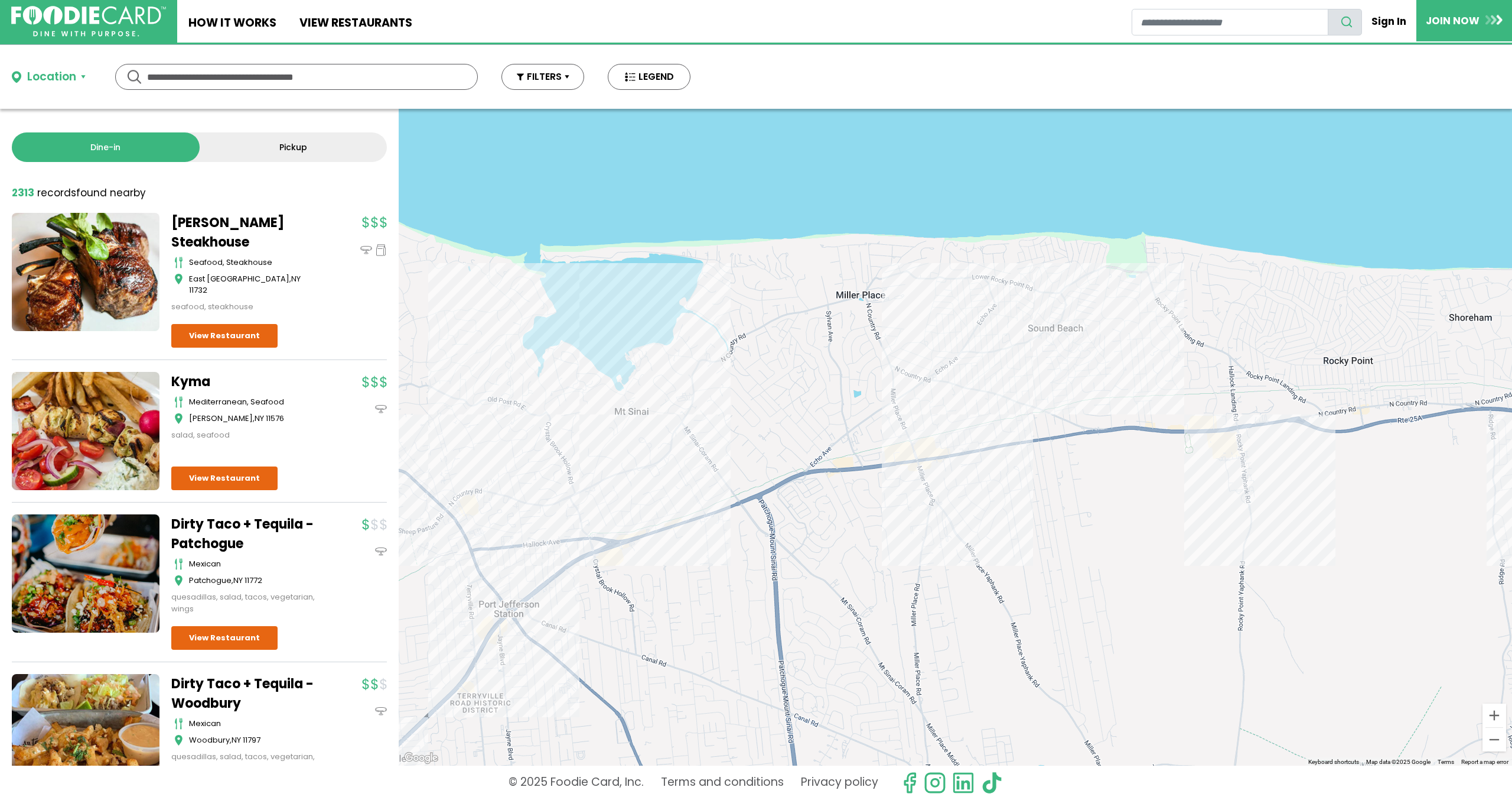
click at [910, 454] on div at bounding box center [955, 436] width 1114 height 656
click at [985, 340] on div at bounding box center [955, 436] width 1114 height 656
click at [977, 354] on div at bounding box center [955, 436] width 1114 height 656
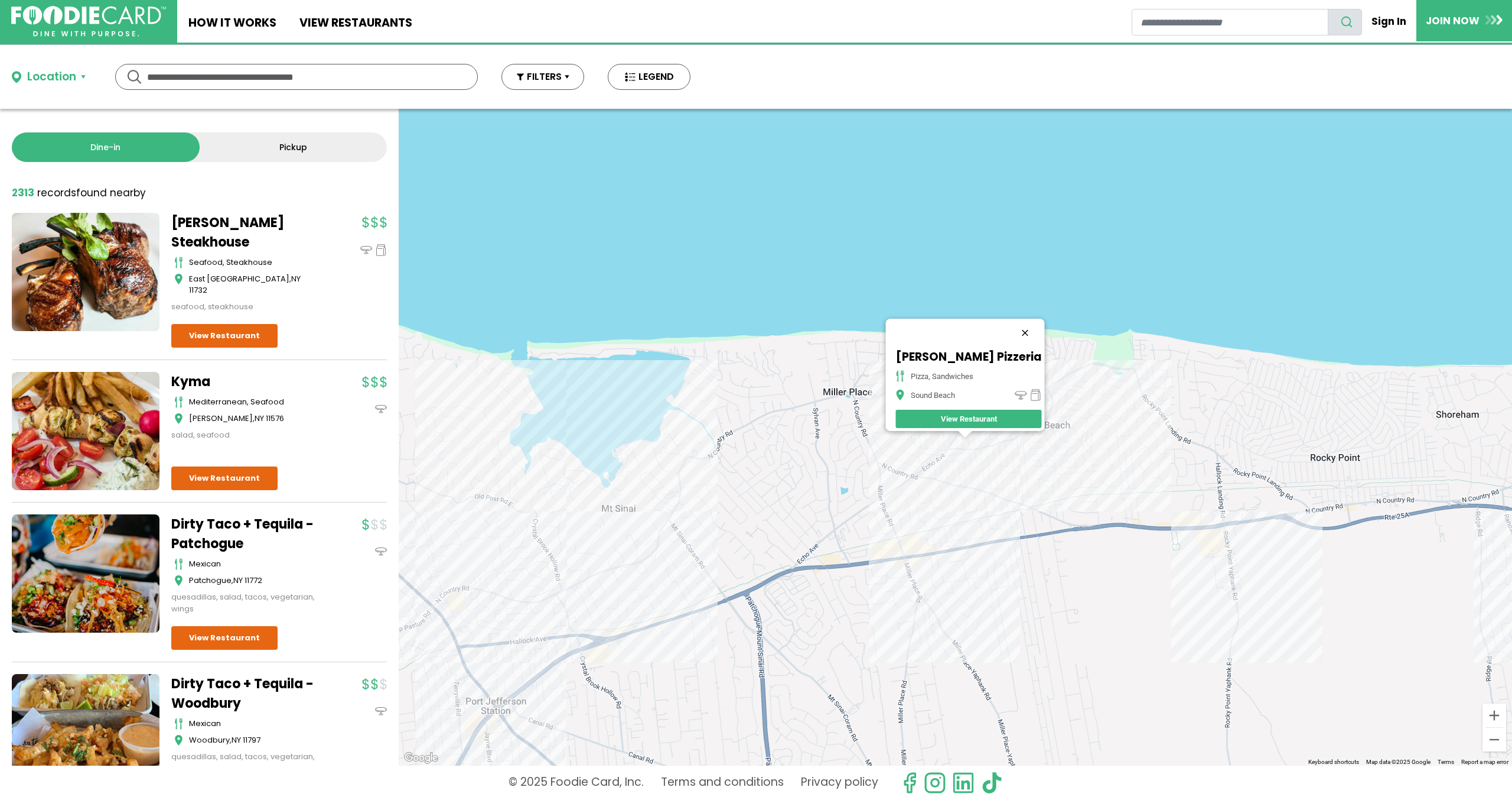
click at [1016, 322] on button "Close" at bounding box center [1025, 333] width 28 height 28
click at [938, 559] on div at bounding box center [955, 436] width 1114 height 656
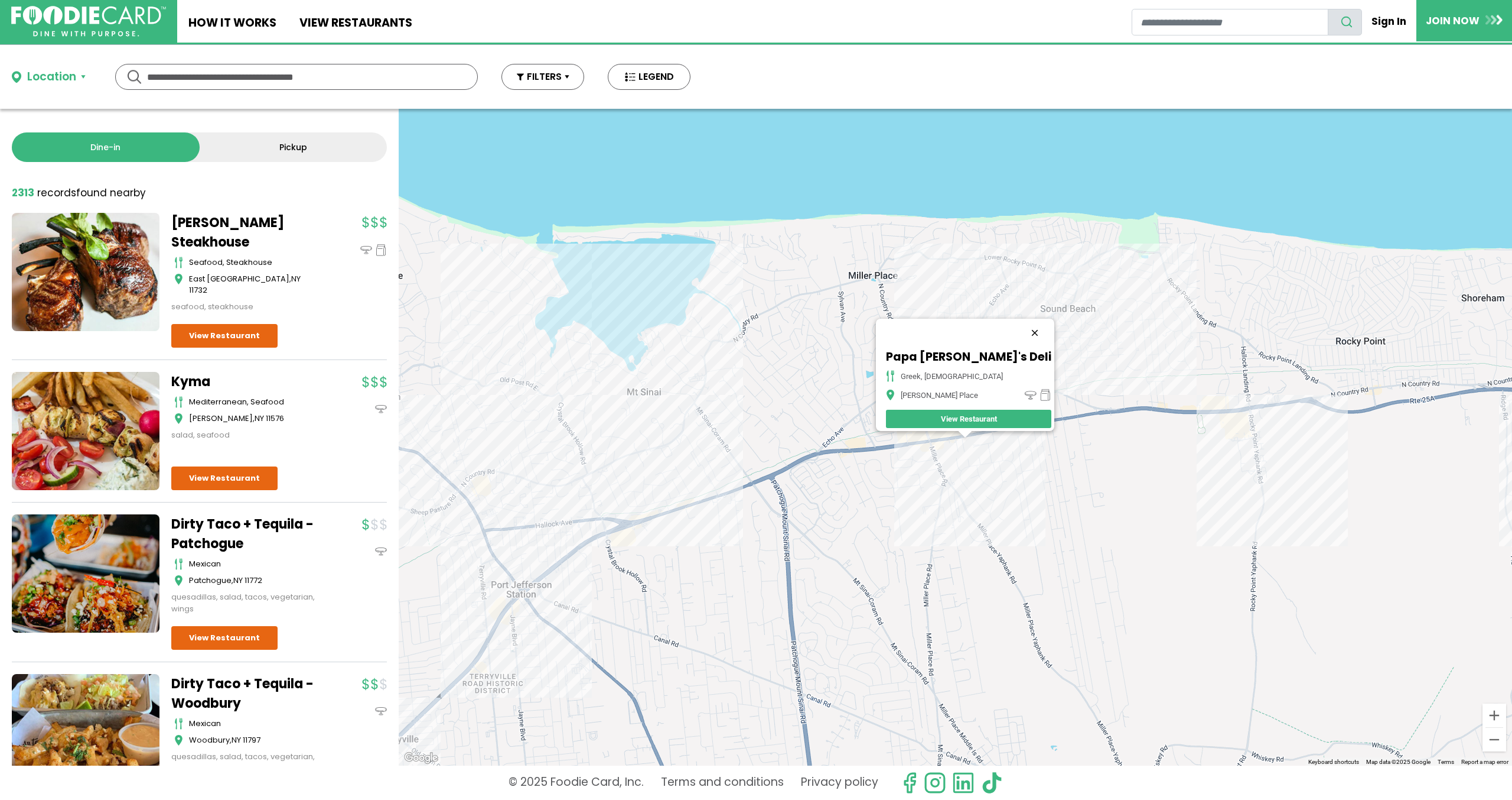
click at [1021, 324] on button "Close" at bounding box center [1035, 333] width 28 height 28
click at [931, 441] on div at bounding box center [955, 436] width 1114 height 656
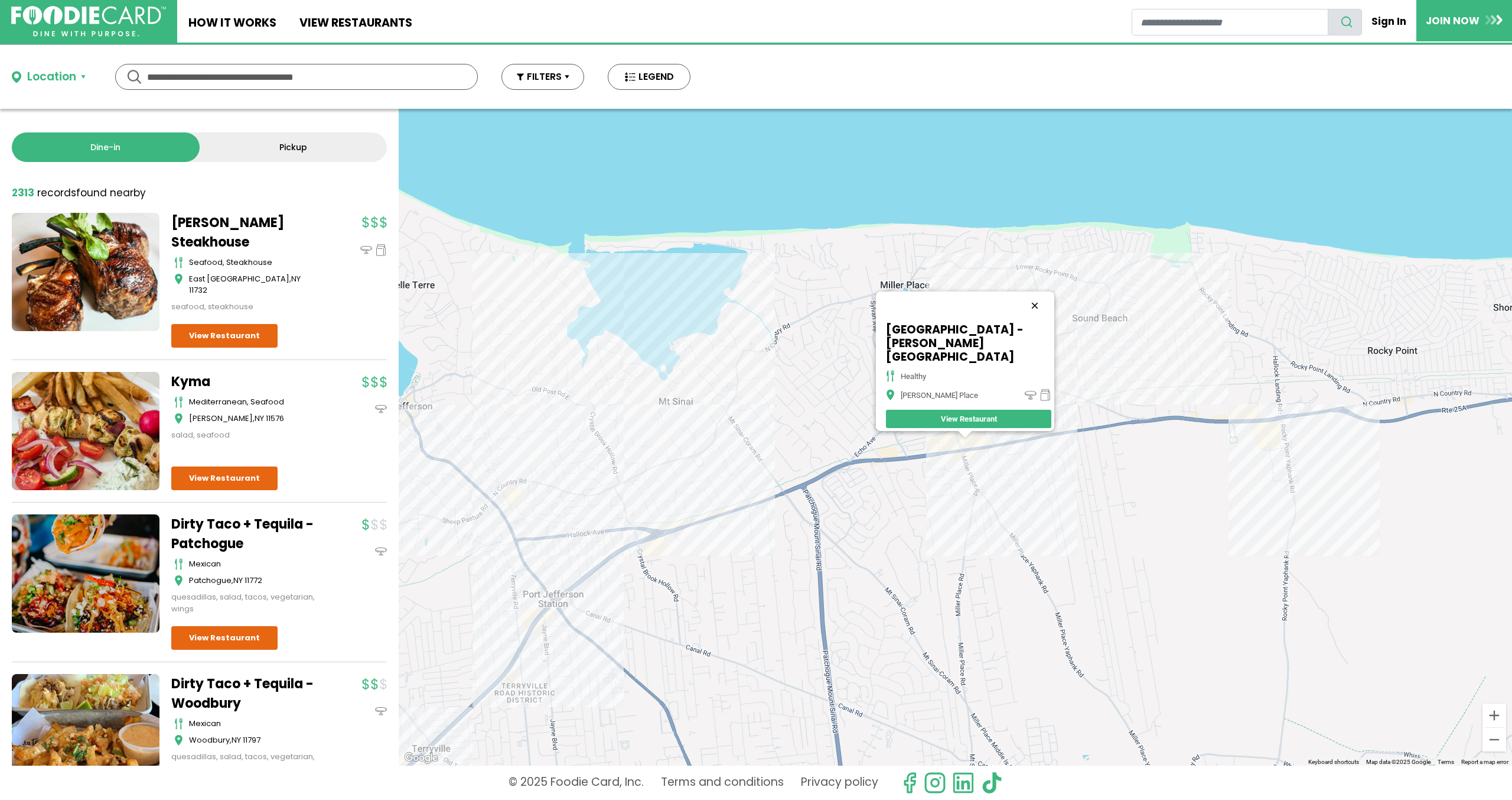
click at [1024, 320] on button "Close" at bounding box center [1035, 306] width 28 height 28
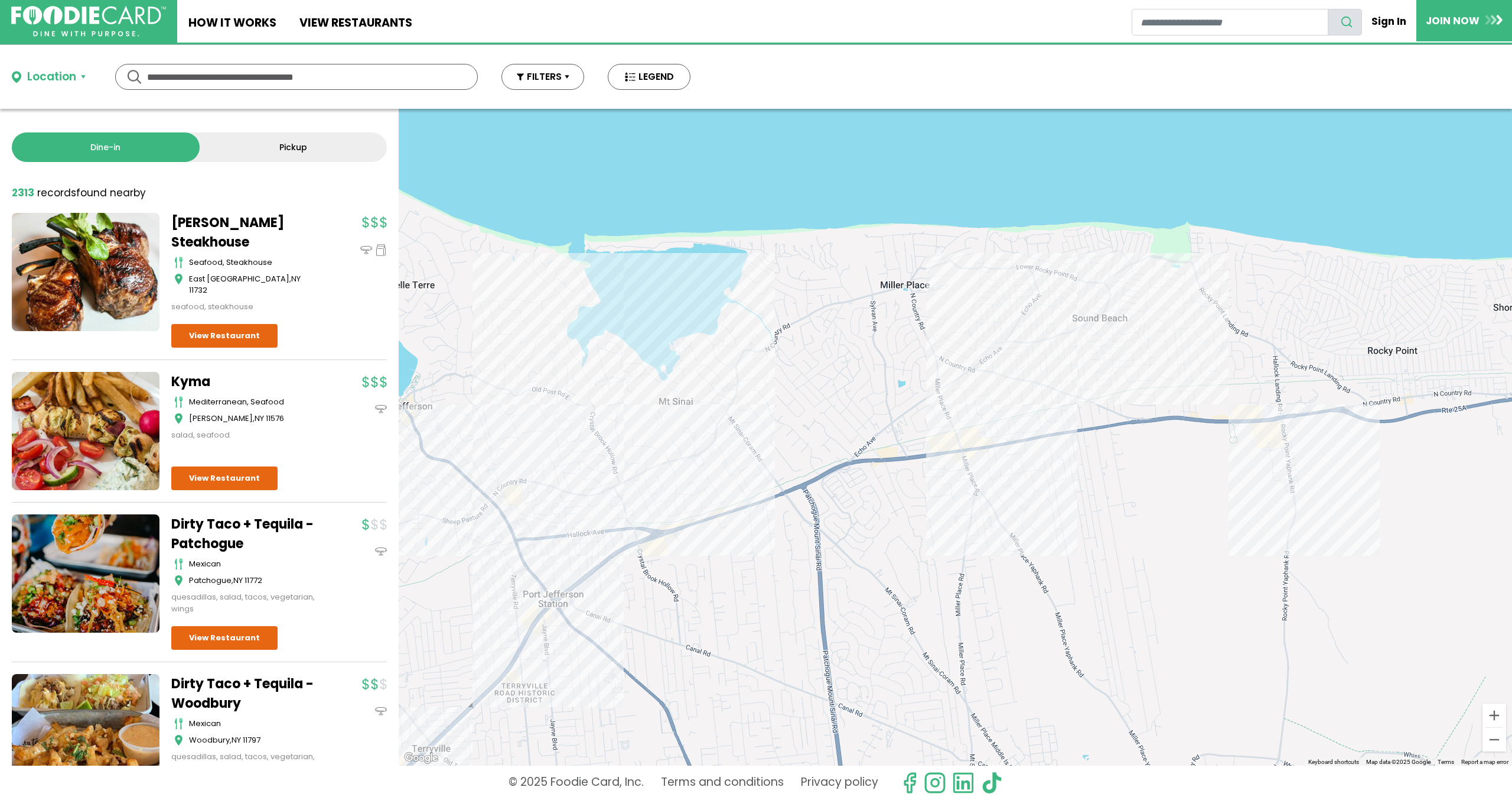
click at [745, 398] on div at bounding box center [955, 436] width 1114 height 656
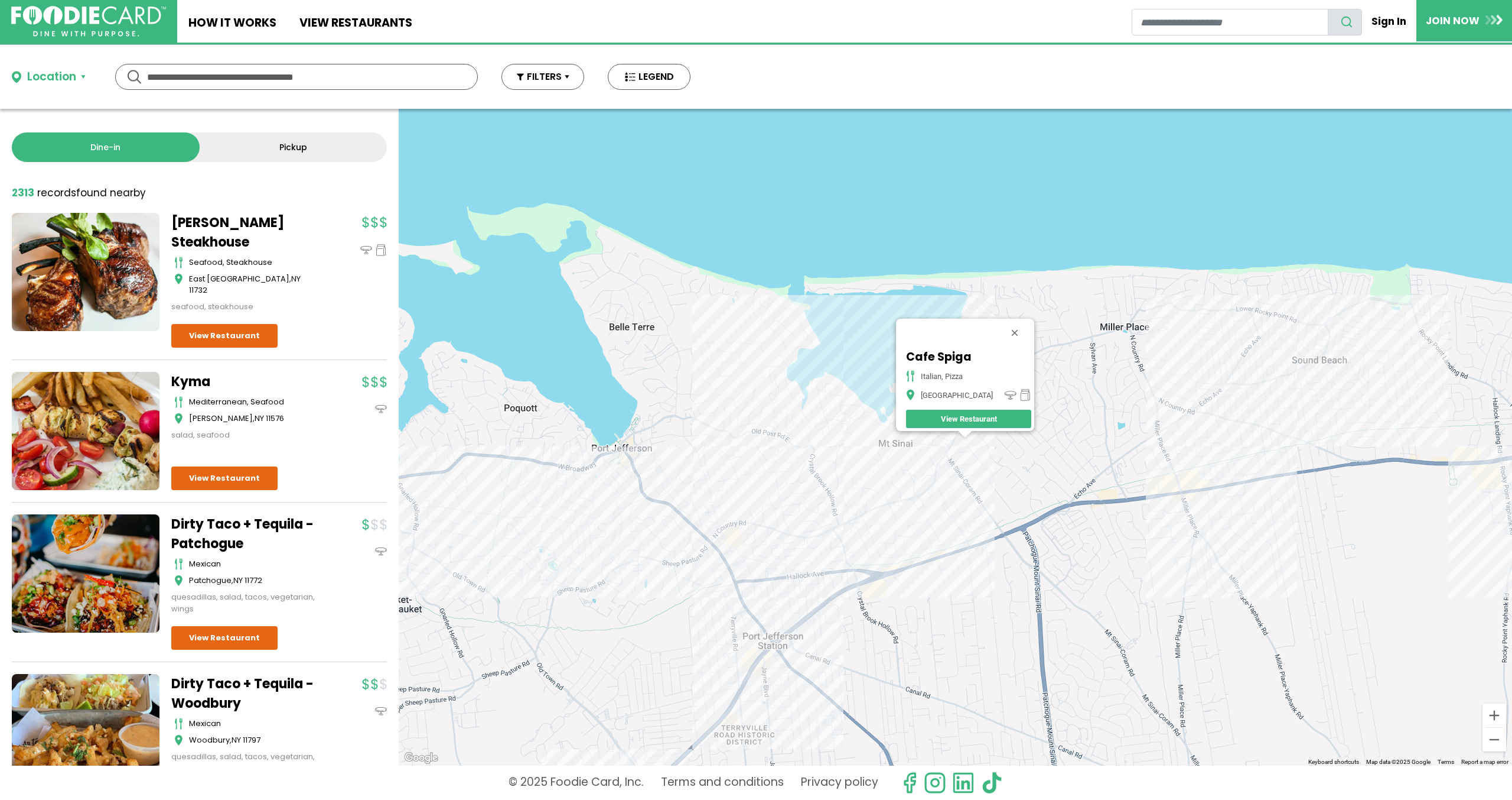
click at [955, 470] on div "Cafe Spiga italian, pizza [GEOGRAPHIC_DATA]" at bounding box center [955, 436] width 1114 height 656
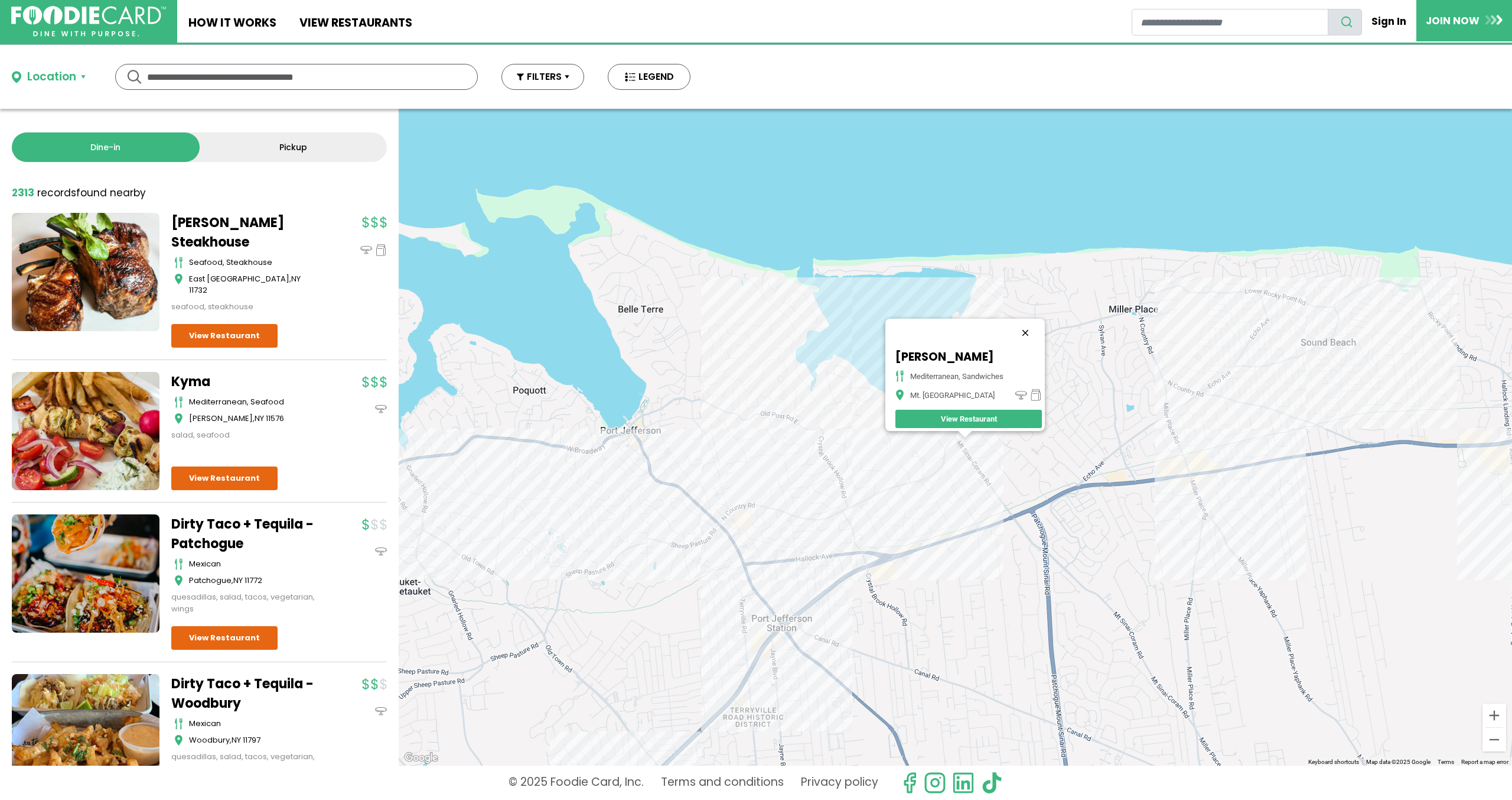
click at [1030, 324] on button "Close" at bounding box center [1025, 333] width 28 height 28
click at [758, 569] on div at bounding box center [955, 436] width 1114 height 656
click at [755, 573] on div at bounding box center [955, 436] width 1114 height 656
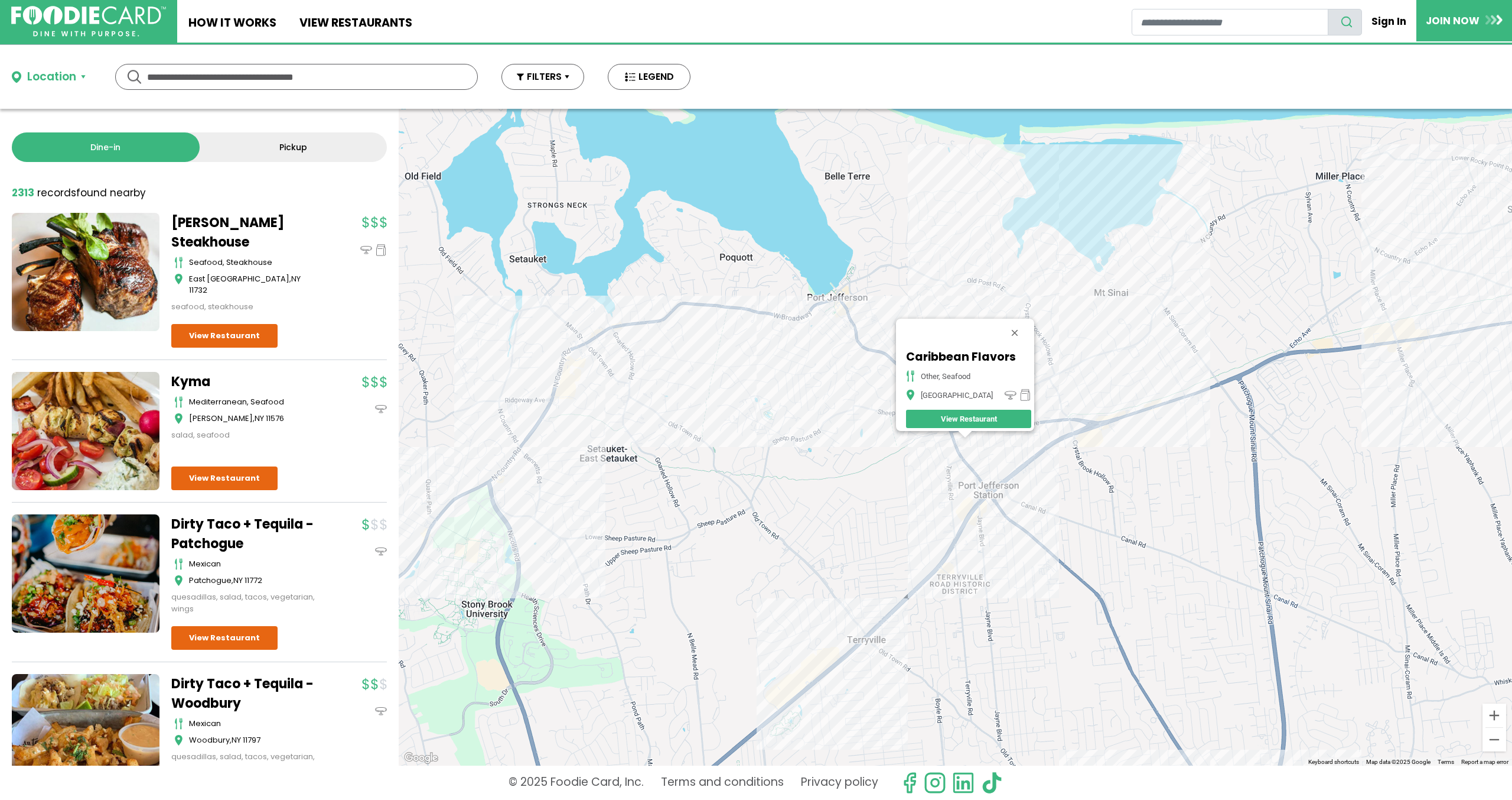
click at [1013, 472] on div "Caribbean Flavors other, seafood [GEOGRAPHIC_DATA] View Restaurant" at bounding box center [955, 436] width 1114 height 656
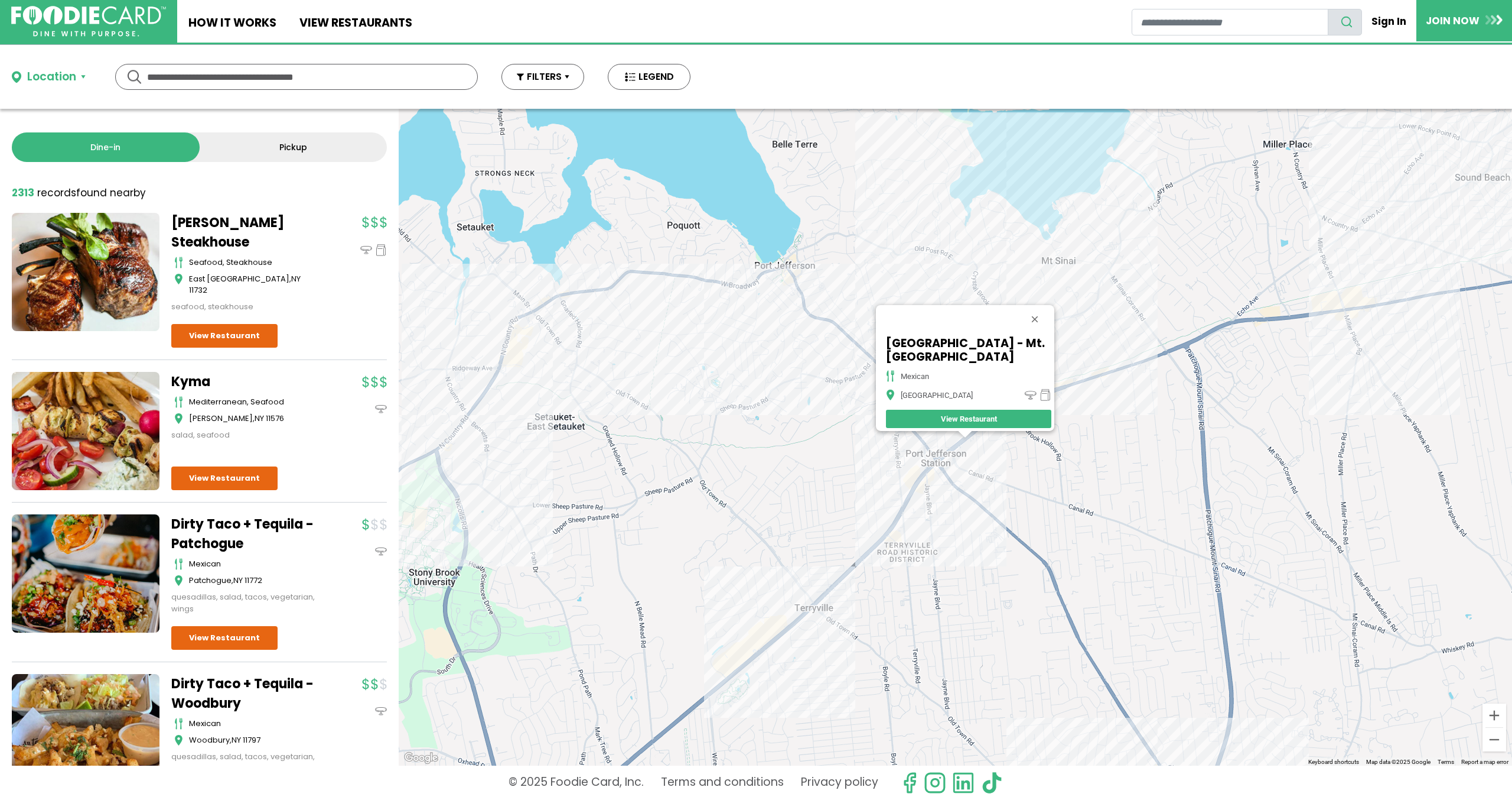
click at [976, 456] on div "[GEOGRAPHIC_DATA] - Mt. [GEOGRAPHIC_DATA] mexican [GEOGRAPHIC_DATA]" at bounding box center [955, 436] width 1114 height 656
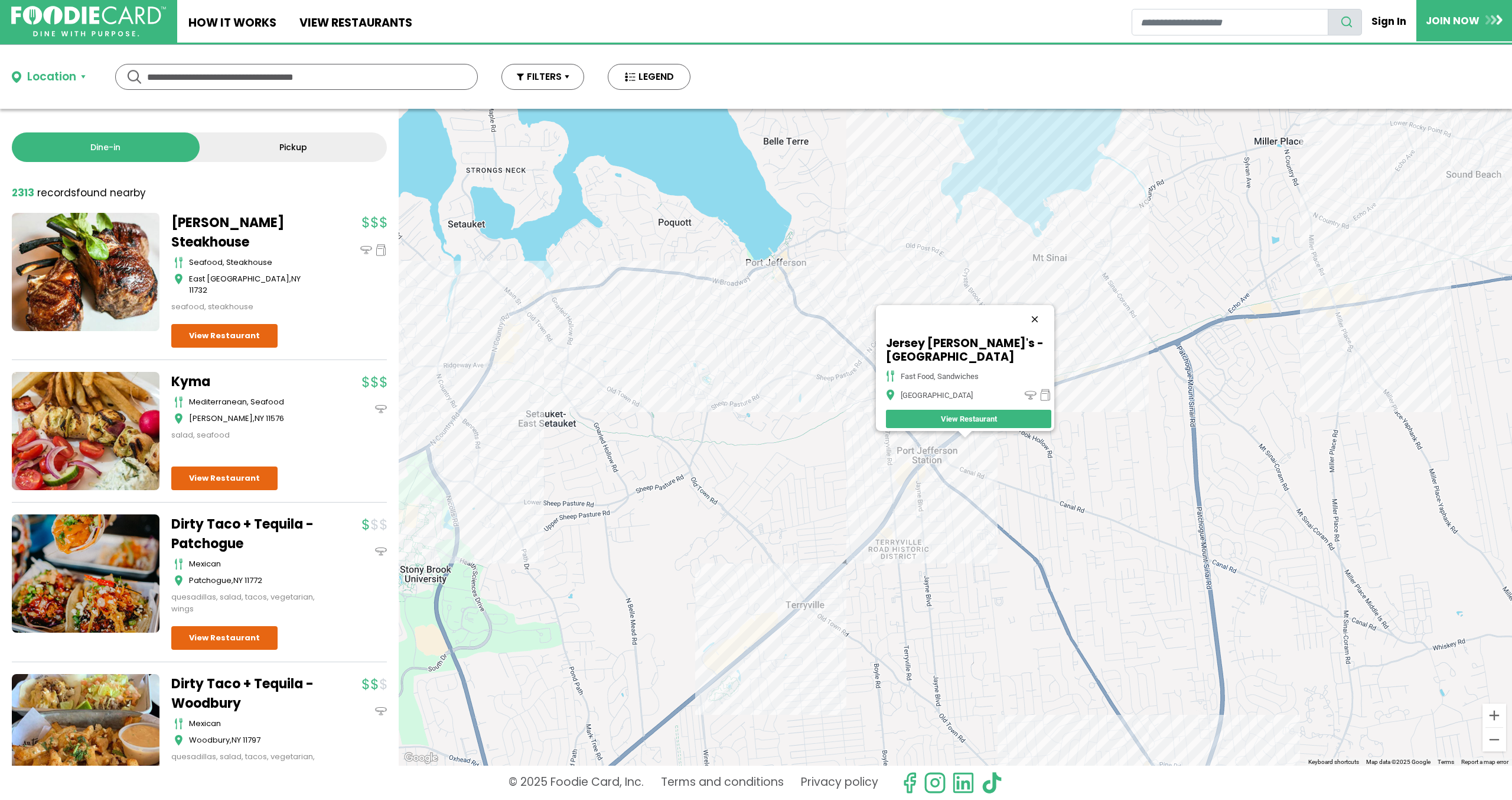
click at [1036, 317] on button "Close" at bounding box center [1035, 319] width 28 height 28
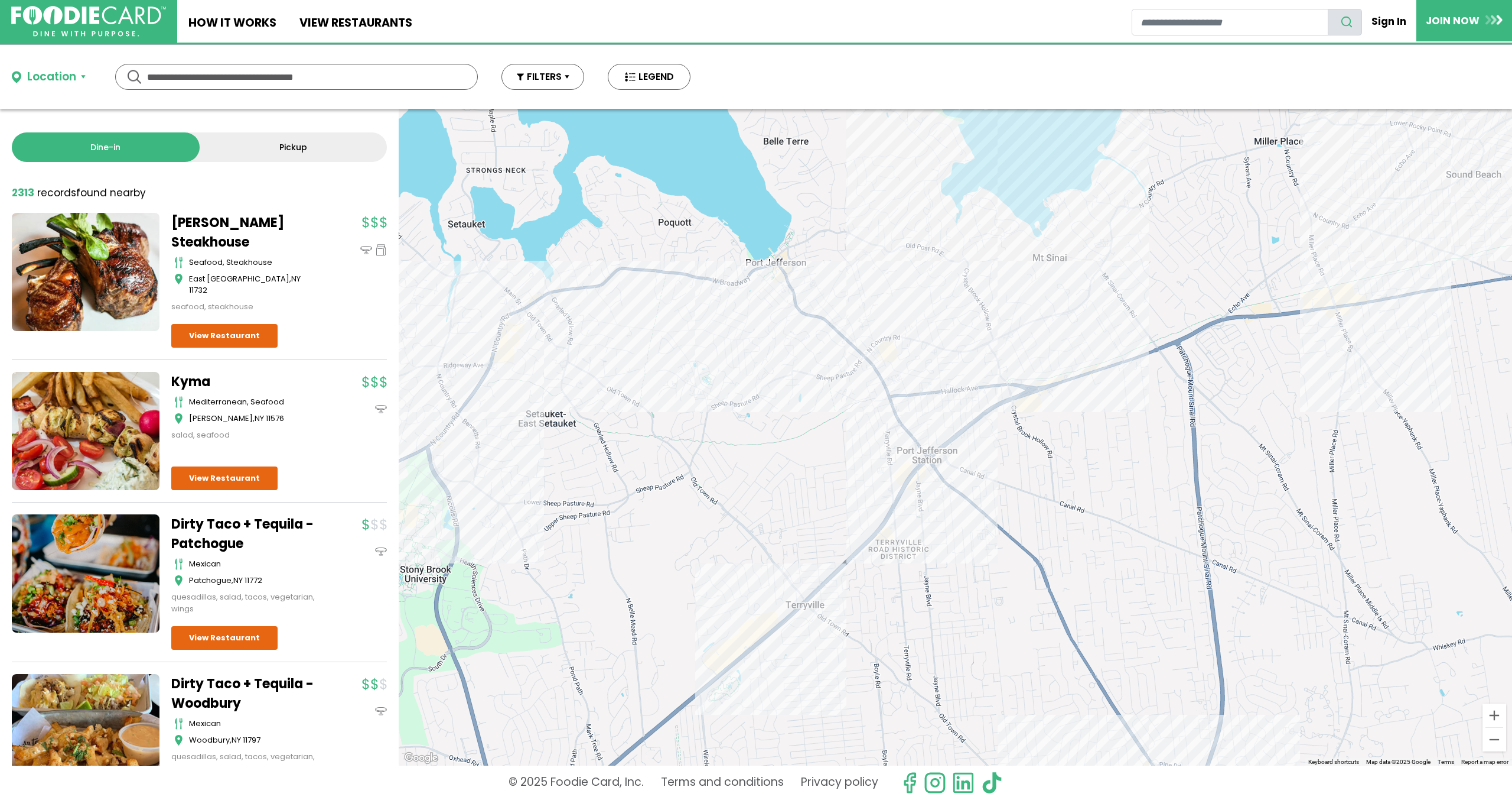
click at [769, 629] on div at bounding box center [955, 436] width 1114 height 656
click at [766, 631] on div at bounding box center [955, 436] width 1114 height 656
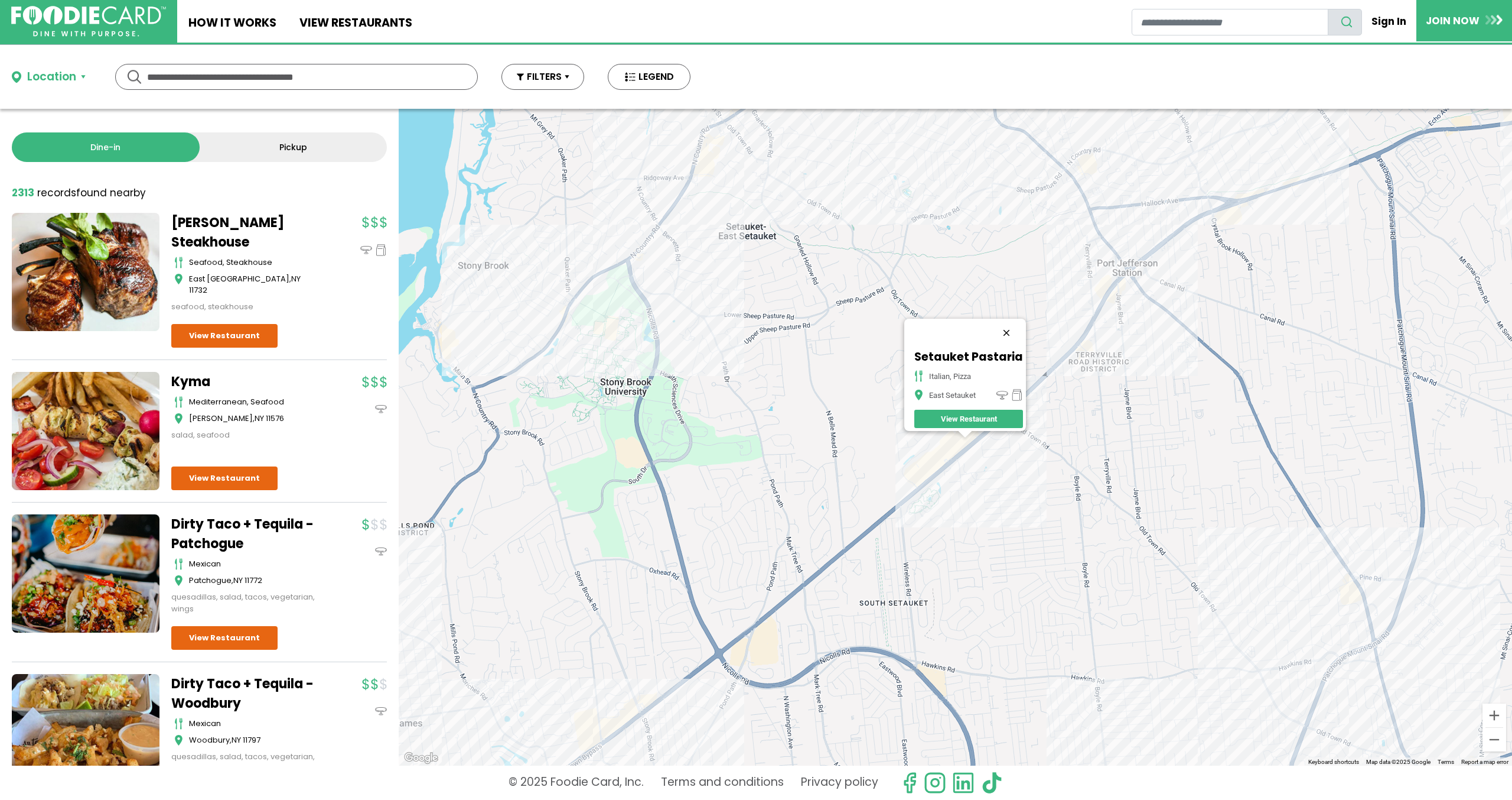
click at [1000, 322] on button "Close" at bounding box center [1007, 333] width 28 height 28
click at [1009, 326] on div at bounding box center [955, 436] width 1114 height 656
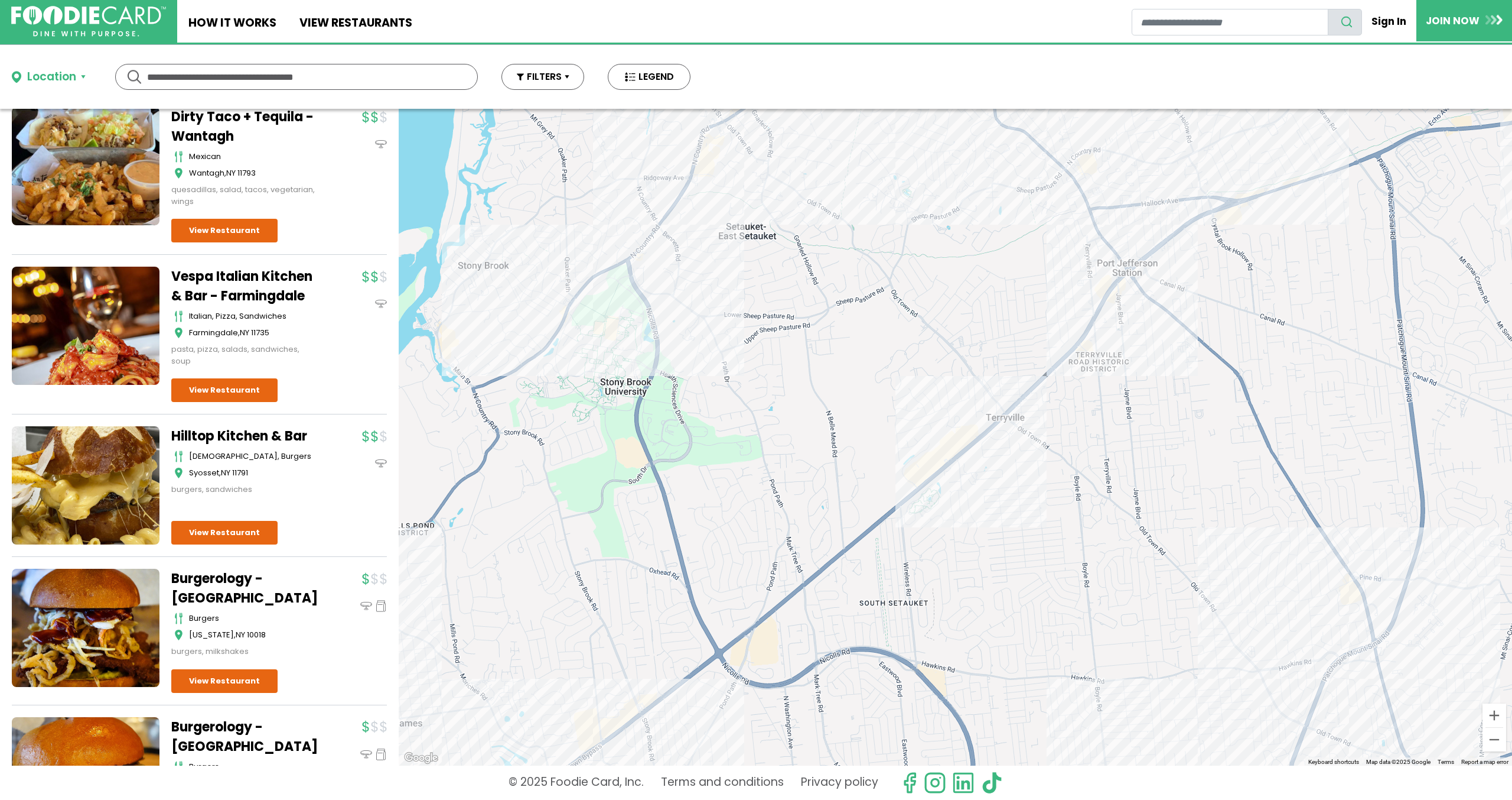
scroll to position [886, 0]
click at [218, 67] on input "text" at bounding box center [296, 77] width 299 height 25
type input "*****"
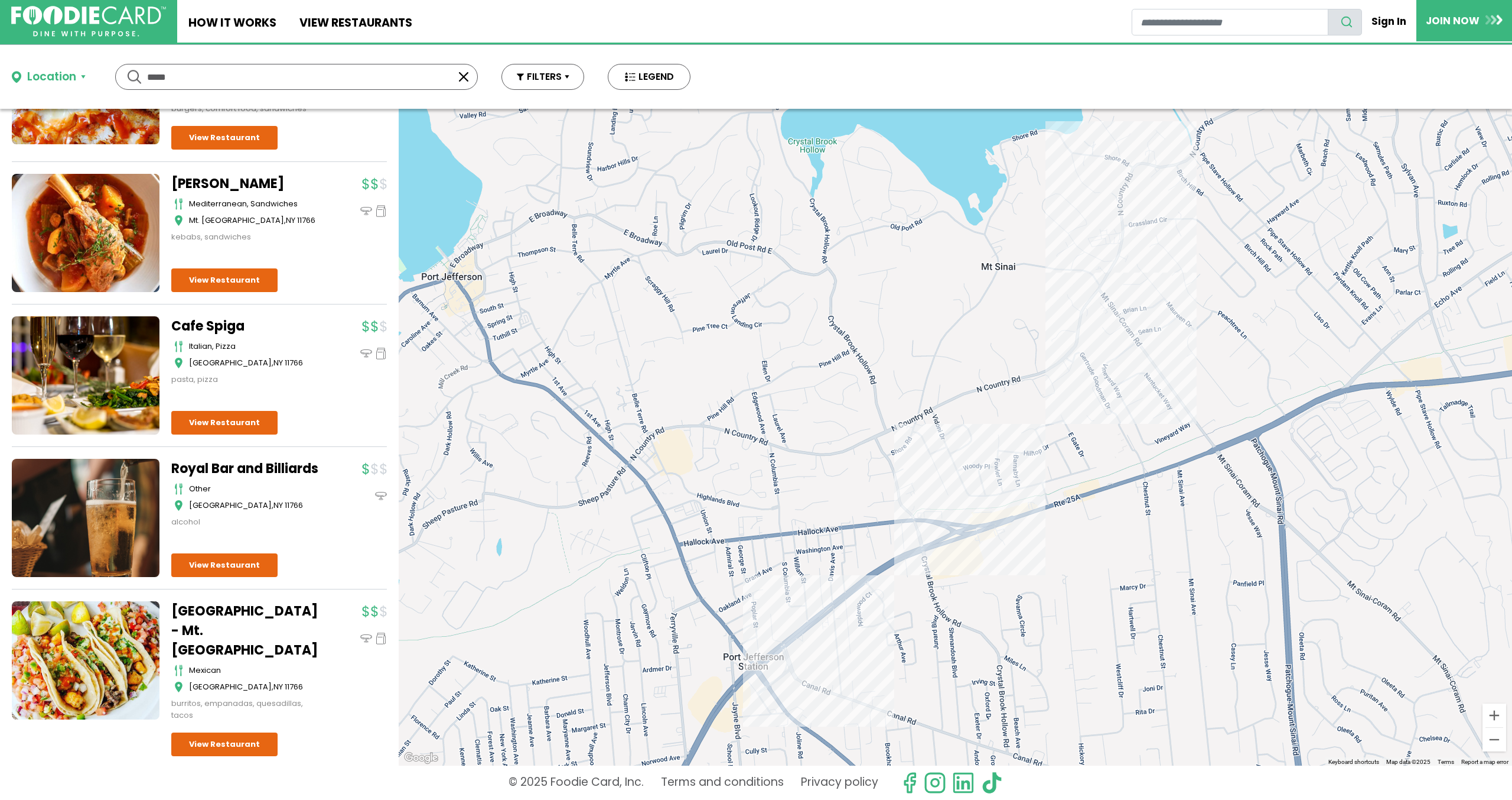
scroll to position [188, 0]
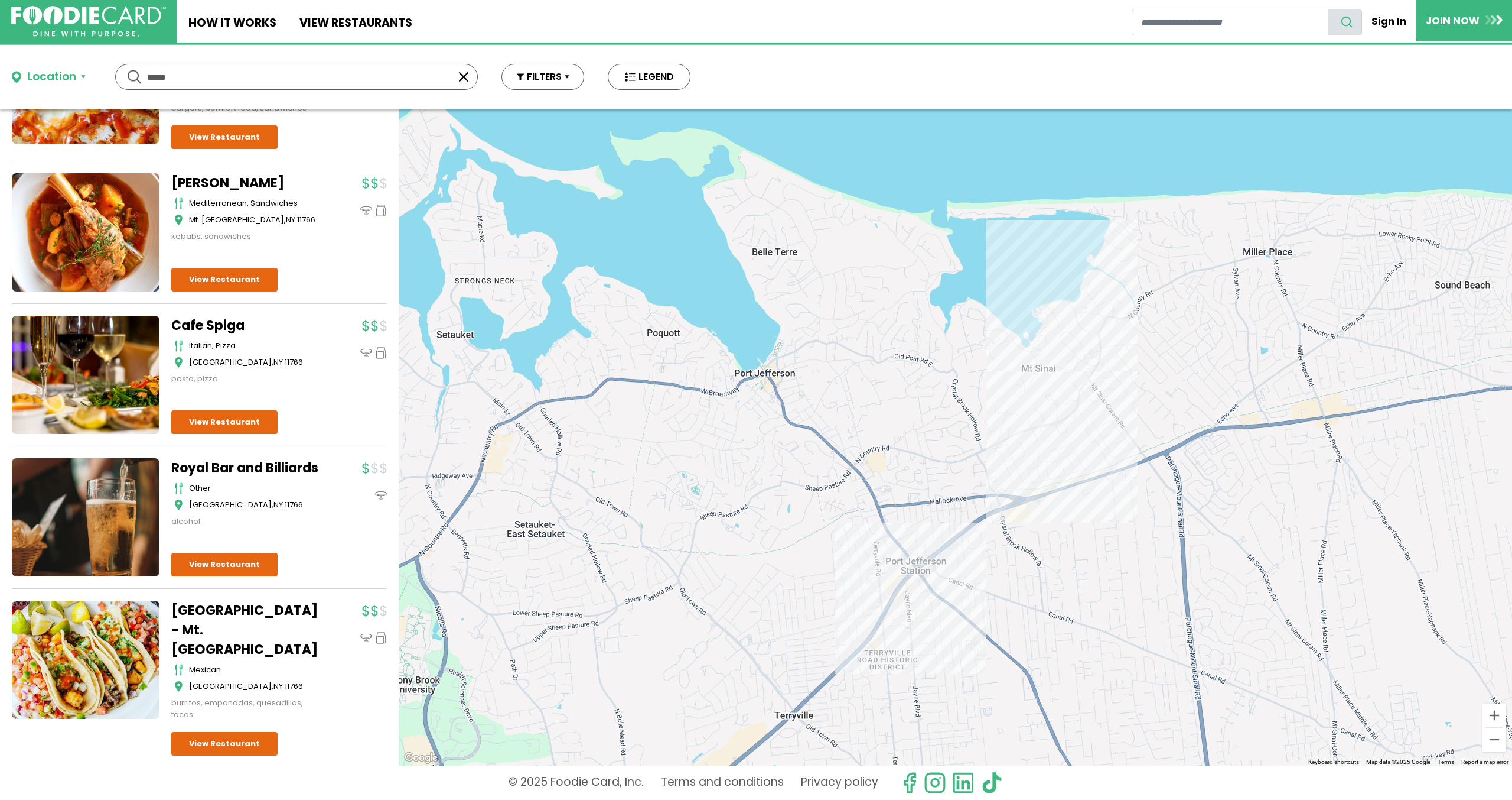
drag, startPoint x: 835, startPoint y: 413, endPoint x: 954, endPoint y: 437, distance: 121.4
click at [954, 437] on div at bounding box center [955, 436] width 1114 height 656
click at [469, 69] on div "***** *****" at bounding box center [297, 77] width 363 height 26
click at [466, 75] on button "button" at bounding box center [464, 77] width 14 height 14
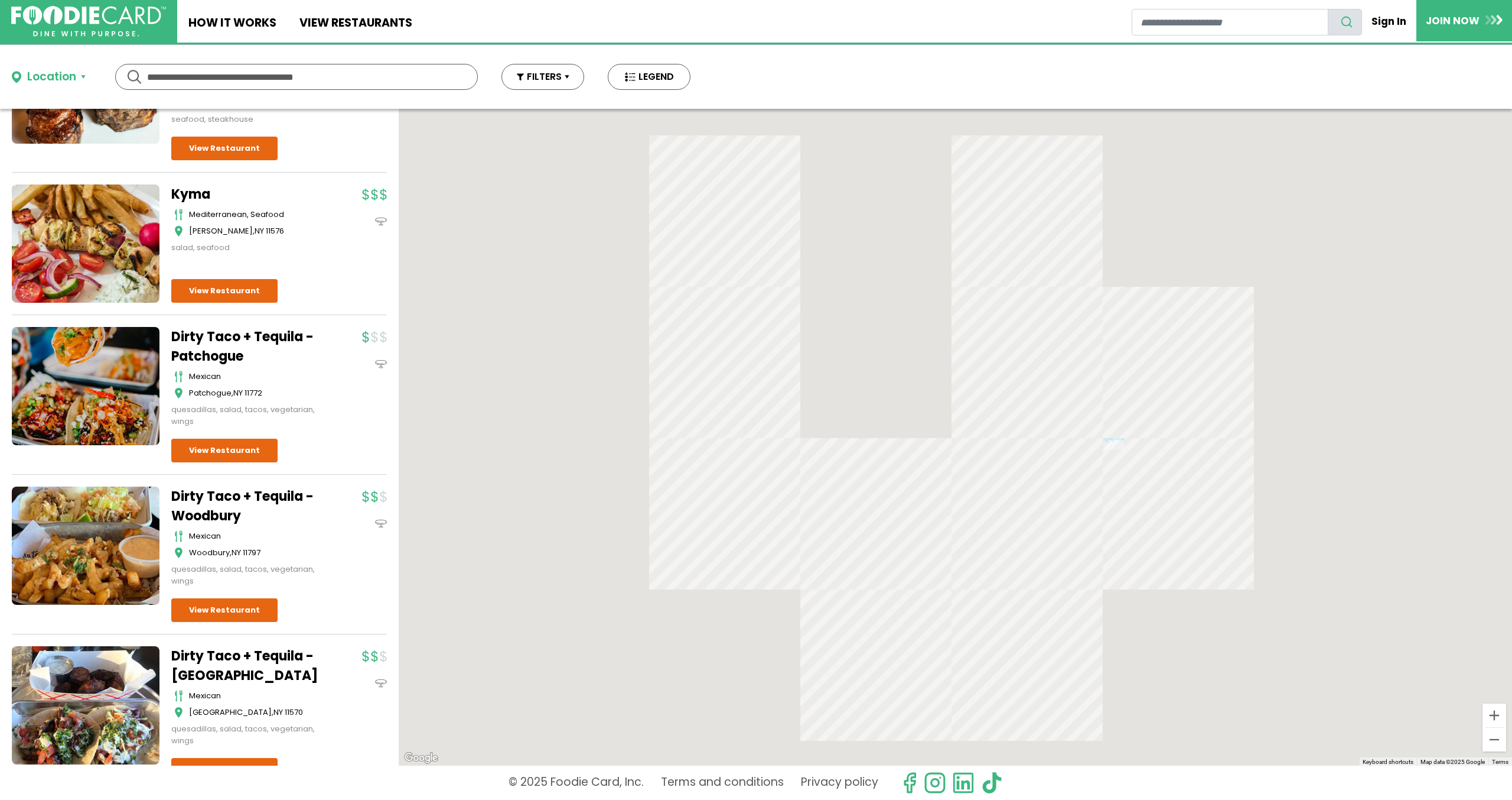
scroll to position [0, 0]
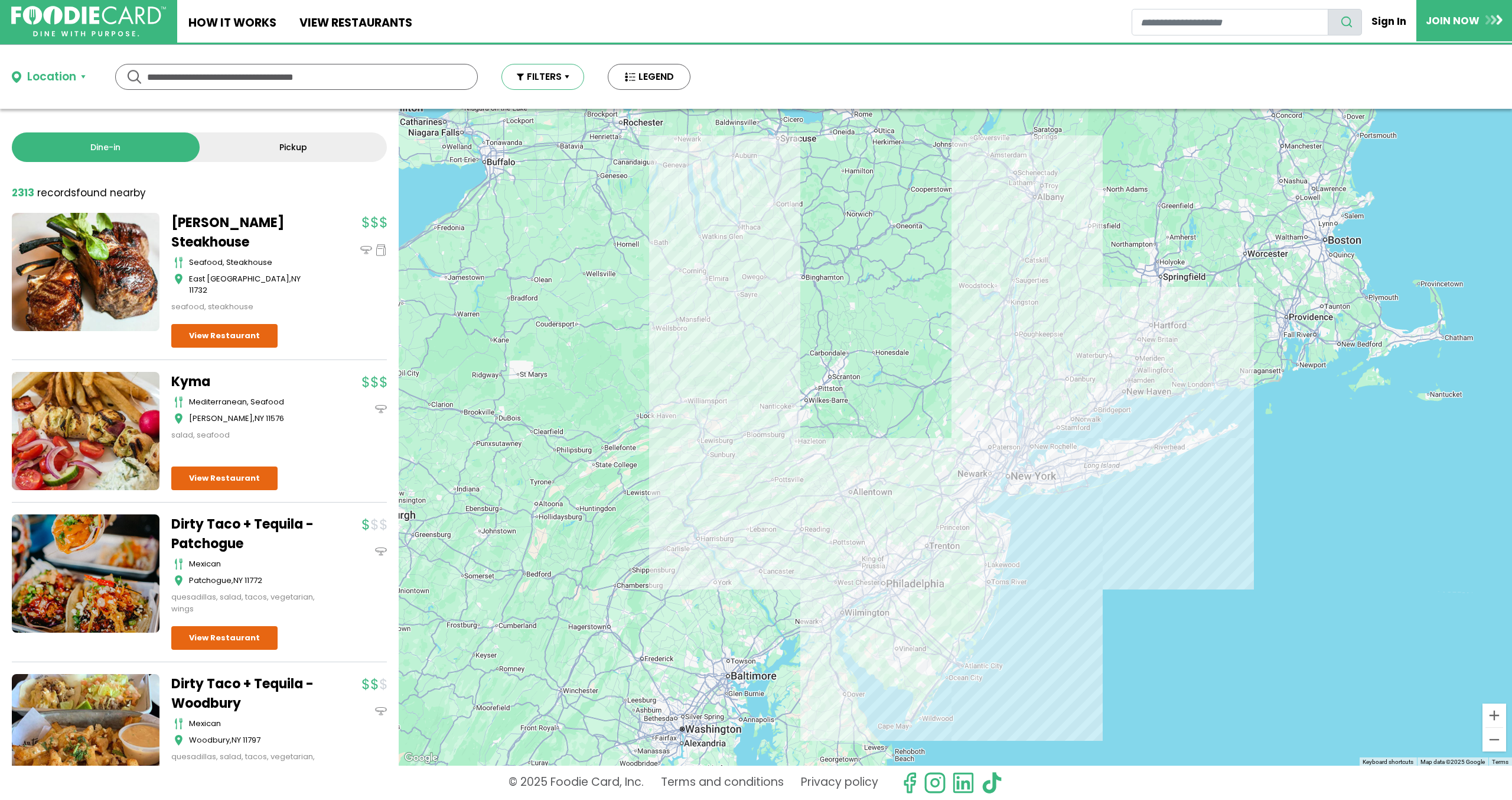
click at [545, 74] on button "FILTERS" at bounding box center [543, 77] width 83 height 26
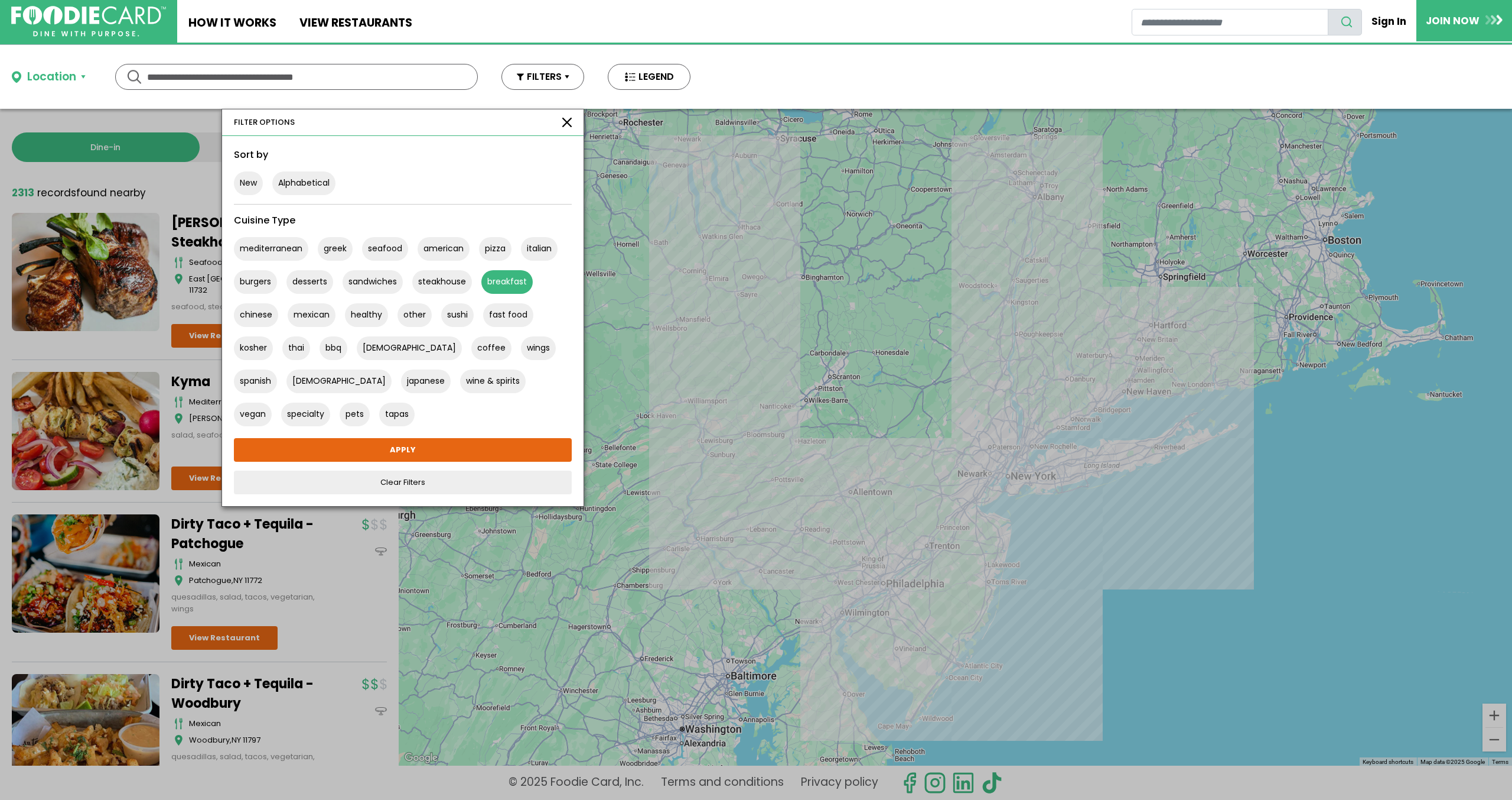
click at [513, 289] on button "breakfast" at bounding box center [507, 282] width 51 height 24
click at [397, 445] on link "APPLY" at bounding box center [403, 449] width 338 height 24
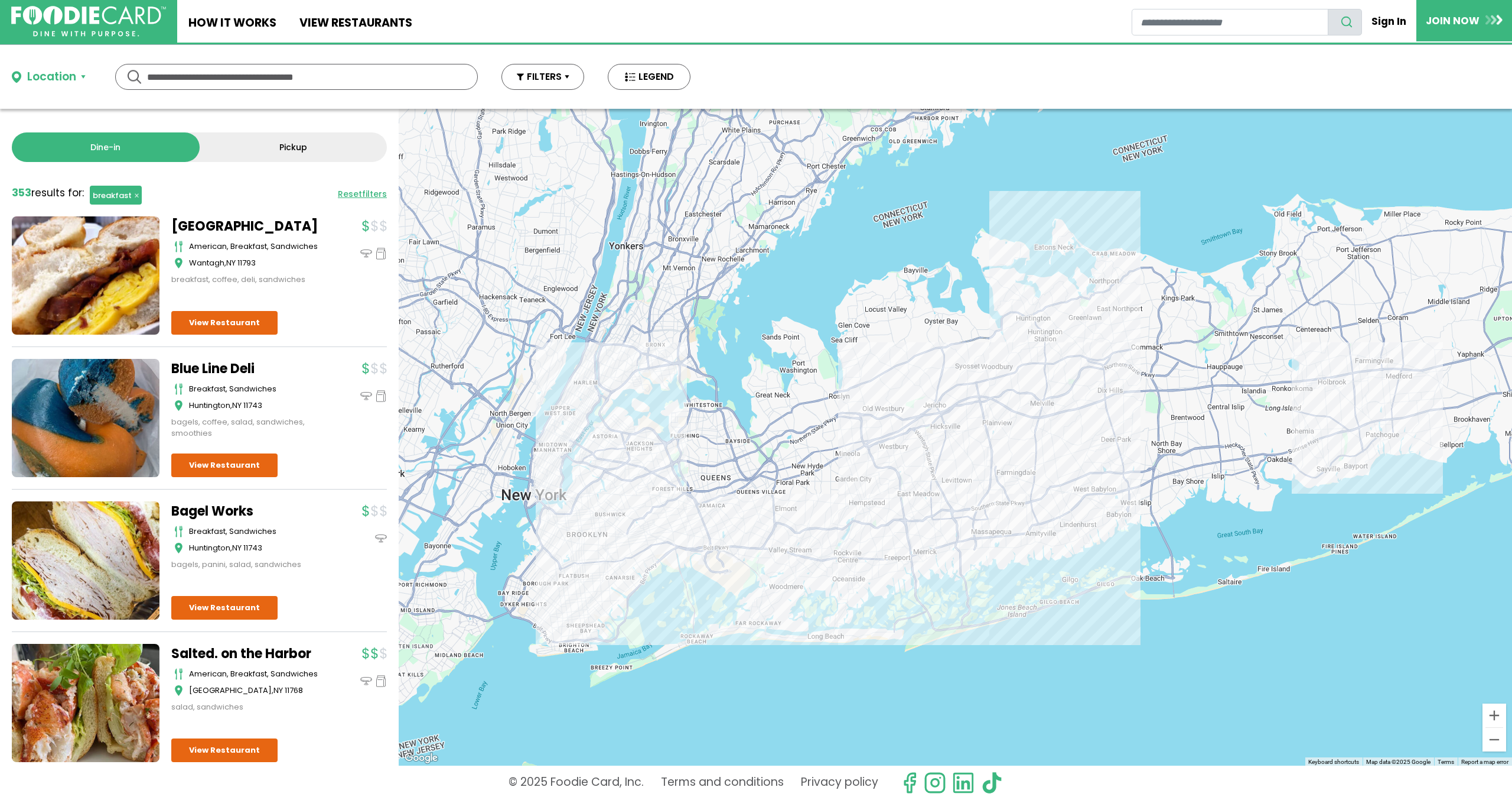
click at [1112, 296] on div at bounding box center [955, 436] width 1114 height 656
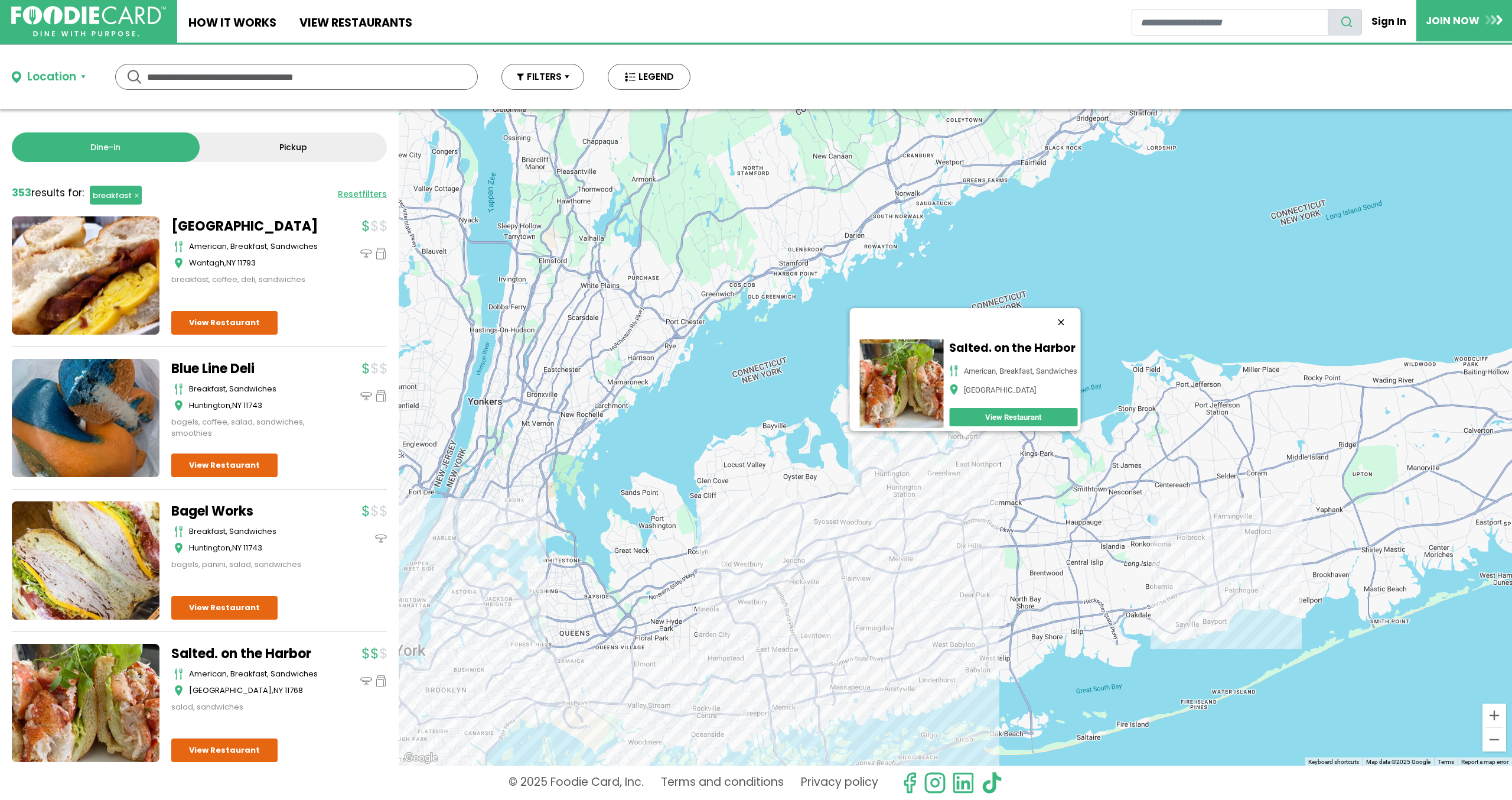
click at [1064, 314] on button "Close" at bounding box center [1061, 322] width 28 height 28
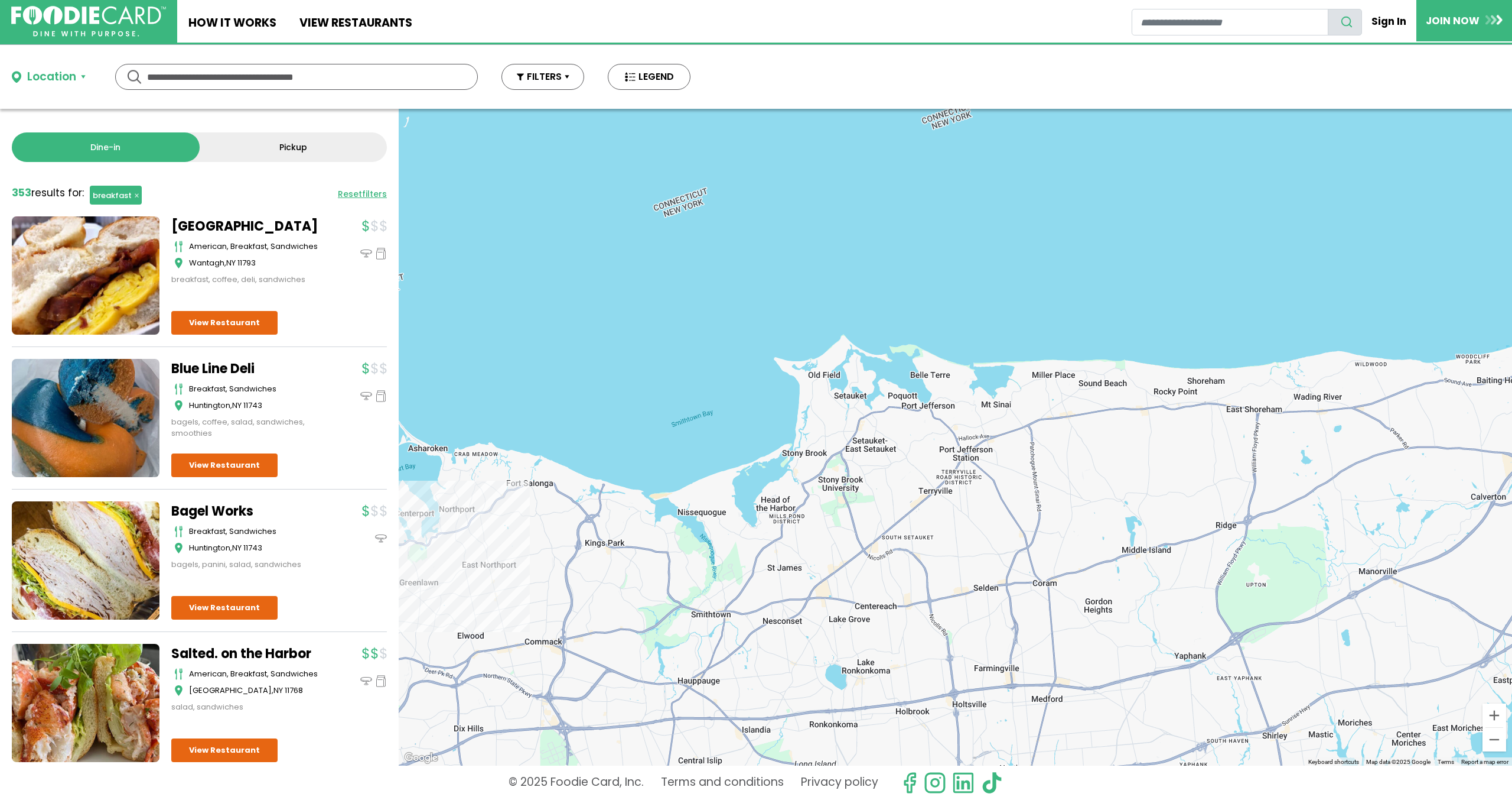
drag, startPoint x: 1274, startPoint y: 434, endPoint x: 971, endPoint y: 507, distance: 311.7
click at [971, 507] on div at bounding box center [955, 436] width 1114 height 656
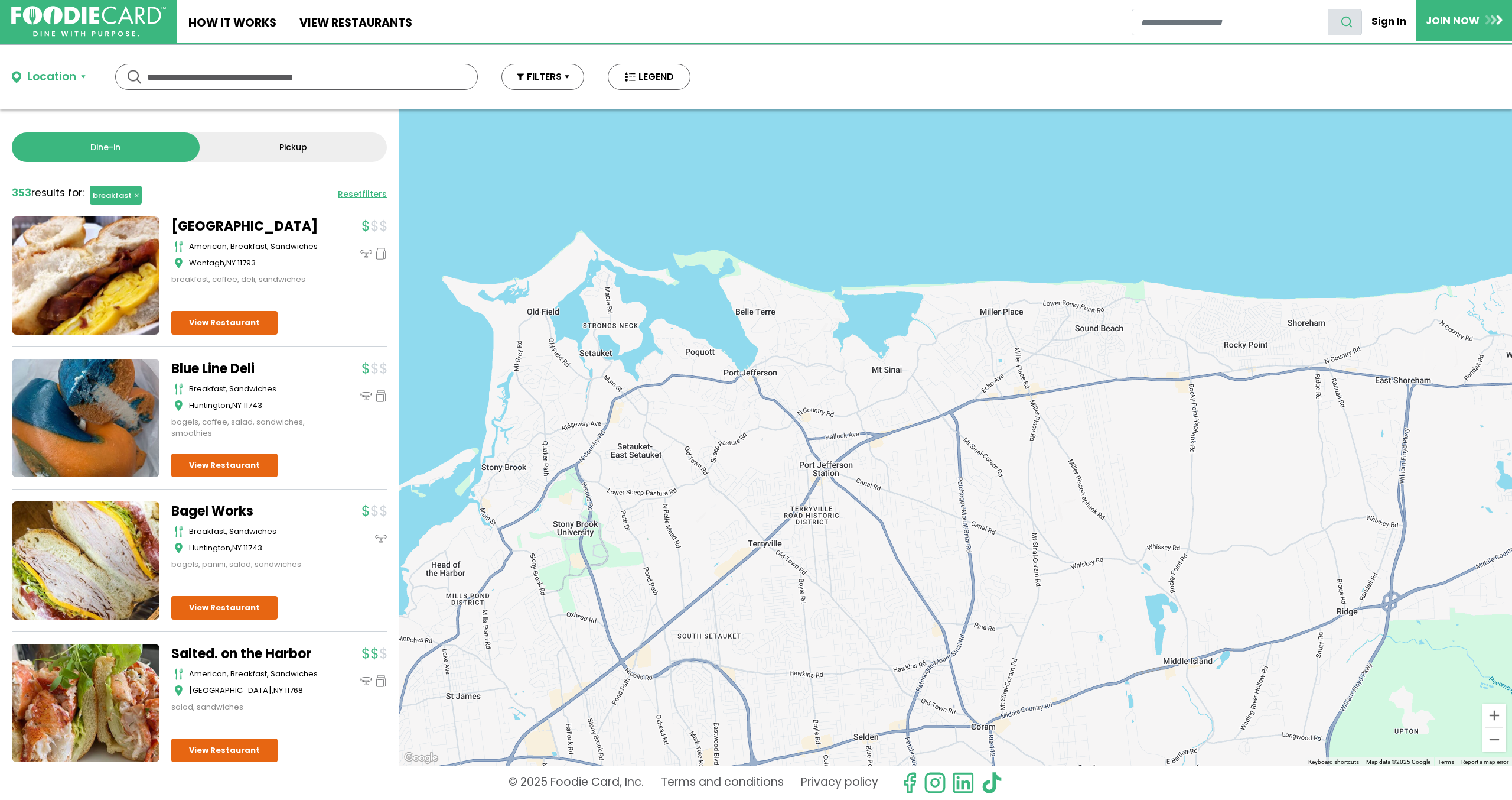
drag, startPoint x: 1156, startPoint y: 448, endPoint x: 1033, endPoint y: 482, distance: 127.6
click at [1033, 493] on div at bounding box center [955, 436] width 1114 height 656
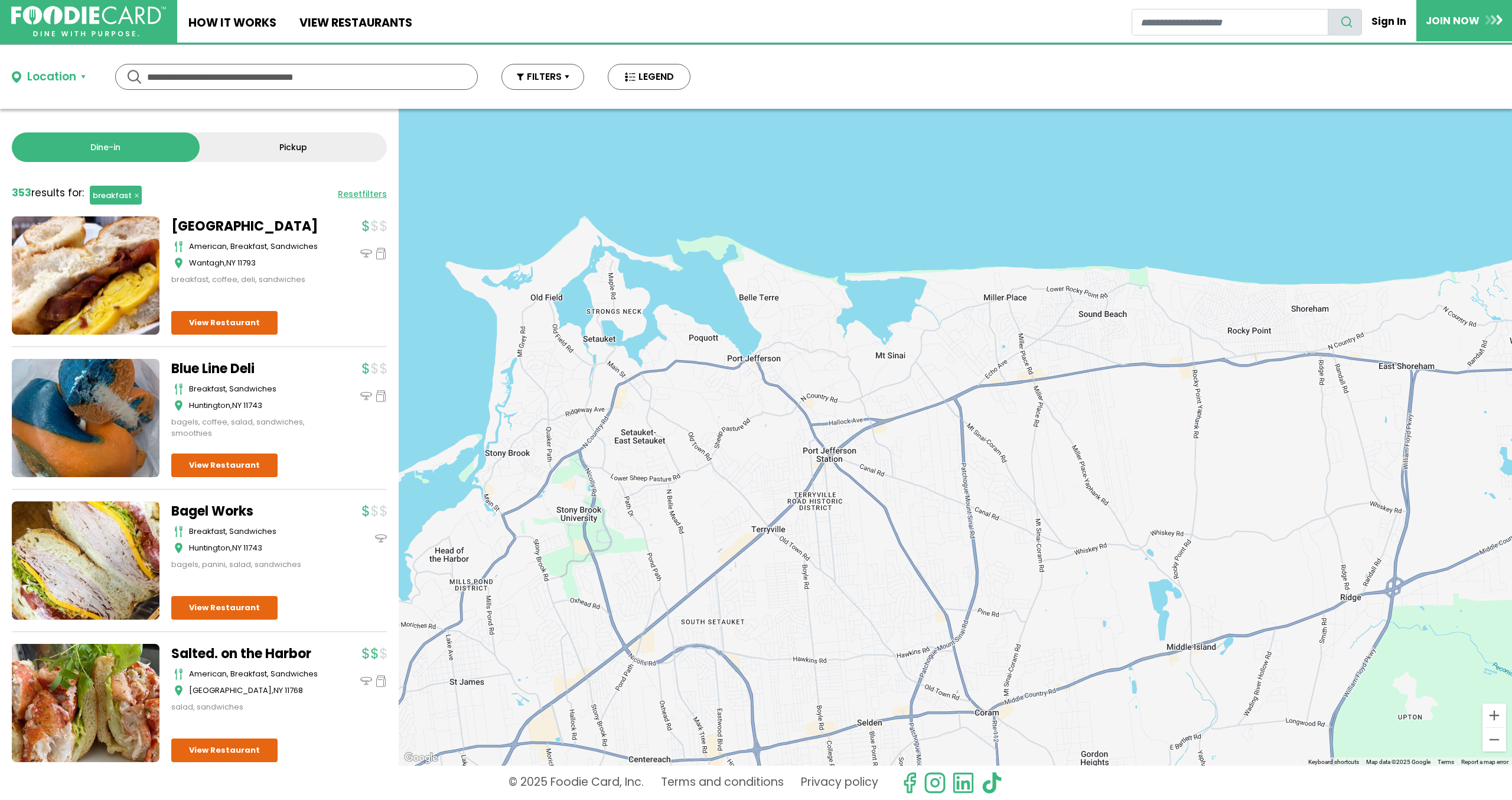
click at [132, 195] on button "button" at bounding box center [129, 195] width 26 height 19
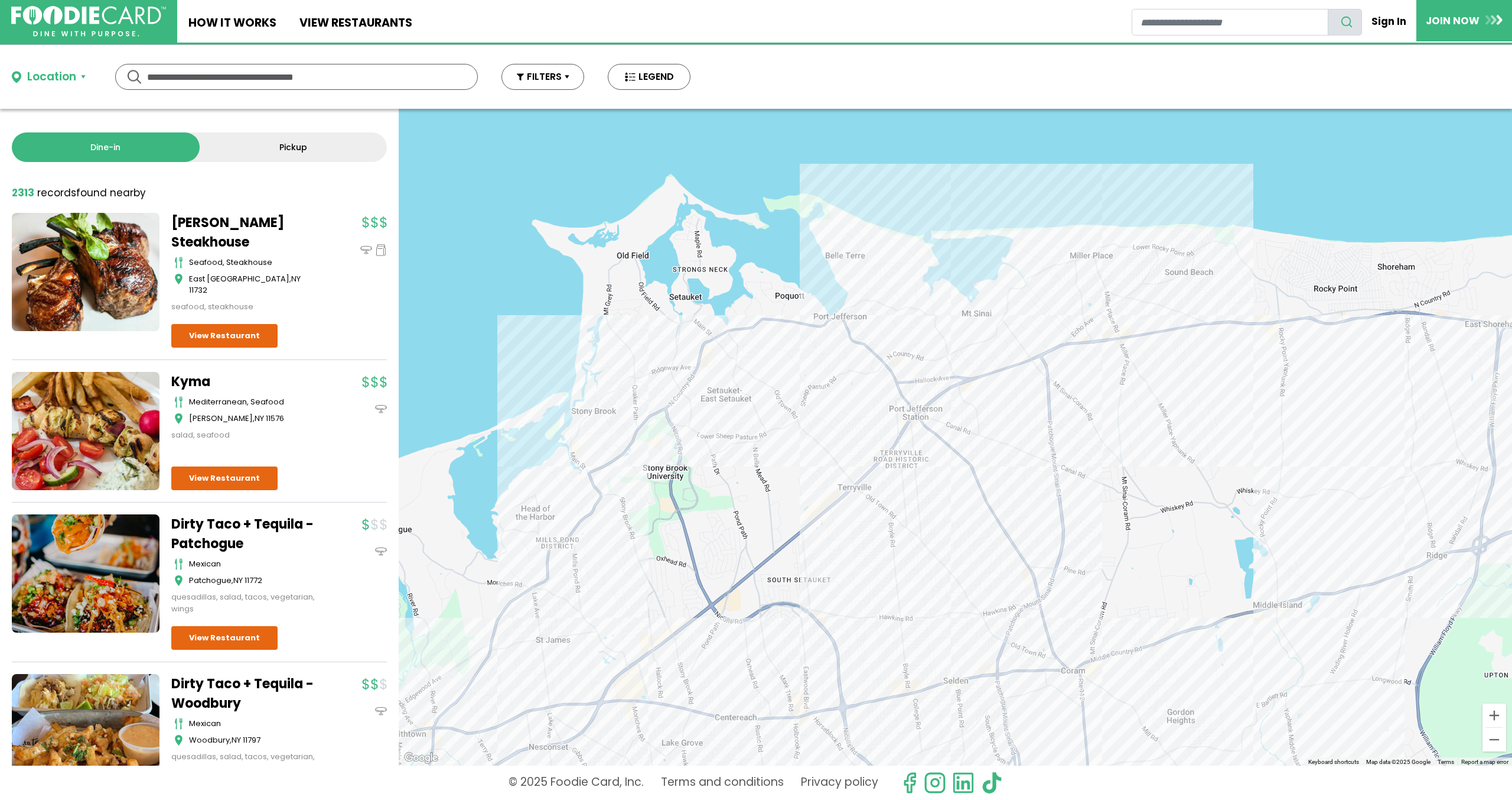
drag, startPoint x: 945, startPoint y: 382, endPoint x: 786, endPoint y: 485, distance: 189.4
click at [786, 485] on div at bounding box center [955, 436] width 1114 height 656
click at [856, 340] on div at bounding box center [955, 436] width 1114 height 656
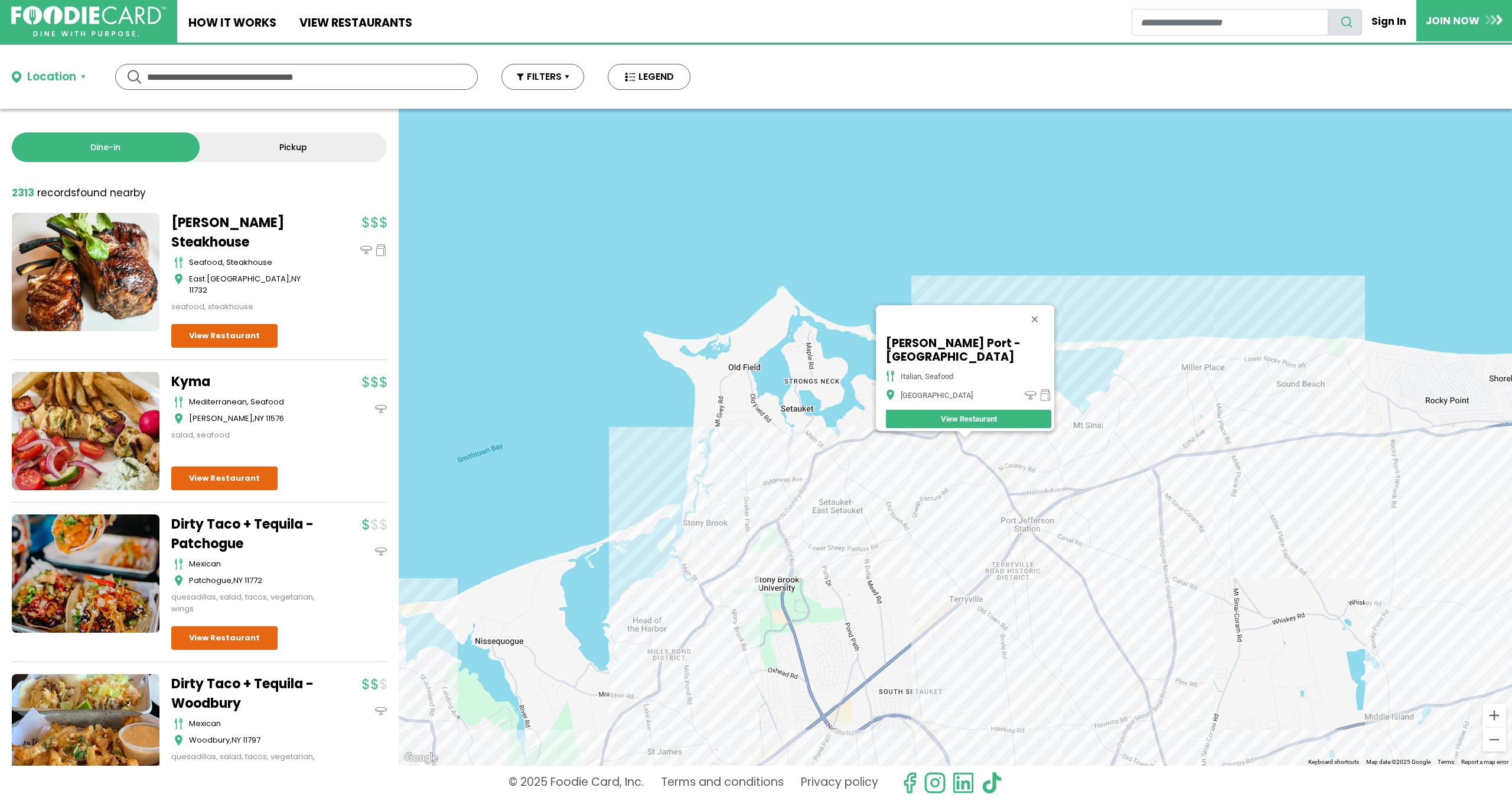
click at [1017, 500] on div "[PERSON_NAME] Port - [GEOGRAPHIC_DATA], seafood [GEOGRAPHIC_DATA] View Restaura…" at bounding box center [955, 436] width 1114 height 656
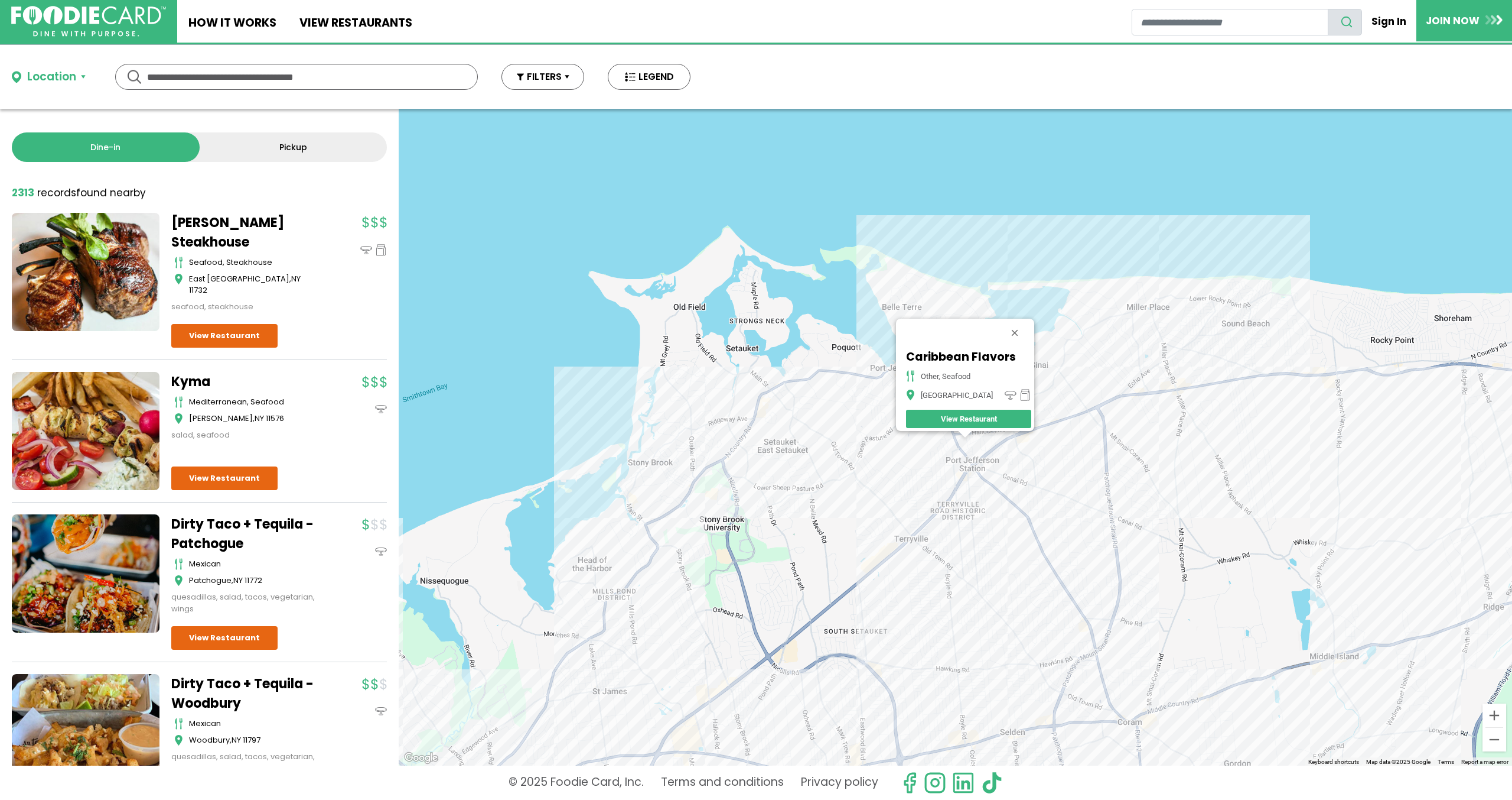
click at [997, 468] on div "Caribbean Flavors other, seafood [GEOGRAPHIC_DATA] View Restaurant" at bounding box center [955, 436] width 1114 height 656
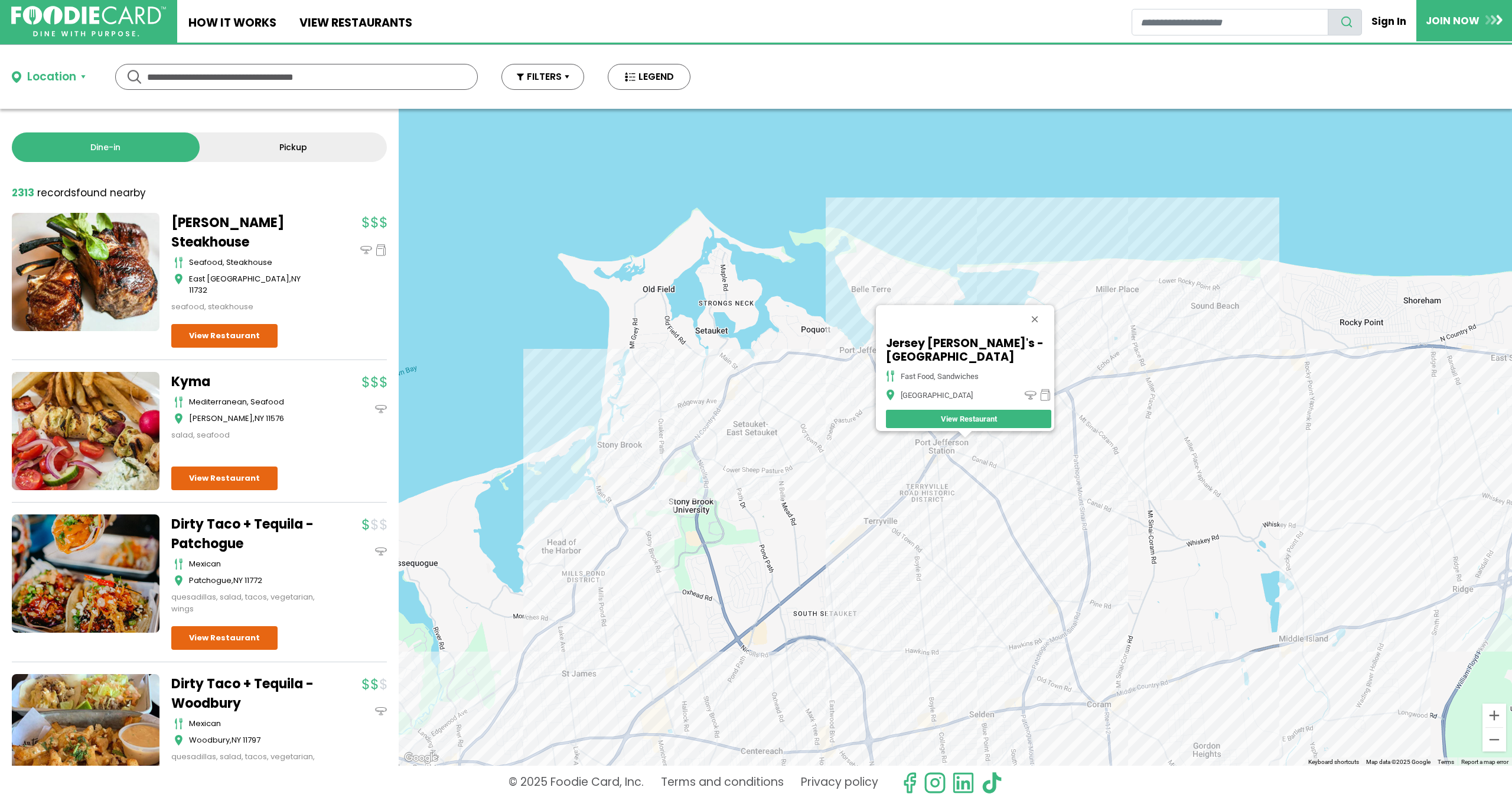
click at [955, 443] on div "Jersey [PERSON_NAME]'s - [GEOGRAPHIC_DATA] fast food, sandwiches [GEOGRAPHIC_DA…" at bounding box center [955, 436] width 1114 height 656
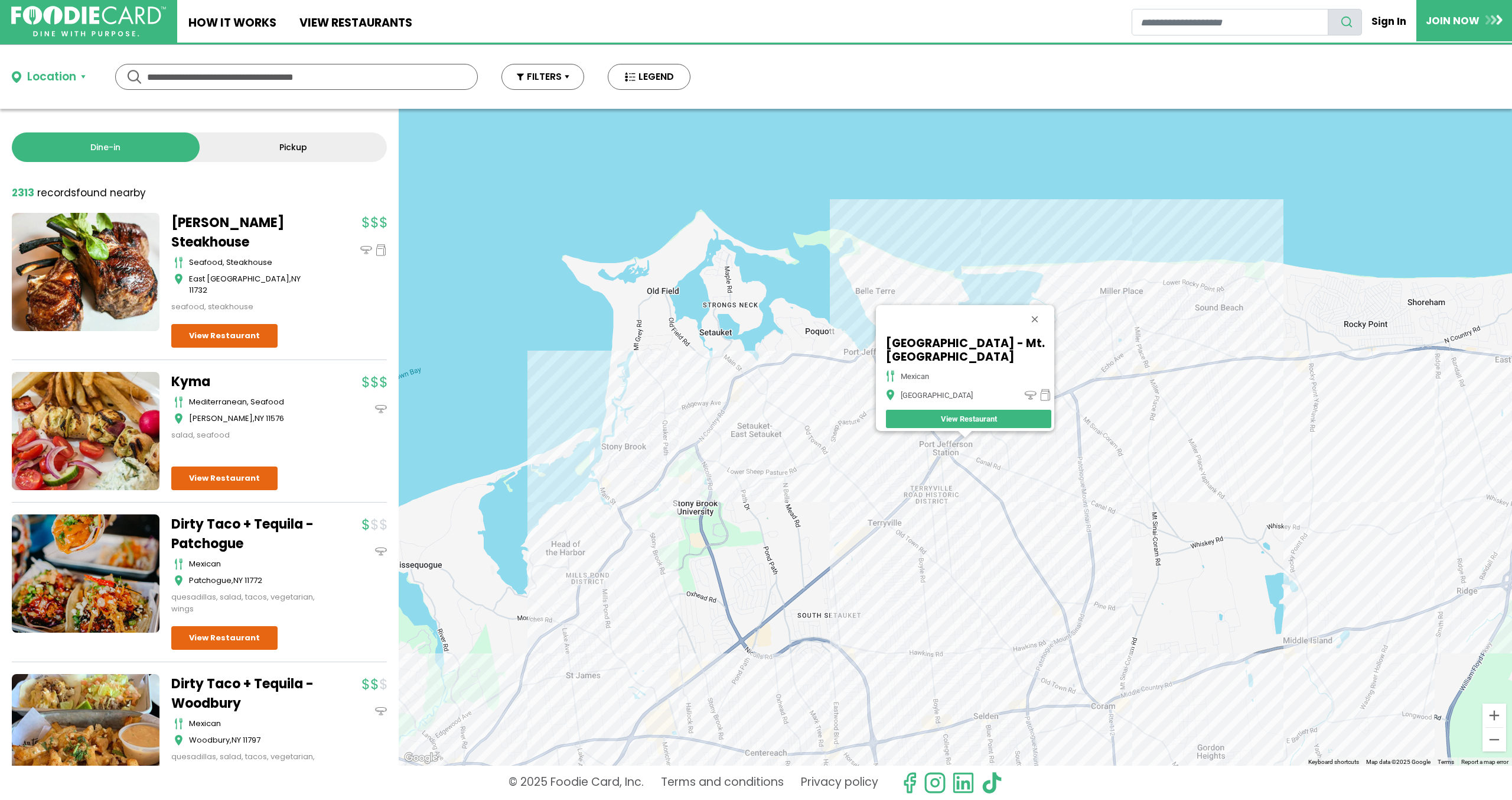
click at [1009, 435] on div "[GEOGRAPHIC_DATA] - Mt. [GEOGRAPHIC_DATA] mexican [GEOGRAPHIC_DATA]" at bounding box center [955, 436] width 1114 height 656
click at [1007, 435] on div "[GEOGRAPHIC_DATA] - Mt. [GEOGRAPHIC_DATA] mexican [GEOGRAPHIC_DATA]" at bounding box center [955, 436] width 1114 height 656
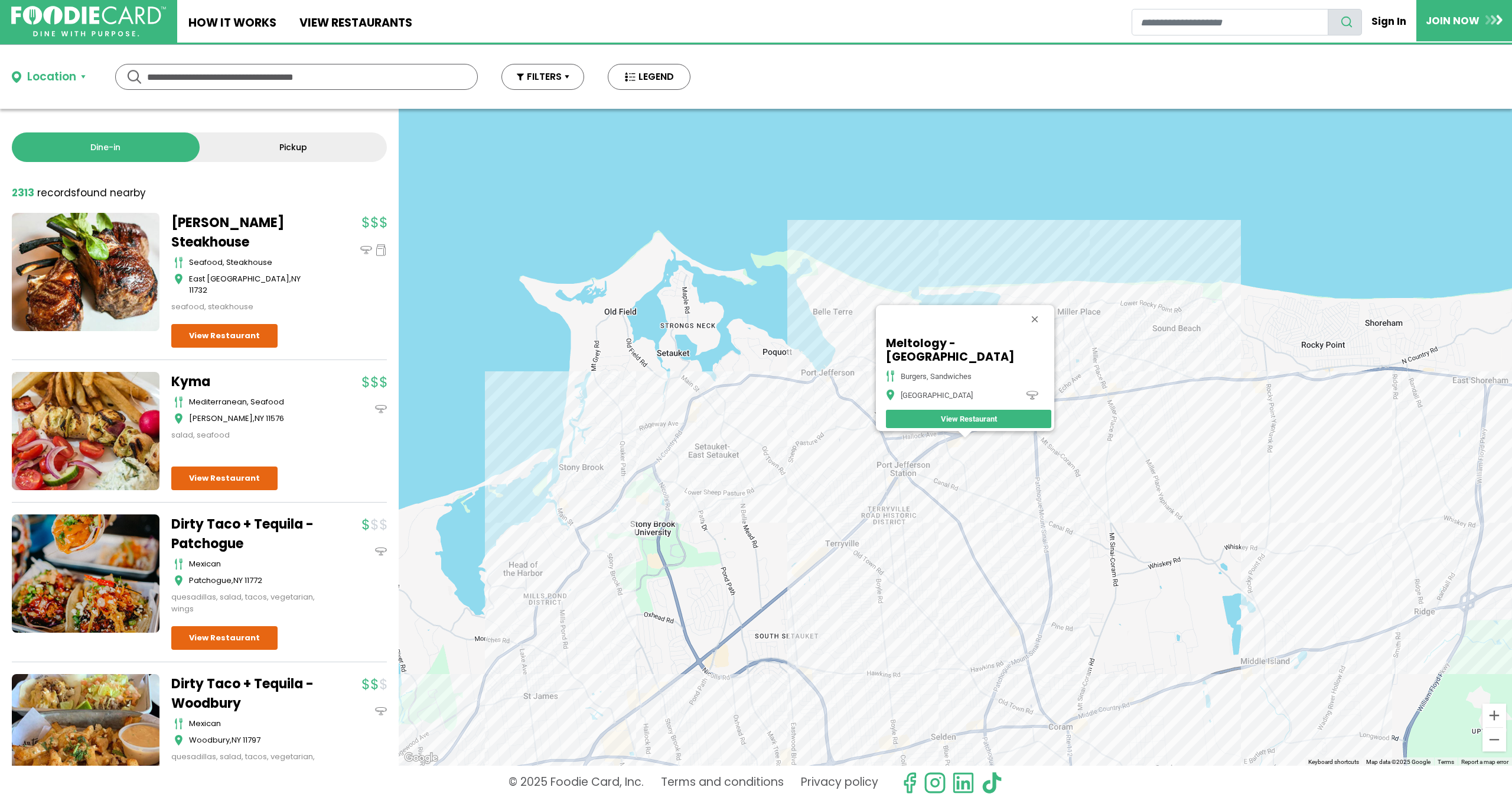
click at [974, 440] on div "Meltology - [GEOGRAPHIC_DATA] Burgers, [GEOGRAPHIC_DATA] [GEOGRAPHIC_DATA] View…" at bounding box center [955, 436] width 1114 height 656
click at [975, 441] on div "Meltology - [GEOGRAPHIC_DATA] Burgers, [GEOGRAPHIC_DATA] [GEOGRAPHIC_DATA] View…" at bounding box center [955, 436] width 1114 height 656
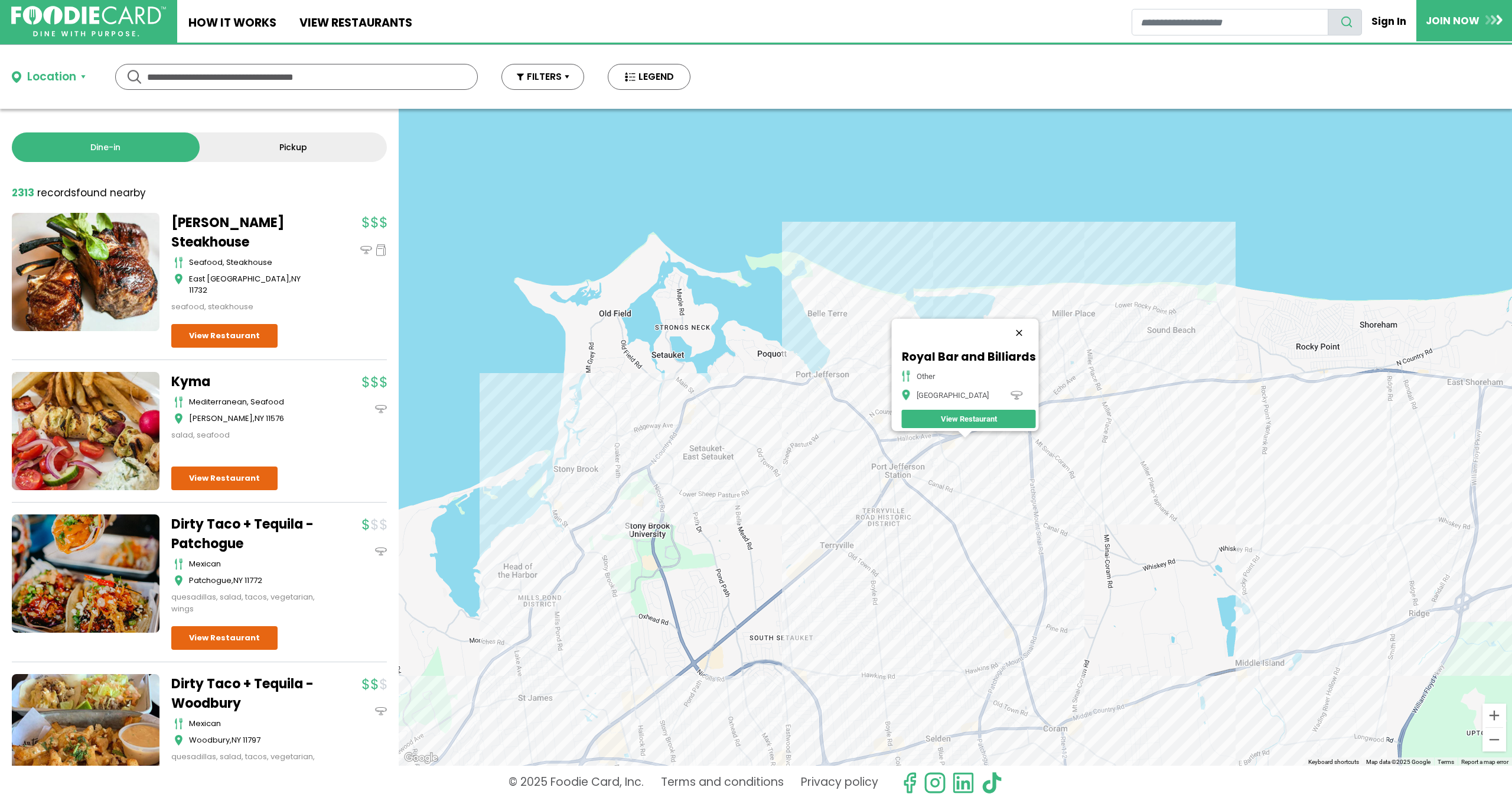
click at [1024, 328] on button "Close" at bounding box center [1019, 333] width 28 height 28
click at [991, 392] on div at bounding box center [955, 436] width 1114 height 656
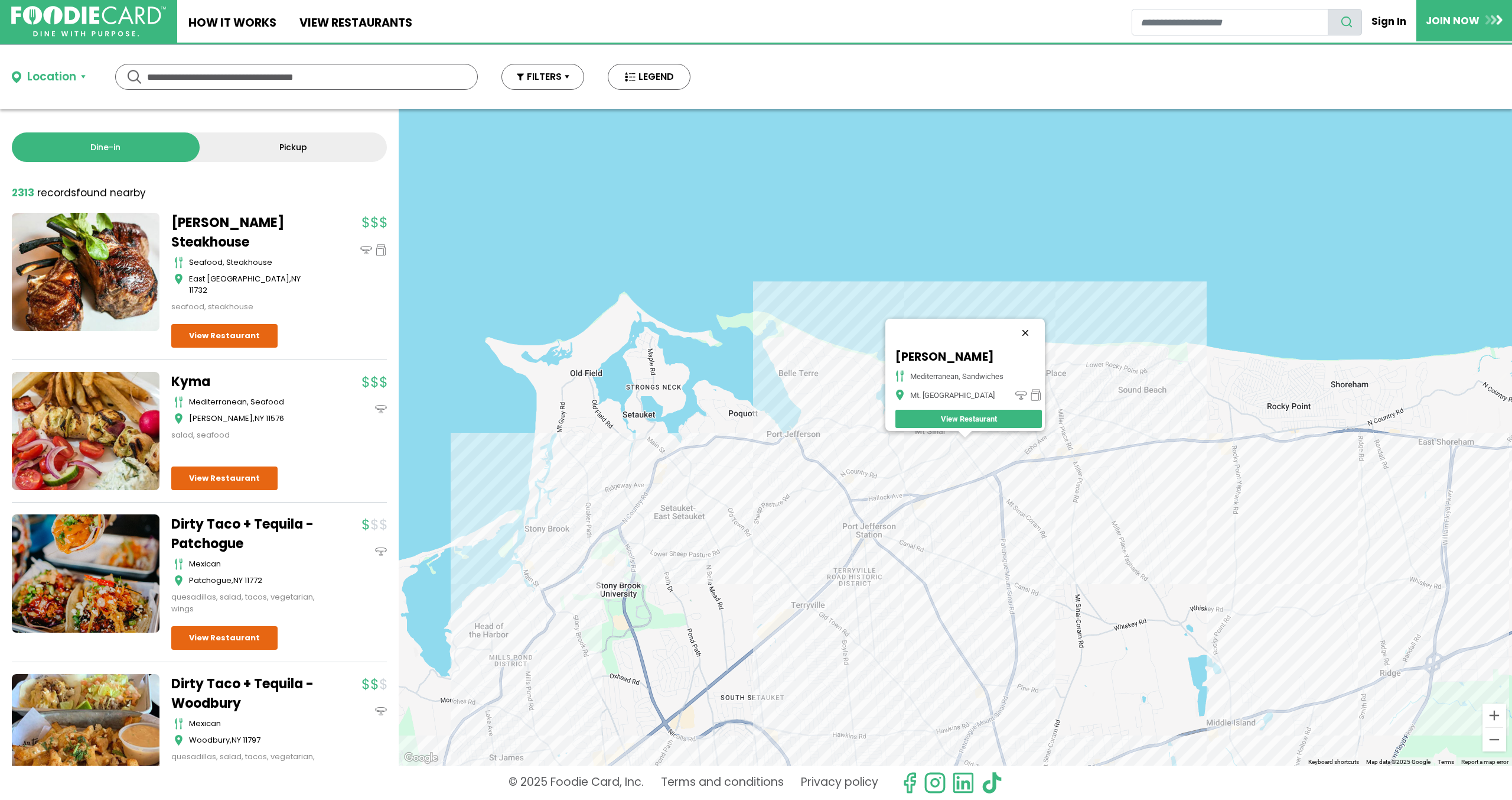
click at [1035, 330] on button "Close" at bounding box center [1025, 333] width 28 height 28
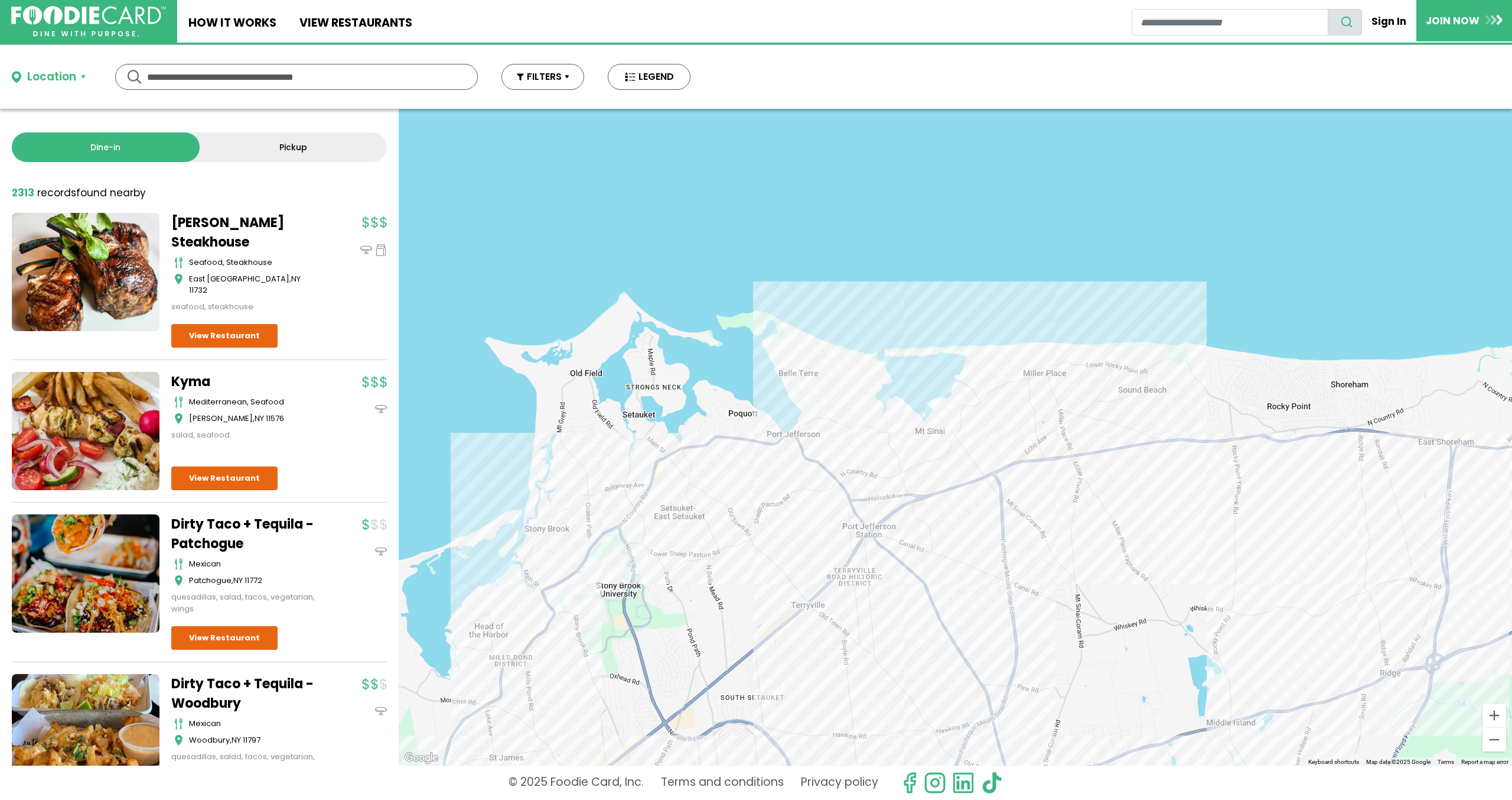
click at [967, 439] on div at bounding box center [955, 436] width 1114 height 656
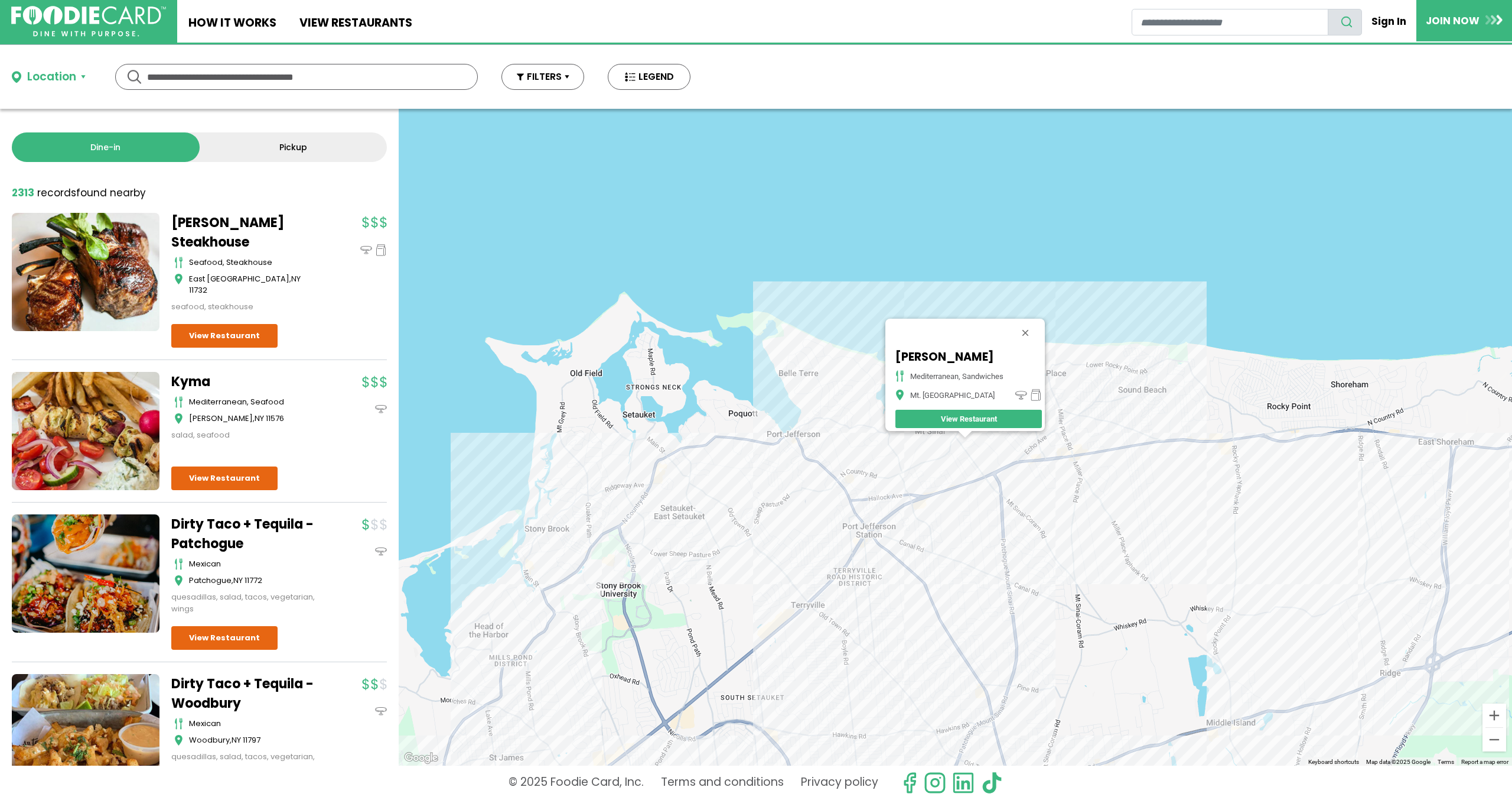
click at [966, 439] on div "Mavi Grill mediterranean, sandwiches Mt. [GEOGRAPHIC_DATA]" at bounding box center [955, 436] width 1114 height 656
click at [972, 438] on div "Mavi Grill mediterranean, sandwiches Mt. [GEOGRAPHIC_DATA]" at bounding box center [955, 436] width 1114 height 656
click at [975, 437] on div "Mavi Grill mediterranean, sandwiches Mt. [GEOGRAPHIC_DATA]" at bounding box center [955, 436] width 1114 height 656
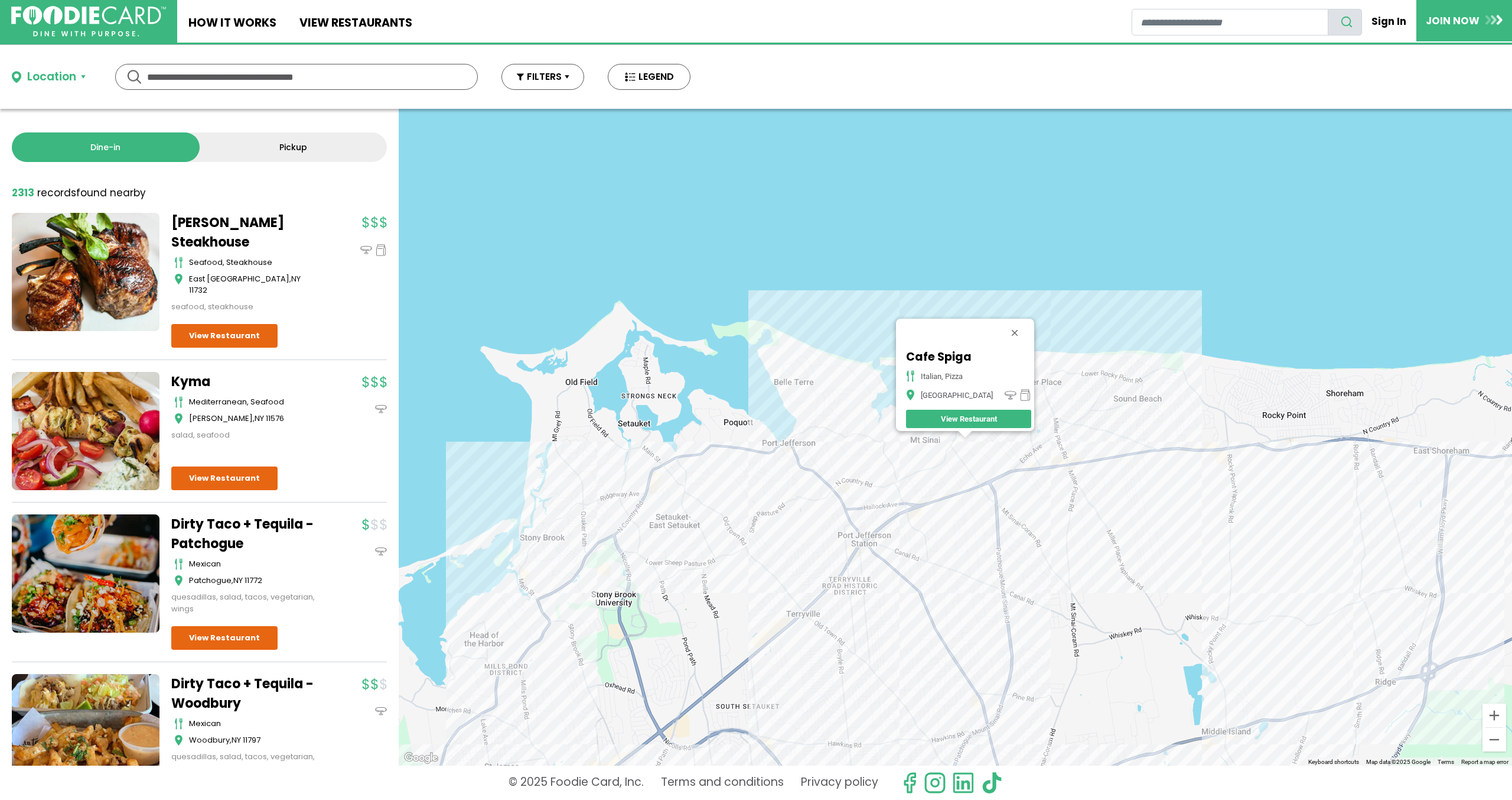
click at [871, 444] on div "Cafe Spiga italian, pizza [GEOGRAPHIC_DATA]" at bounding box center [955, 436] width 1114 height 656
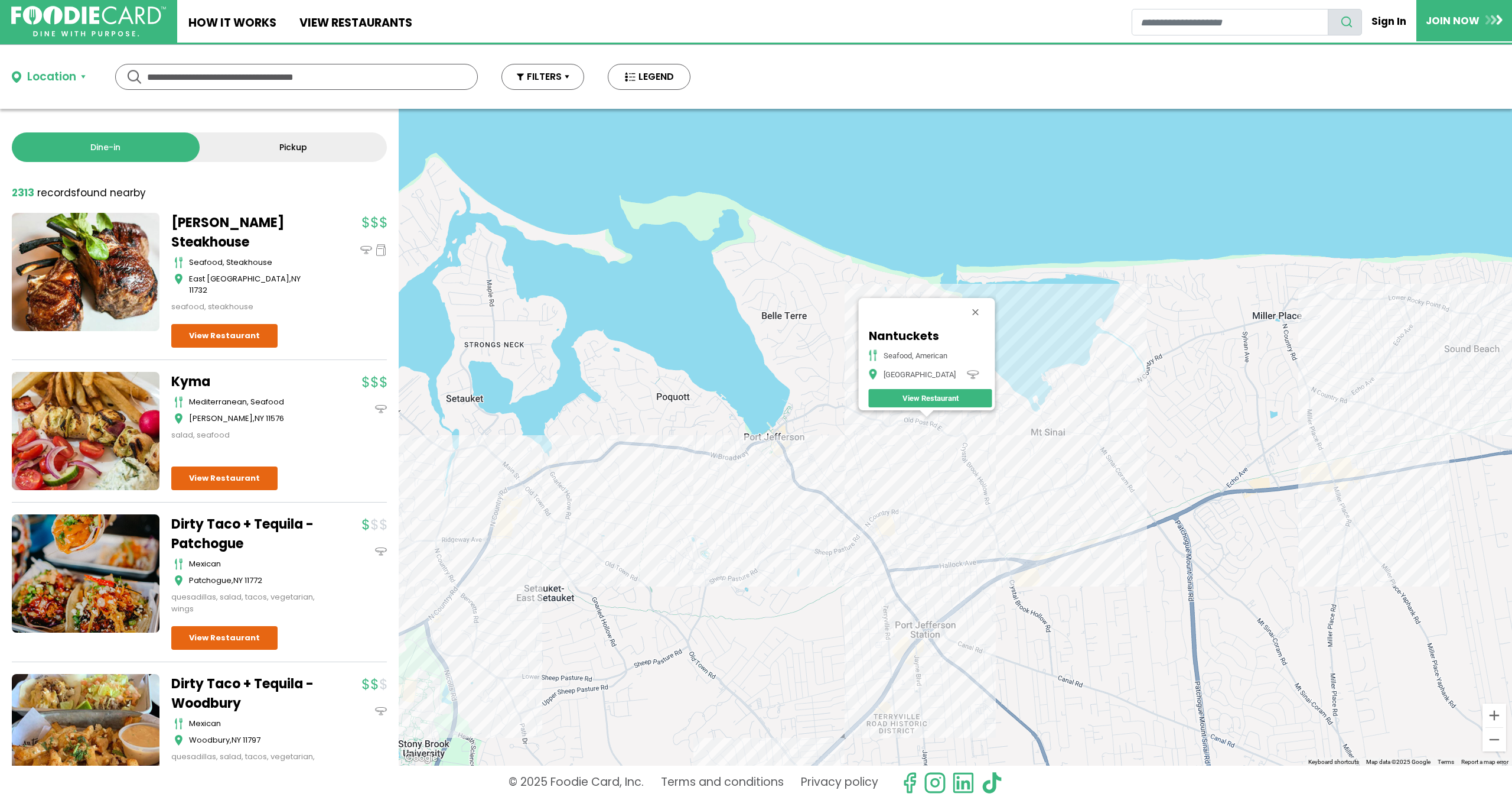
click at [1337, 475] on div "Nantuckets Seafood, American [GEOGRAPHIC_DATA] View Restaurant" at bounding box center [955, 436] width 1114 height 656
click at [1331, 475] on div "Nantuckets Seafood, American [GEOGRAPHIC_DATA] View Restaurant" at bounding box center [955, 436] width 1114 height 656
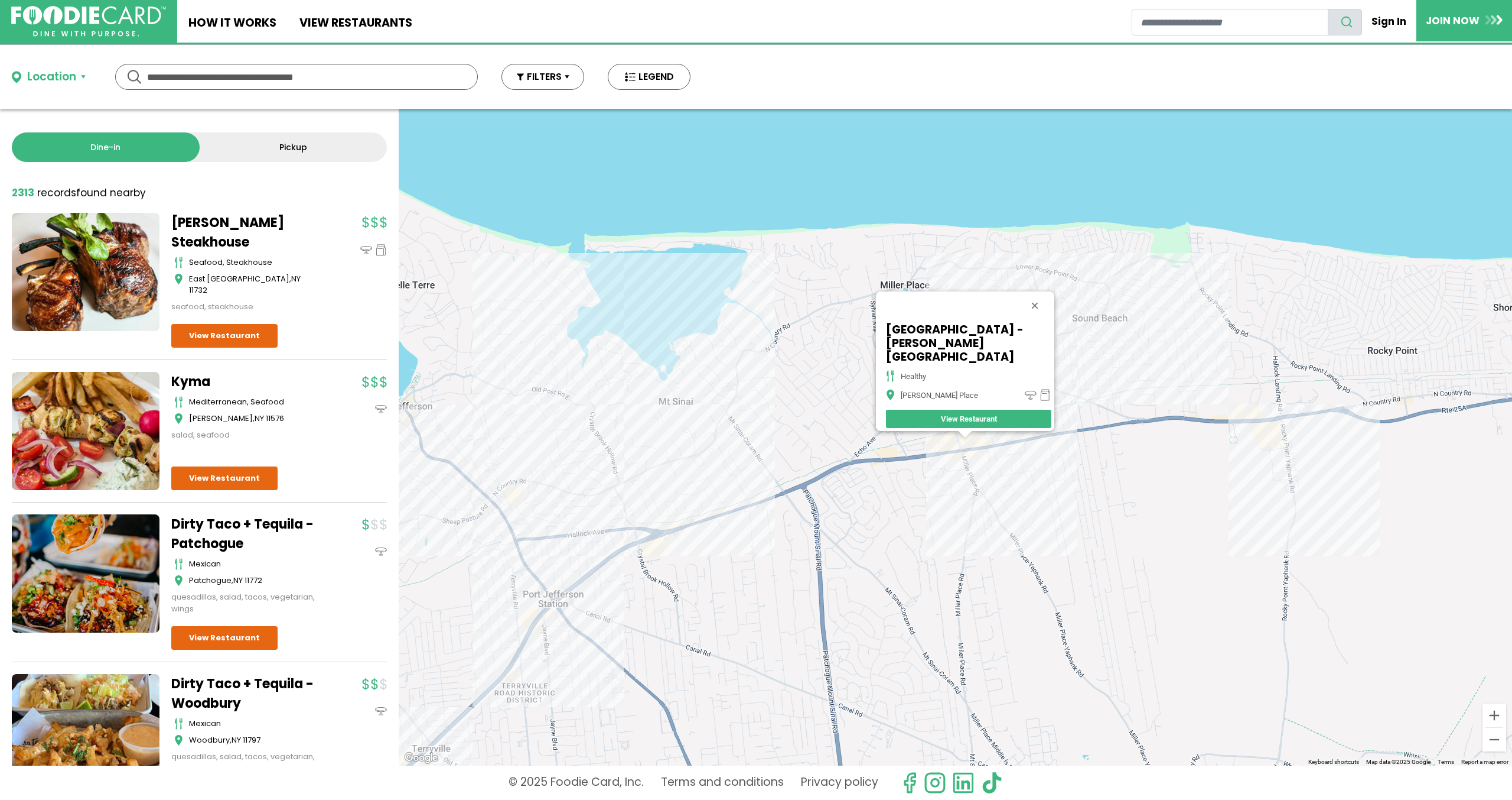
click at [999, 457] on div "[GEOGRAPHIC_DATA] - [PERSON_NAME] Place healthy [PERSON_NAME] Place View Restau…" at bounding box center [955, 436] width 1114 height 656
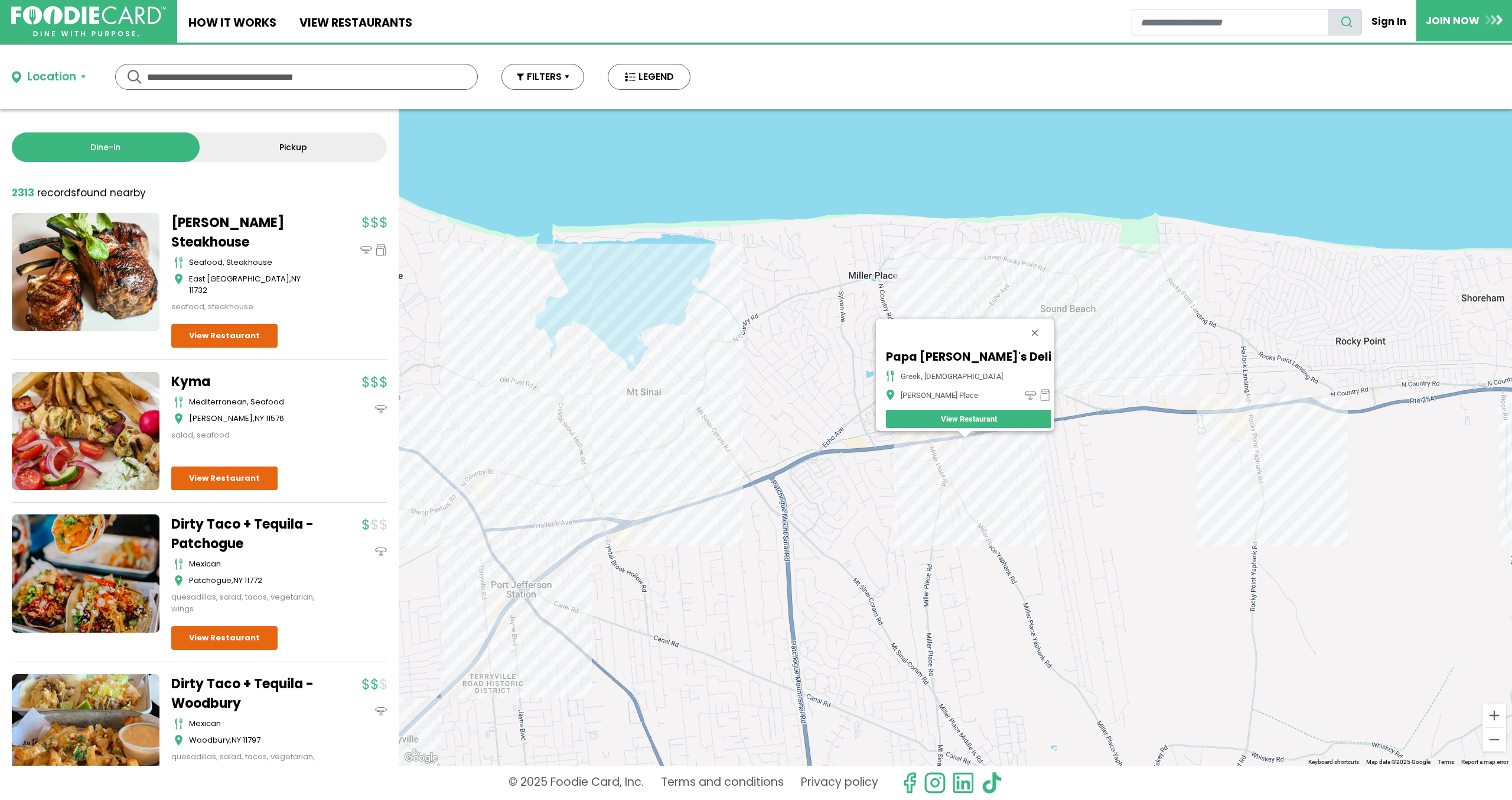
click at [1088, 317] on div "Papa [PERSON_NAME]'s Deli Greek, American [PERSON_NAME] Place View Restaurant" at bounding box center [955, 436] width 1114 height 656
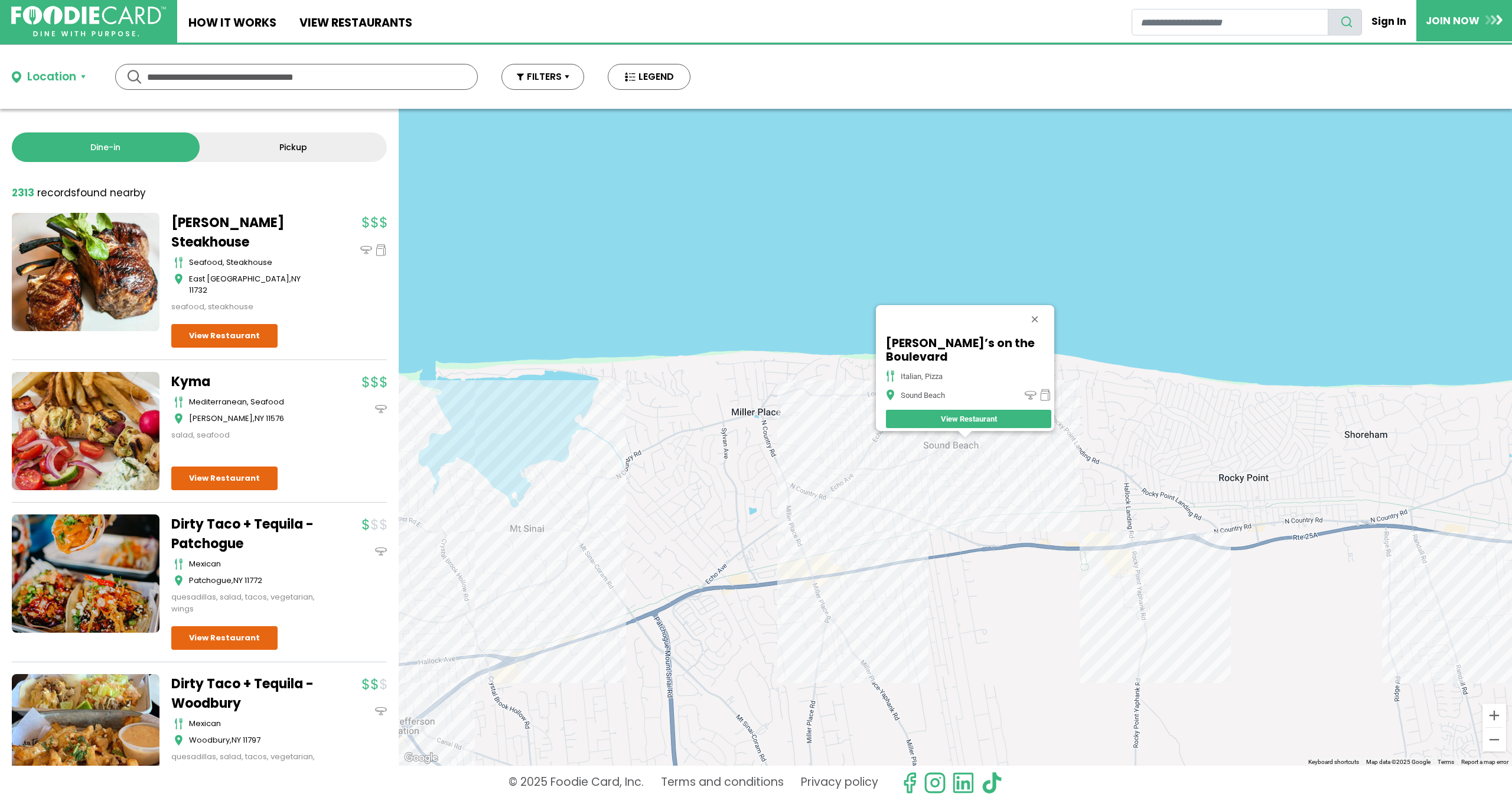
click at [590, 522] on div "[PERSON_NAME]’s on the Boulevard italian, pizza Sound Beach View Restaurant" at bounding box center [955, 436] width 1114 height 656
click at [594, 528] on div "[PERSON_NAME]’s on the Boulevard italian, pizza Sound Beach View Restaurant" at bounding box center [955, 436] width 1114 height 656
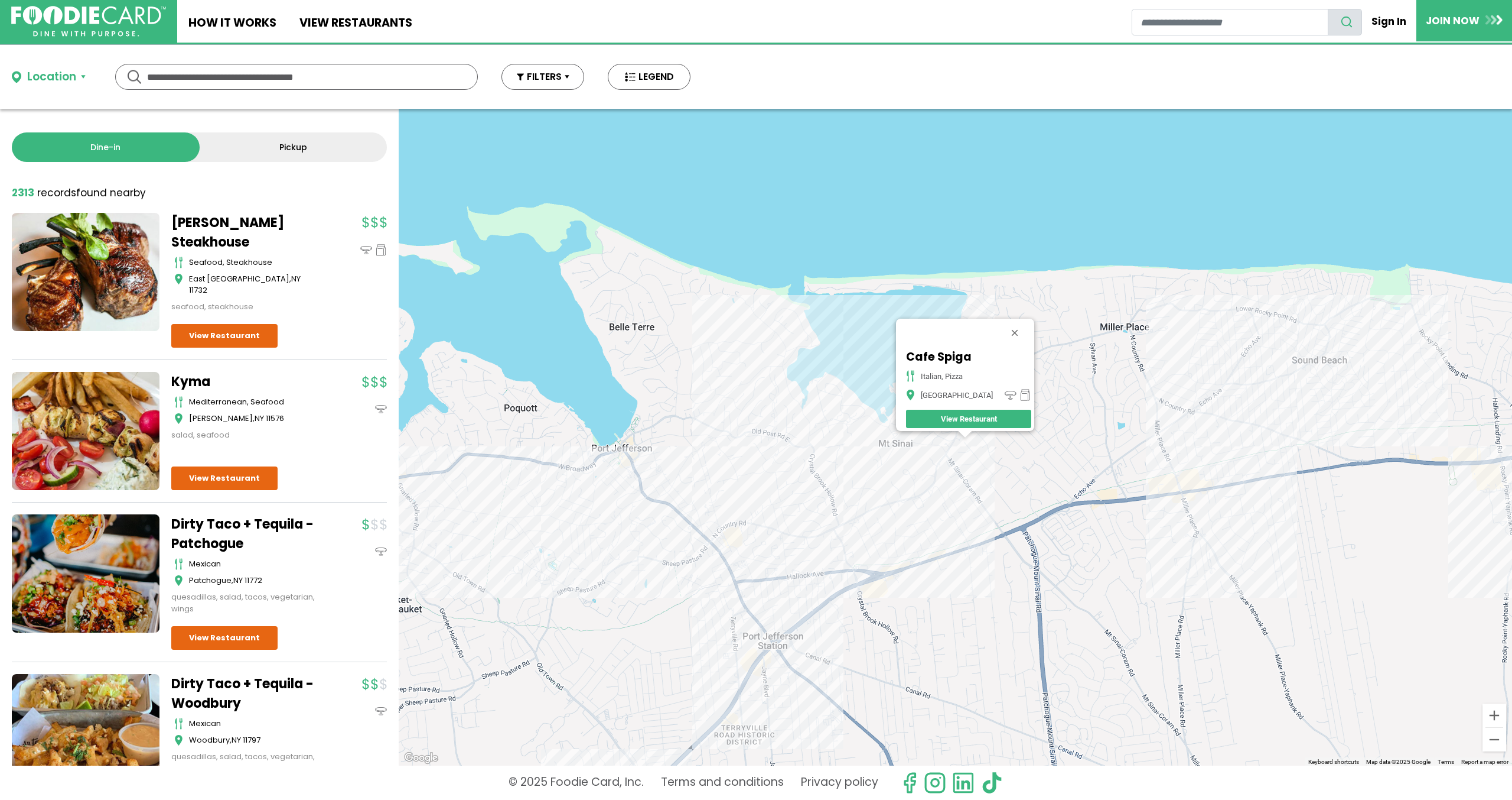
click at [765, 434] on div "Cafe Spiga italian, pizza [GEOGRAPHIC_DATA]" at bounding box center [955, 436] width 1114 height 656
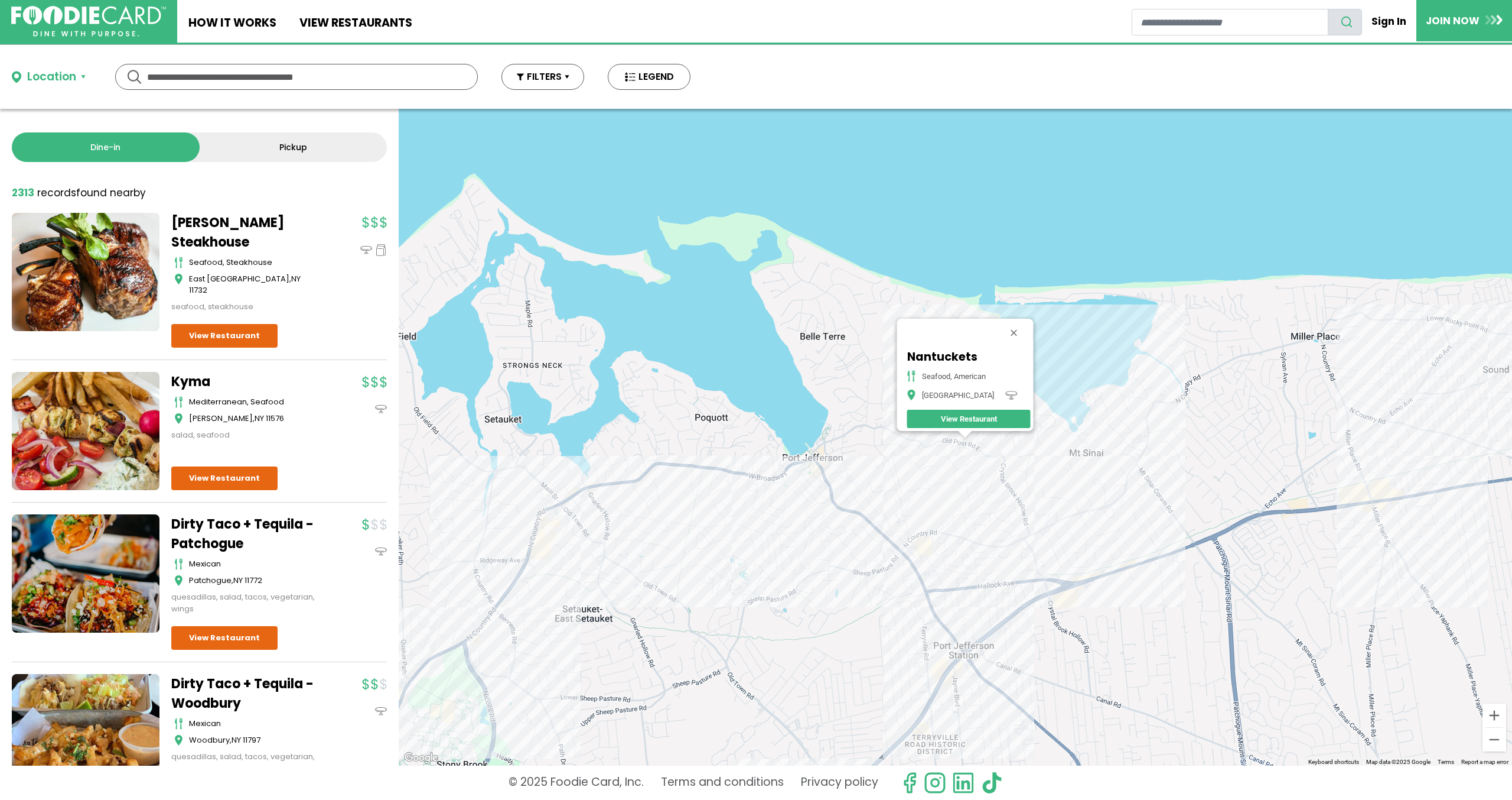
click at [992, 410] on link "View Restaurant" at bounding box center [969, 419] width 123 height 19
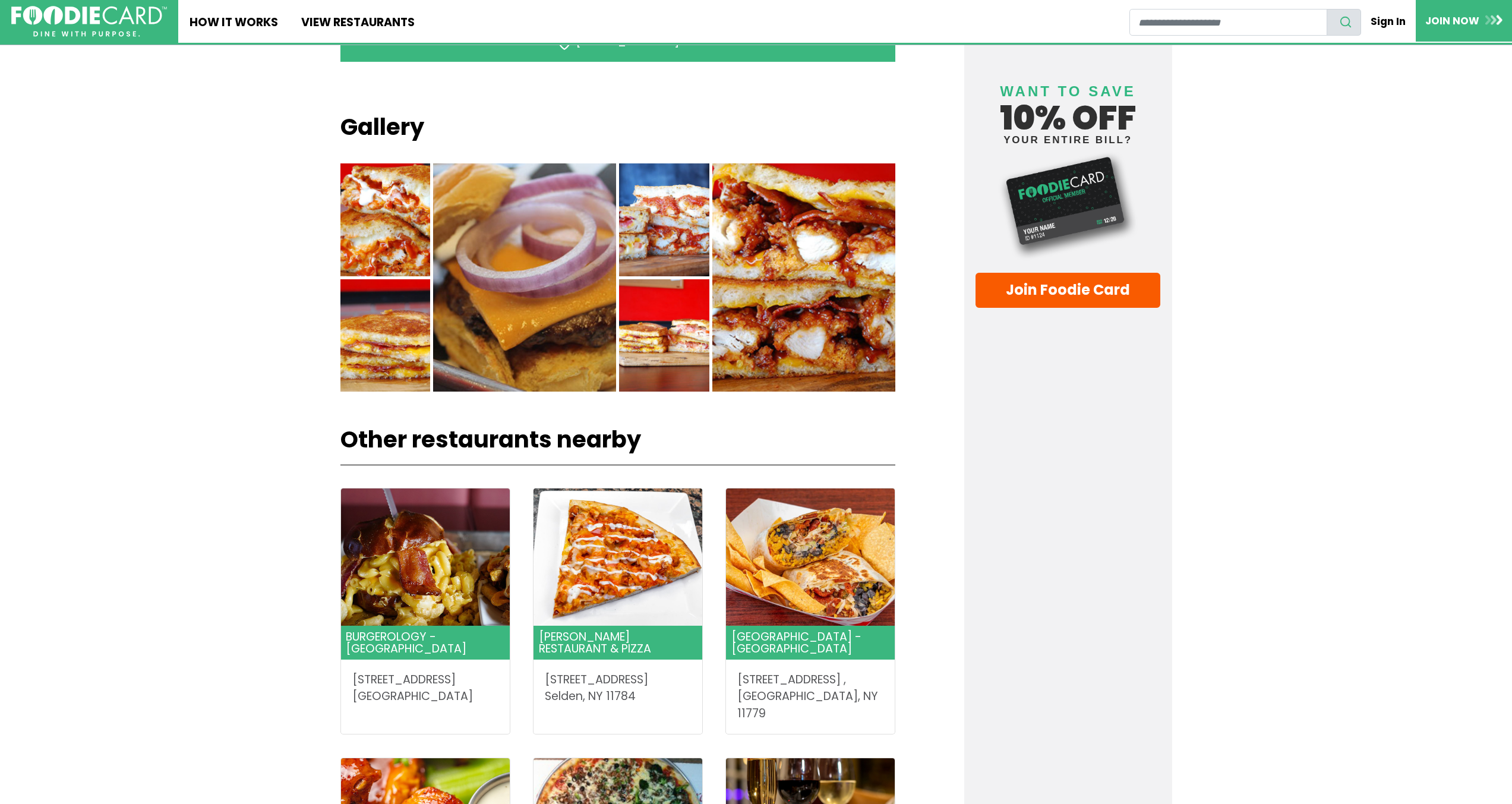
scroll to position [891, 0]
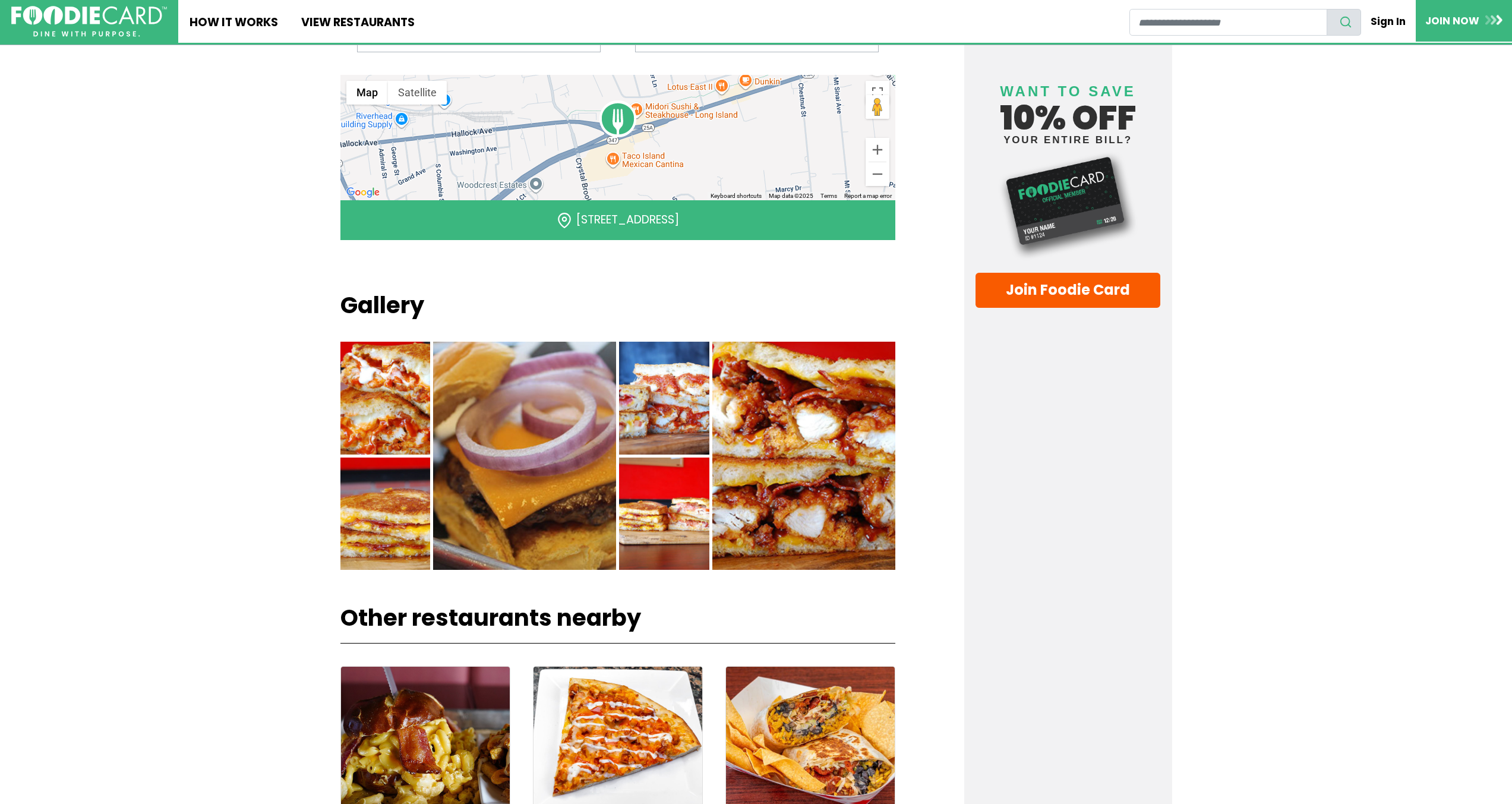
click at [392, 377] on img at bounding box center [385, 398] width 90 height 112
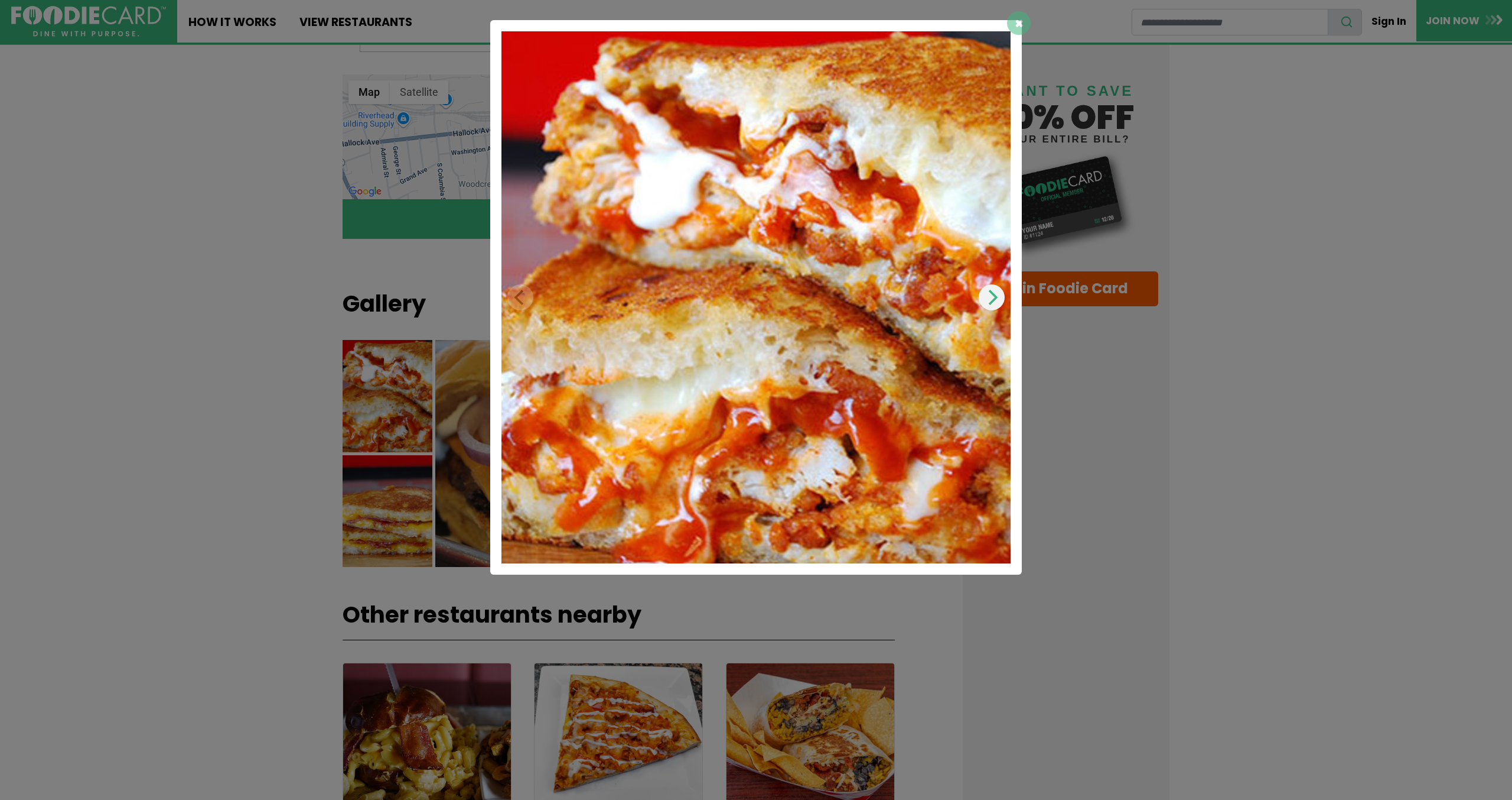
click at [992, 290] on icon "Next" at bounding box center [992, 297] width 15 height 15
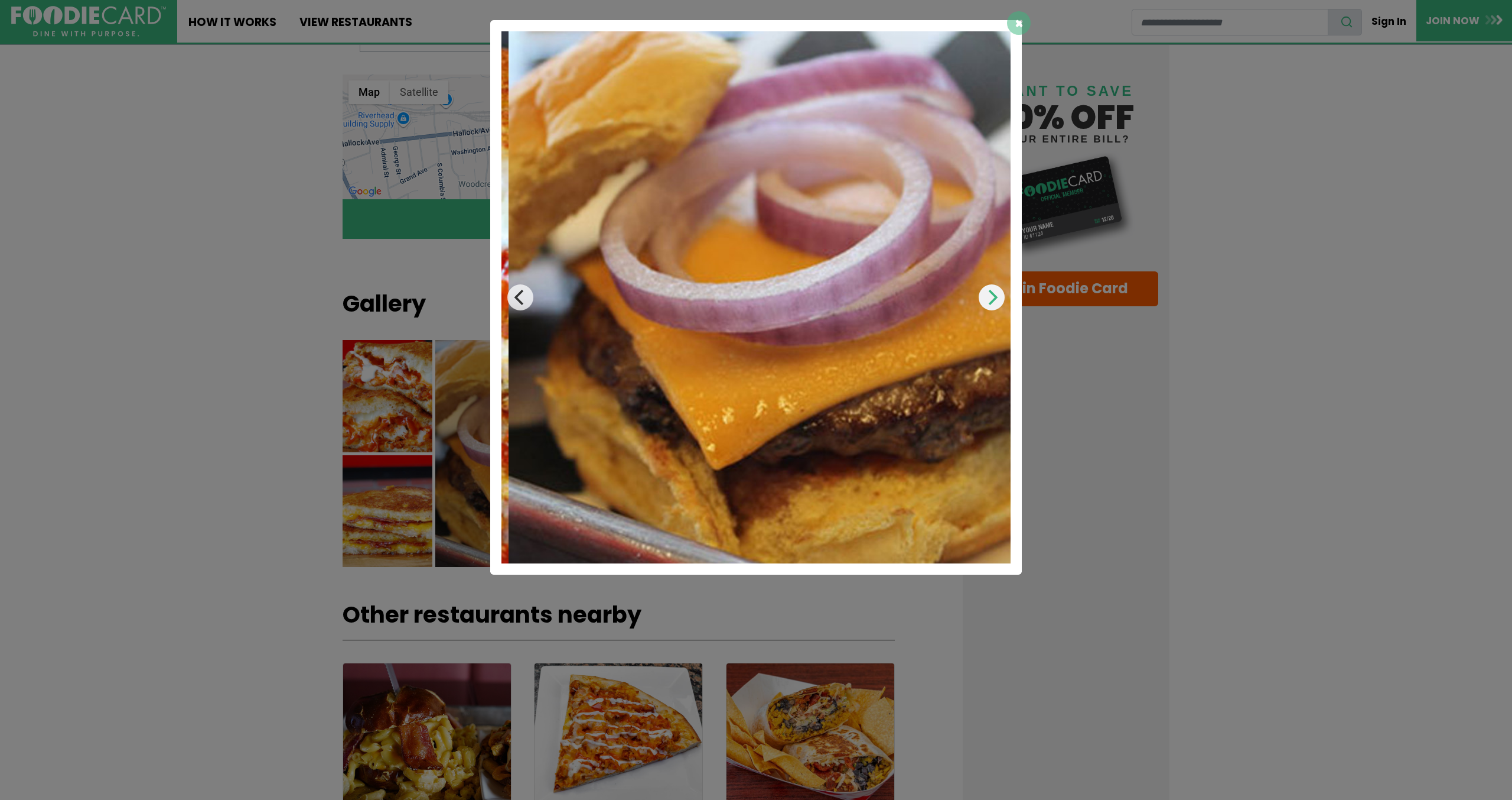
click at [992, 290] on icon "Next" at bounding box center [992, 297] width 15 height 15
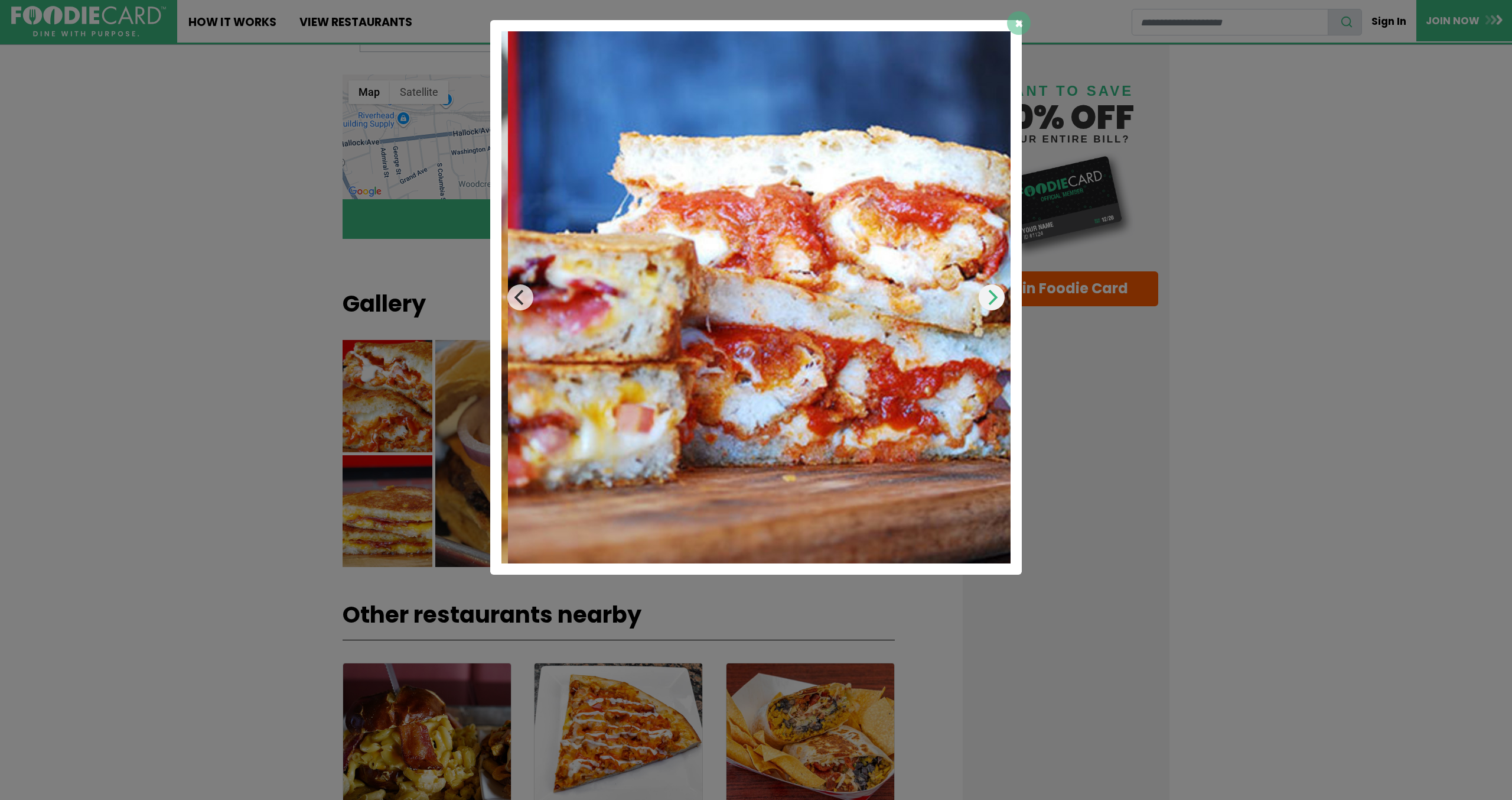
click at [992, 290] on icon "Next" at bounding box center [992, 297] width 15 height 15
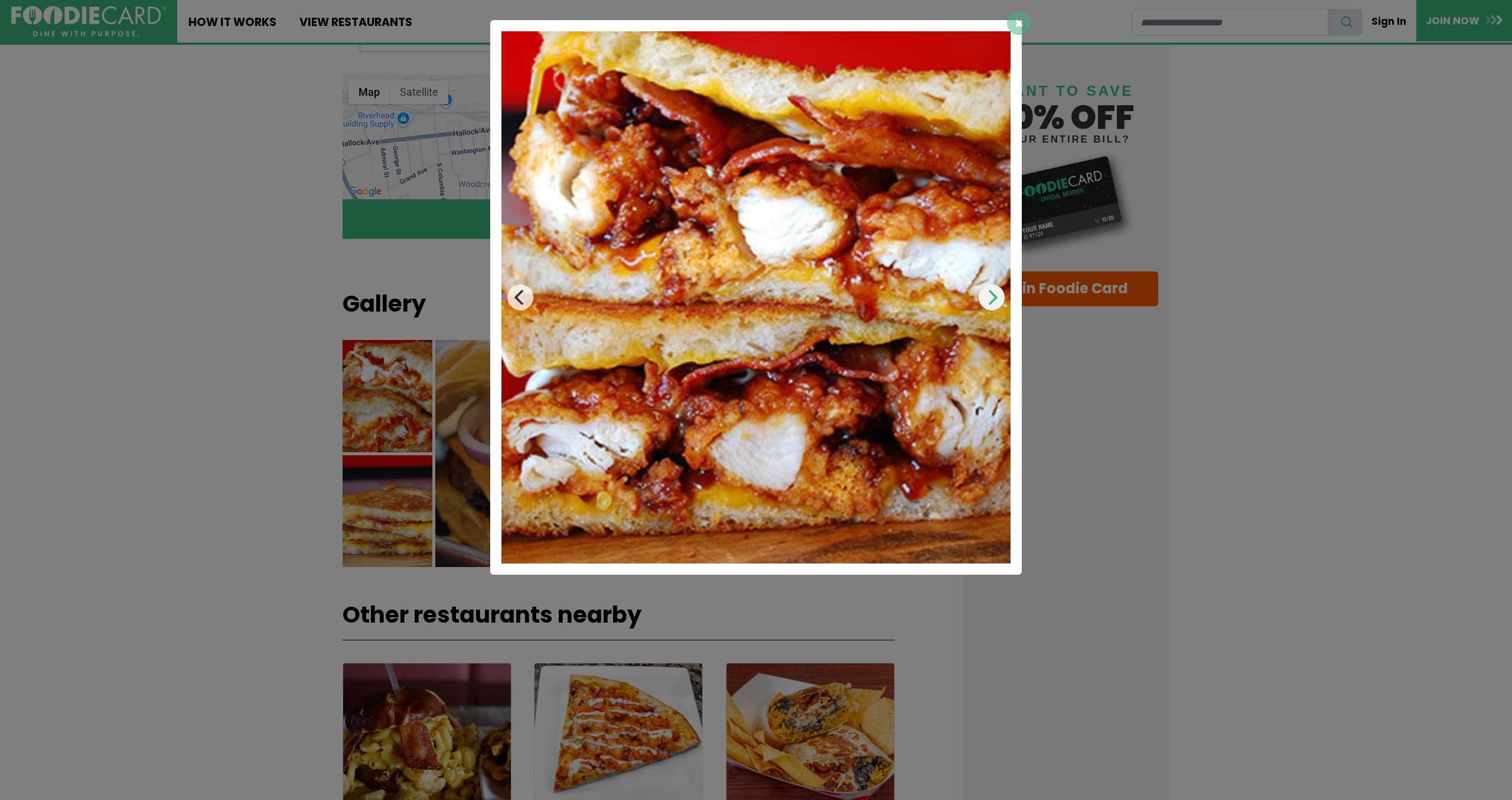
click at [991, 290] on icon "Next" at bounding box center [992, 297] width 15 height 15
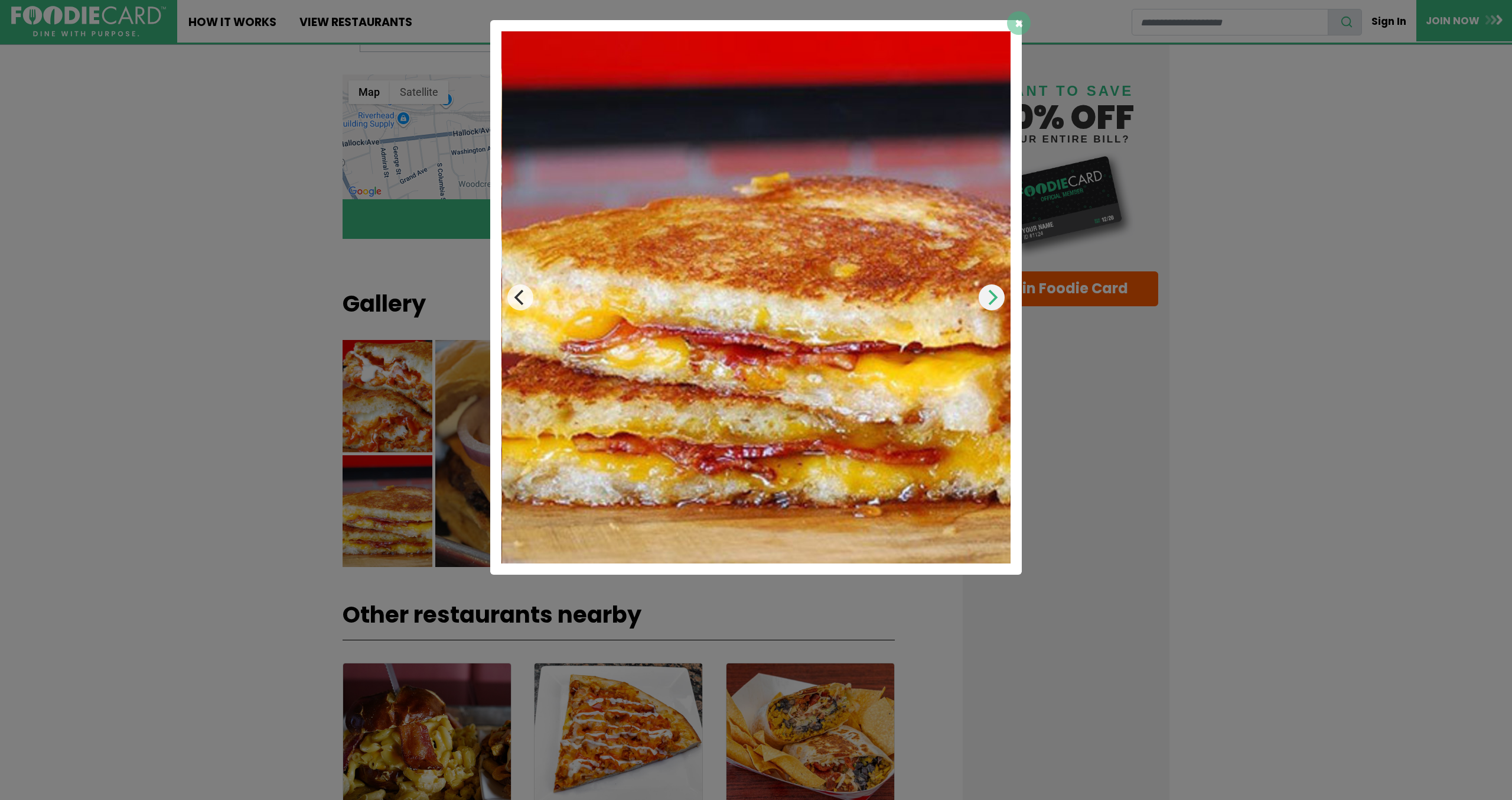
click at [991, 290] on icon "Next" at bounding box center [993, 297] width 10 height 15
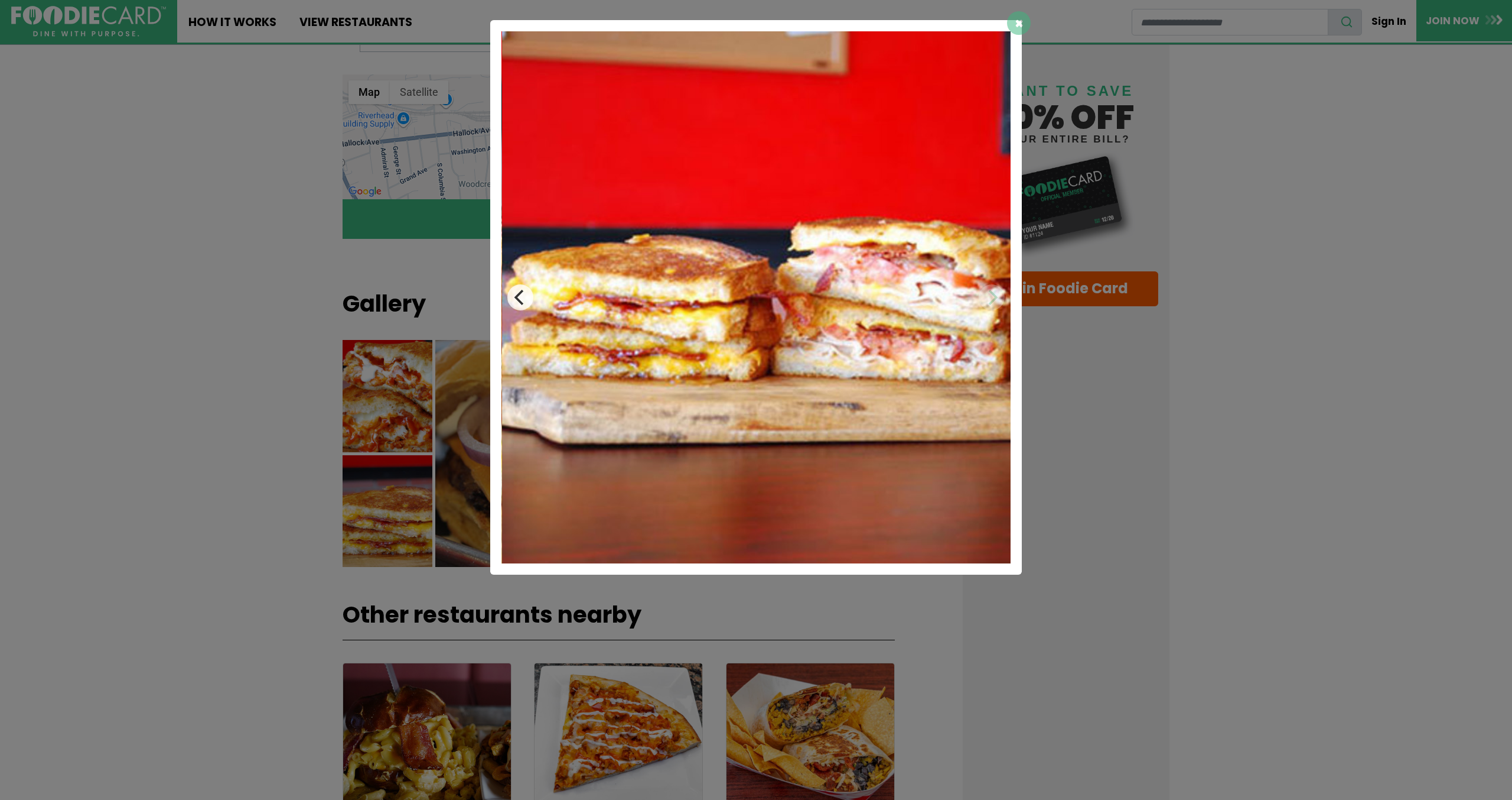
click at [991, 290] on img at bounding box center [756, 298] width 509 height 532
click at [1179, 374] on div "×" at bounding box center [756, 400] width 1512 height 800
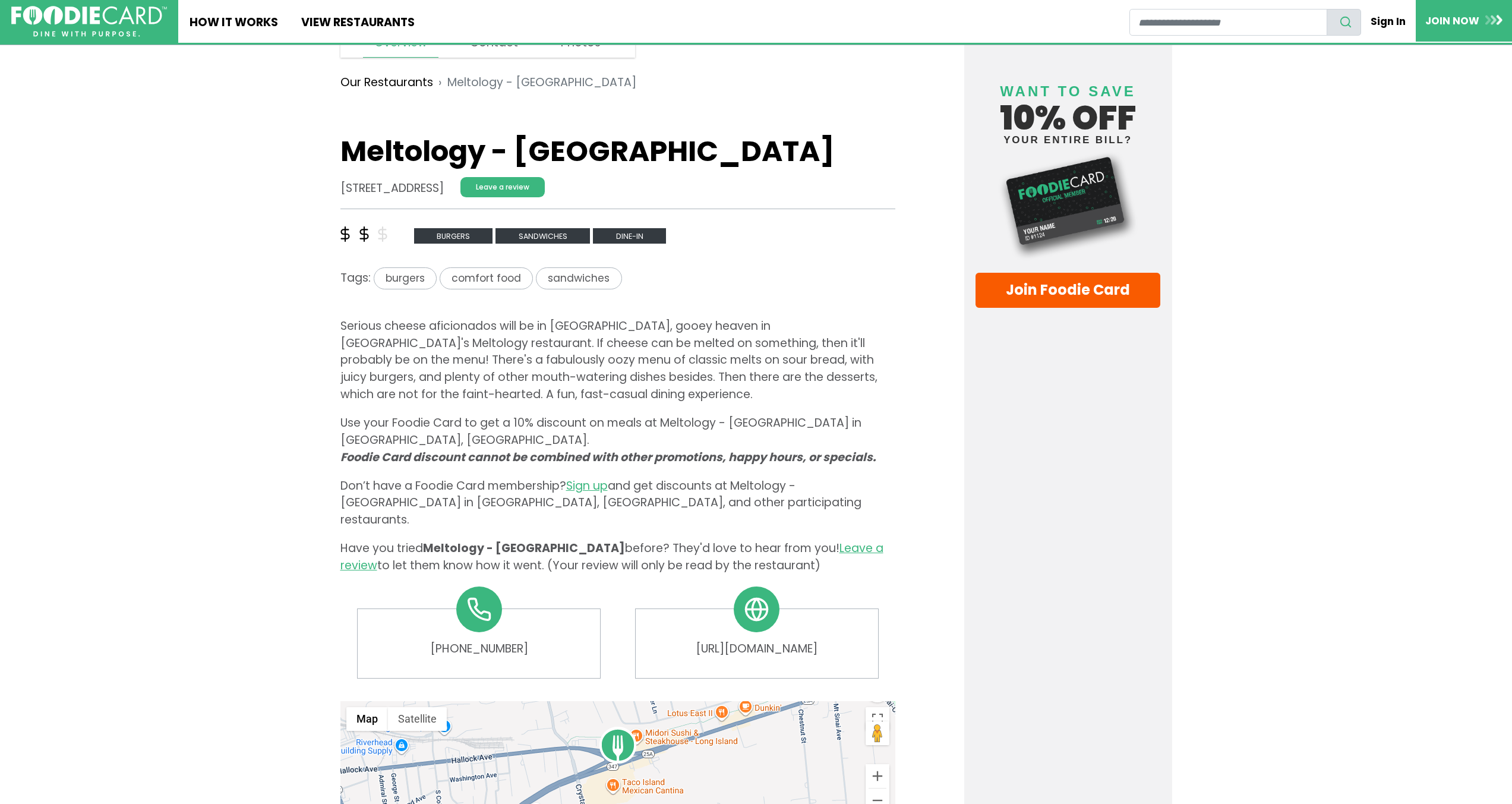
scroll to position [178, 0]
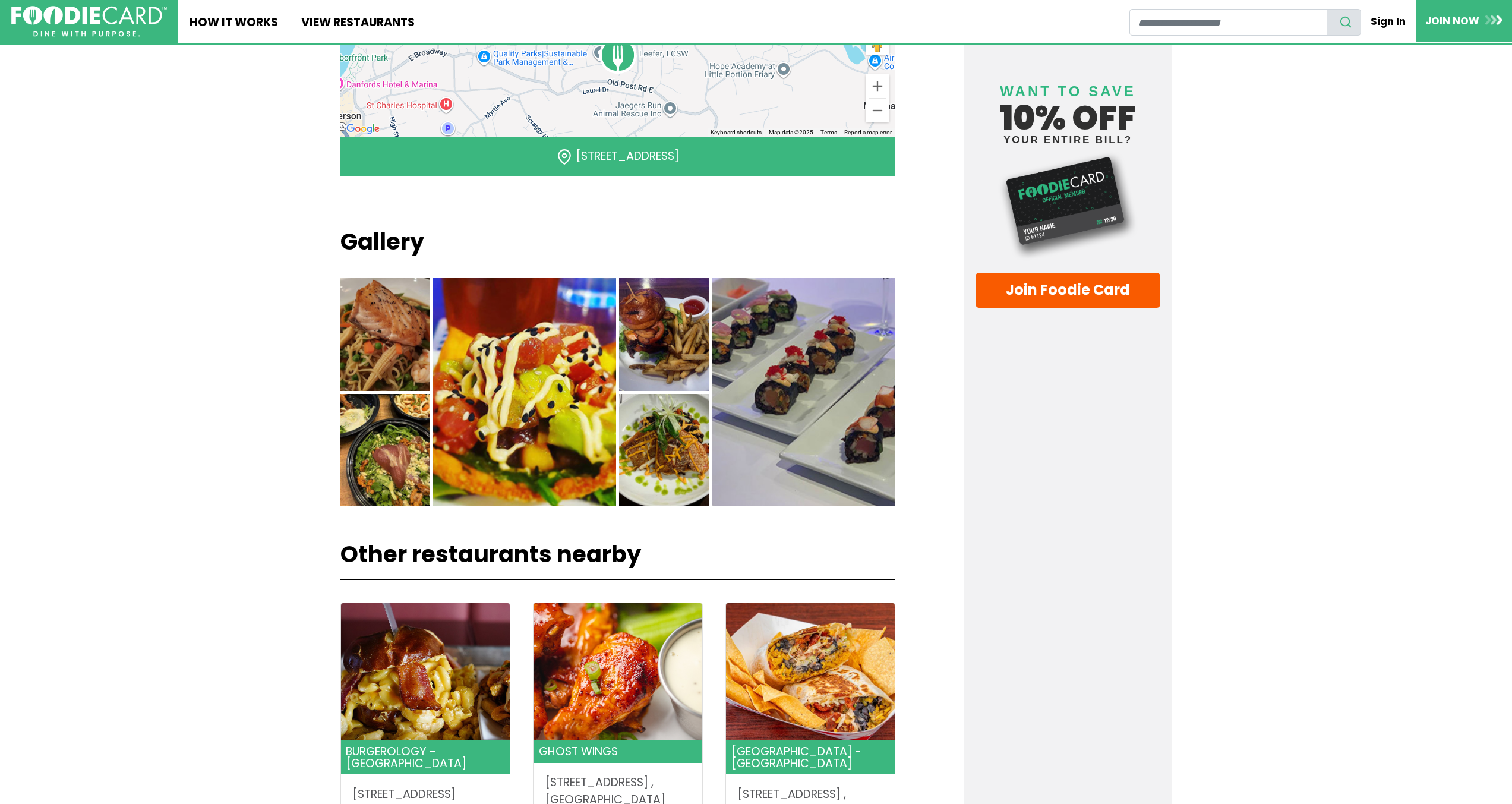
scroll to position [950, 0]
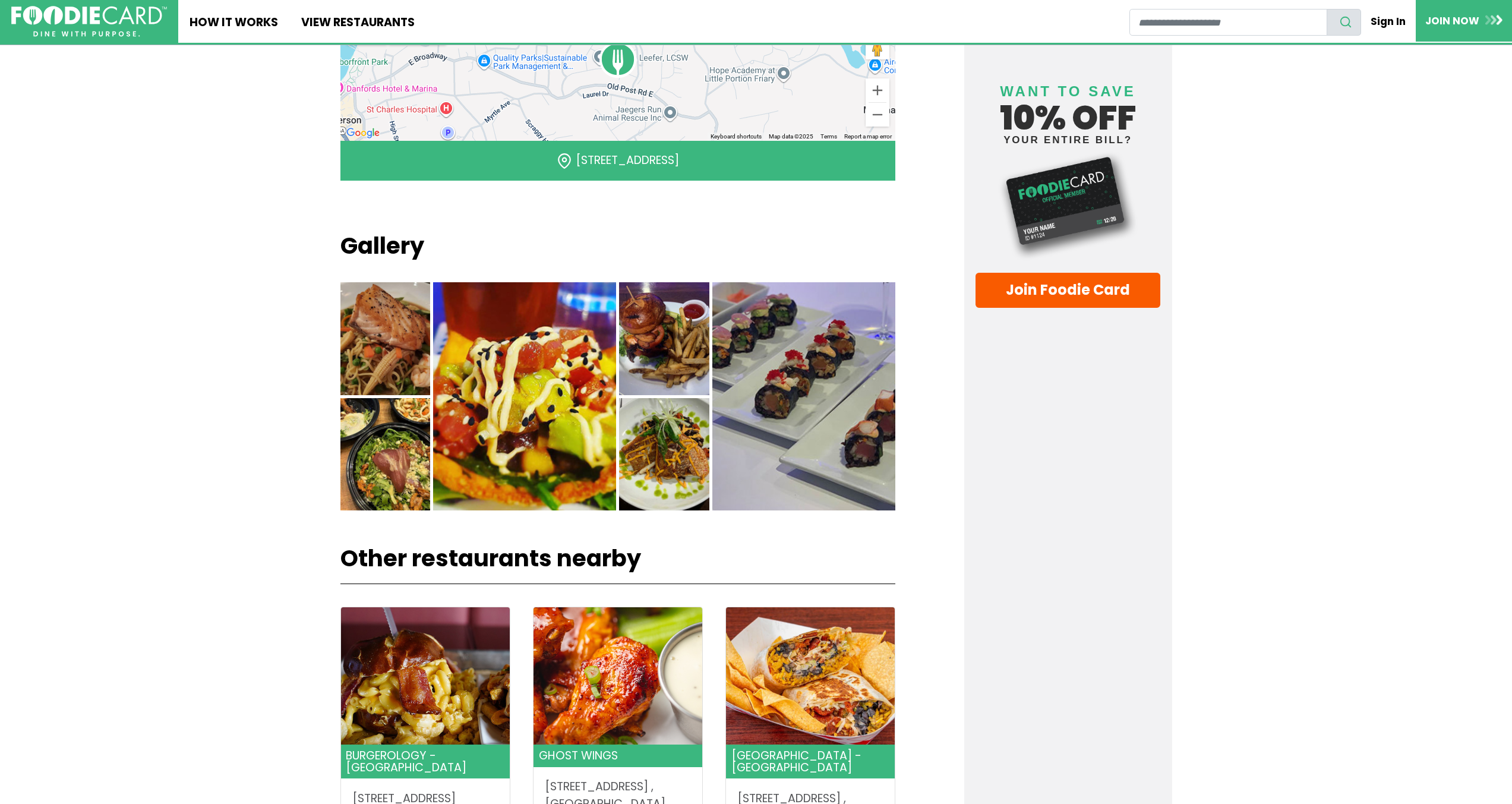
click at [376, 315] on img at bounding box center [385, 338] width 90 height 112
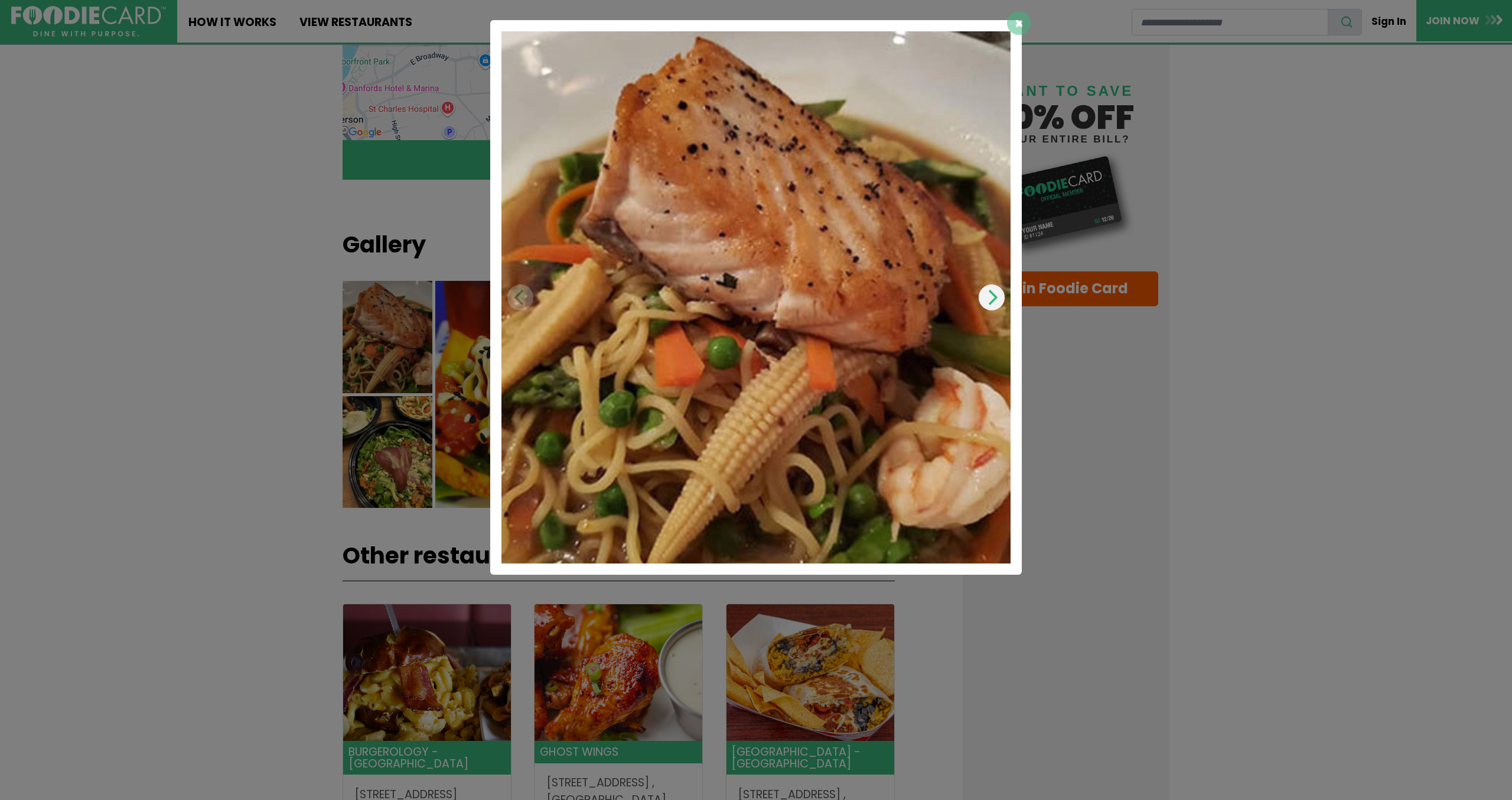
click at [992, 308] on button "Next" at bounding box center [992, 298] width 26 height 26
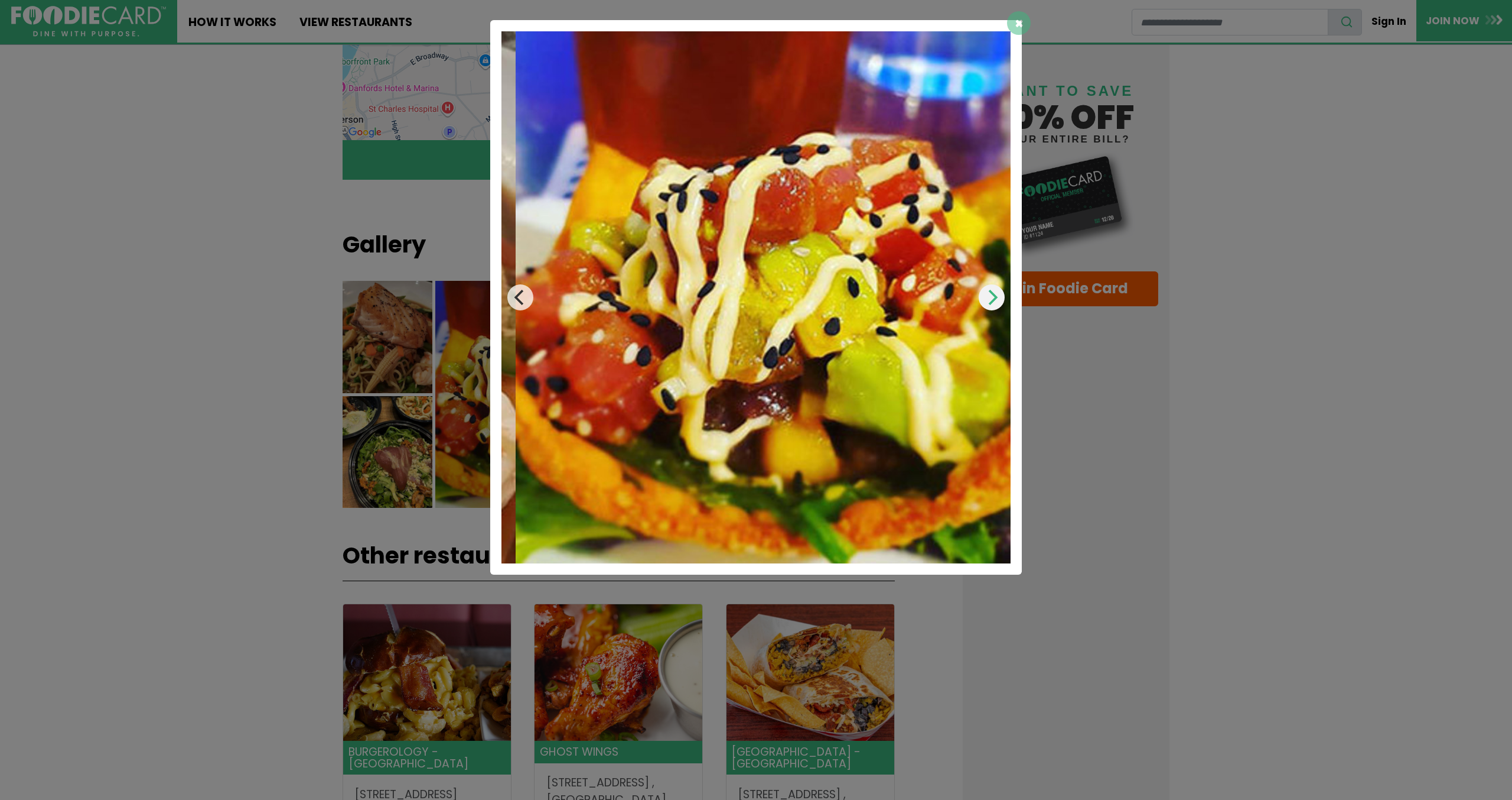
click at [992, 308] on button "Next" at bounding box center [992, 298] width 26 height 26
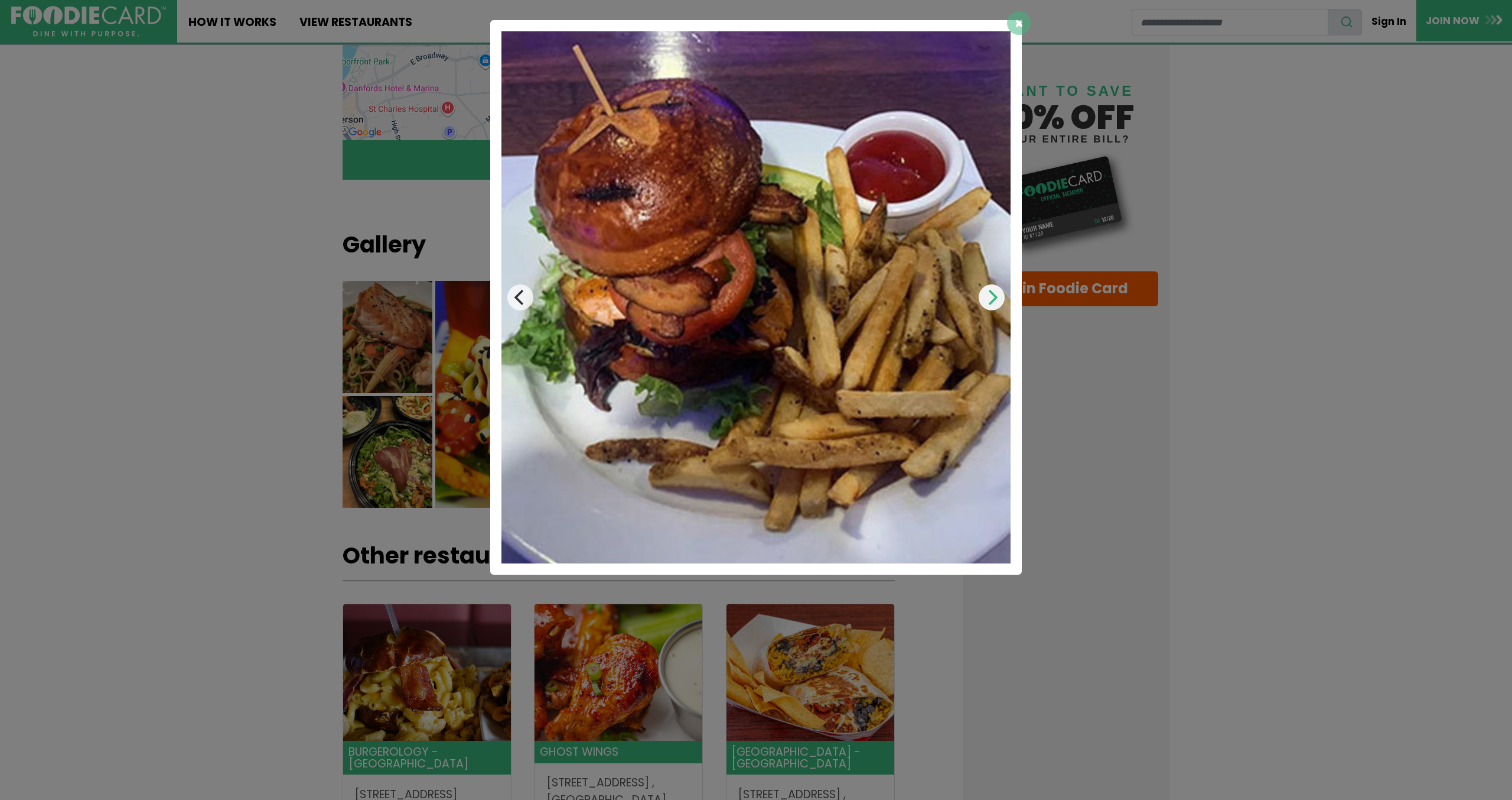
click at [992, 308] on button "Next" at bounding box center [992, 298] width 26 height 26
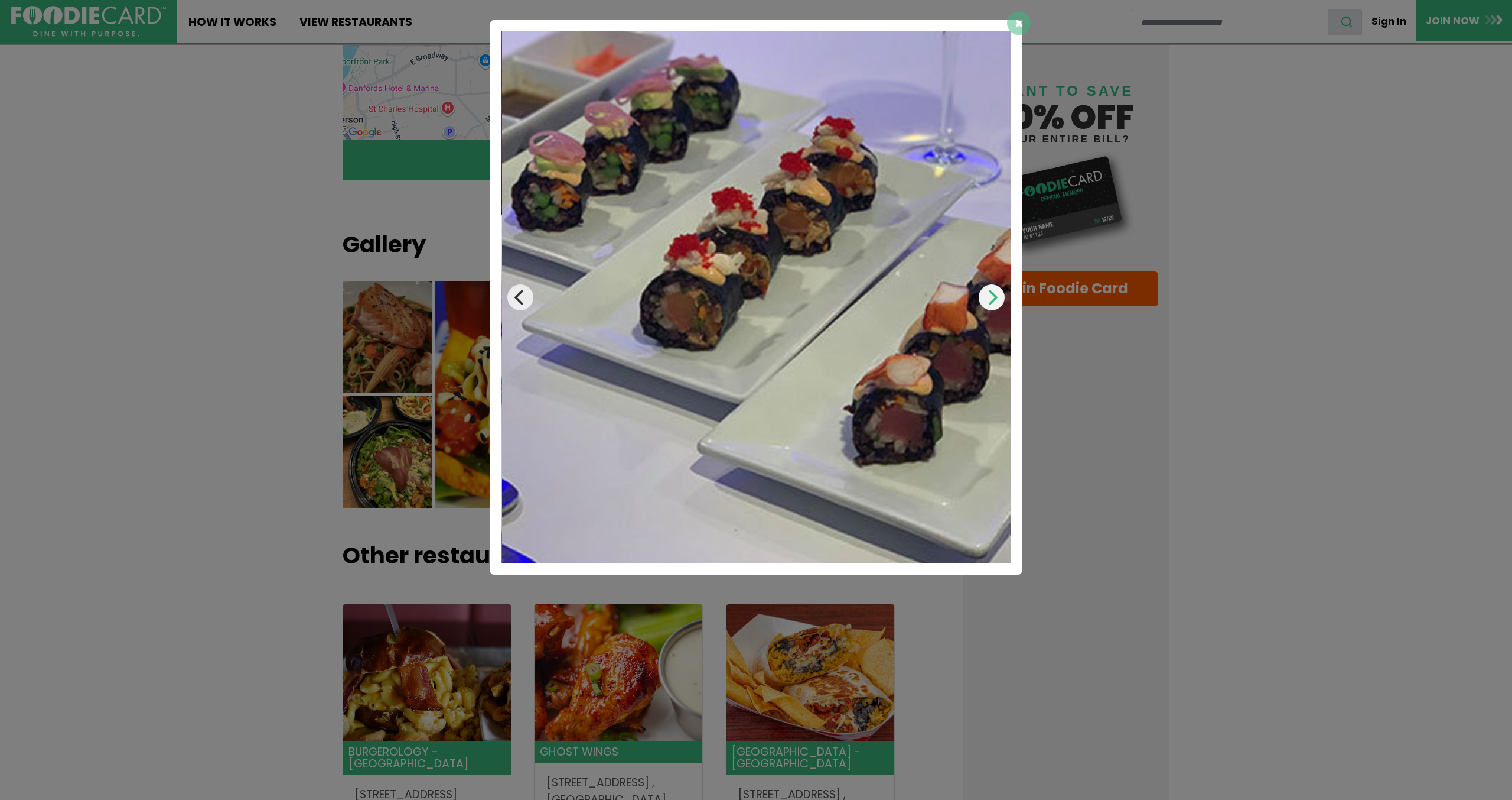
click at [992, 308] on button "Next" at bounding box center [992, 298] width 26 height 26
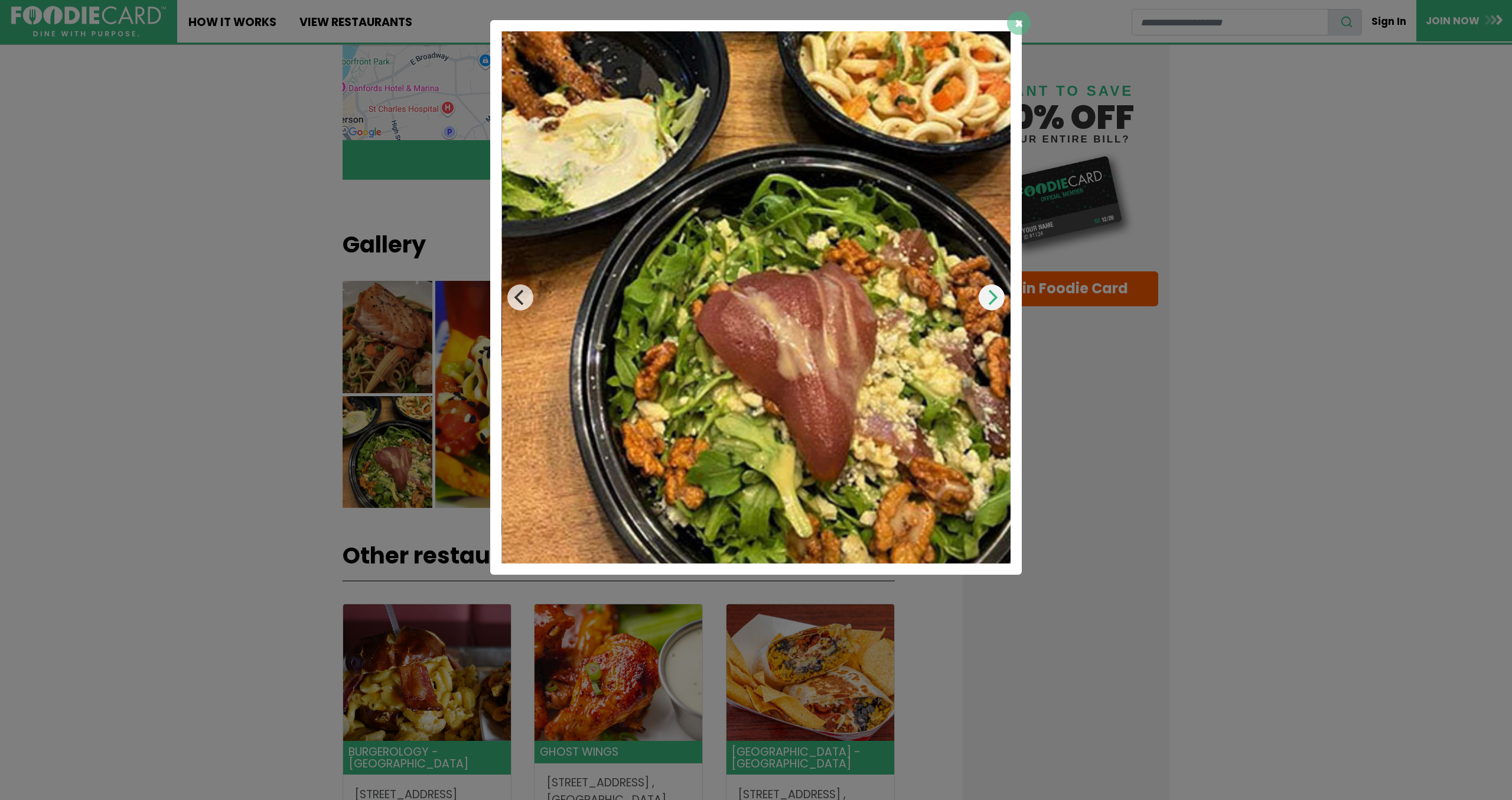
click at [998, 308] on button "Next" at bounding box center [992, 298] width 26 height 26
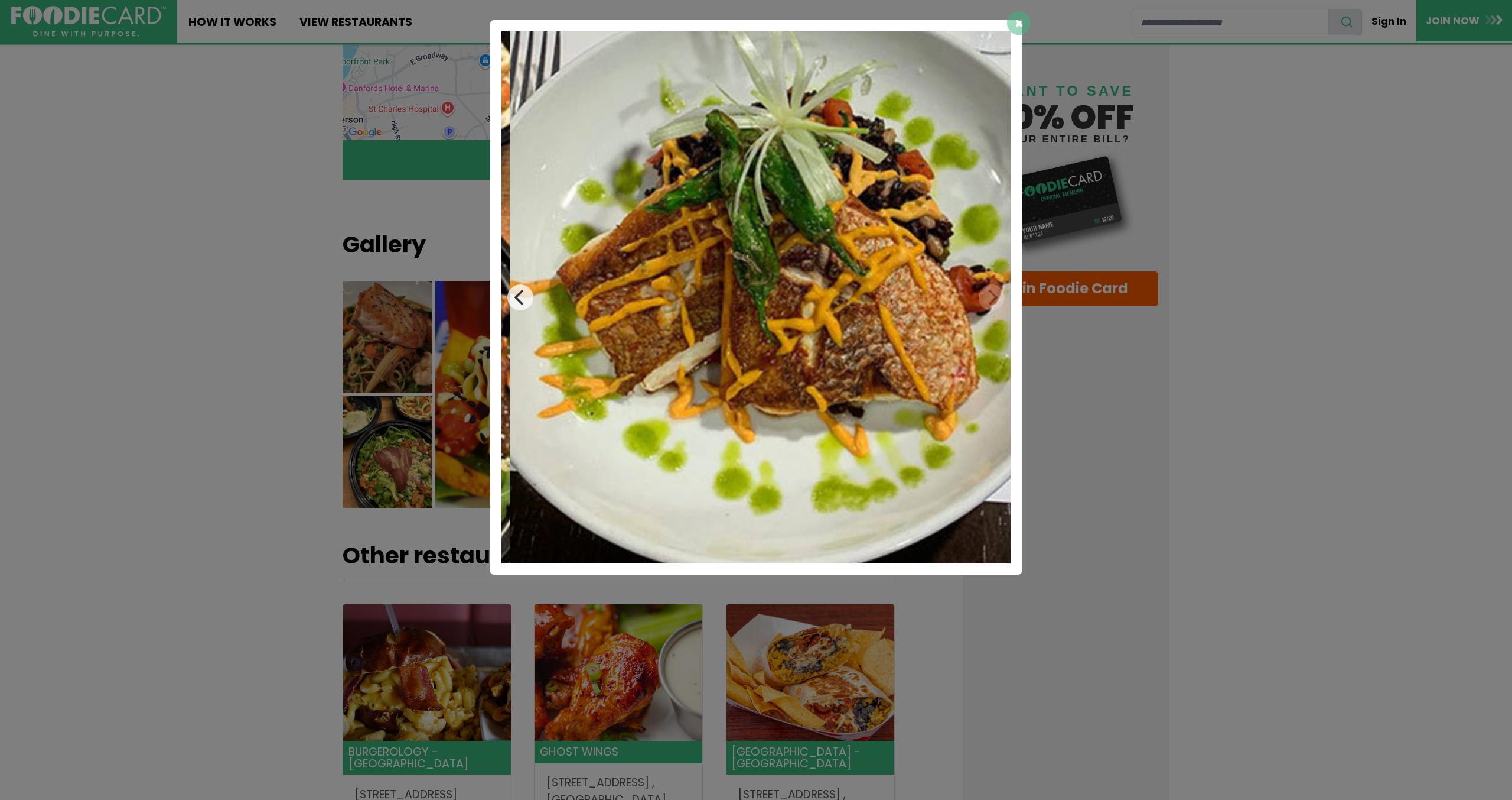
click at [985, 302] on img at bounding box center [764, 298] width 509 height 532
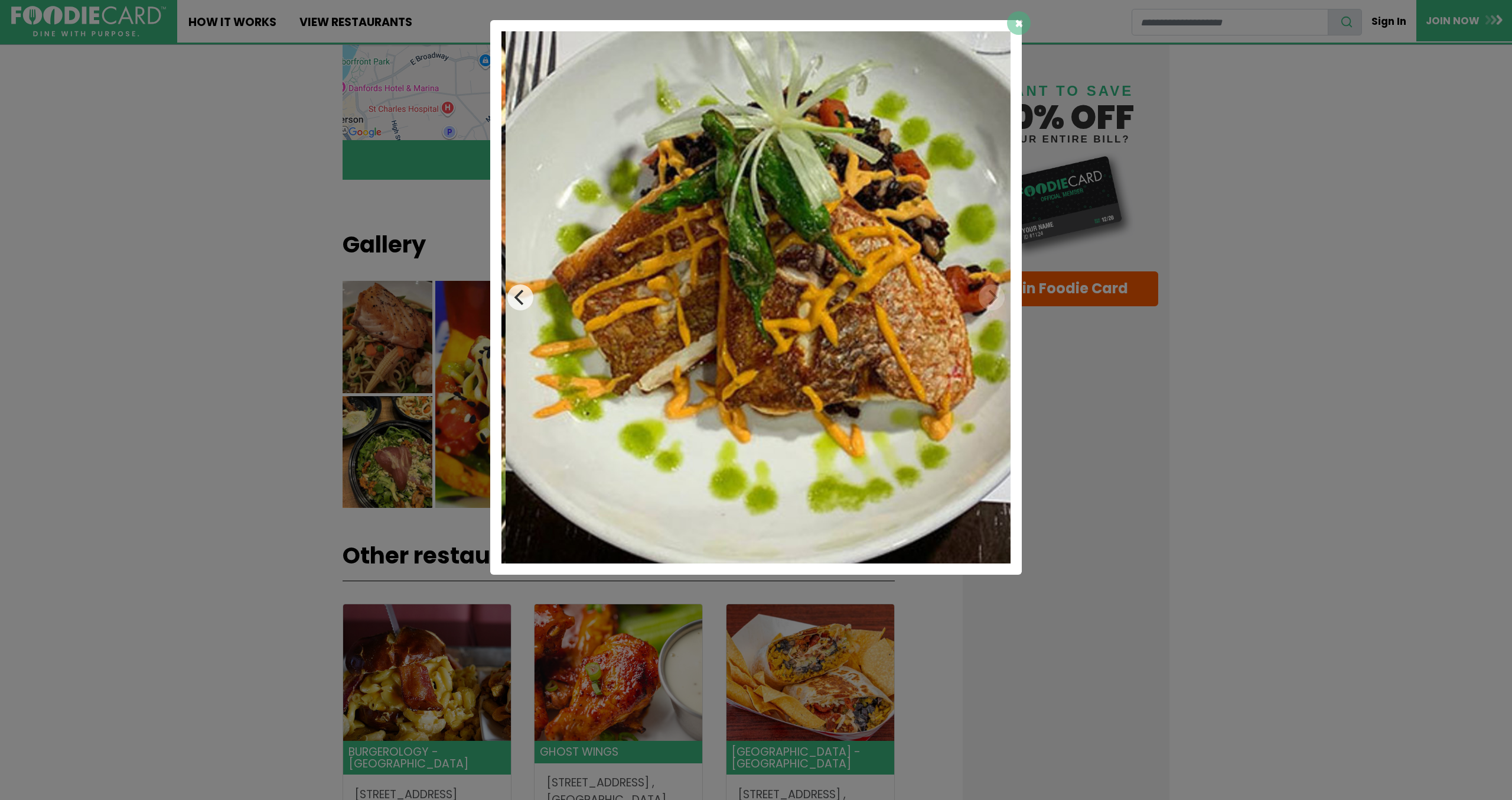
click at [992, 302] on img at bounding box center [760, 298] width 509 height 532
click at [1194, 389] on div "×" at bounding box center [756, 400] width 1512 height 800
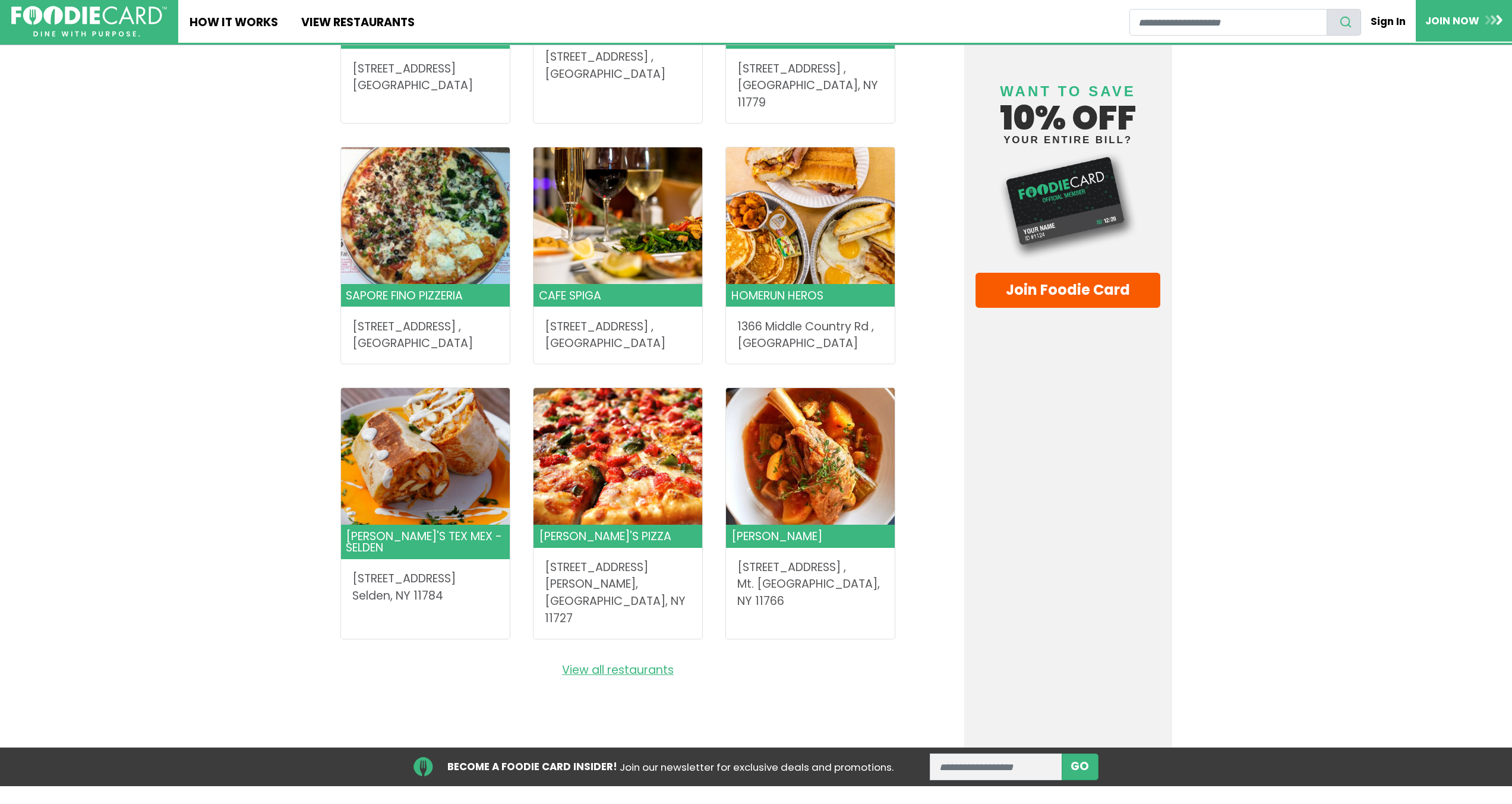
scroll to position [1722, 0]
